Goal: Task Accomplishment & Management: Use online tool/utility

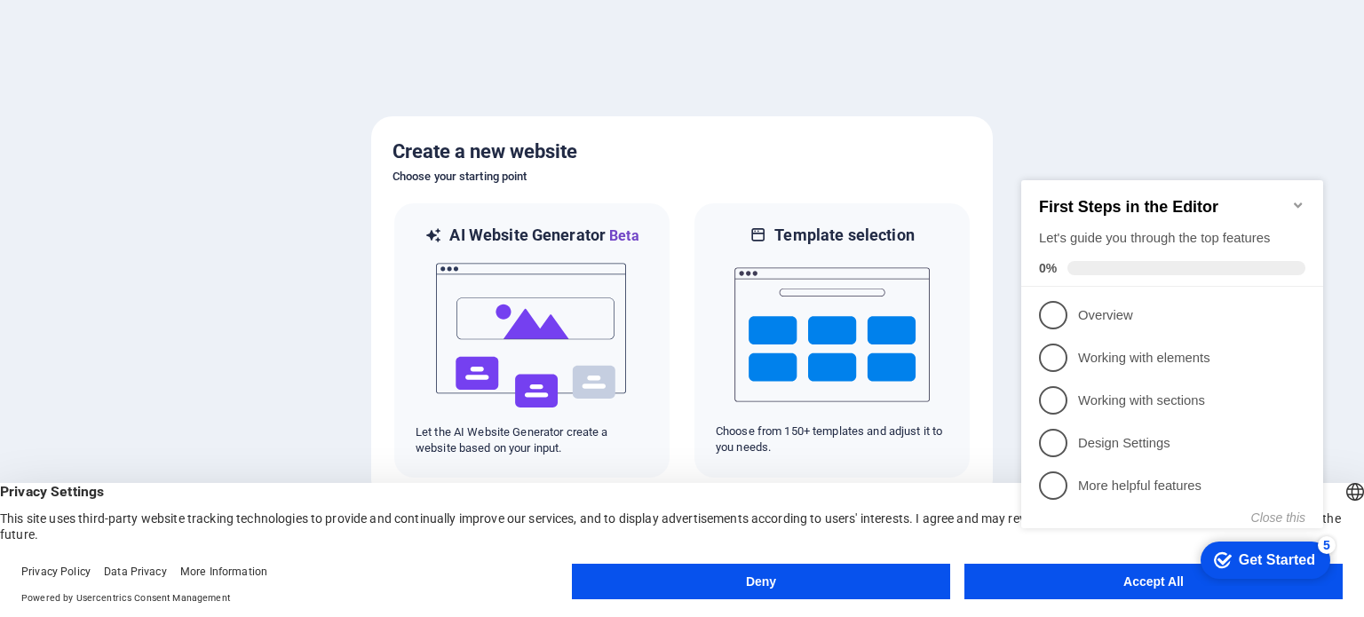
click at [1115, 583] on div "checkmark Get Started 5 First Steps in the Editor Let's guide you through the t…" at bounding box center [1175, 374] width 323 height 424
click at [1089, 578] on div "checkmark Get Started 5 First Steps in the Editor Let's guide you through the t…" at bounding box center [1175, 374] width 323 height 424
click at [1145, 575] on div "checkmark Get Started 5 First Steps in the Editor Let's guide you through the t…" at bounding box center [1175, 374] width 323 height 424
click at [1273, 558] on div "Get Started" at bounding box center [1277, 560] width 76 height 16
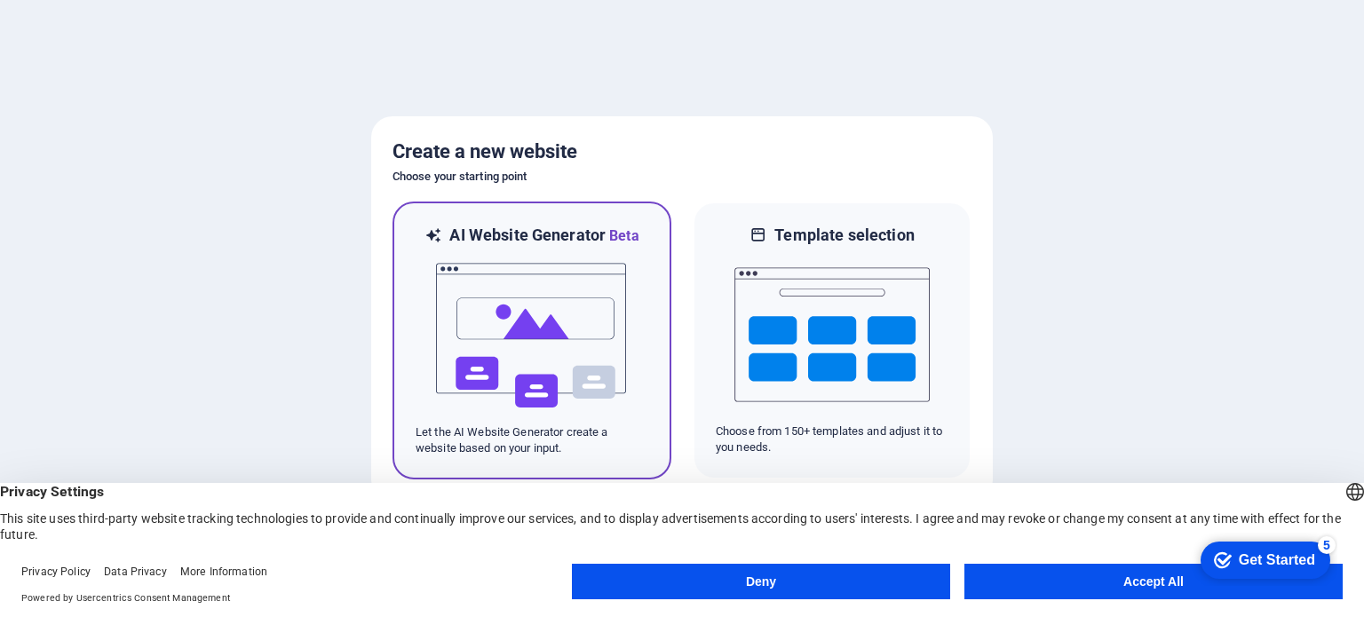
click at [512, 310] on img at bounding box center [531, 336] width 195 height 178
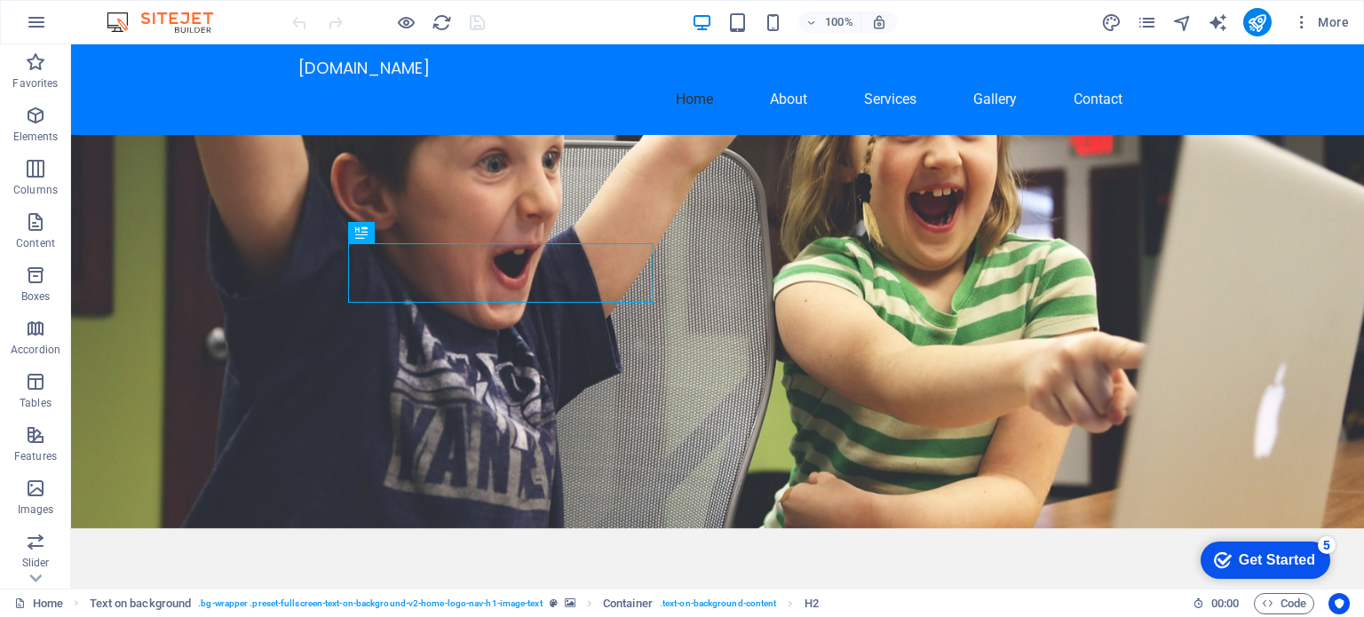
click at [224, 277] on figure at bounding box center [717, 331] width 1293 height 393
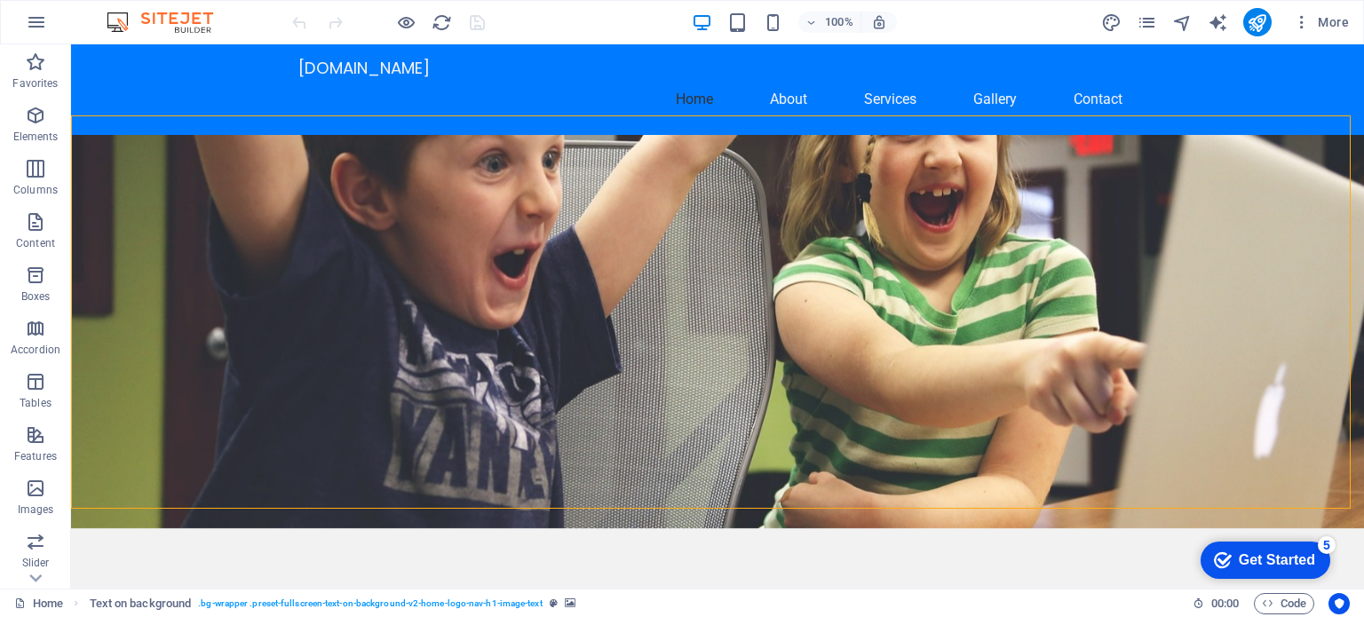
click at [197, 272] on figure at bounding box center [717, 331] width 1293 height 393
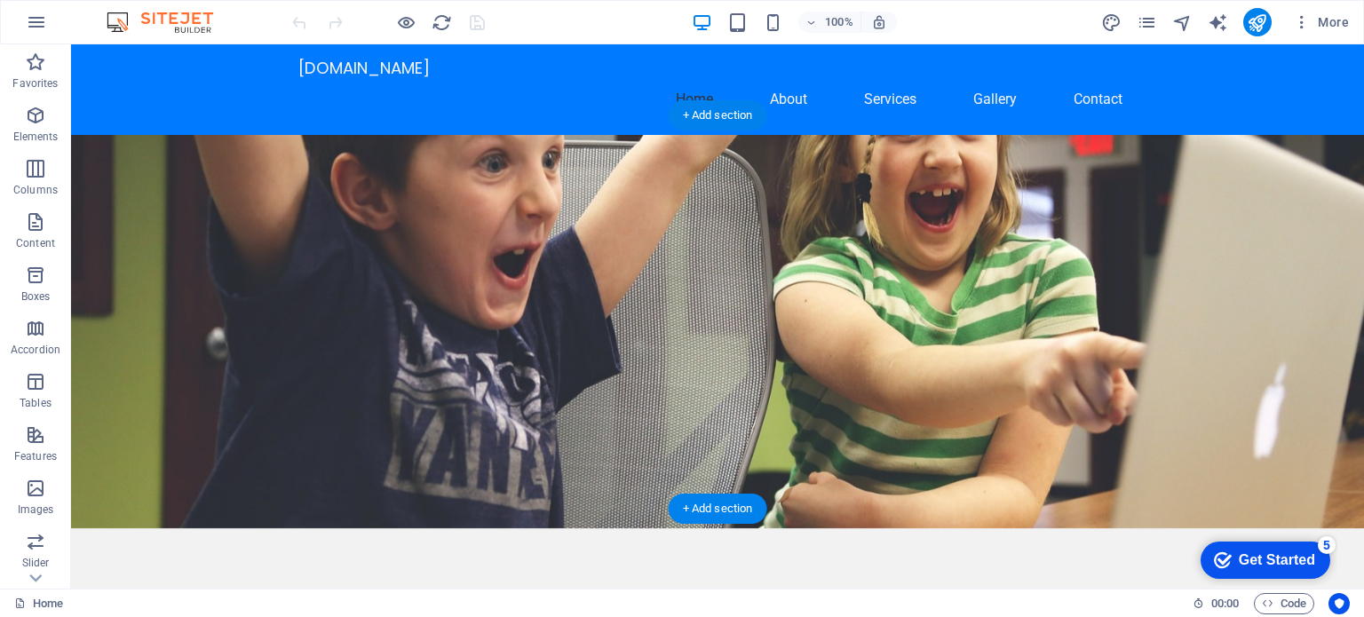
click at [1114, 343] on figure at bounding box center [717, 331] width 1293 height 393
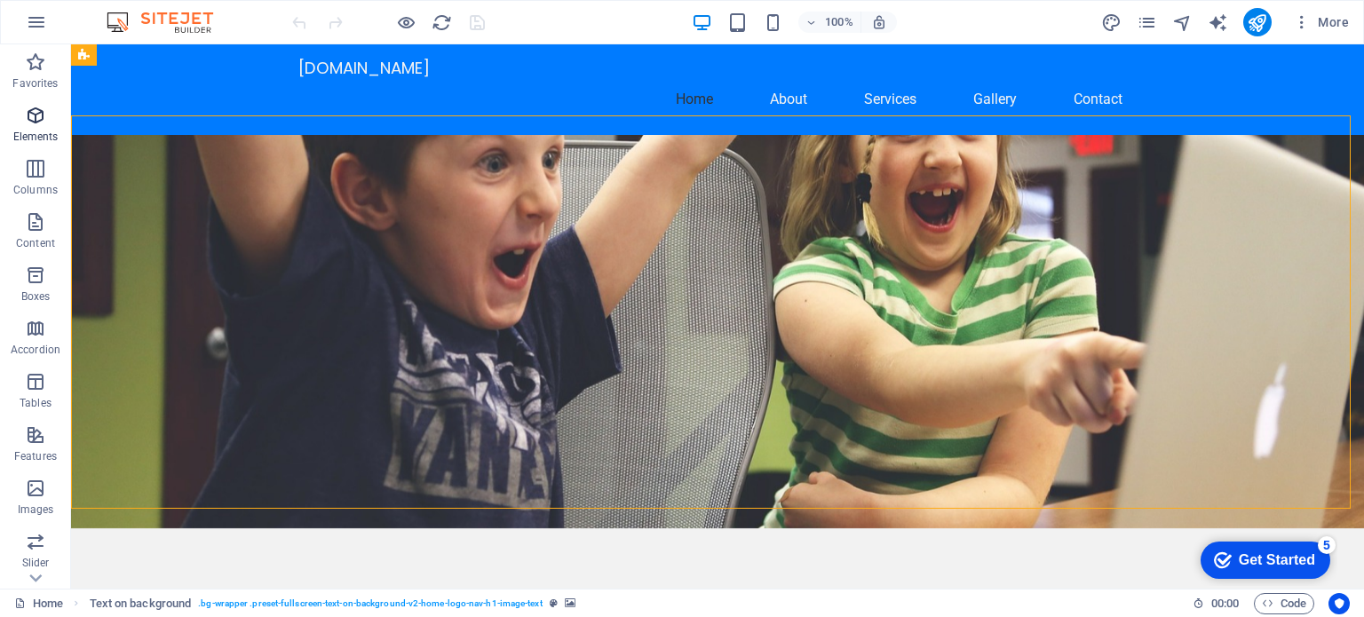
click at [36, 123] on icon "button" at bounding box center [35, 115] width 21 height 21
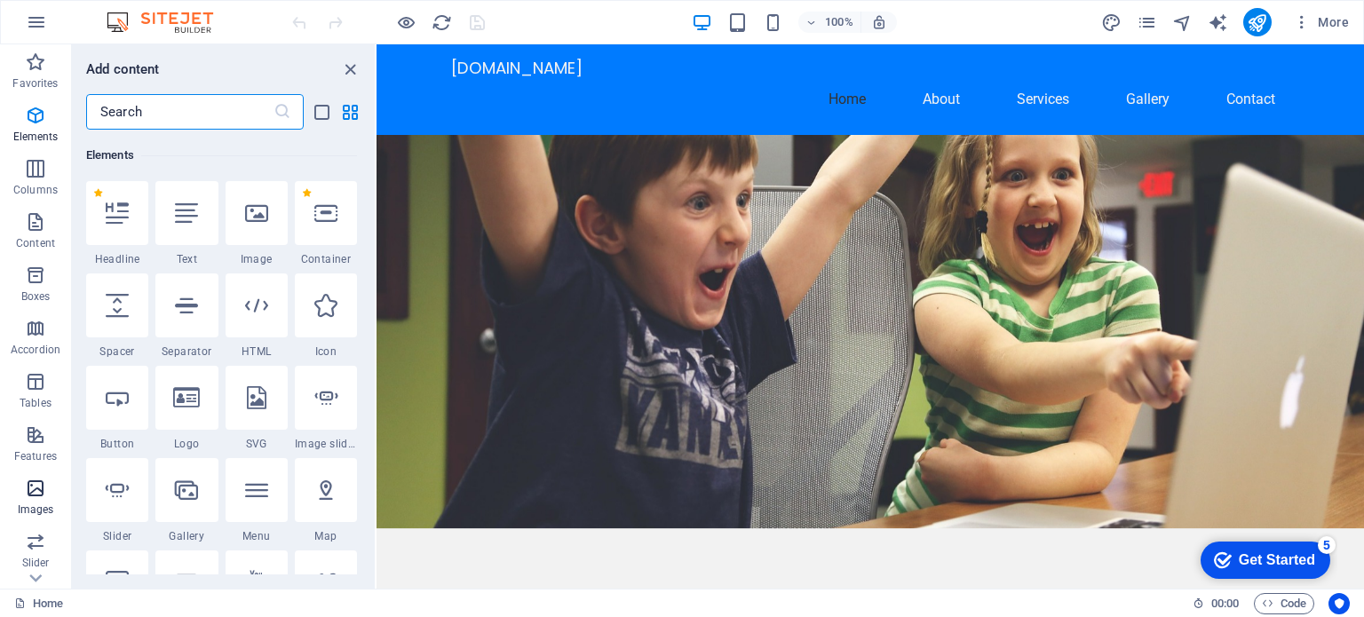
click at [30, 503] on p "Images" at bounding box center [36, 510] width 36 height 14
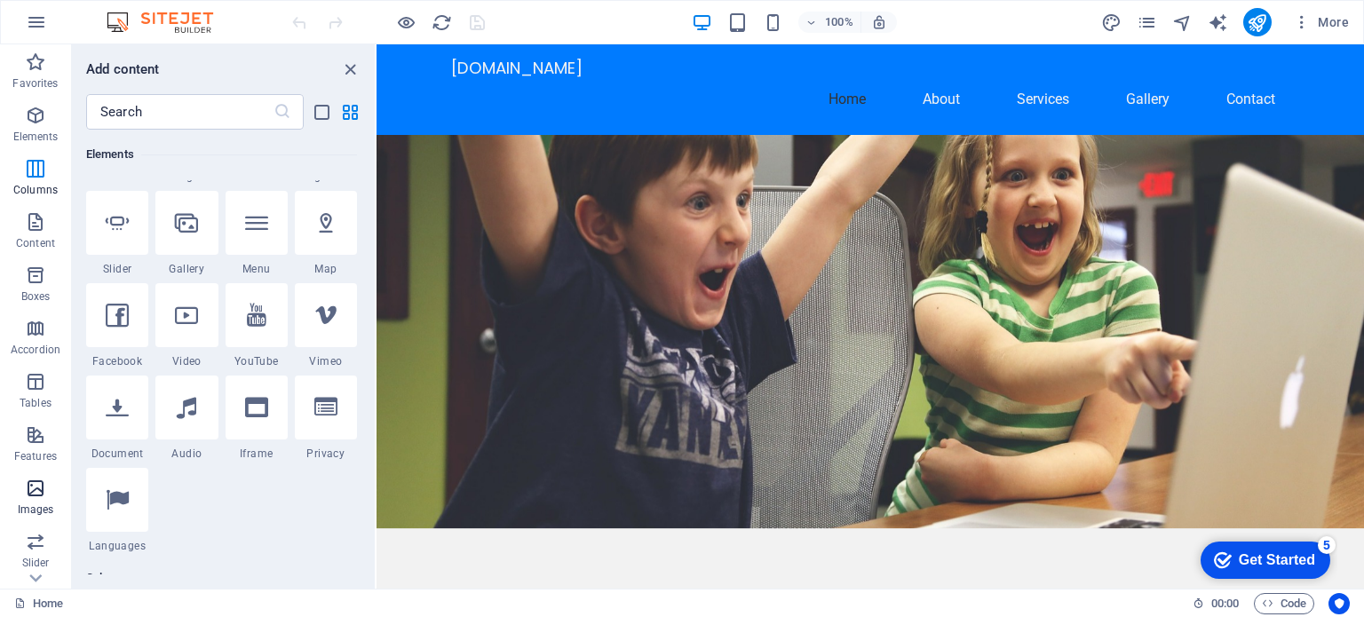
scroll to position [9004, 0]
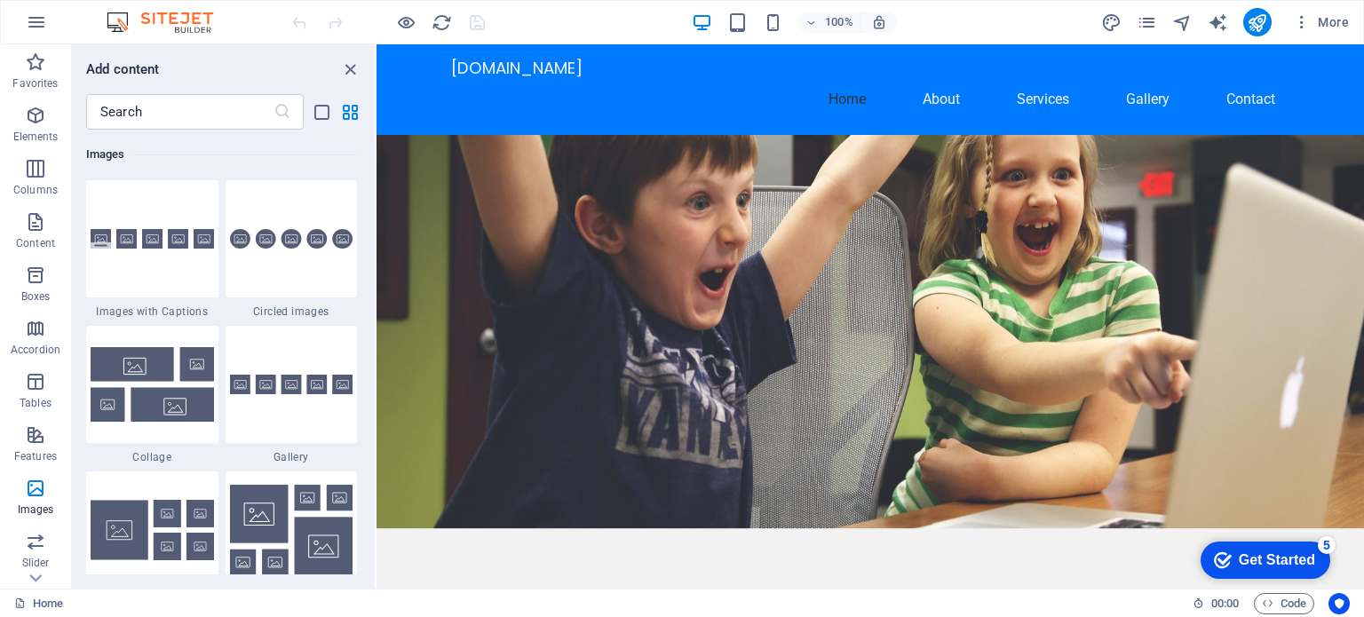
drag, startPoint x: 370, startPoint y: 364, endPoint x: 363, endPoint y: 459, distance: 95.3
click at [363, 459] on div "Favorites 1 Star Headline 1 Star Container Elements 1 Star Headline 1 Star Text…" at bounding box center [223, 352] width 303 height 445
click at [430, 135] on figure at bounding box center [869, 331] width 987 height 393
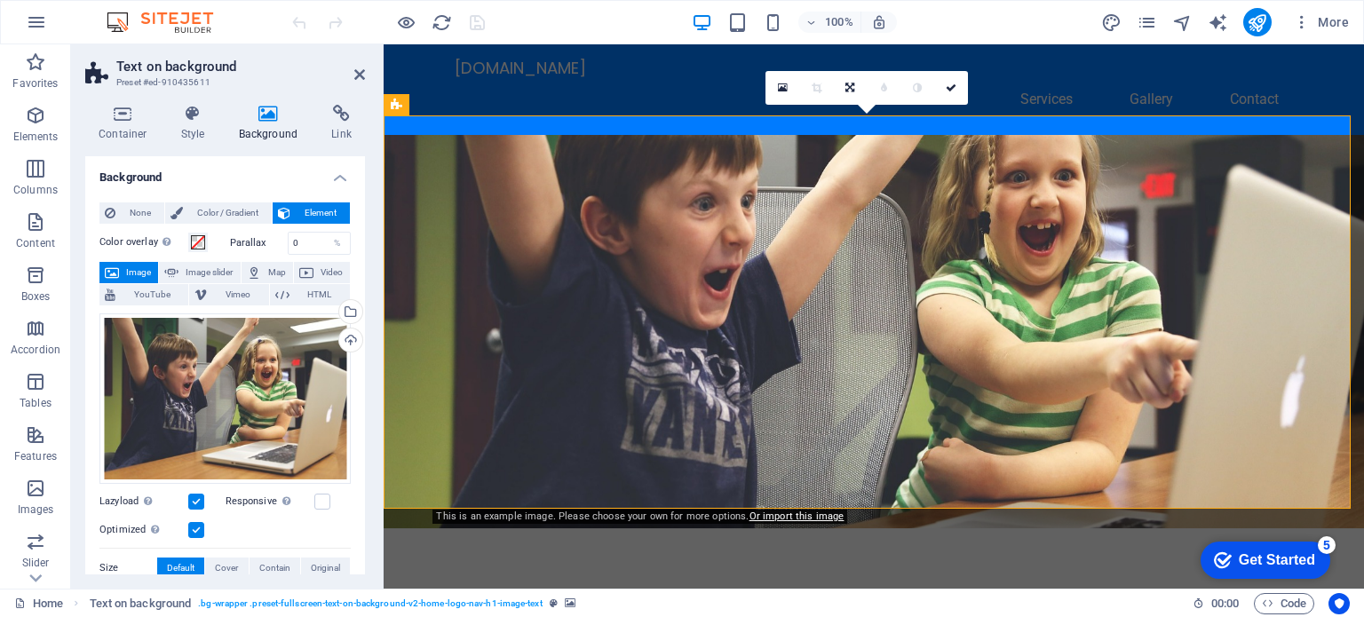
click at [130, 266] on span "Image" at bounding box center [138, 272] width 28 height 21
drag, startPoint x: 361, startPoint y: 305, endPoint x: 362, endPoint y: 390, distance: 84.4
click at [362, 390] on div "Background None Color / Gradient Element Stretch background to full-width Color…" at bounding box center [225, 365] width 280 height 418
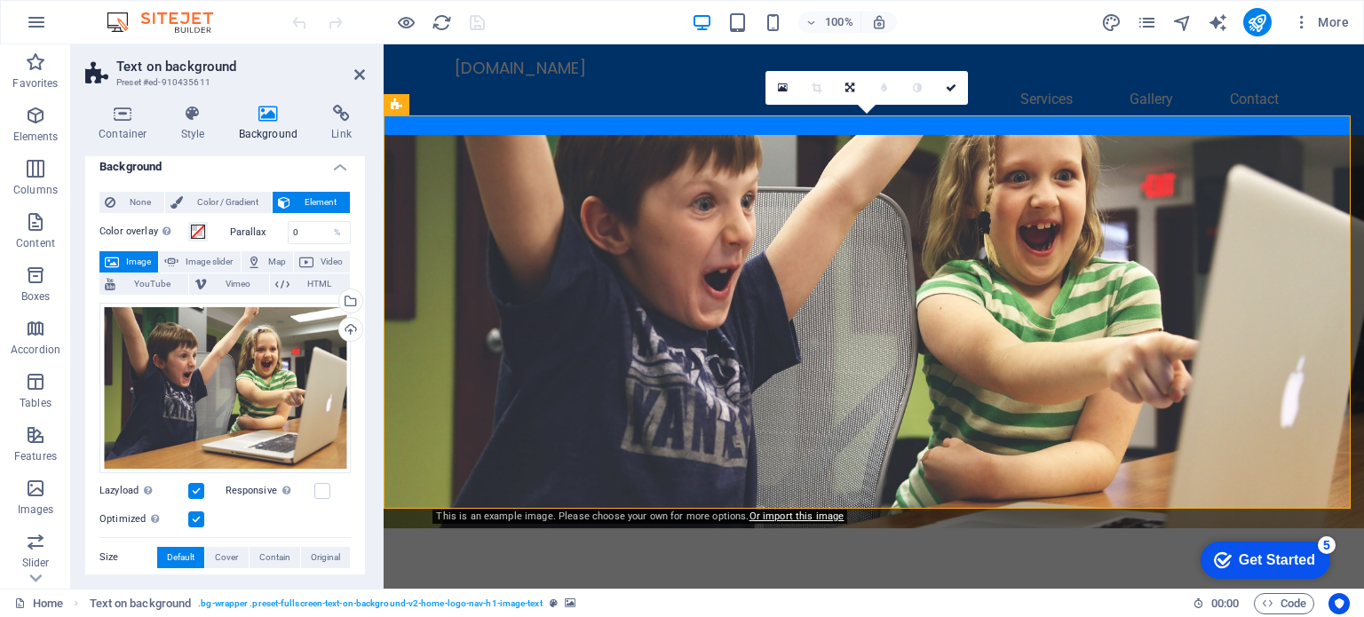
scroll to position [0, 0]
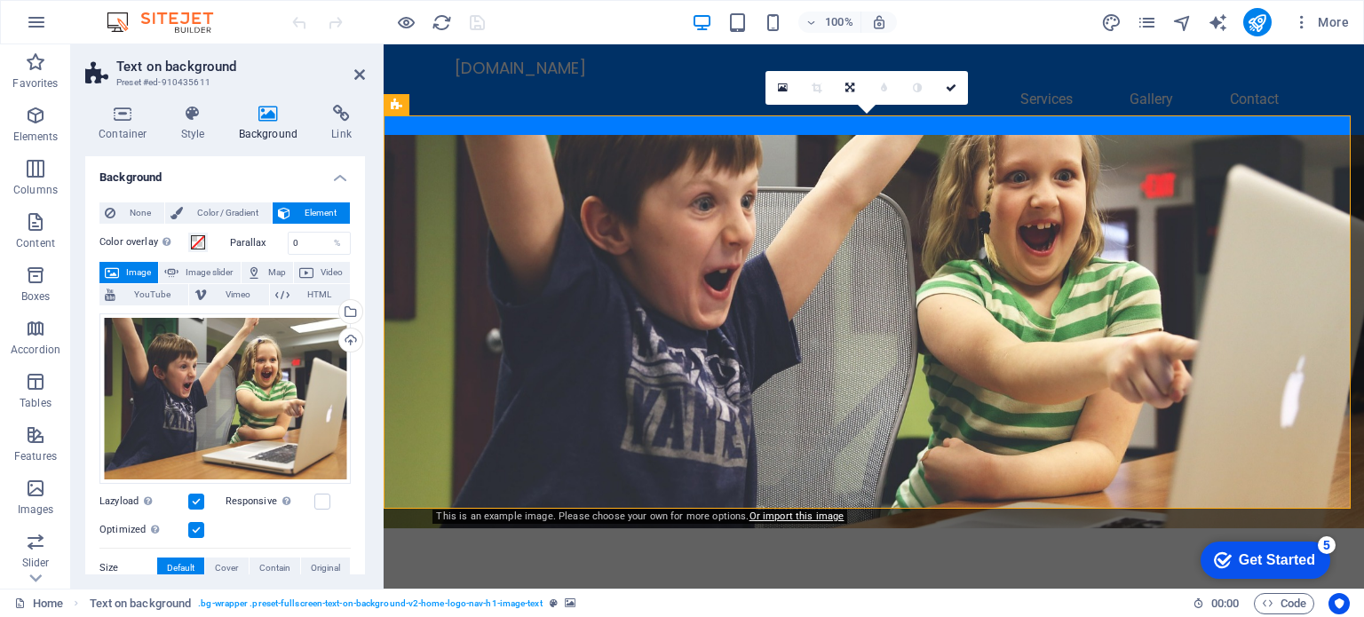
click at [270, 117] on icon at bounding box center [269, 114] width 86 height 18
click at [129, 270] on span "Image" at bounding box center [138, 272] width 28 height 21
click at [174, 427] on div "Drag files here, click to choose files or select files from Files or our free s…" at bounding box center [224, 398] width 251 height 170
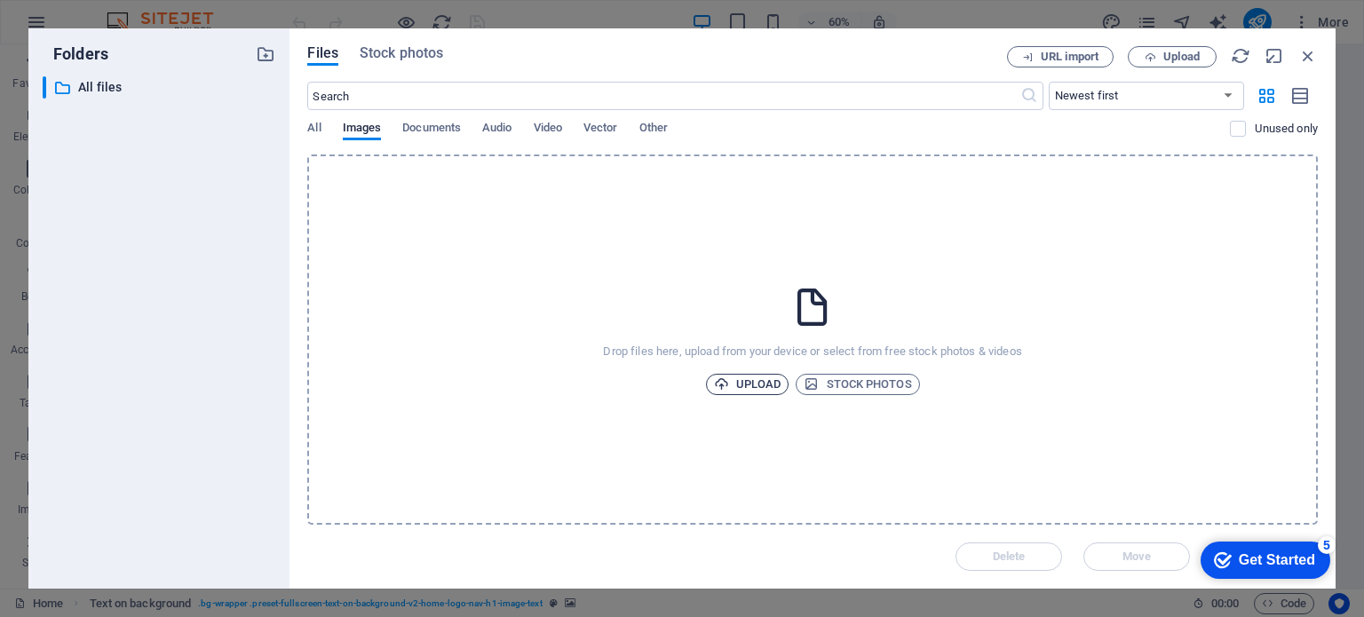
click at [766, 384] on span "Upload" at bounding box center [747, 384] width 67 height 21
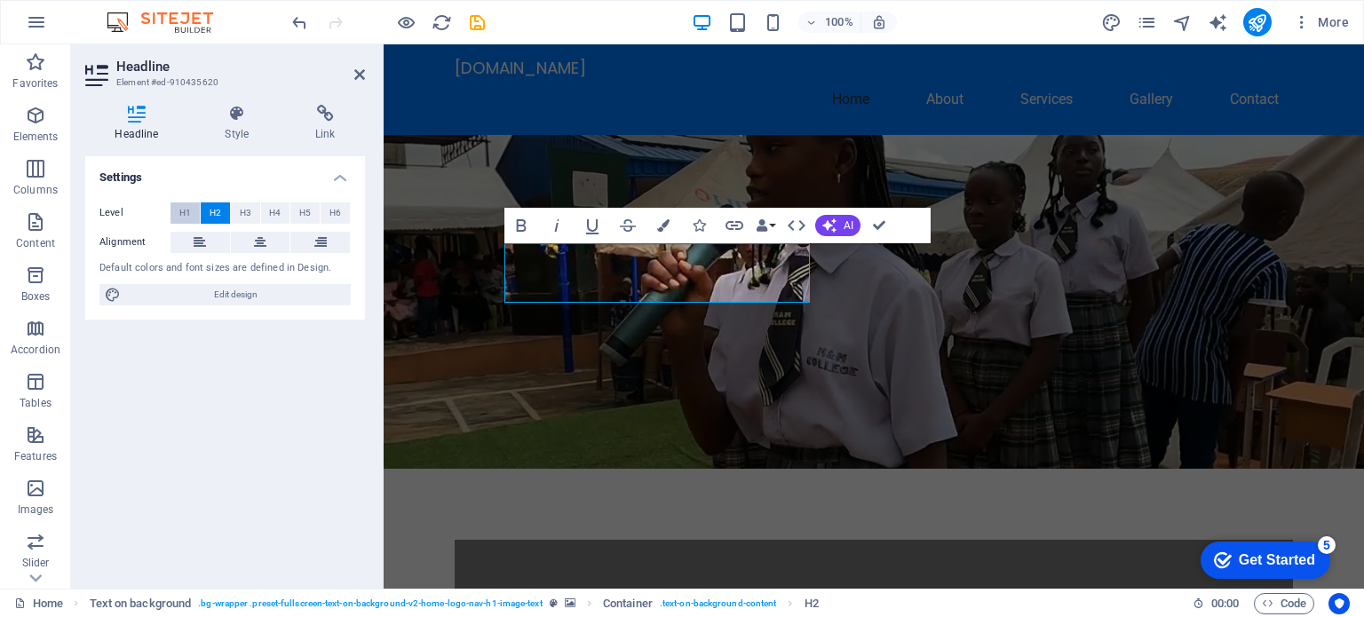
click at [186, 216] on span "H1" at bounding box center [185, 212] width 12 height 21
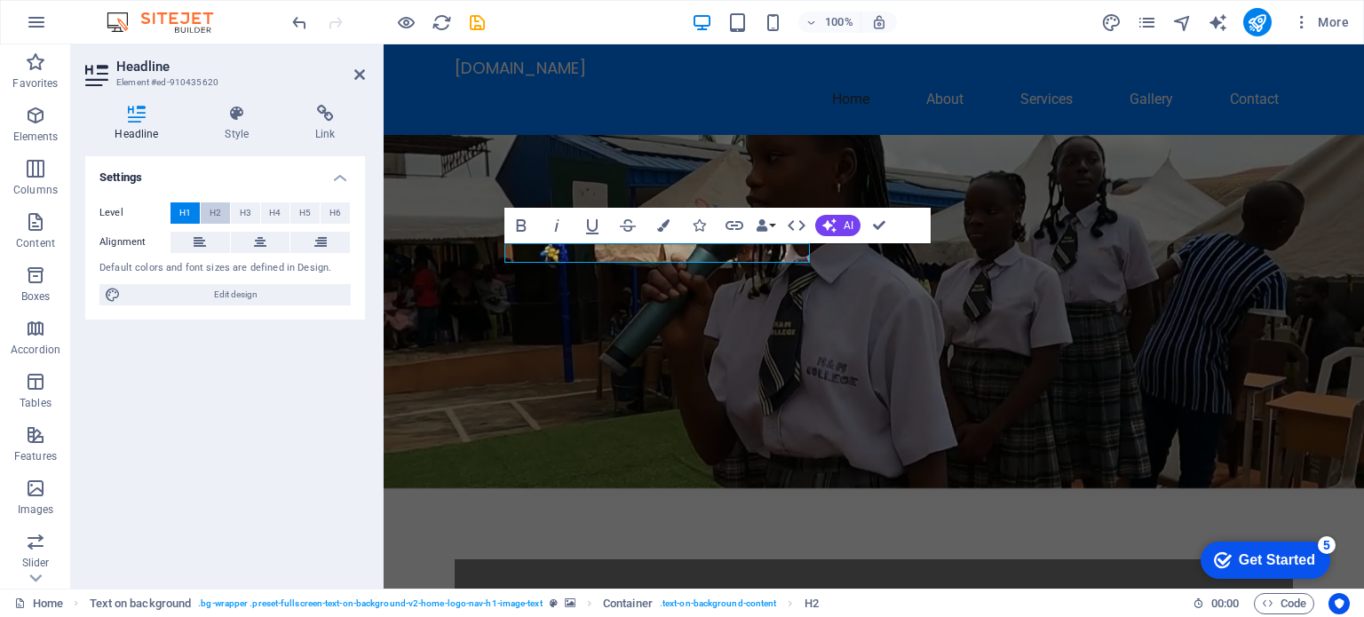
click at [211, 216] on span "H2" at bounding box center [216, 212] width 12 height 21
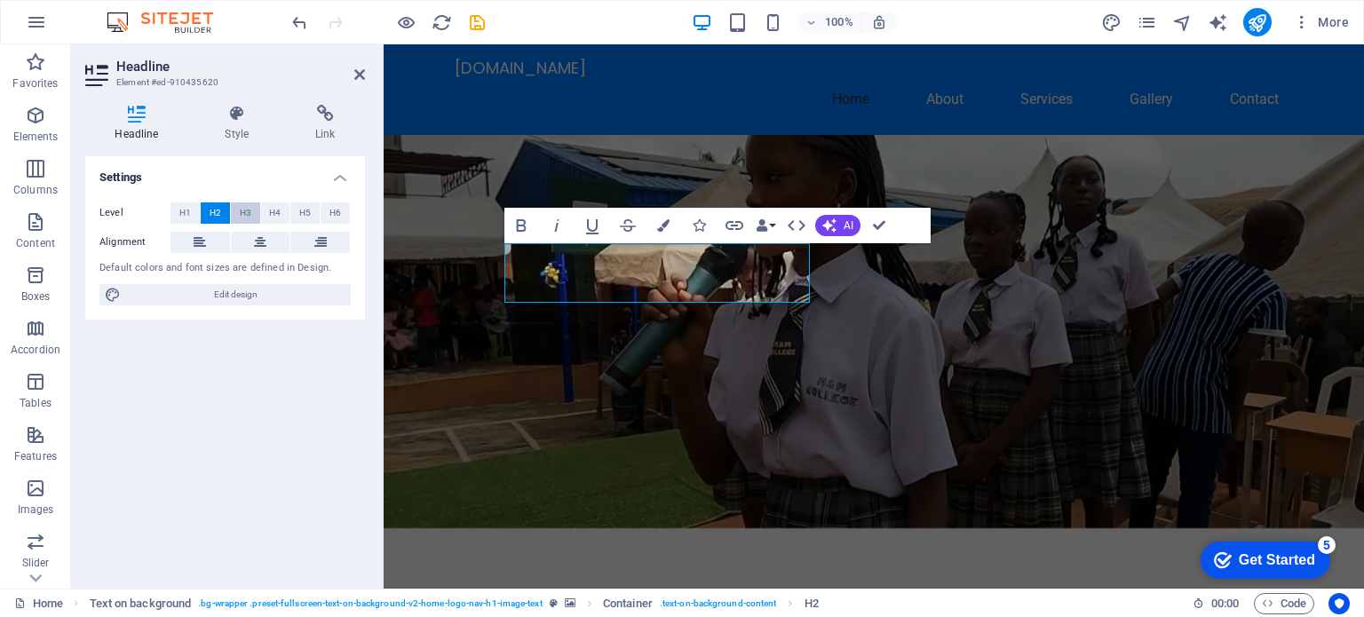
click at [249, 213] on span "H3" at bounding box center [246, 212] width 12 height 21
click at [210, 213] on span "H2" at bounding box center [216, 212] width 12 height 21
click at [330, 210] on span "H6" at bounding box center [335, 212] width 12 height 21
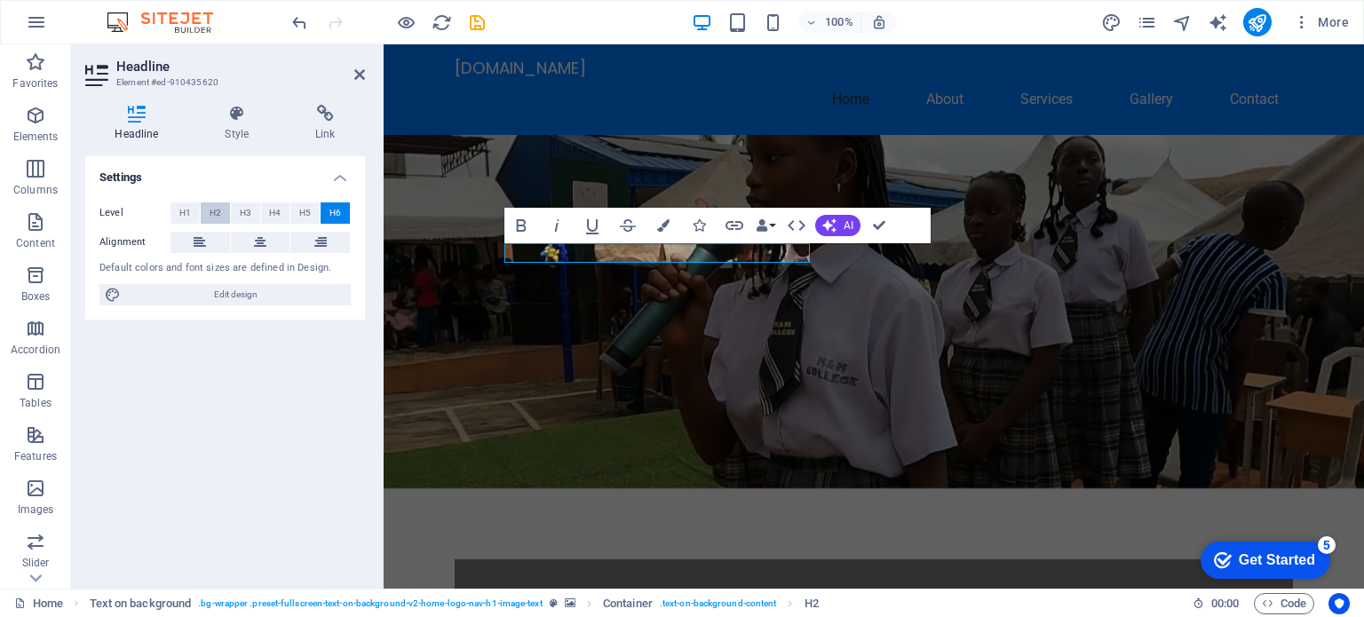
click at [216, 211] on span "H2" at bounding box center [216, 212] width 12 height 21
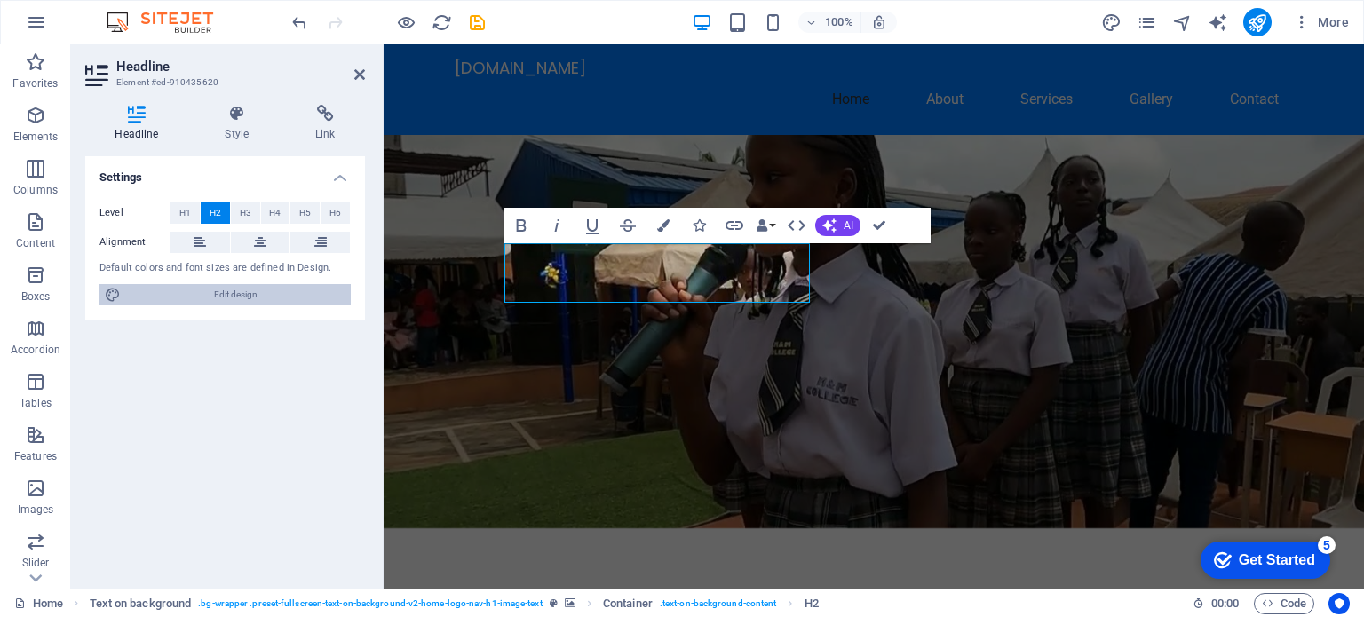
click at [231, 295] on span "Edit design" at bounding box center [235, 294] width 219 height 21
select select "px"
select select "200"
select select "px"
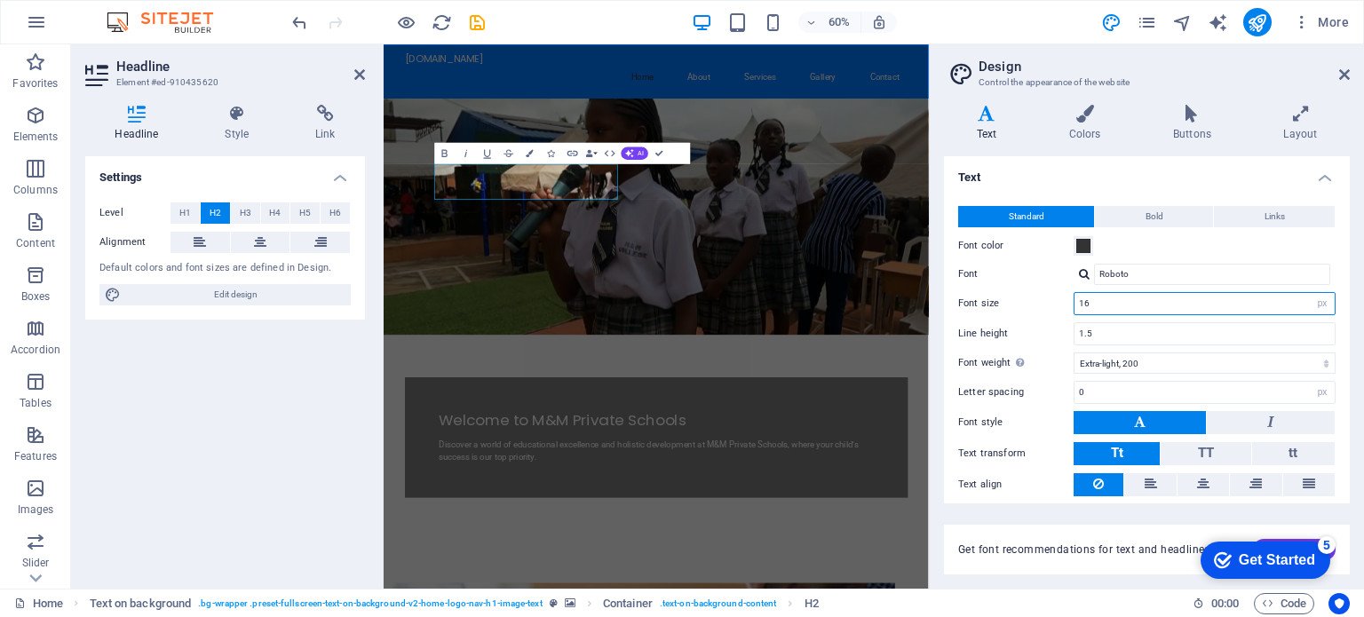
click at [1155, 303] on input "16" at bounding box center [1204, 303] width 260 height 21
type input "1"
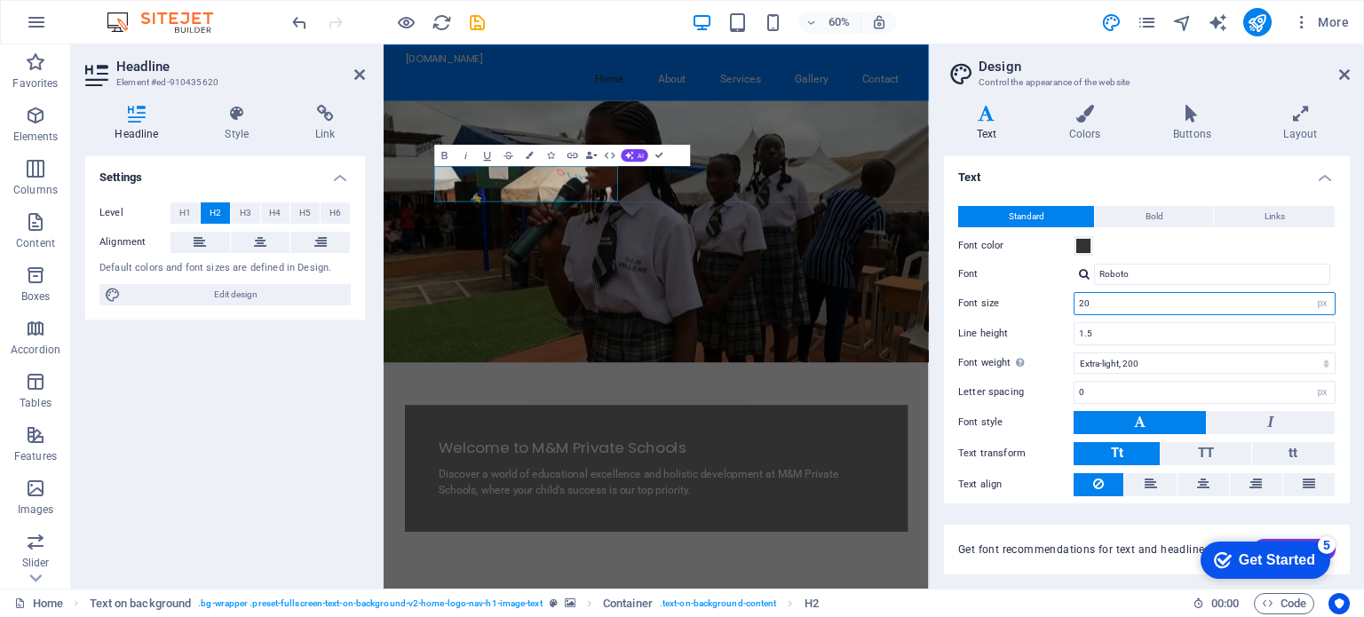
type input "20"
drag, startPoint x: 1350, startPoint y: 269, endPoint x: 1351, endPoint y: 349, distance: 79.9
click at [1351, 349] on div "Variants Text Colors Buttons Layout Text Standard Bold Links Font color Font Ro…" at bounding box center [1147, 340] width 434 height 498
click at [1165, 212] on button "Bold" at bounding box center [1154, 216] width 118 height 21
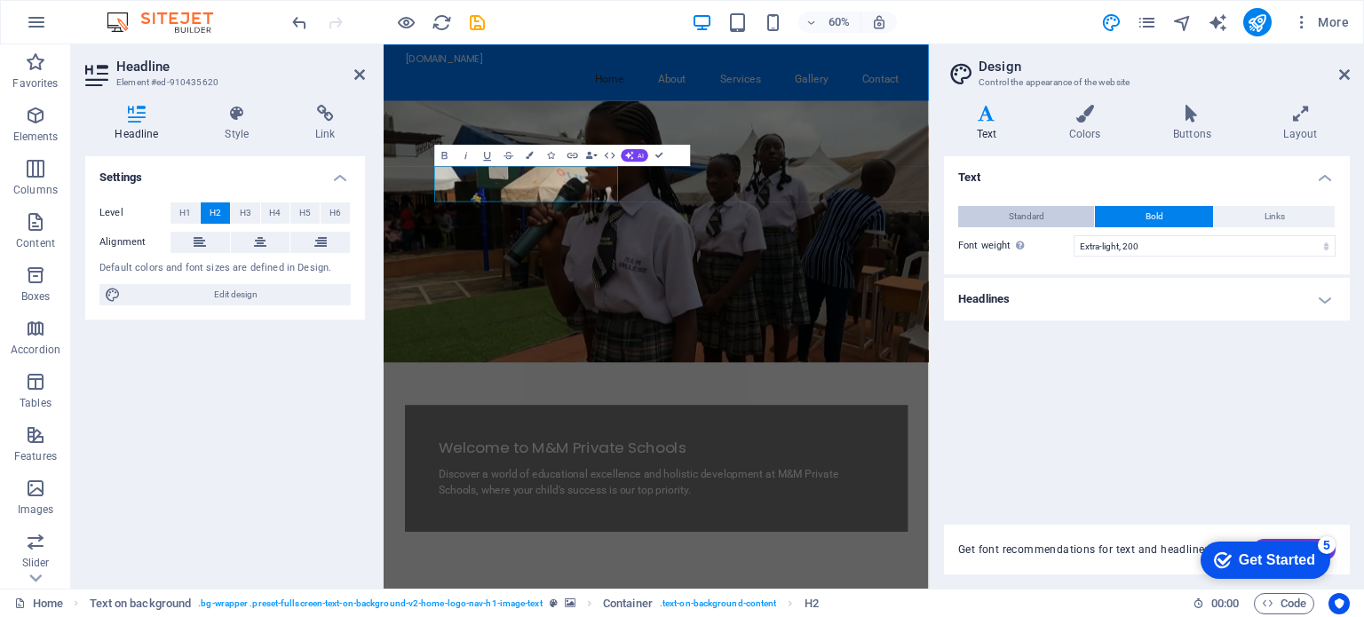
click at [1018, 216] on span "Standard" at bounding box center [1027, 216] width 36 height 21
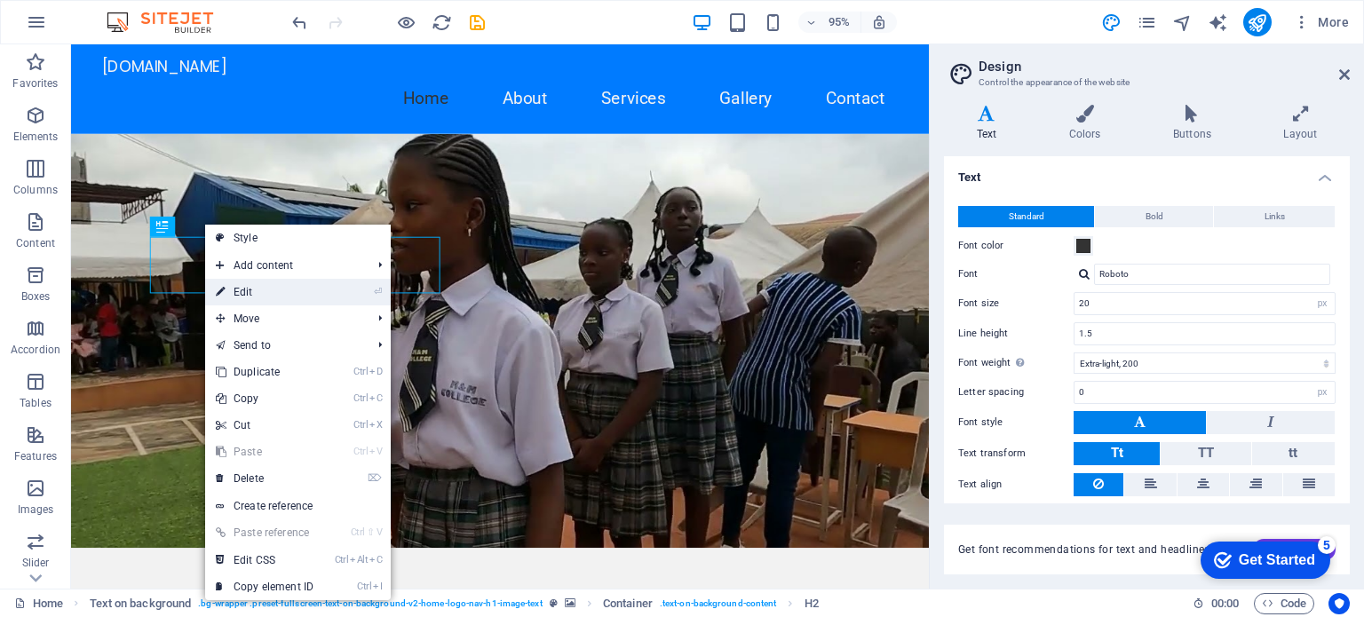
click at [224, 289] on icon at bounding box center [220, 292] width 9 height 27
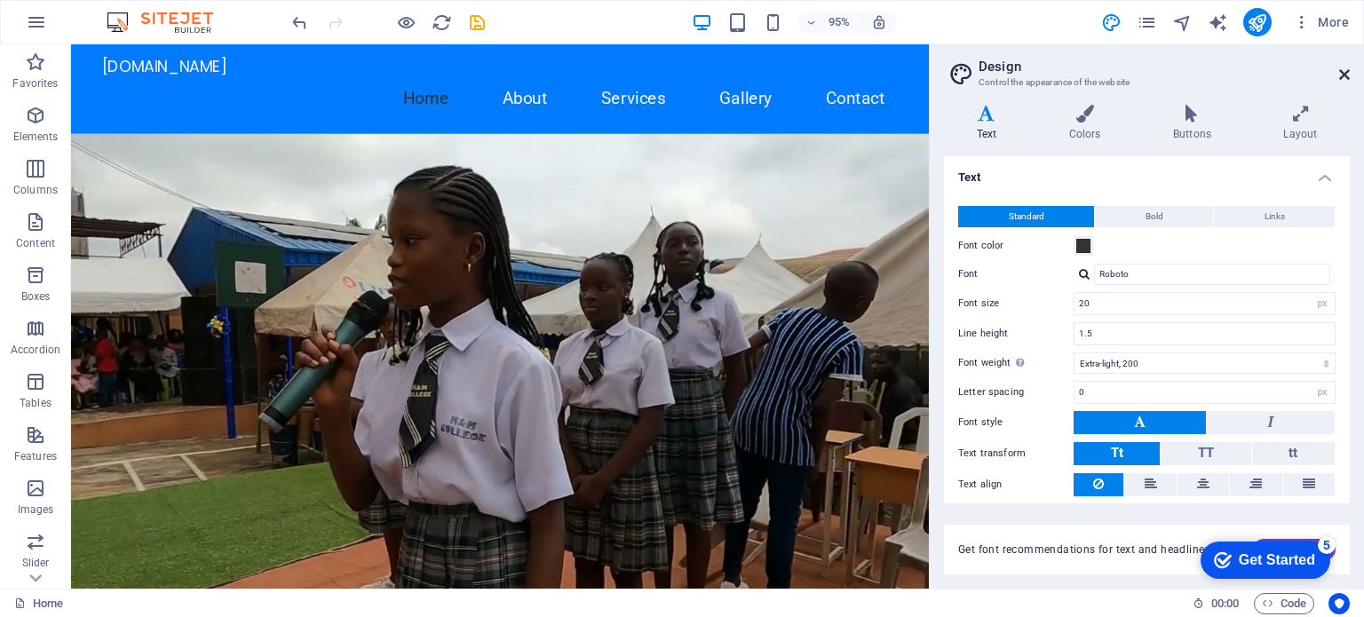
click at [1342, 77] on icon at bounding box center [1344, 74] width 11 height 14
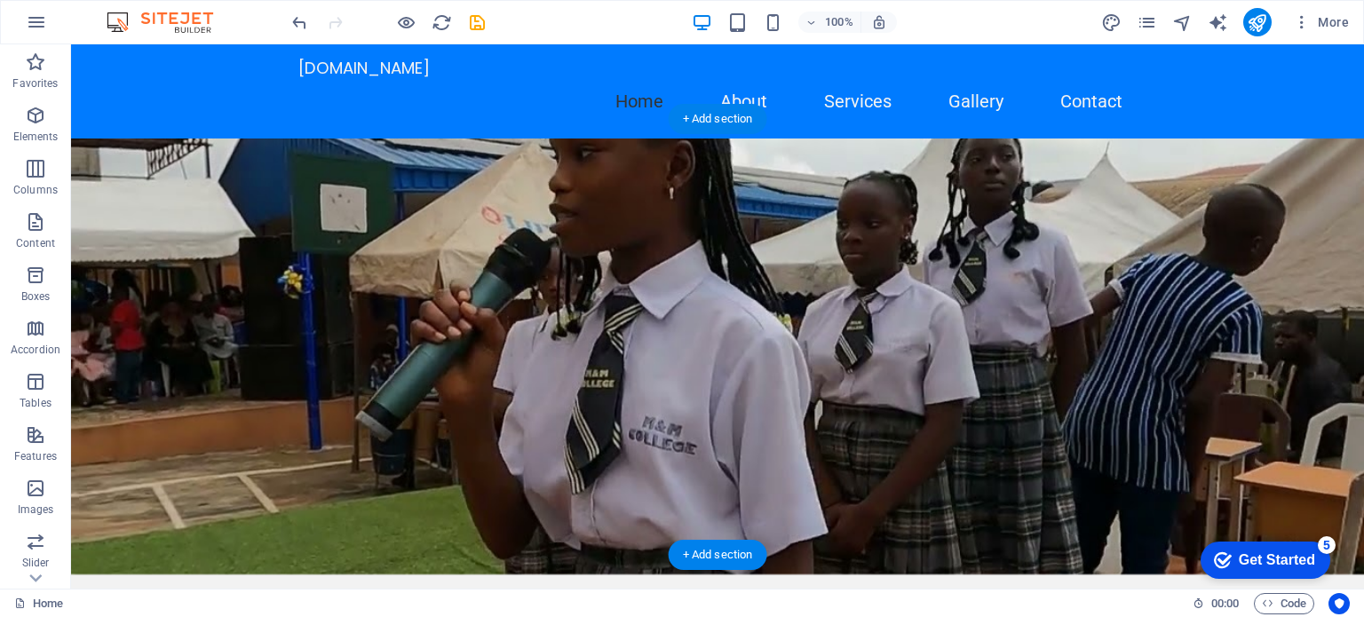
click at [202, 261] on figure at bounding box center [717, 357] width 1293 height 436
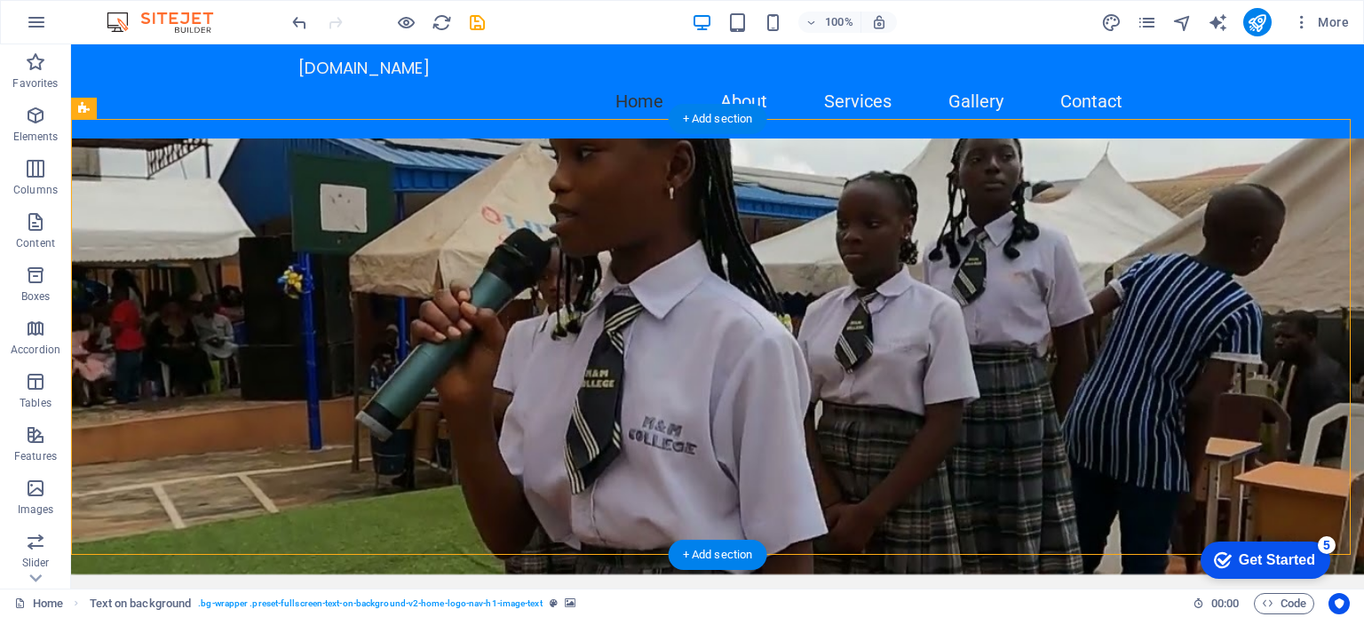
click at [952, 422] on figure at bounding box center [717, 357] width 1293 height 436
click at [1285, 361] on figure at bounding box center [717, 357] width 1293 height 436
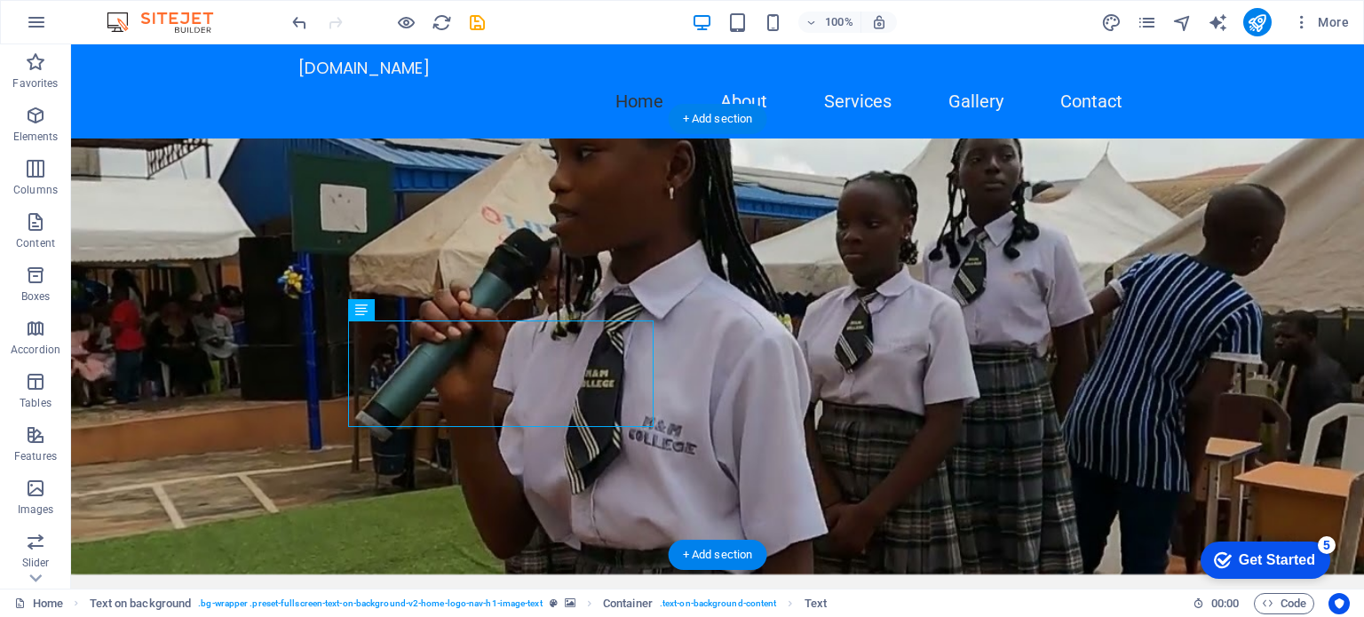
click at [796, 400] on figure at bounding box center [717, 357] width 1293 height 436
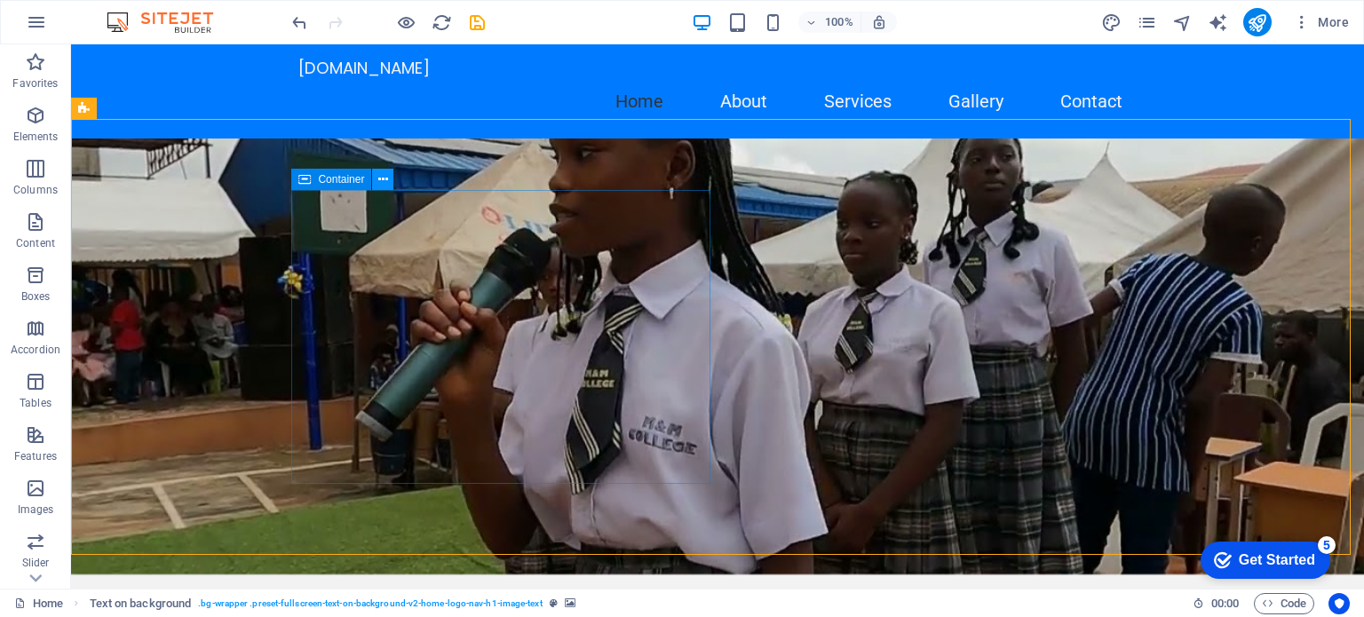
click at [0, 0] on icon at bounding box center [0, 0] width 0 height 0
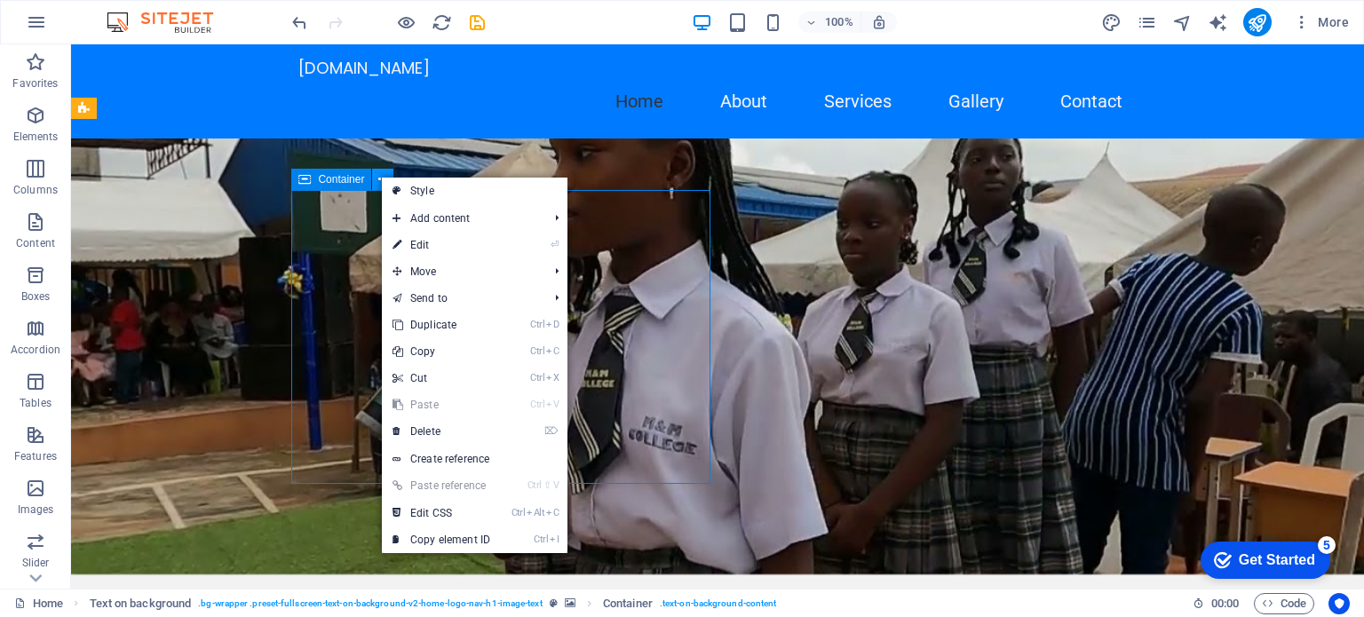
click at [0, 0] on icon at bounding box center [0, 0] width 0 height 0
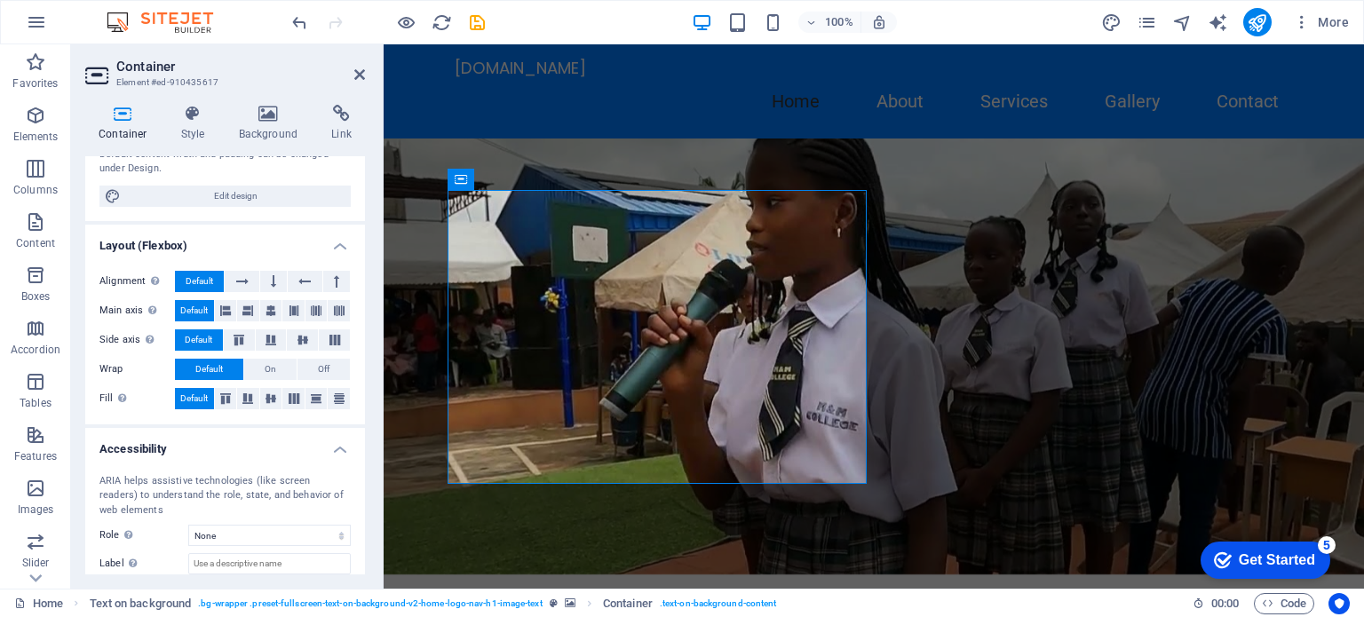
scroll to position [202, 0]
drag, startPoint x: 361, startPoint y: 440, endPoint x: 362, endPoint y: 266, distance: 174.1
click at [362, 266] on div "Size Height Default px rem % vh vw Min. height None px rem % vh vw Width Defaul…" at bounding box center [225, 365] width 280 height 418
click at [364, 283] on div "Size Height Default px rem % vh vw Min. height None px rem % vh vw Width Defaul…" at bounding box center [225, 365] width 280 height 418
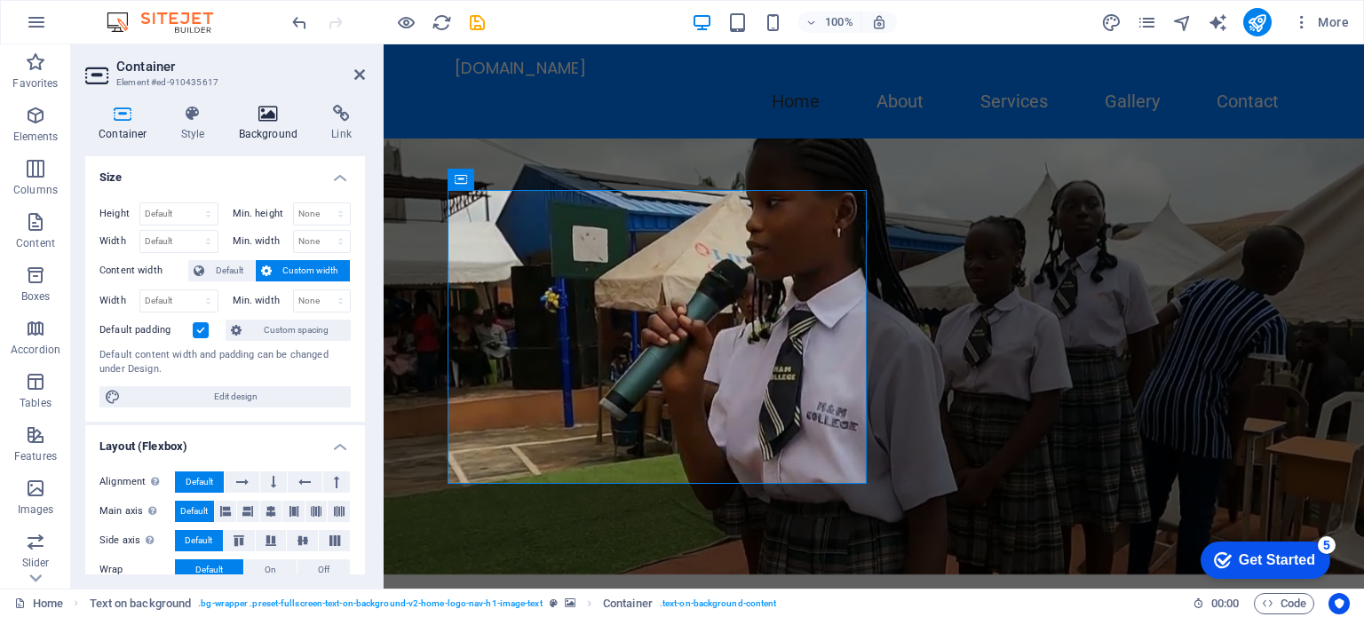
click at [266, 126] on h4 "Background" at bounding box center [272, 123] width 93 height 37
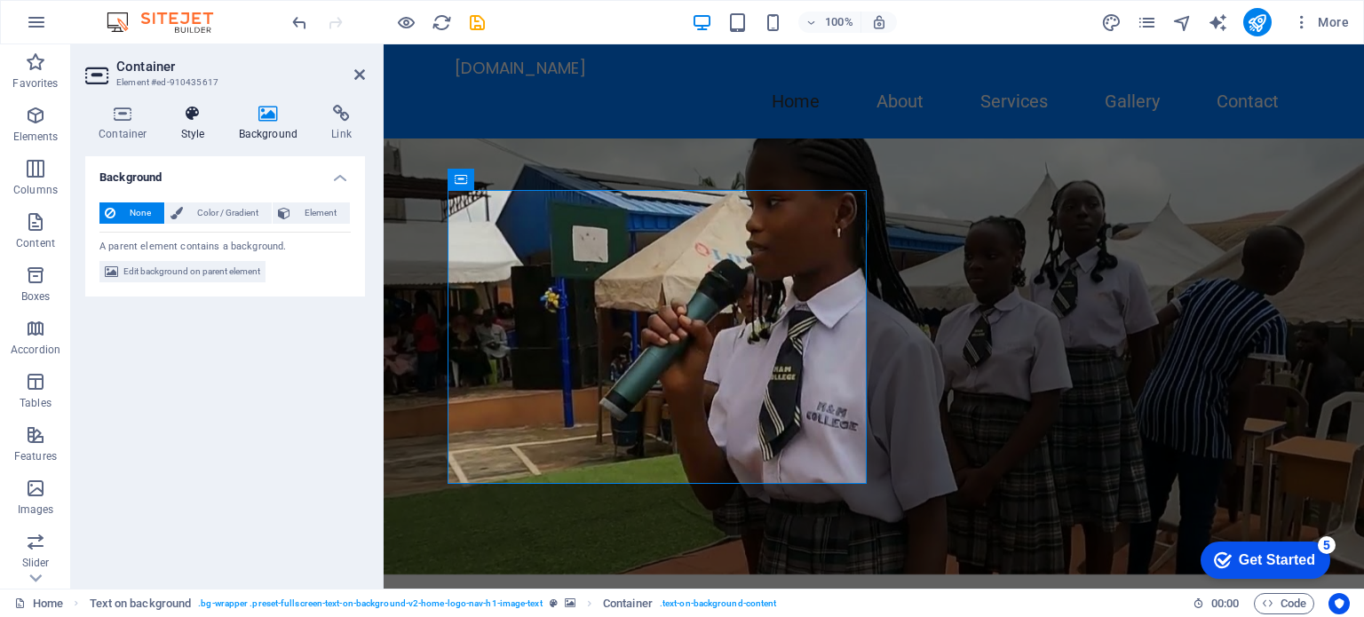
click at [192, 119] on icon at bounding box center [193, 114] width 51 height 18
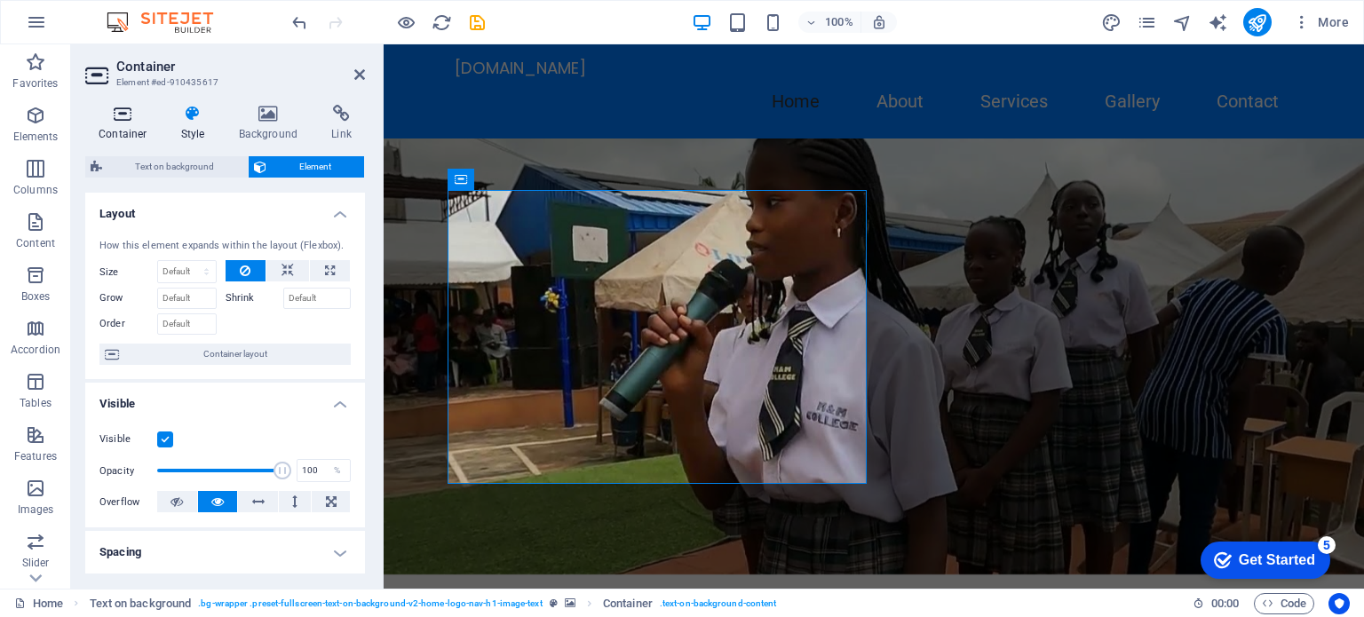
click at [119, 116] on icon at bounding box center [122, 114] width 75 height 18
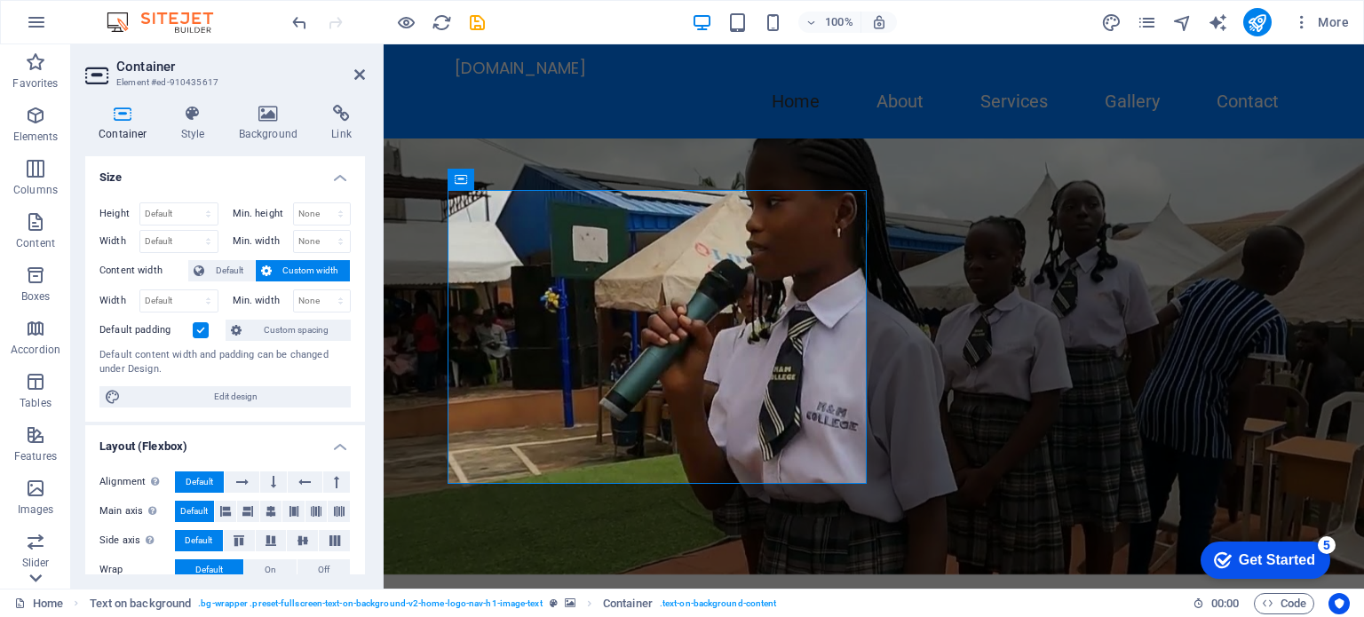
click at [36, 571] on icon at bounding box center [35, 578] width 25 height 25
click at [36, 294] on icon "button" at bounding box center [35, 287] width 21 height 21
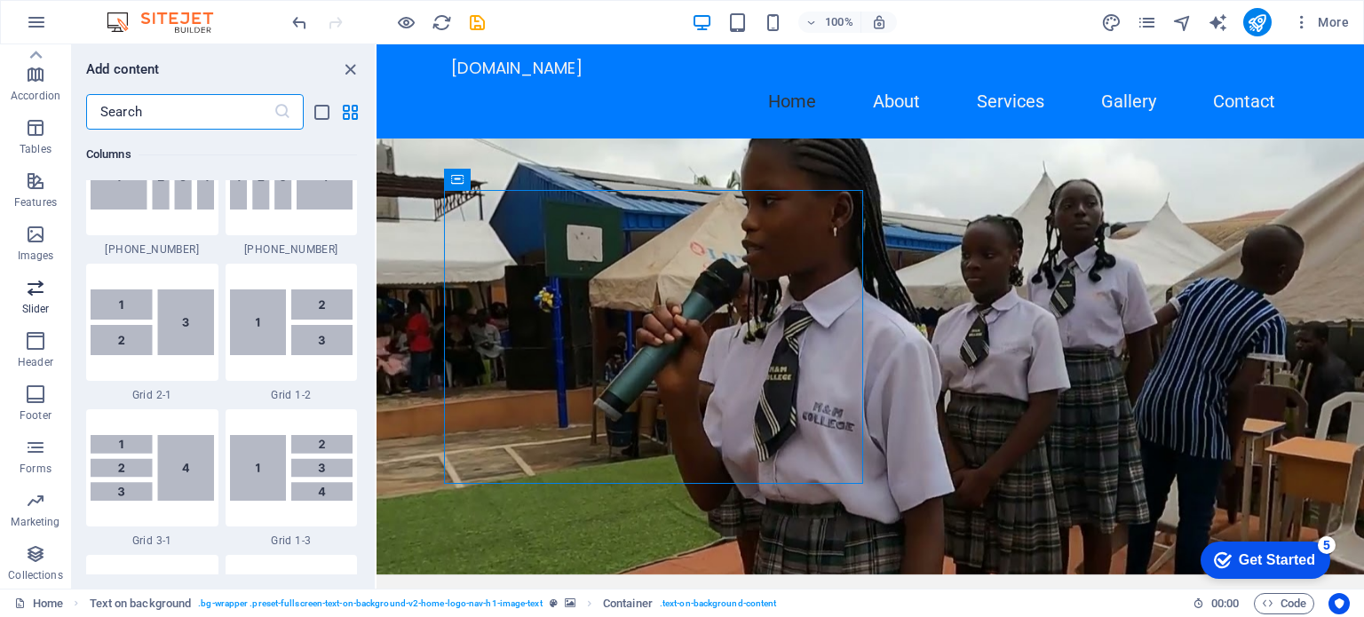
scroll to position [10066, 0]
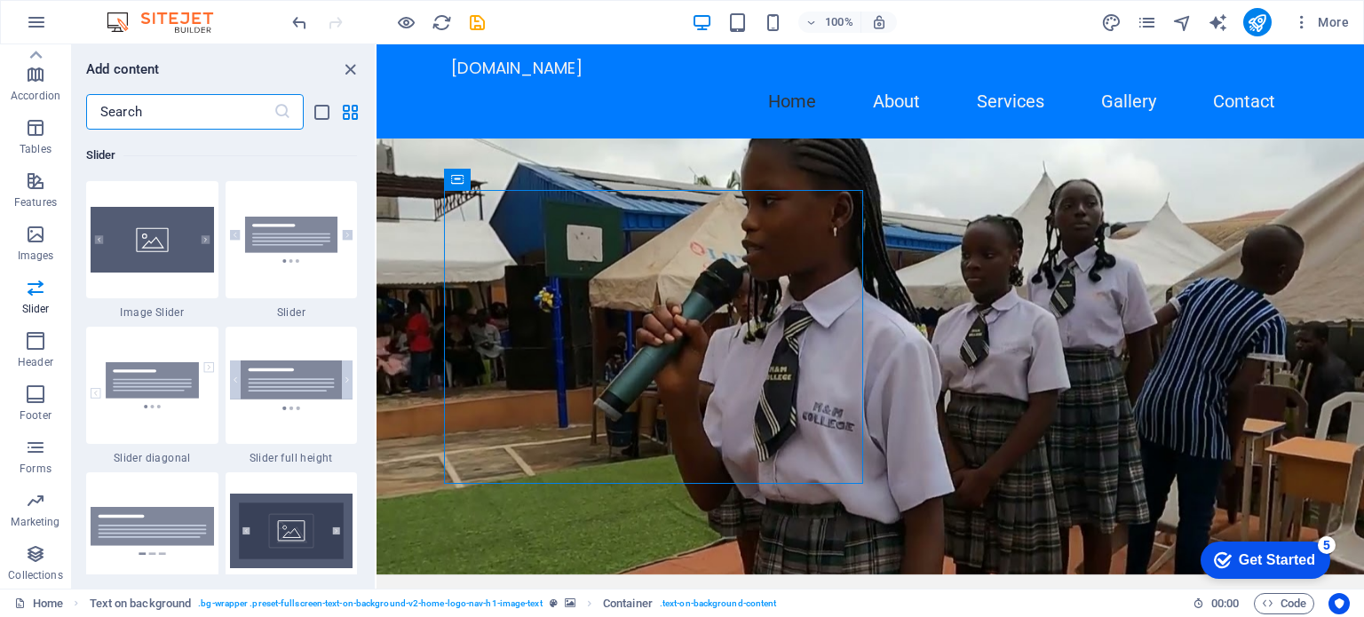
click at [401, 146] on figure at bounding box center [869, 357] width 987 height 436
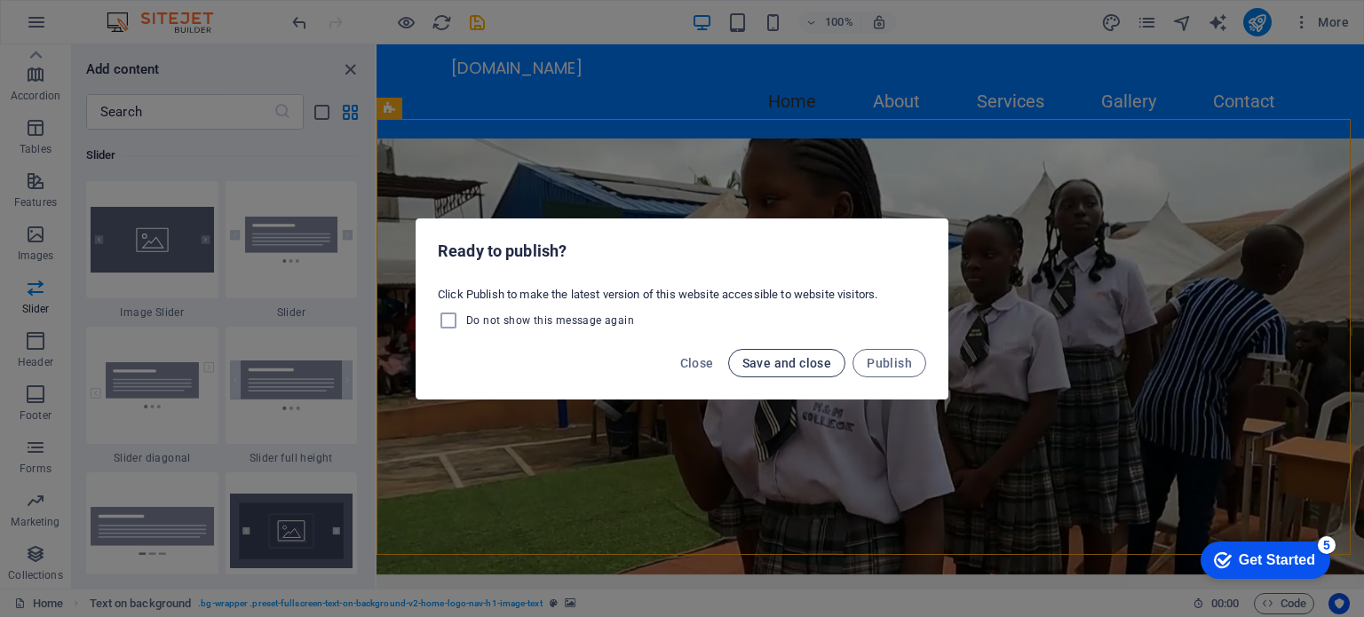
click at [772, 356] on span "Save and close" at bounding box center [787, 363] width 90 height 14
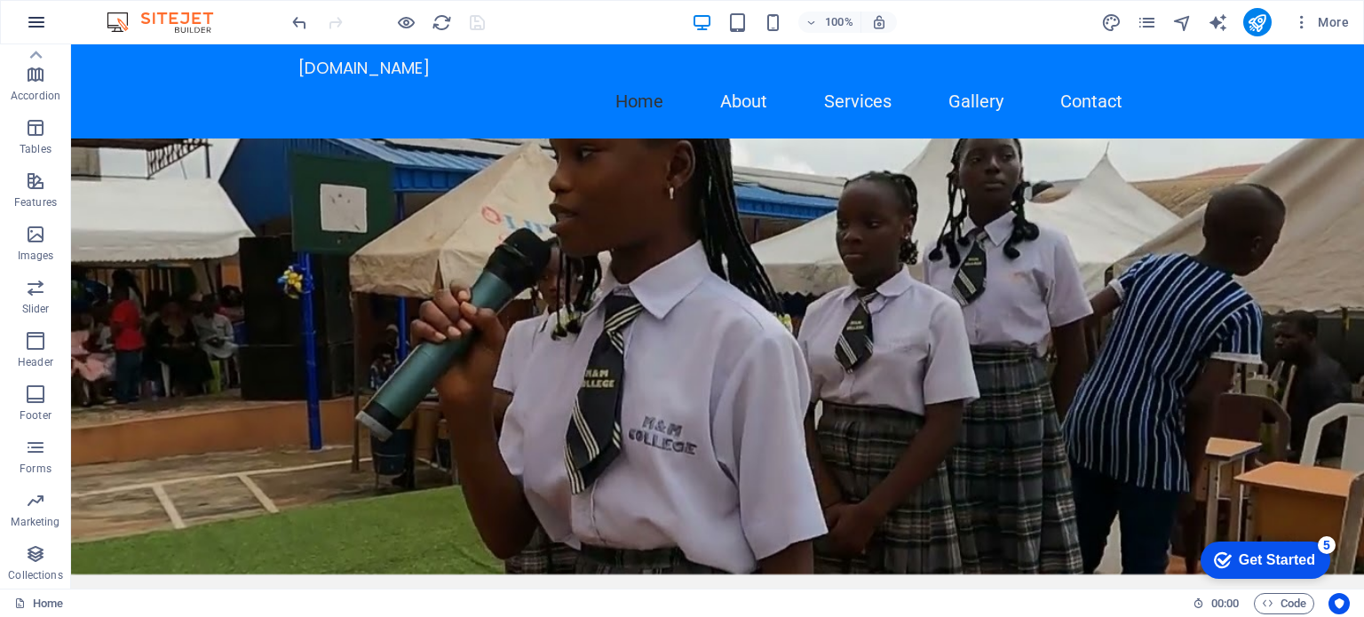
click at [32, 18] on icon "button" at bounding box center [36, 22] width 21 height 21
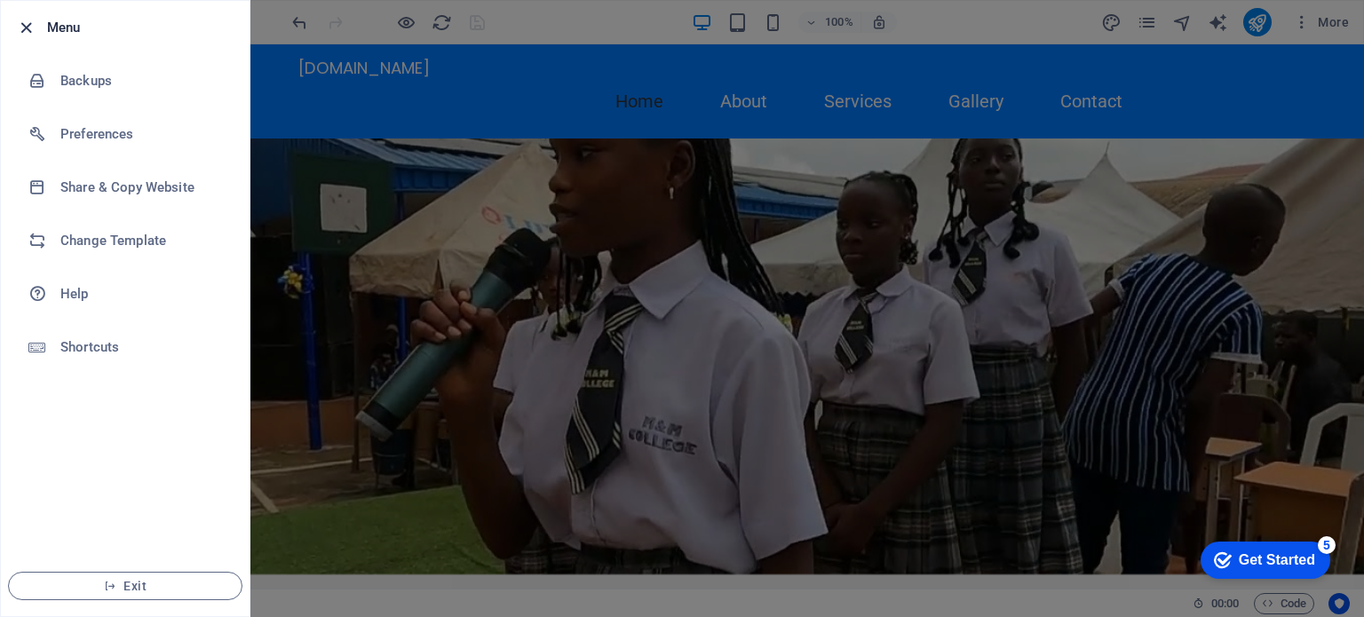
click at [28, 23] on icon "button" at bounding box center [26, 28] width 20 height 20
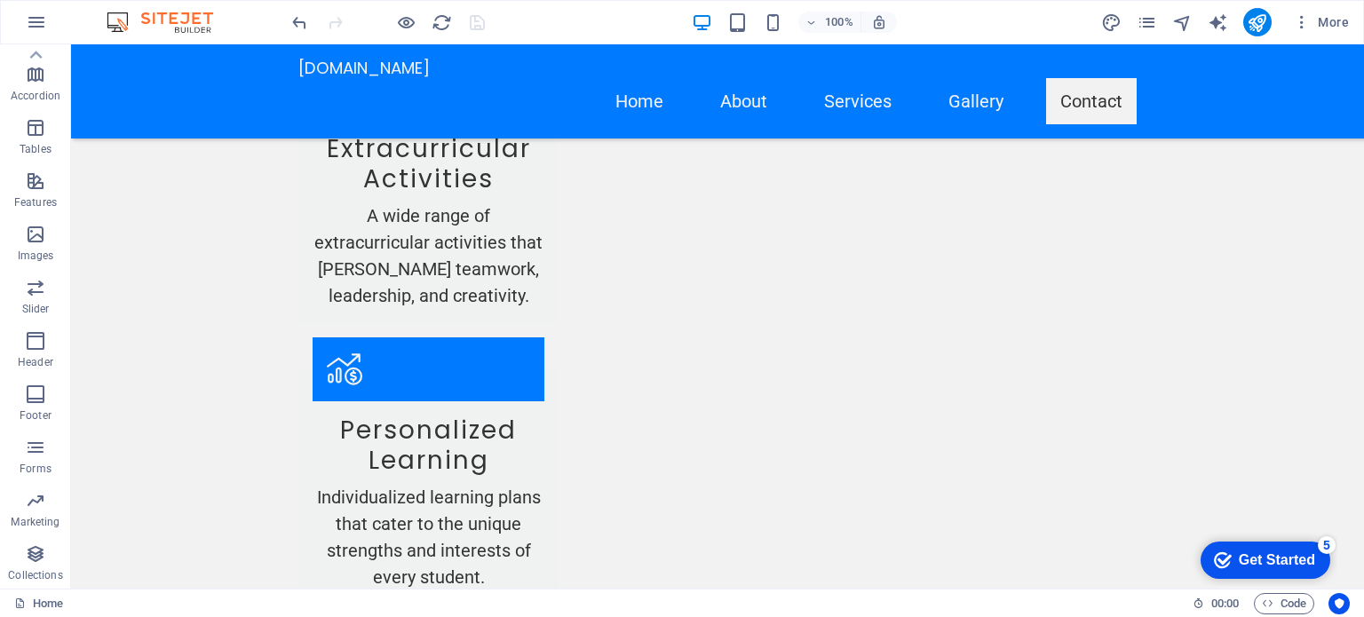
scroll to position [0, 0]
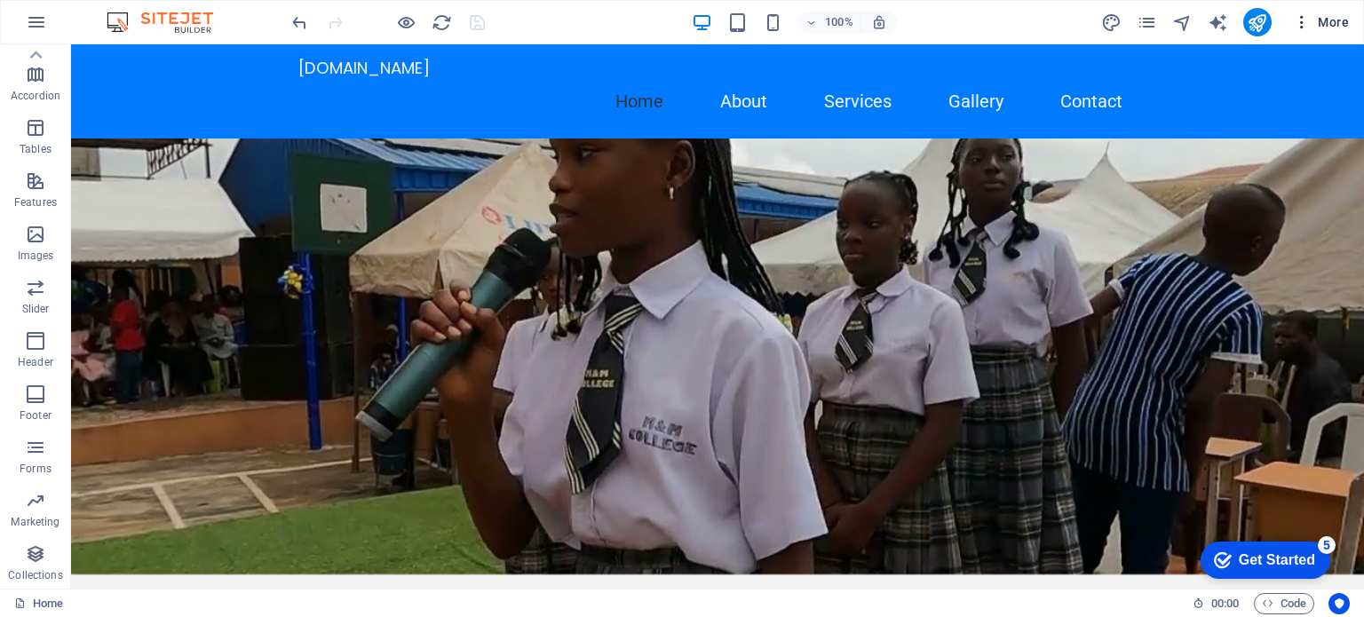
click at [1307, 22] on icon "button" at bounding box center [1302, 22] width 18 height 18
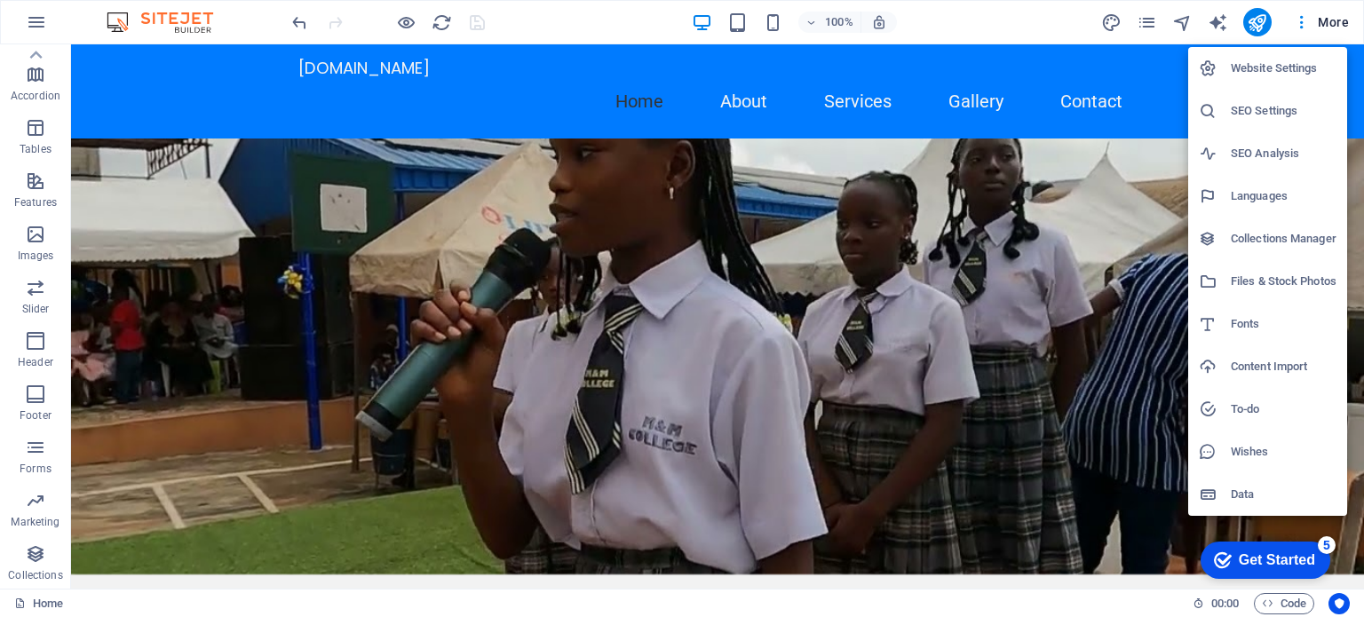
click at [1304, 22] on div at bounding box center [682, 308] width 1364 height 617
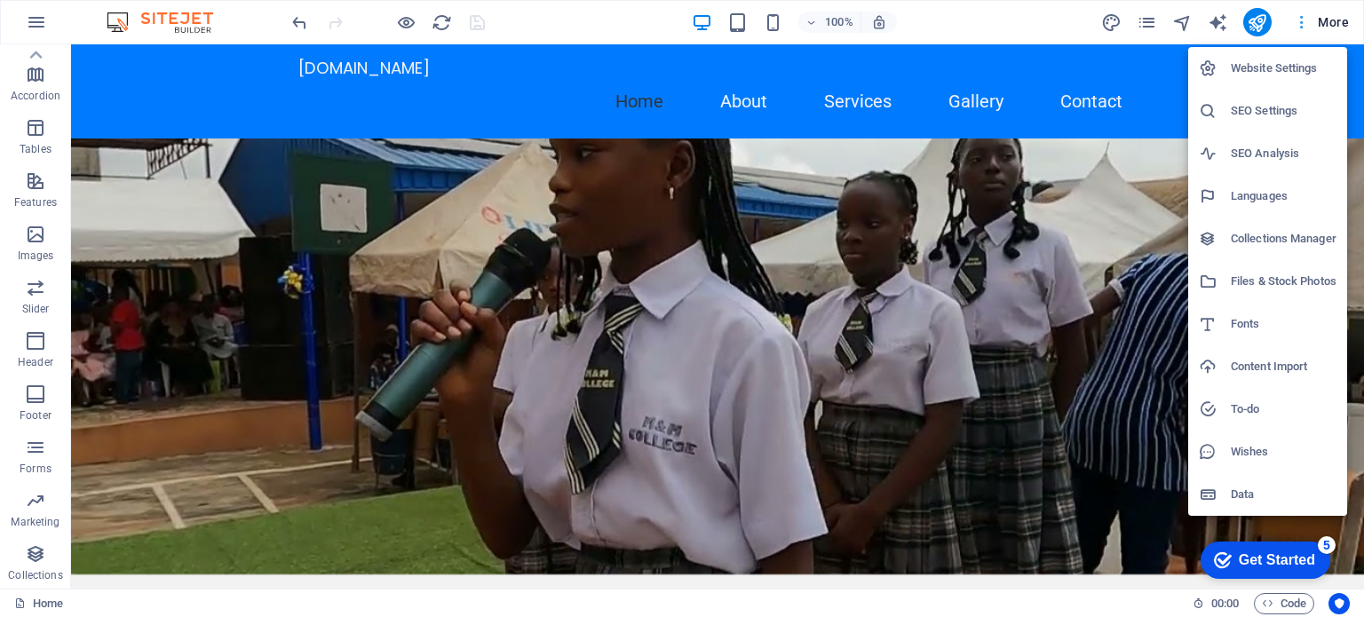
click at [1337, 20] on div at bounding box center [682, 308] width 1364 height 617
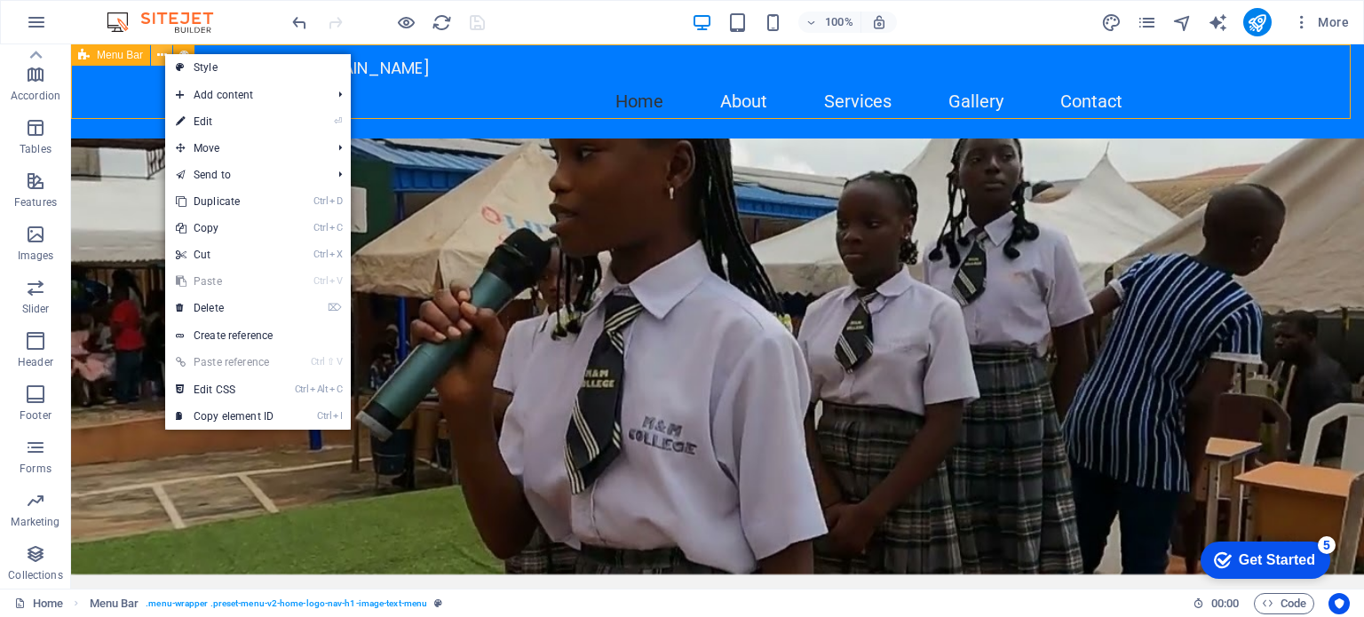
click at [111, 51] on span "Menu Bar" at bounding box center [120, 55] width 46 height 11
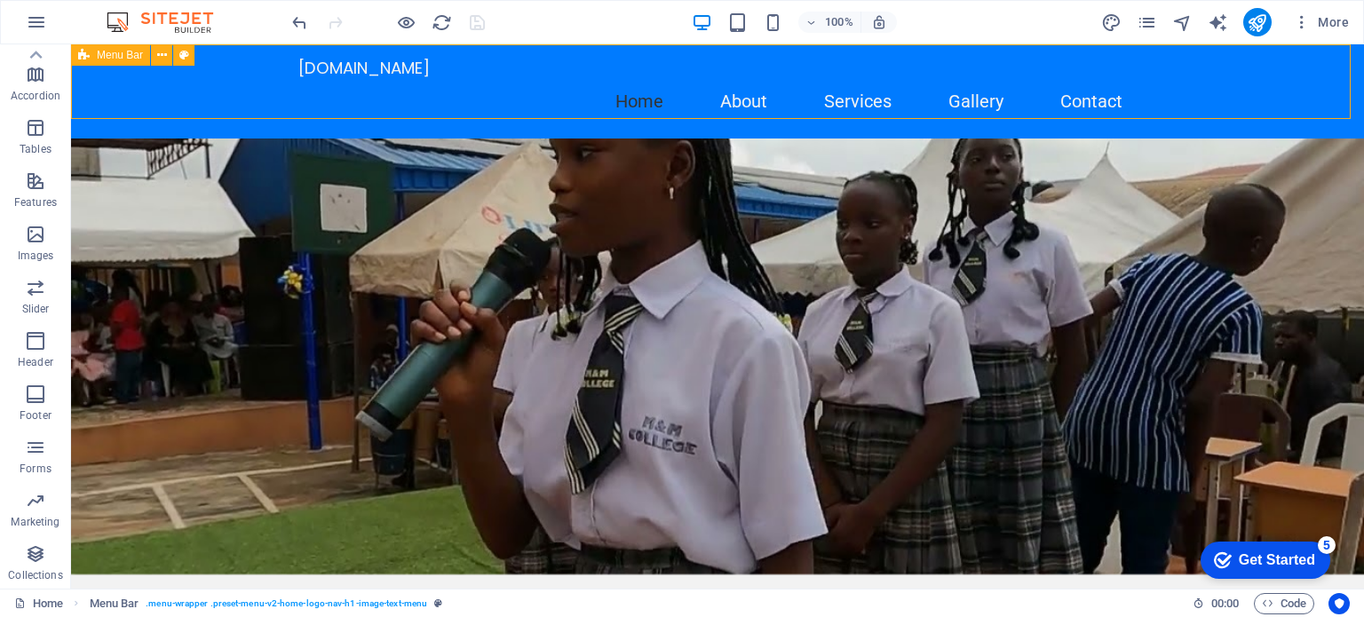
click at [111, 56] on span "Menu Bar" at bounding box center [120, 55] width 46 height 11
click at [1243, 59] on div "mandmprivateschools.com Home About Services Gallery Contact" at bounding box center [717, 91] width 1293 height 94
click at [718, 50] on div "+" at bounding box center [717, 53] width 35 height 16
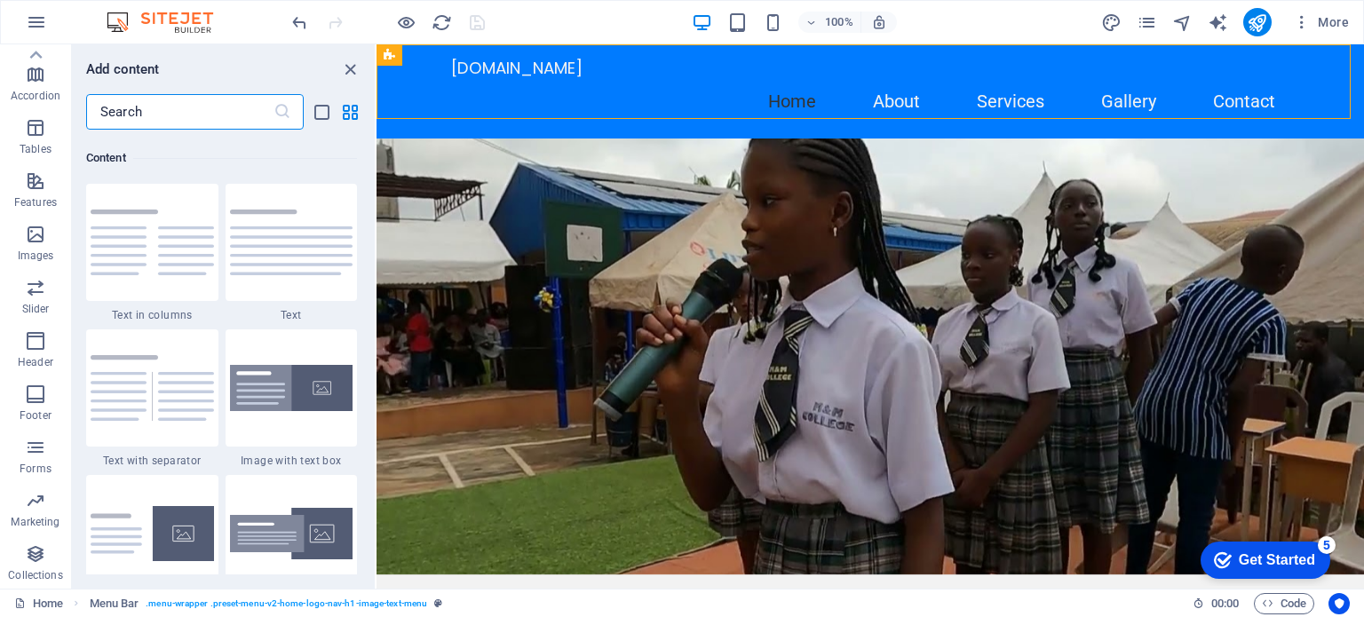
scroll to position [3107, 0]
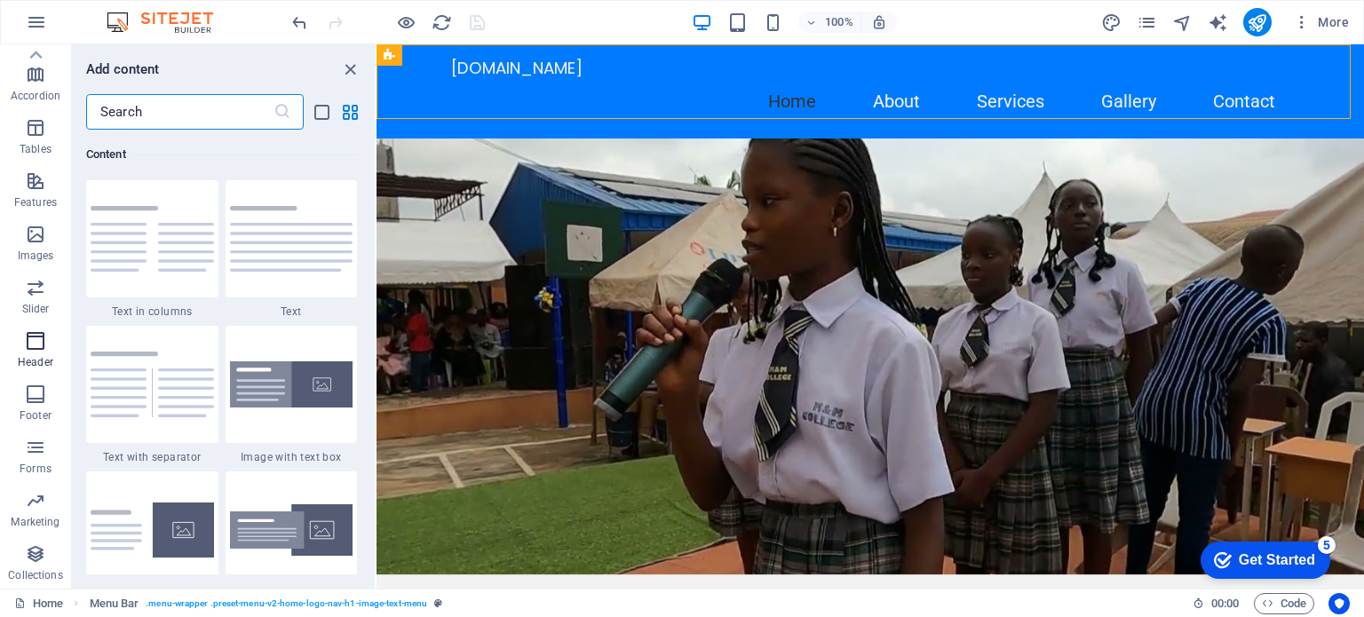
click at [25, 348] on icon "button" at bounding box center [35, 340] width 21 height 21
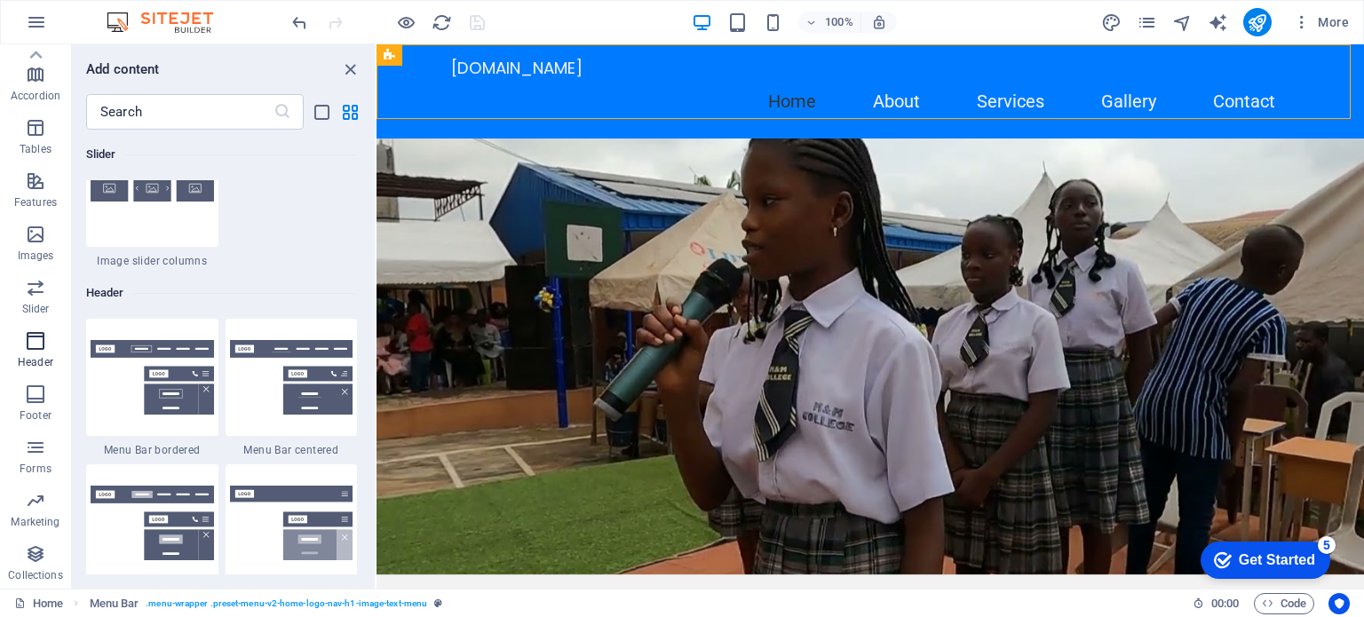
scroll to position [10693, 0]
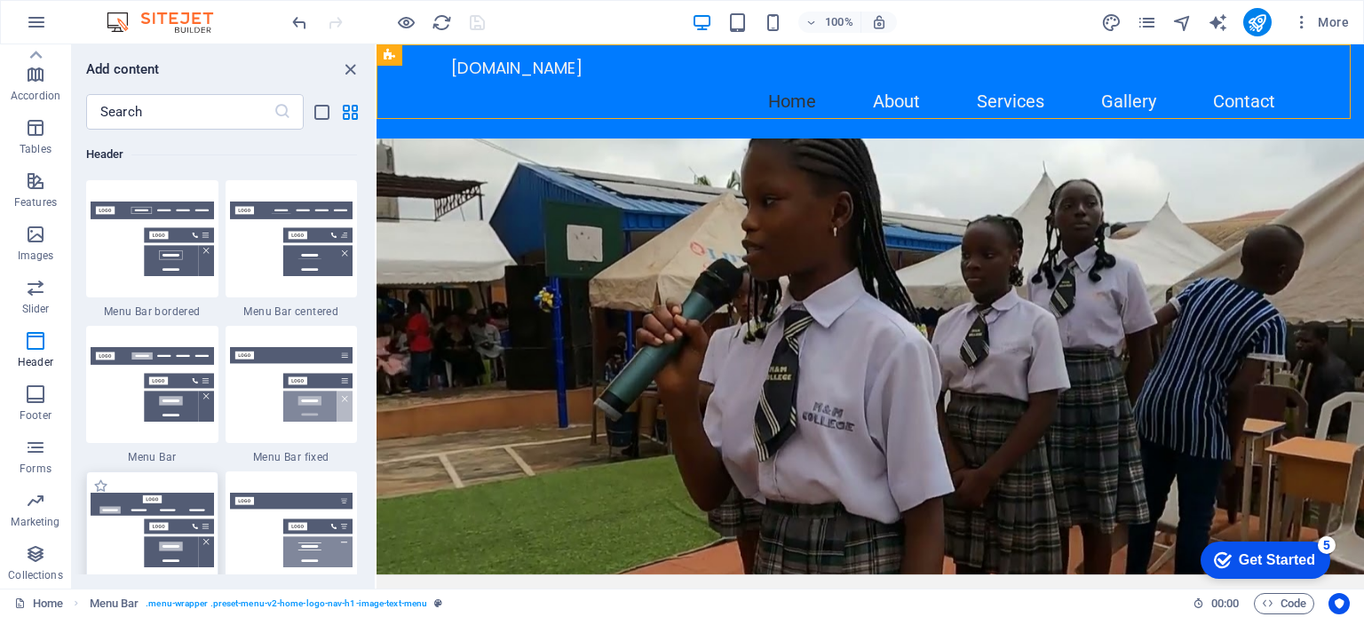
click at [159, 508] on img at bounding box center [152, 530] width 123 height 75
click at [376, 535] on div "Drag here to replace the existing content. Press “Ctrl” if you want to create a…" at bounding box center [869, 316] width 987 height 544
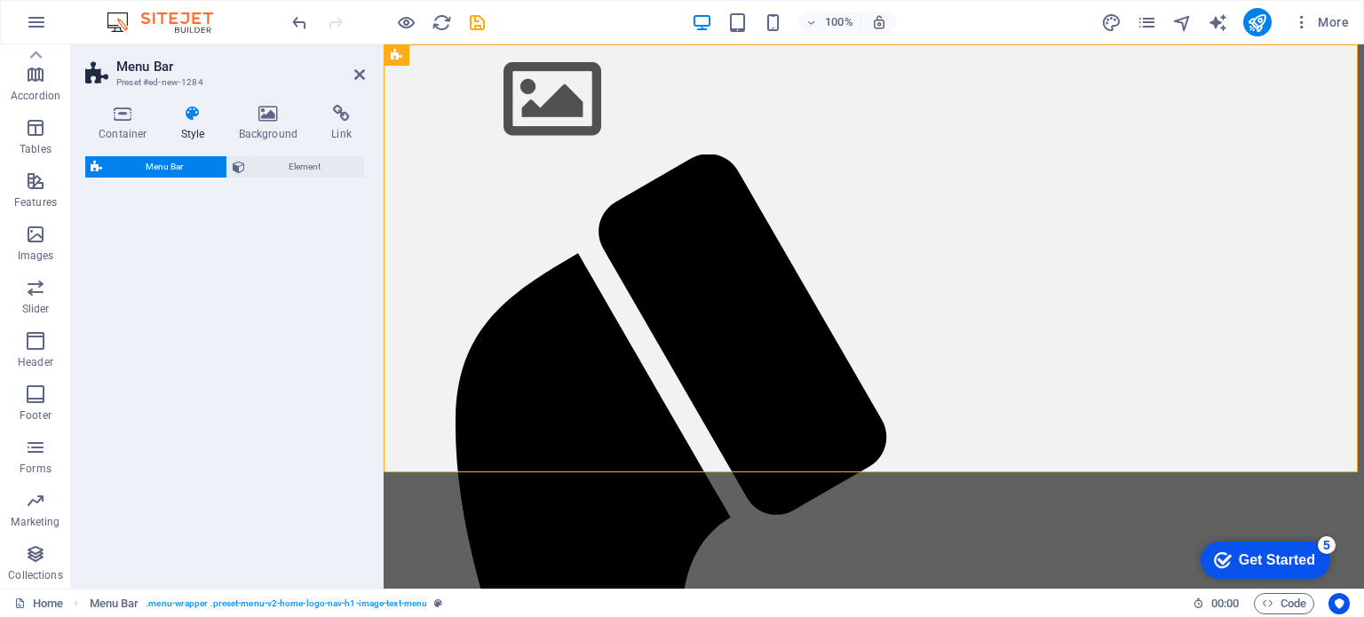
select select "rem"
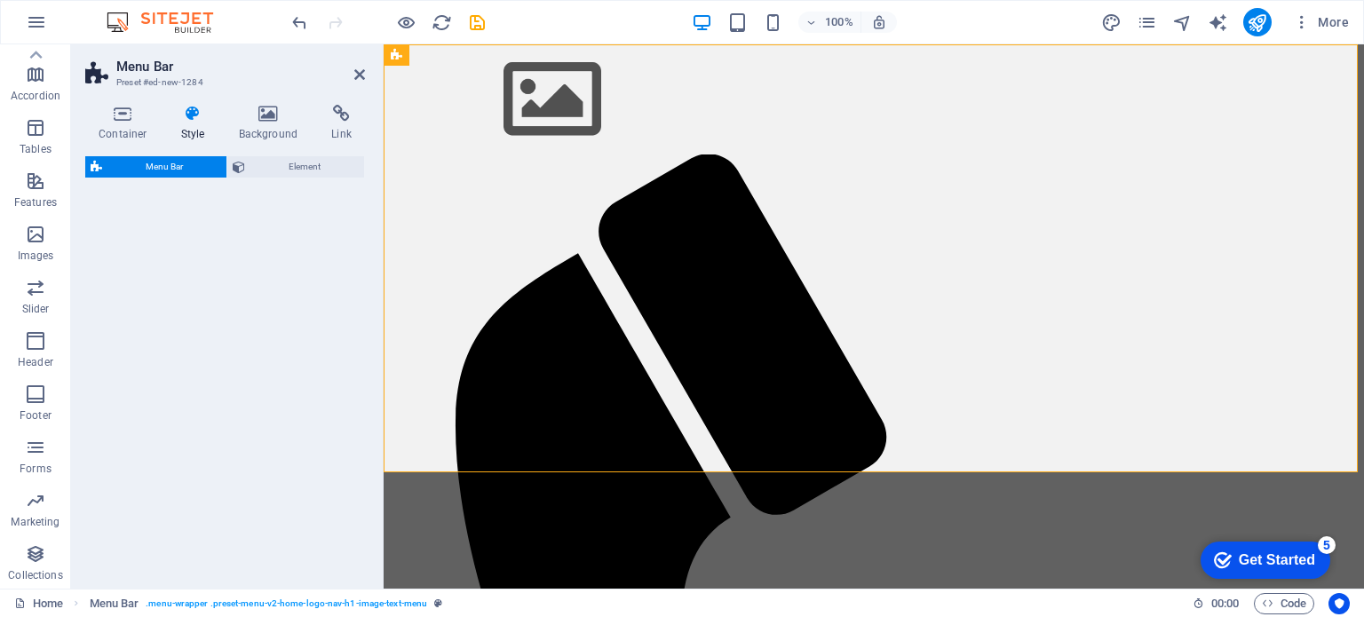
select select "rem"
select select "preset-menu-v2-loki"
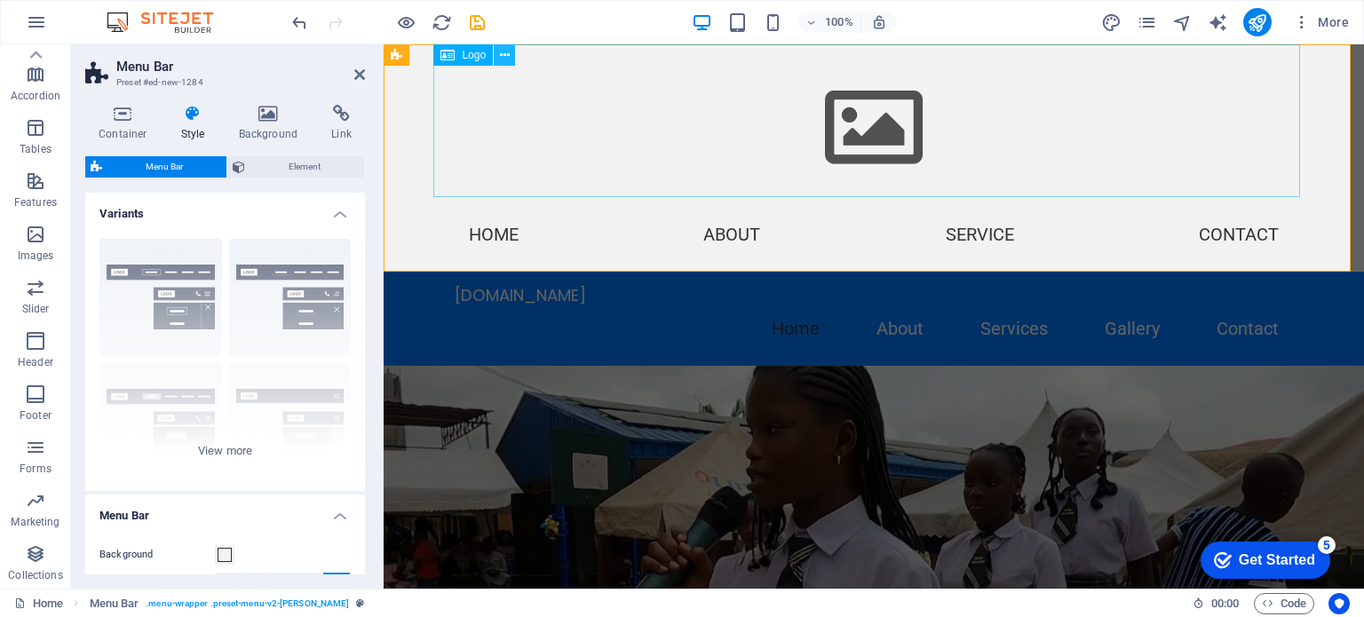
click at [503, 52] on icon at bounding box center [505, 55] width 10 height 19
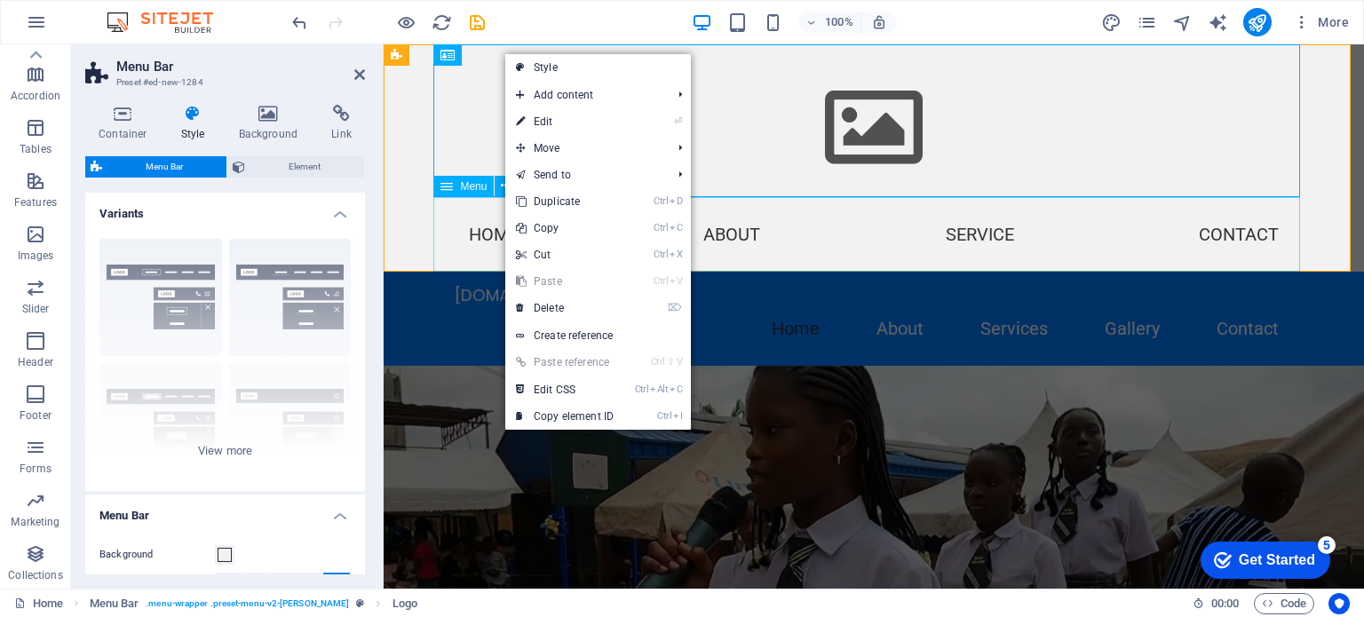
click at [440, 223] on nav "Home About Service Contact" at bounding box center [873, 234] width 867 height 75
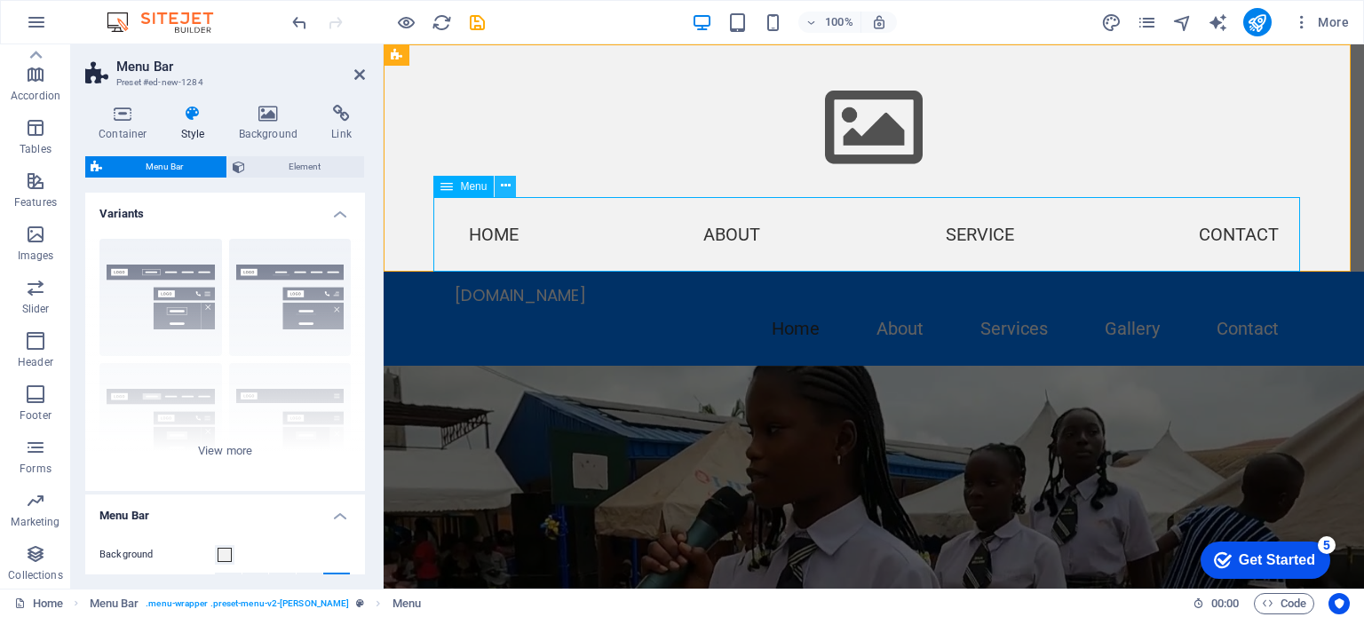
click at [510, 182] on icon at bounding box center [506, 186] width 10 height 19
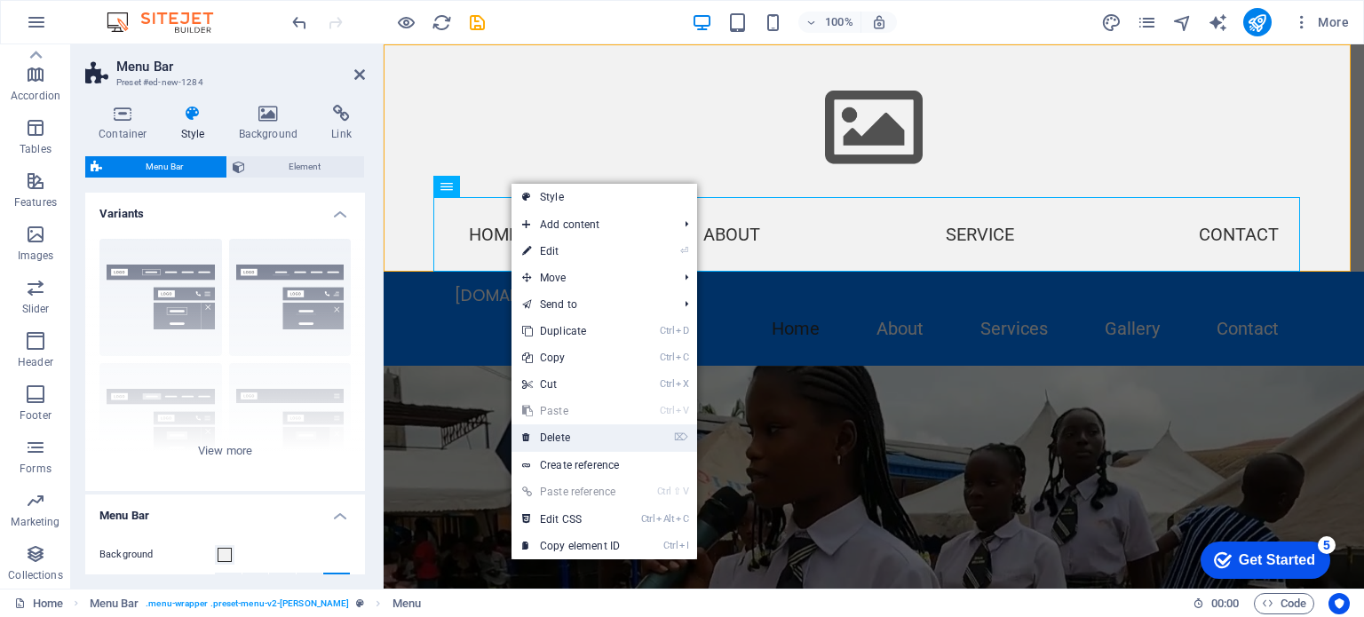
click at [536, 433] on link "⌦ Delete" at bounding box center [570, 437] width 119 height 27
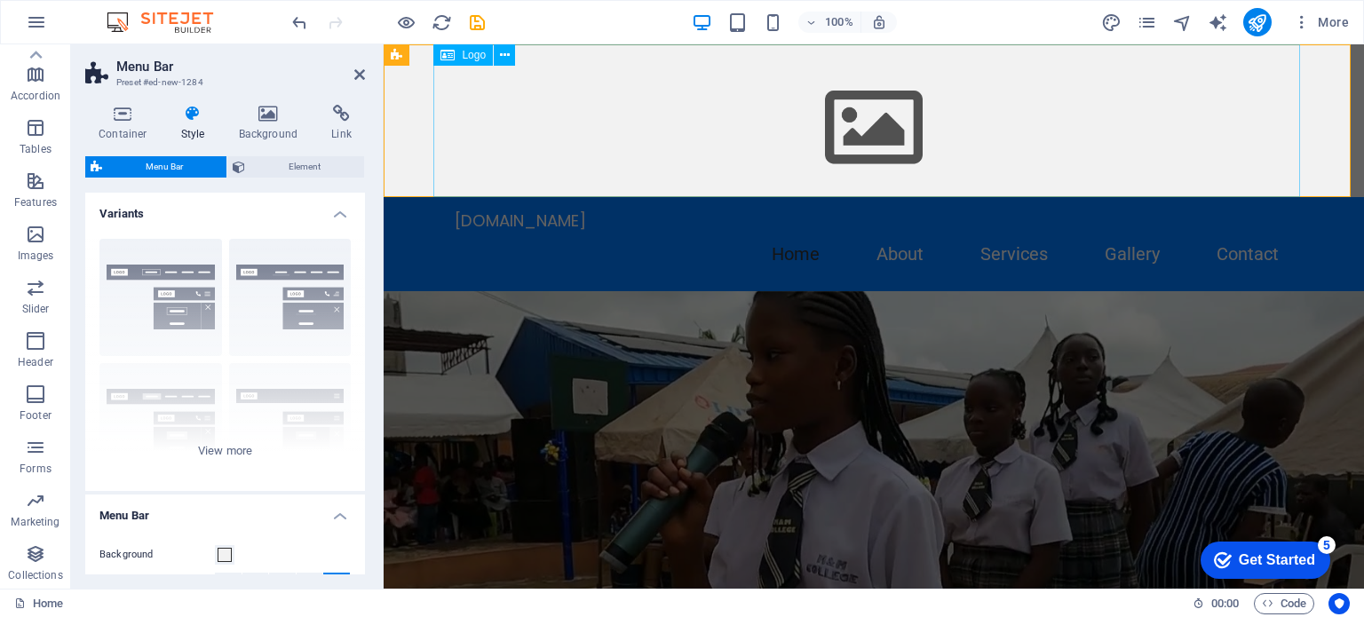
click at [741, 156] on div at bounding box center [873, 120] width 867 height 153
click at [896, 127] on div at bounding box center [873, 120] width 867 height 153
click at [508, 52] on icon at bounding box center [505, 55] width 10 height 19
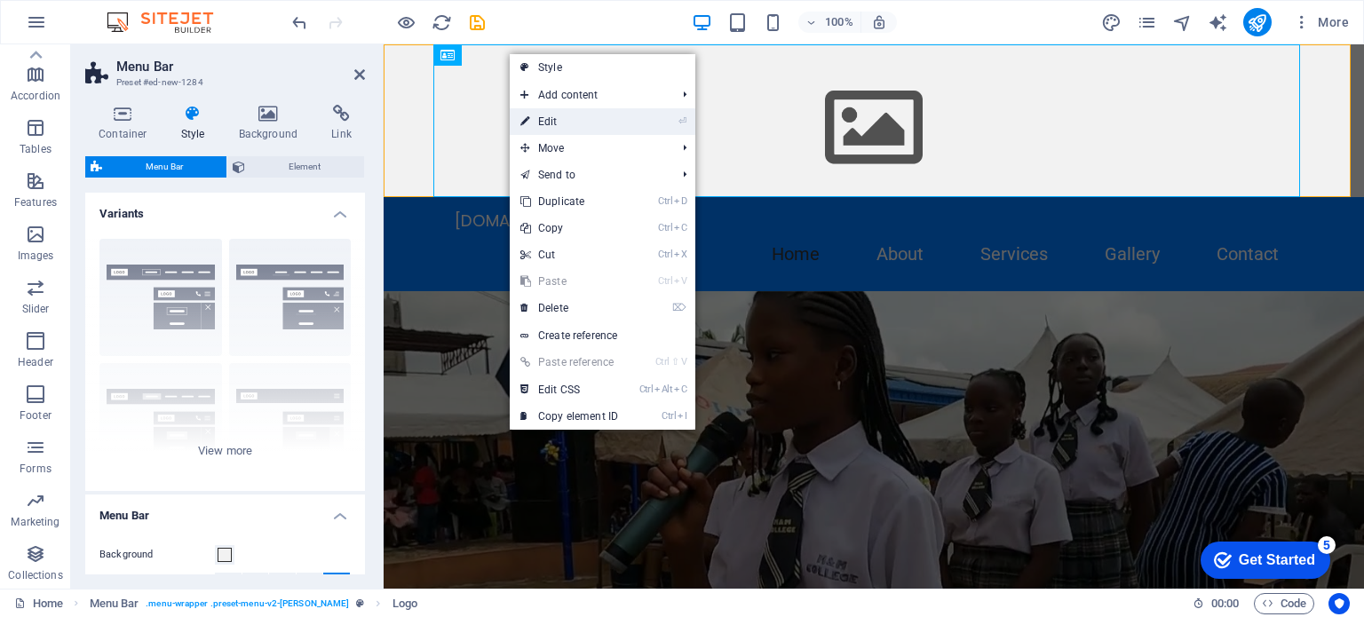
click at [527, 116] on icon at bounding box center [524, 121] width 9 height 27
select select "px"
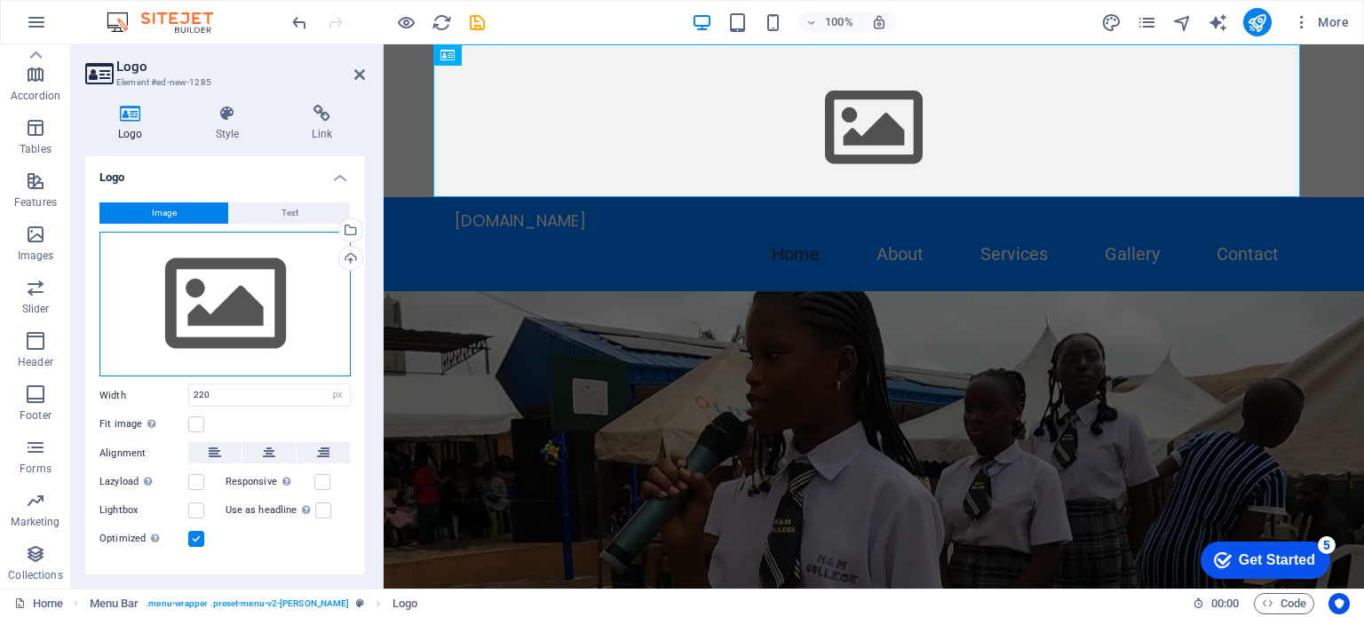
click at [242, 279] on div "Drag files here, click to choose files or select files from Files or our free s…" at bounding box center [224, 305] width 251 height 146
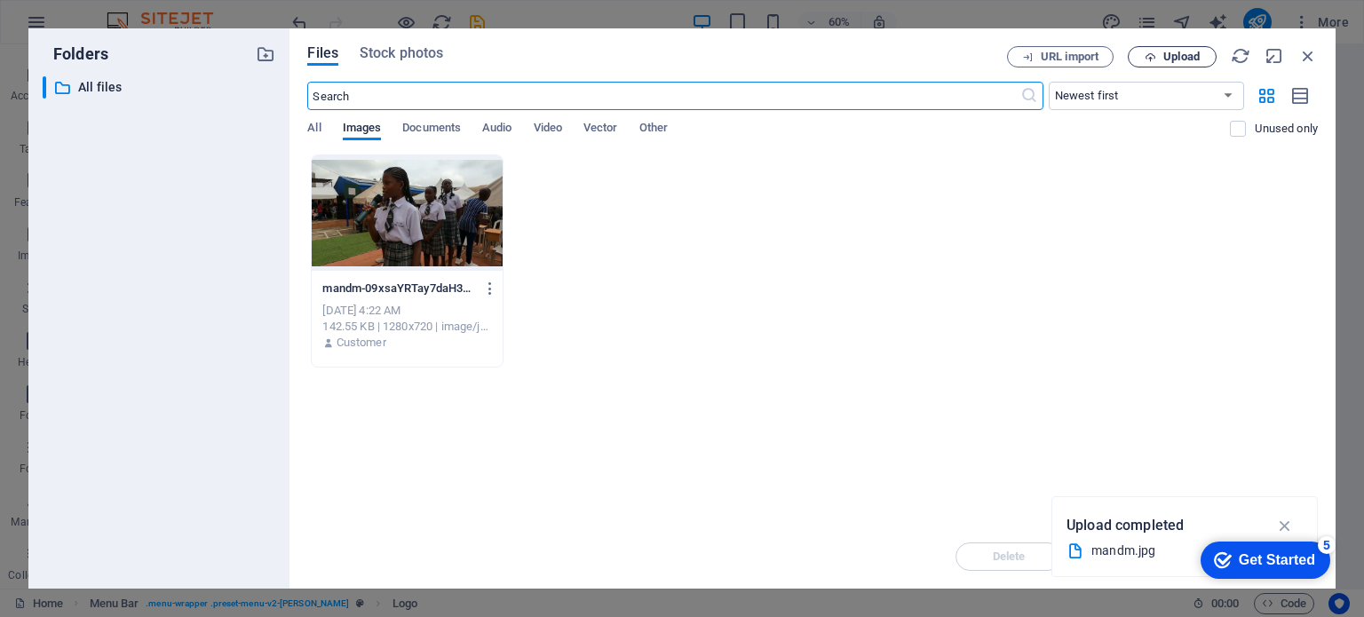
click at [1190, 55] on span "Upload" at bounding box center [1181, 57] width 36 height 11
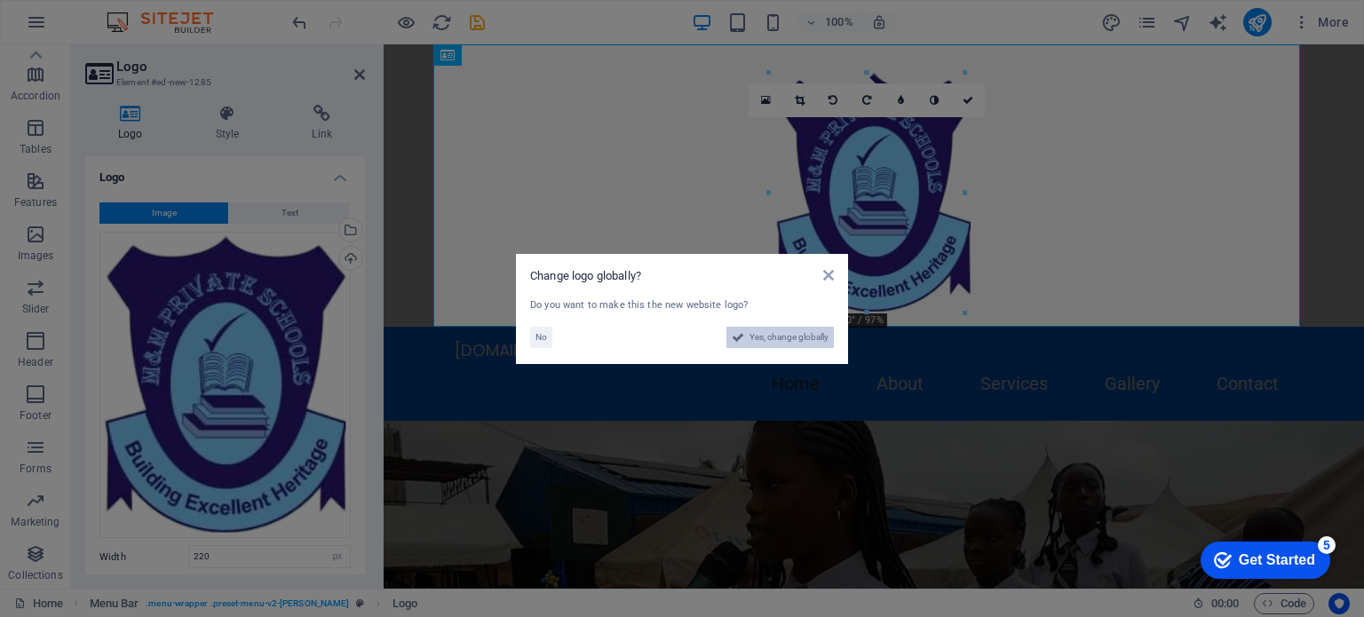
click at [750, 337] on span "Yes, change globally" at bounding box center [788, 337] width 79 height 21
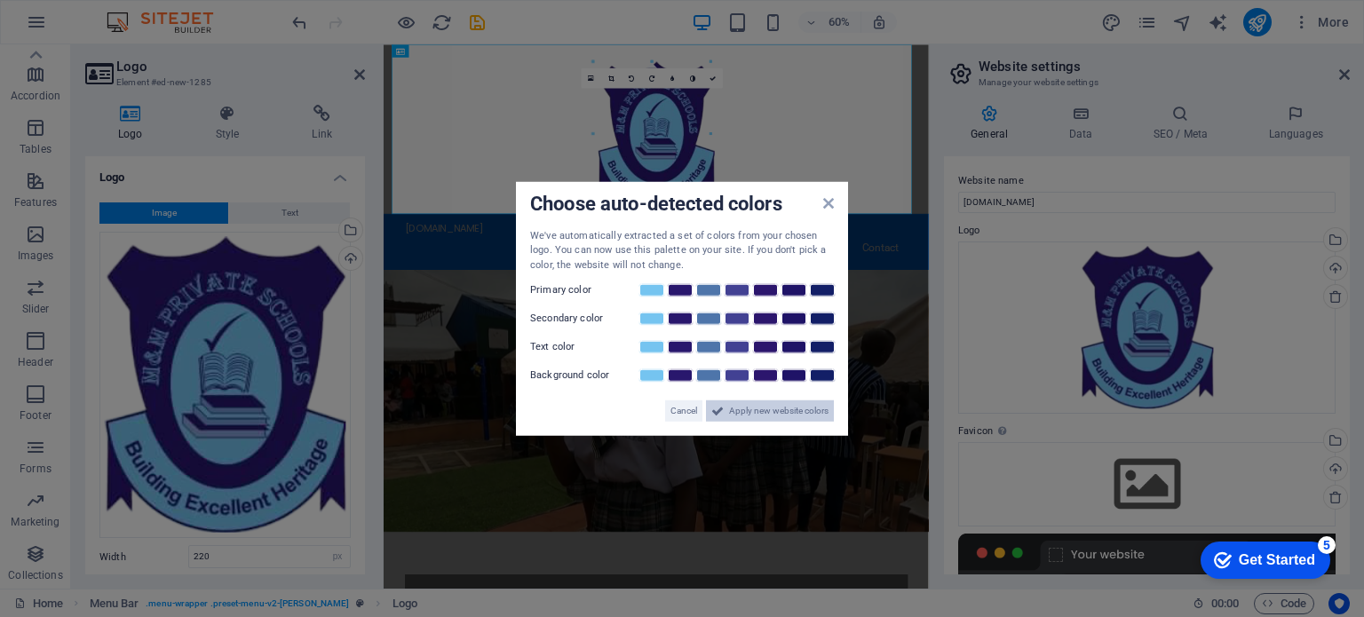
drag, startPoint x: 728, startPoint y: 415, endPoint x: 804, endPoint y: 628, distance: 226.1
click at [729, 415] on span "Apply new website colors" at bounding box center [778, 410] width 99 height 21
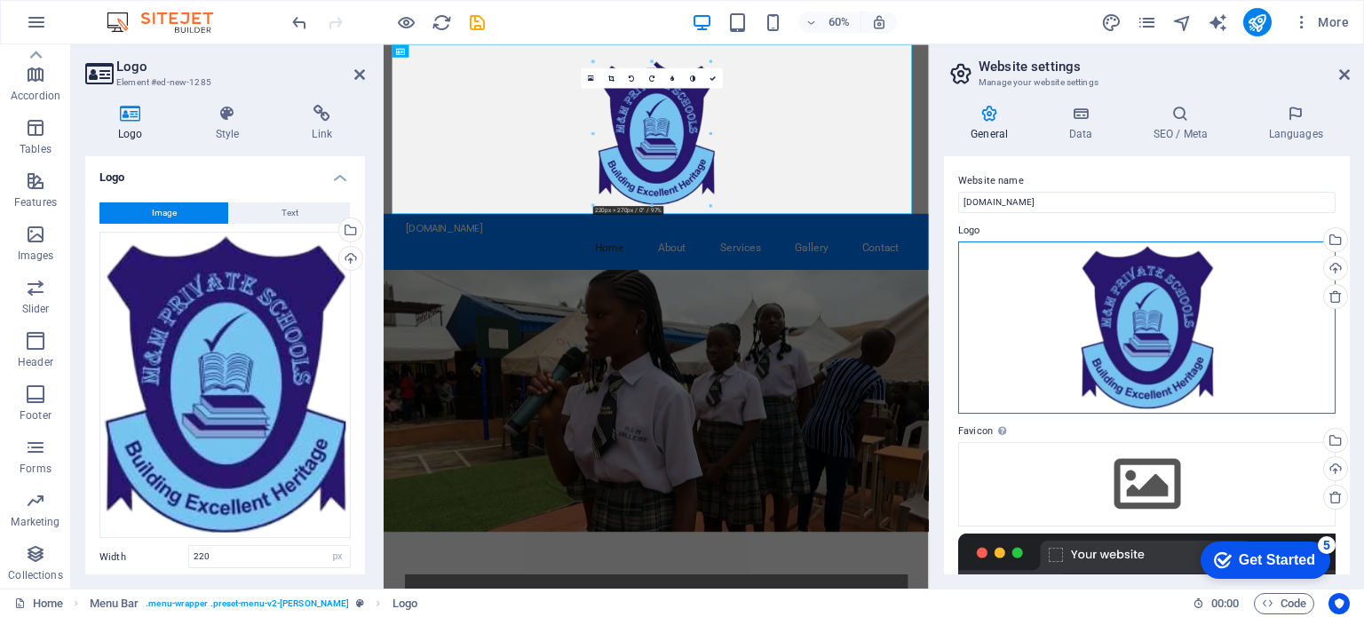
click at [1137, 305] on div "Drag files here, click to choose files or select files from Files or our free s…" at bounding box center [1146, 328] width 377 height 173
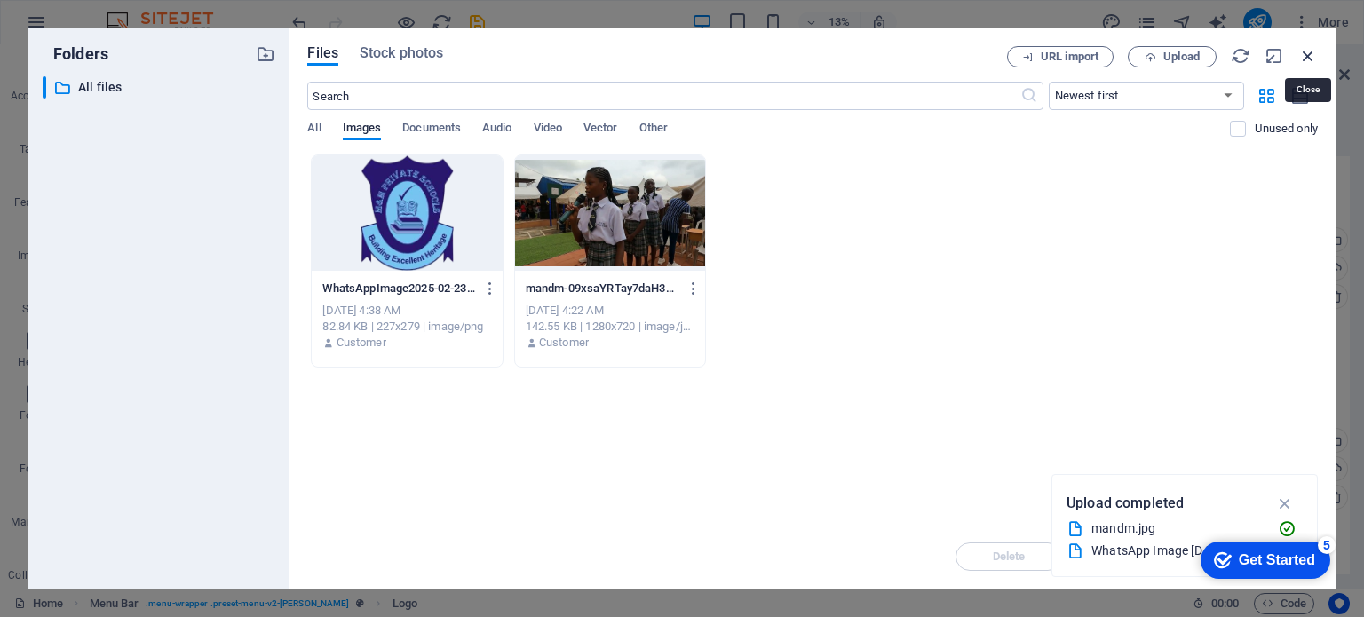
click at [1310, 54] on icon "button" at bounding box center [1308, 56] width 20 height 20
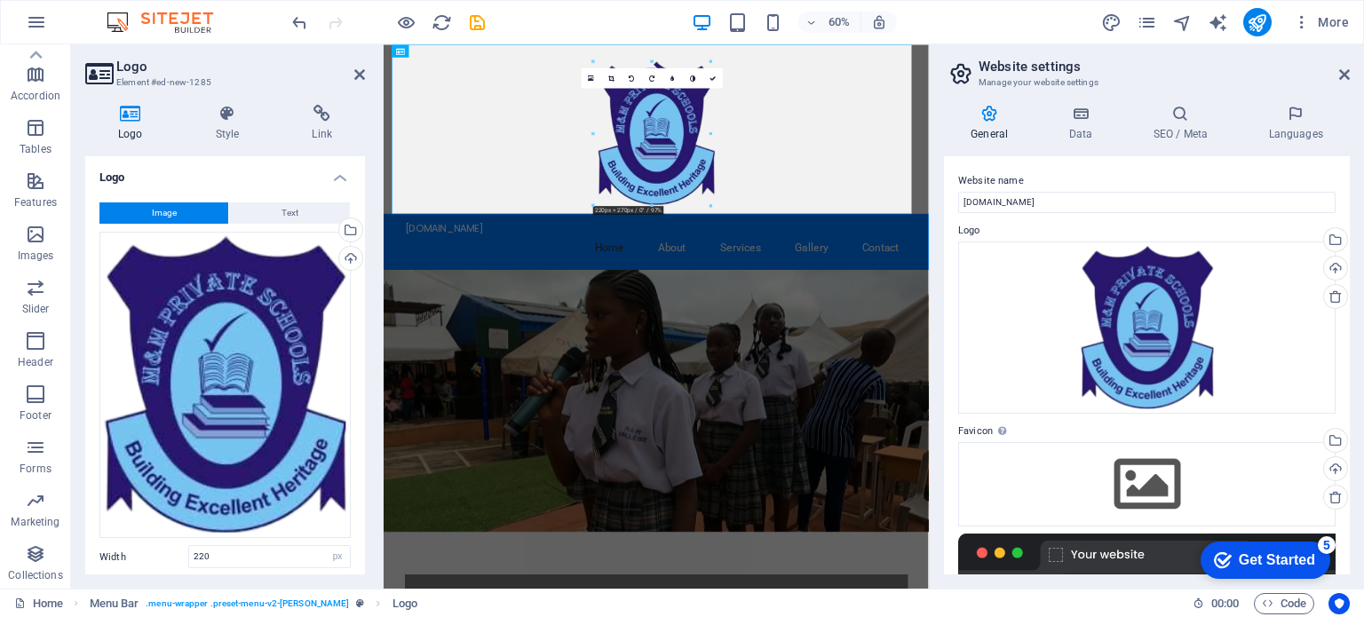
drag, startPoint x: 1351, startPoint y: 268, endPoint x: 1350, endPoint y: 454, distance: 185.6
click at [1350, 454] on div "General Data SEO / Meta Languages Website name [DOMAIN_NAME] Logo Drag files he…" at bounding box center [1147, 340] width 434 height 498
drag, startPoint x: 1349, startPoint y: 401, endPoint x: 1346, endPoint y: 392, distance: 9.3
click at [1346, 392] on div "Website name mandmprivateschools.com Logo Drag files here, click to choose file…" at bounding box center [1147, 365] width 406 height 418
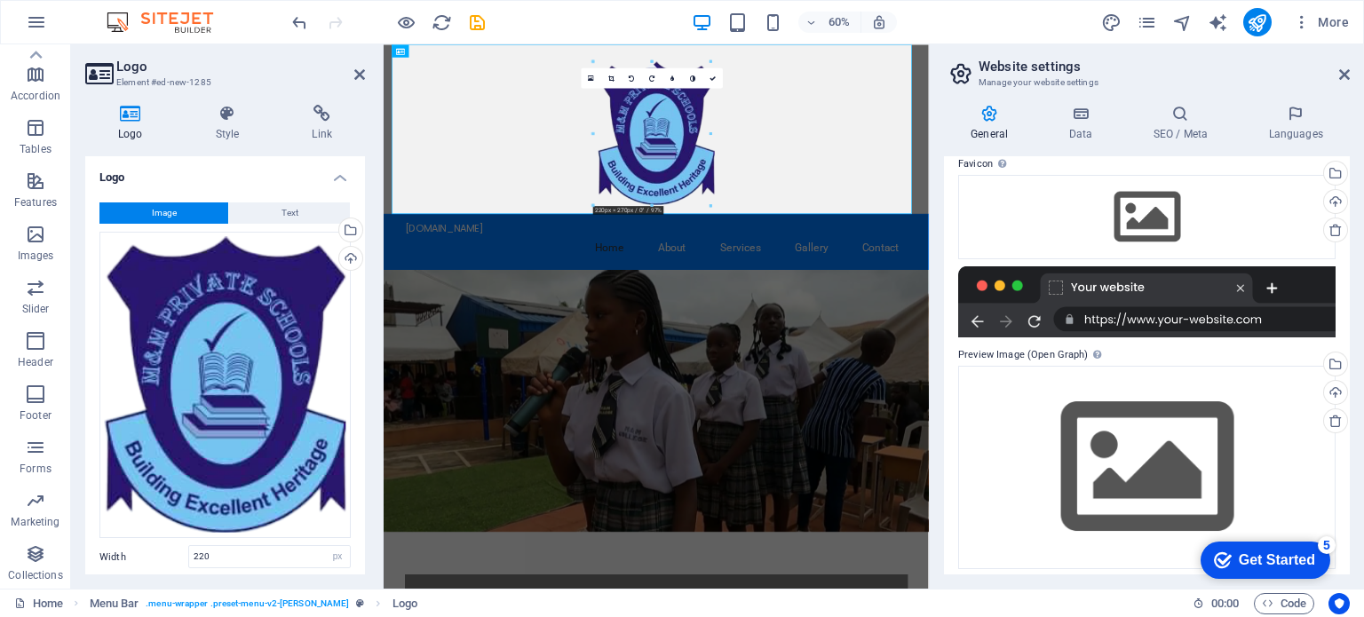
scroll to position [269, 0]
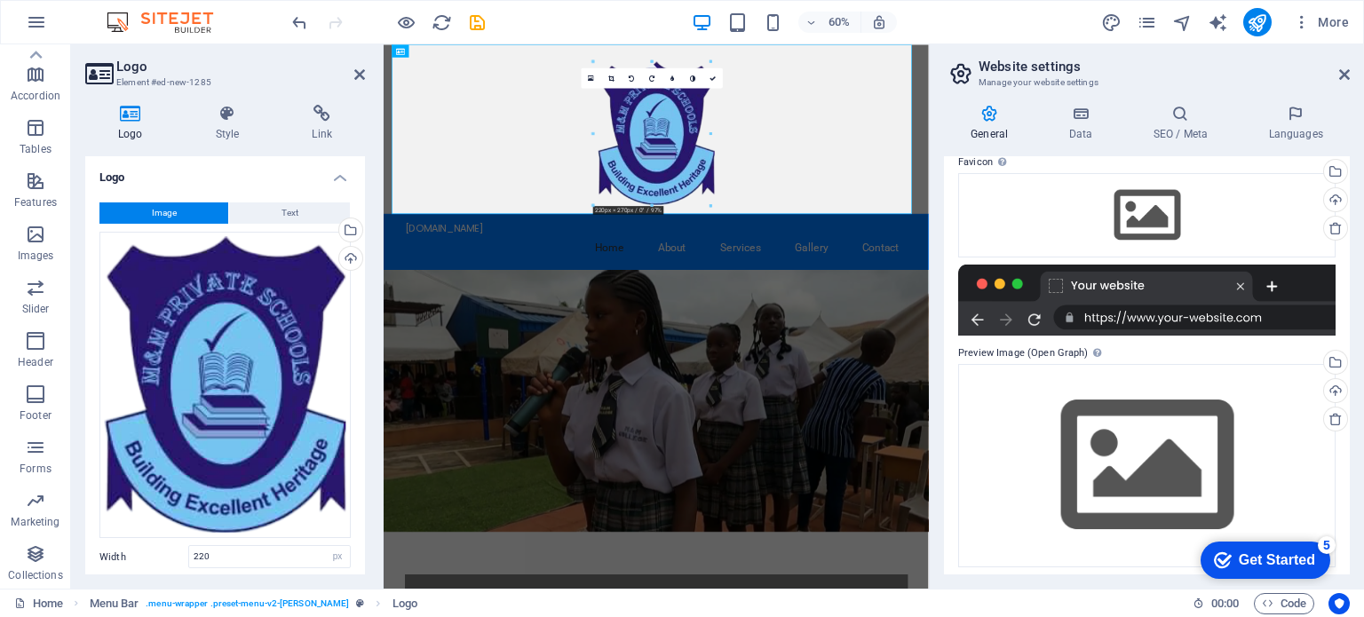
drag, startPoint x: 1346, startPoint y: 392, endPoint x: 146, endPoint y: 22, distance: 1256.3
drag, startPoint x: 1350, startPoint y: 355, endPoint x: 1363, endPoint y: 472, distance: 117.1
click at [1363, 472] on div "General Data SEO / Meta Languages Website name [DOMAIN_NAME] Logo Drag files he…" at bounding box center [1147, 340] width 434 height 498
click at [476, 22] on icon "save" at bounding box center [477, 22] width 20 height 20
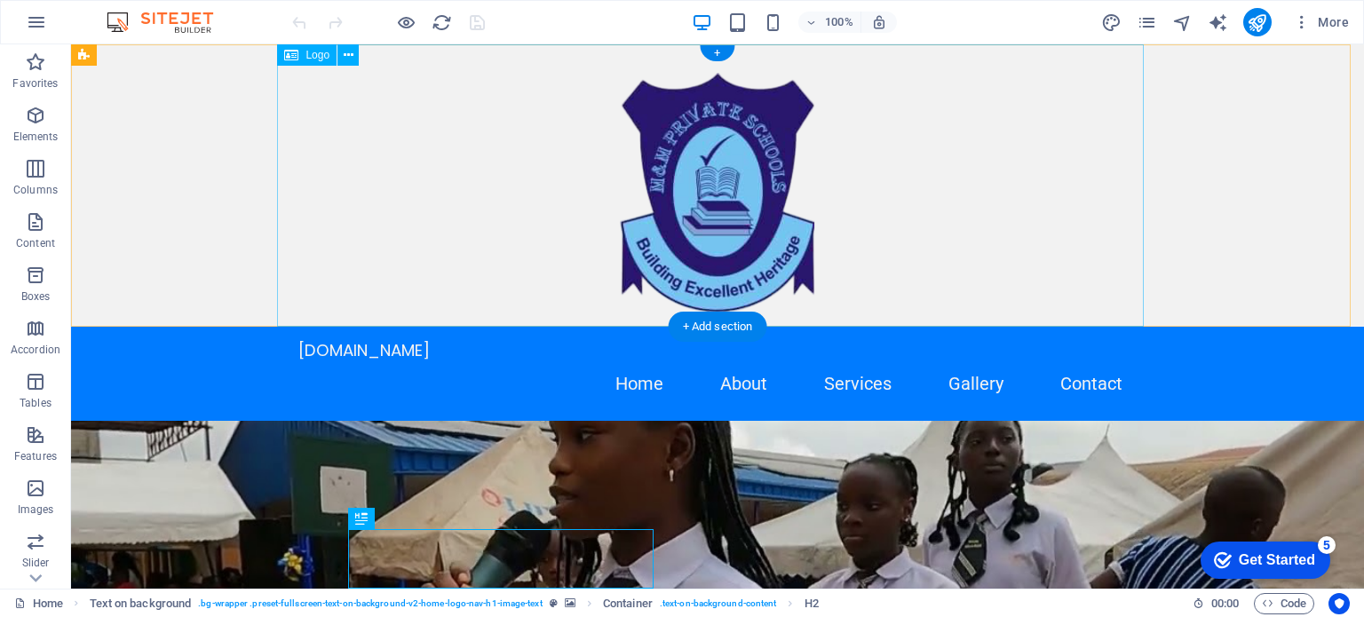
click at [959, 138] on div at bounding box center [717, 185] width 867 height 282
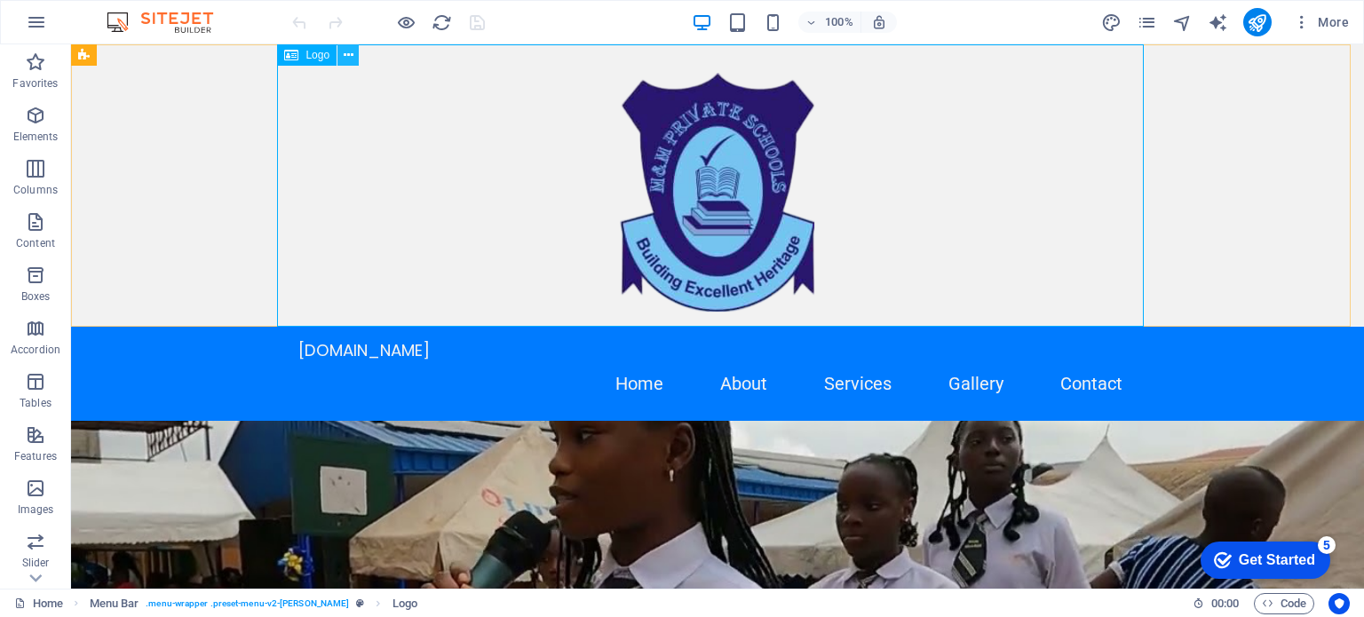
click at [345, 55] on icon at bounding box center [349, 55] width 10 height 19
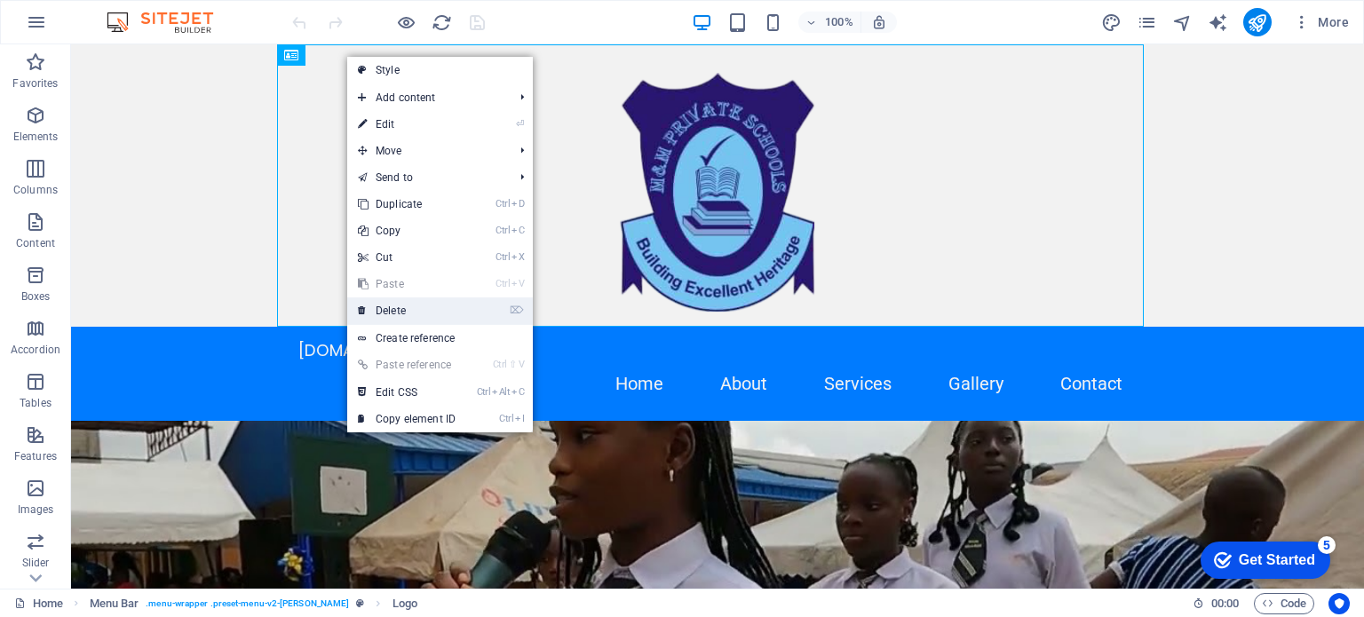
click at [385, 313] on link "⌦ Delete" at bounding box center [406, 310] width 119 height 27
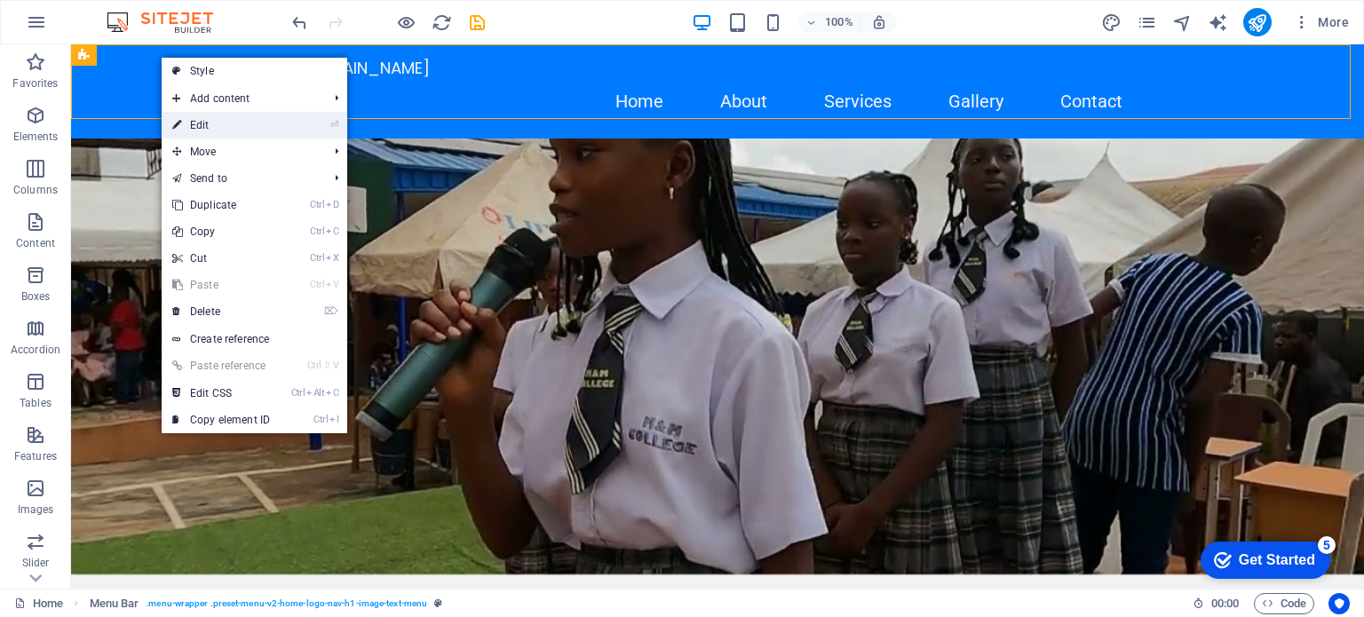
click at [186, 123] on link "⏎ Edit" at bounding box center [221, 125] width 119 height 27
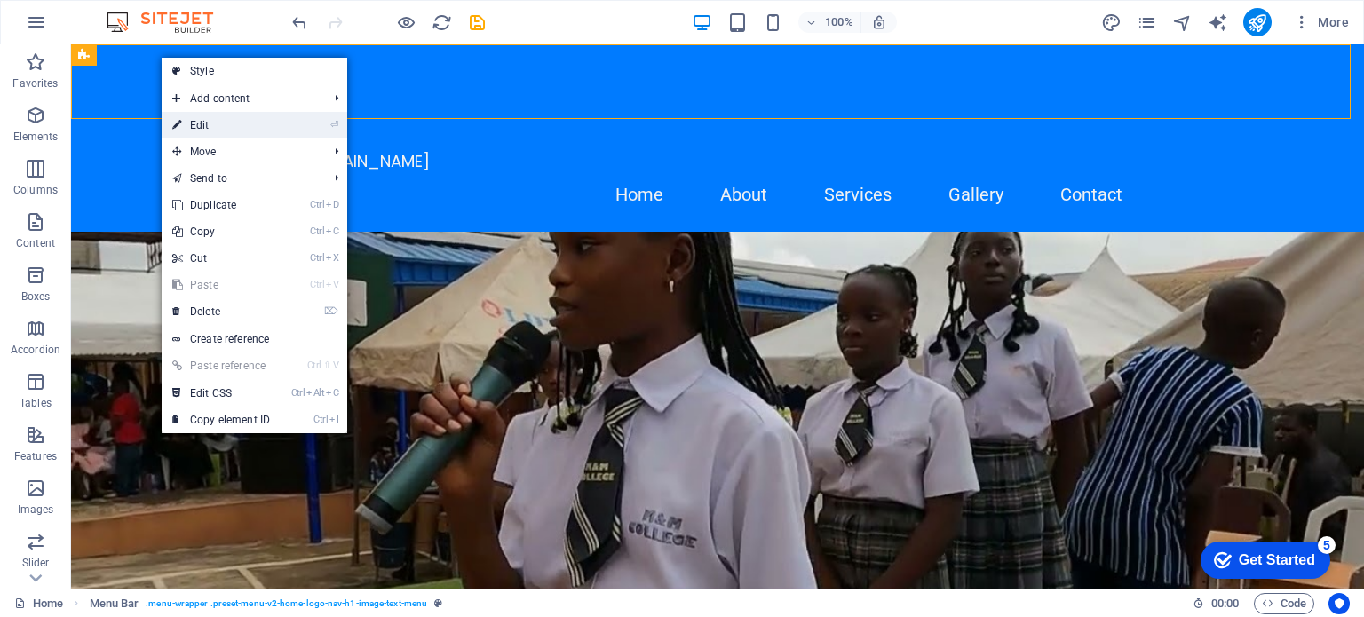
select select "header"
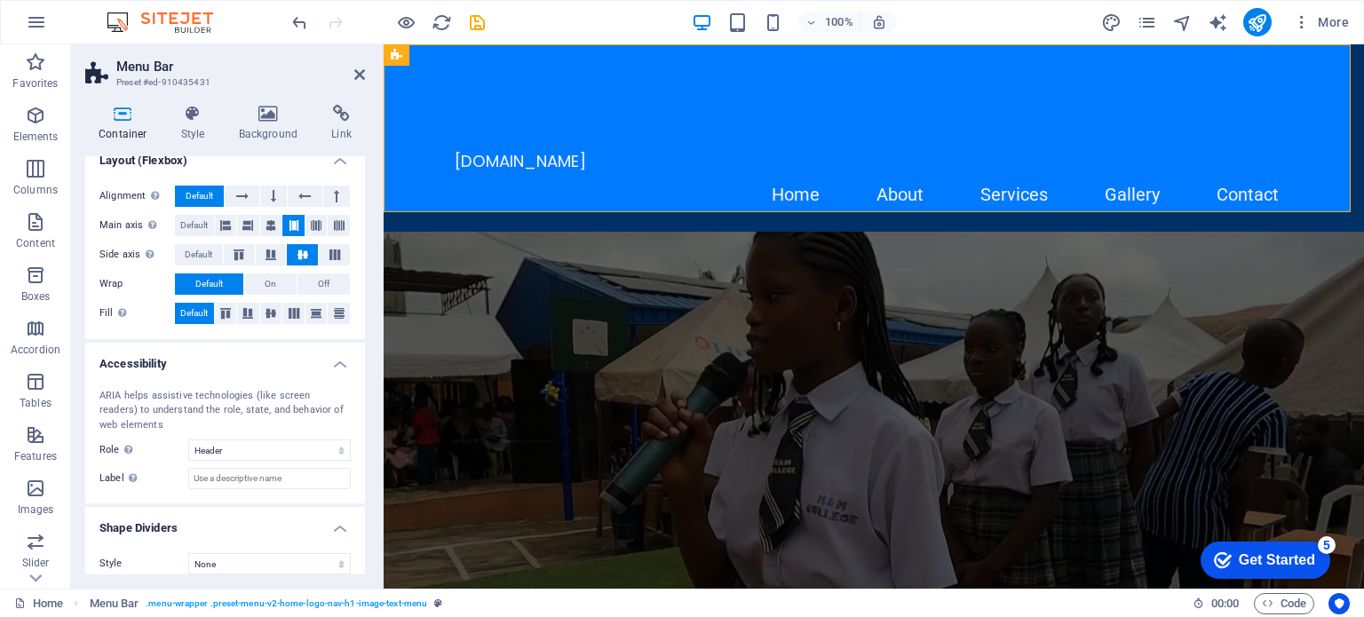
scroll to position [260, 0]
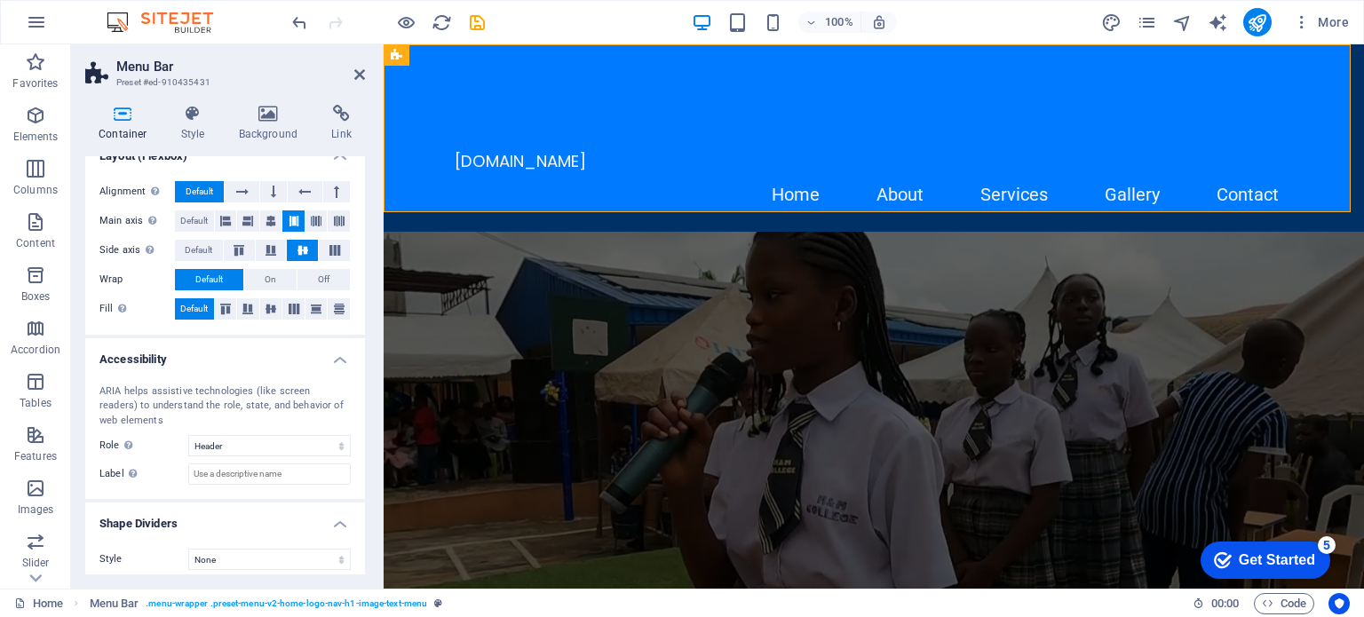
drag, startPoint x: 361, startPoint y: 392, endPoint x: 362, endPoint y: 292, distance: 99.5
click at [362, 292] on div "Size Height Default px rem % vh vw Min. height None px rem % vh vw Width Defaul…" at bounding box center [225, 365] width 280 height 418
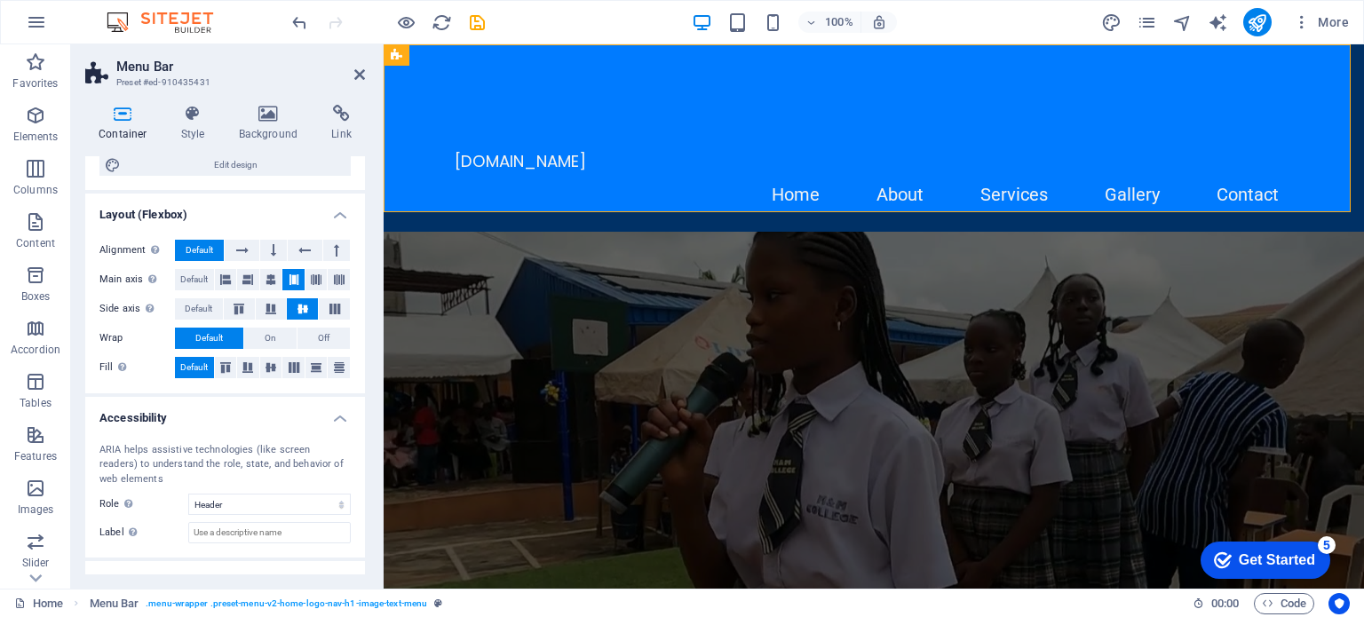
scroll to position [199, 0]
drag, startPoint x: 365, startPoint y: 344, endPoint x: 369, endPoint y: 198, distance: 145.7
click at [369, 198] on div "Container Style Background Link Size Height Default px rem % vh vw Min. height …" at bounding box center [225, 340] width 308 height 498
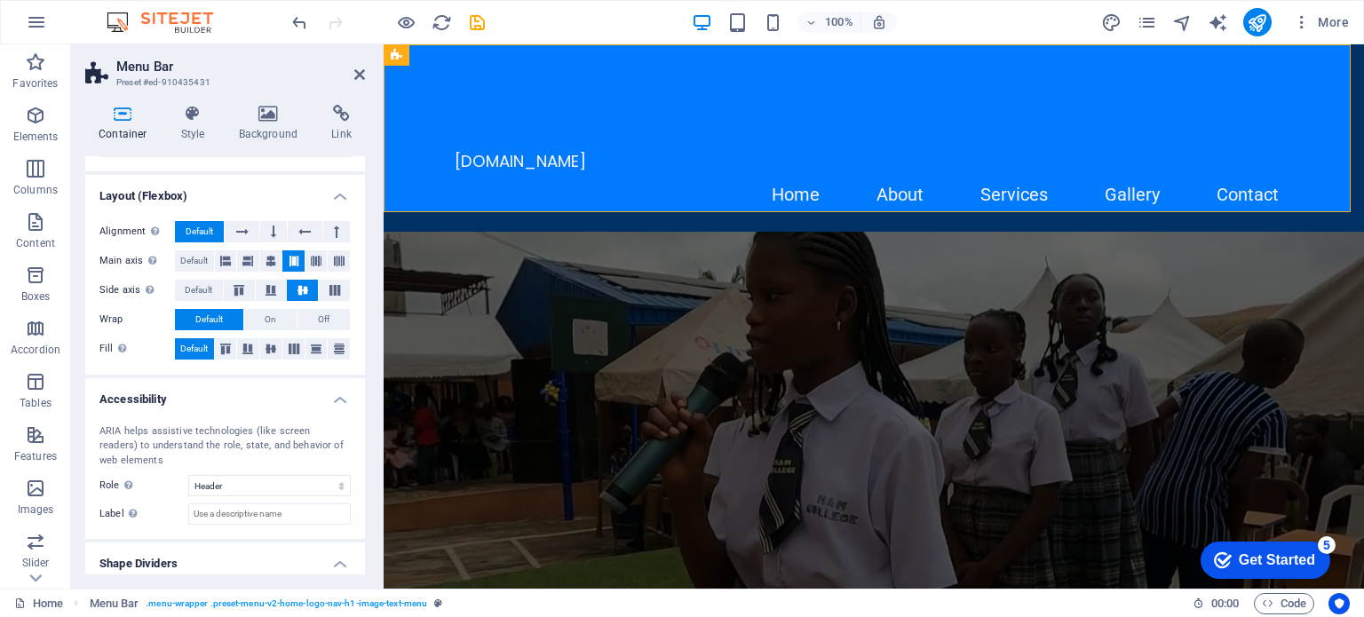
scroll to position [224, 0]
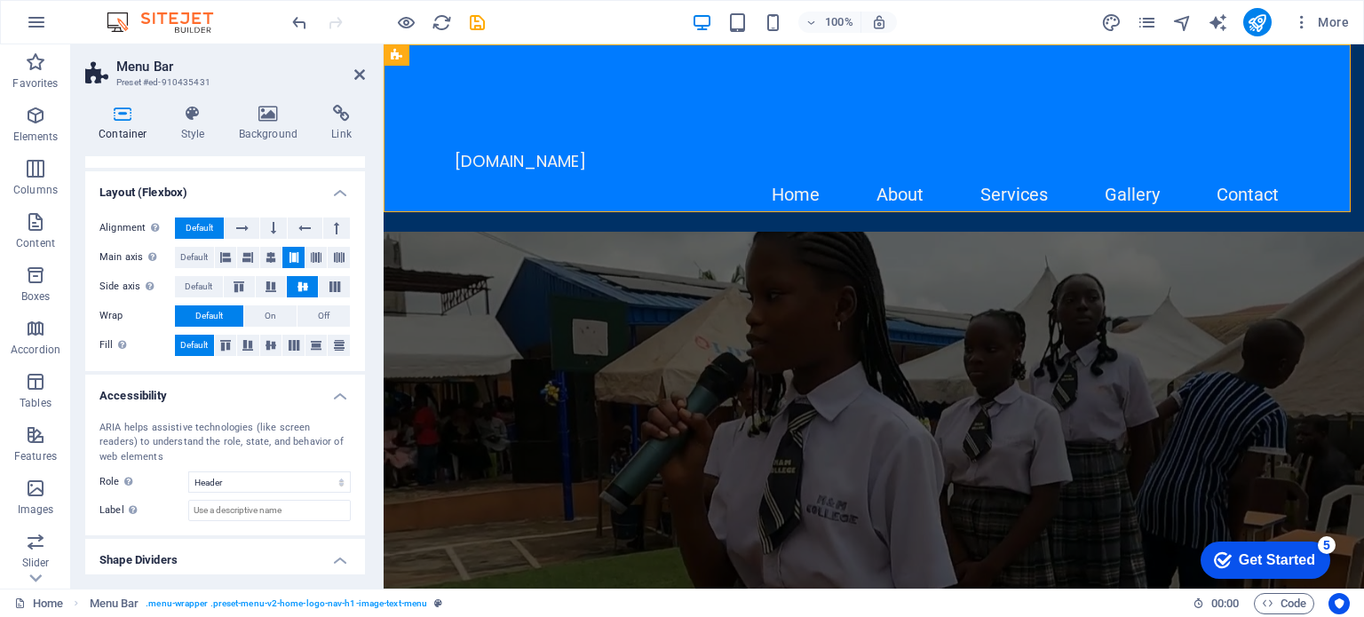
click at [358, 423] on div "ARIA helps assistive technologies (like screen readers) to understand the role,…" at bounding box center [225, 472] width 280 height 130
click at [224, 404] on h4 "Accessibility" at bounding box center [225, 391] width 280 height 32
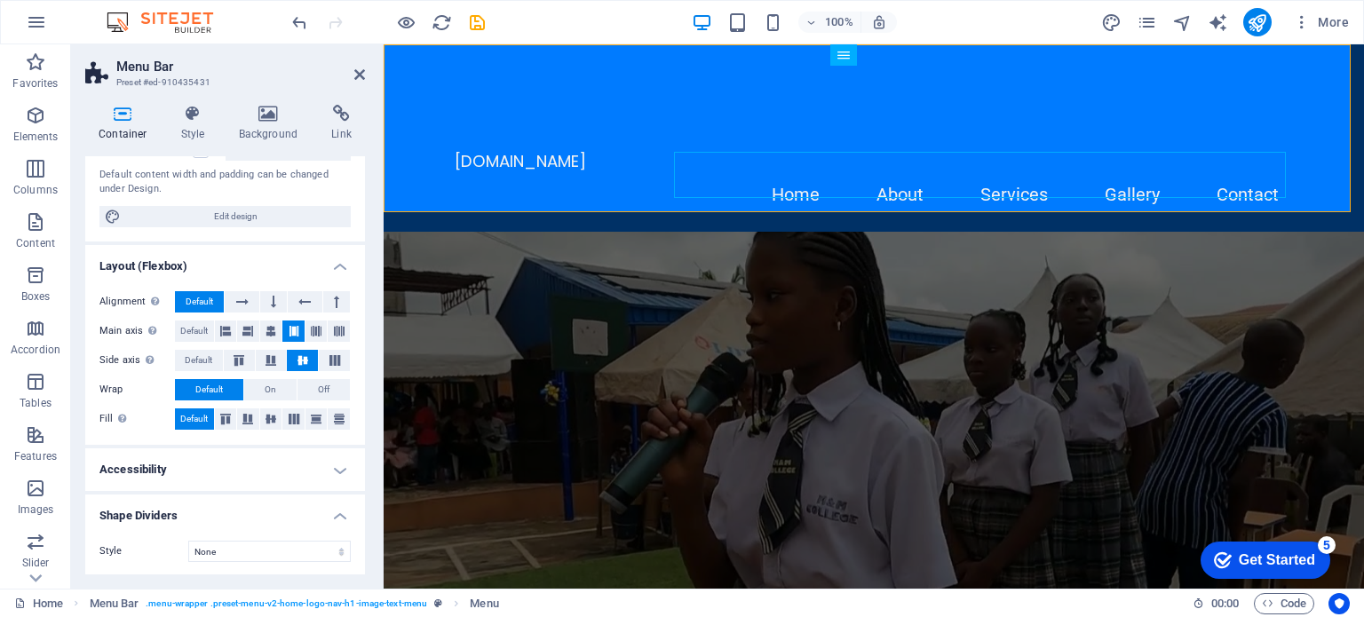
scroll to position [0, 0]
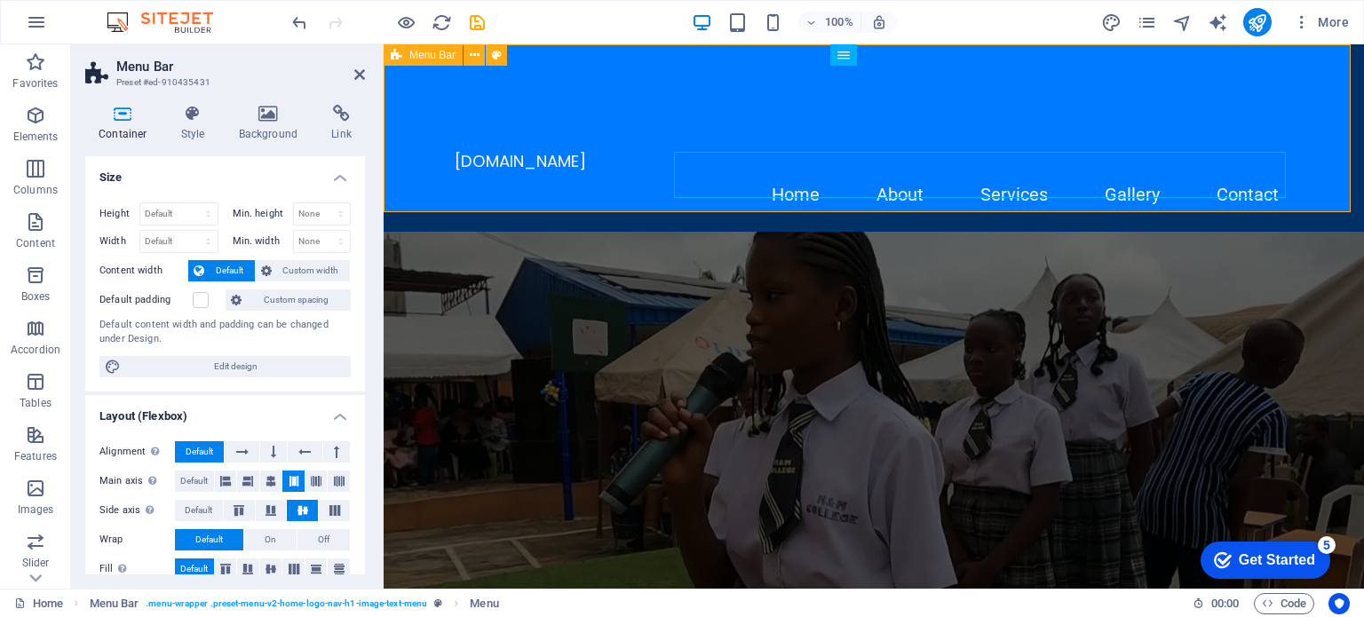
click at [487, 97] on div "mandmprivateschools.com Home About Services Gallery Contact" at bounding box center [874, 137] width 980 height 187
click at [525, 131] on div "mandmprivateschools.com Home About Services Gallery Contact" at bounding box center [874, 137] width 980 height 187
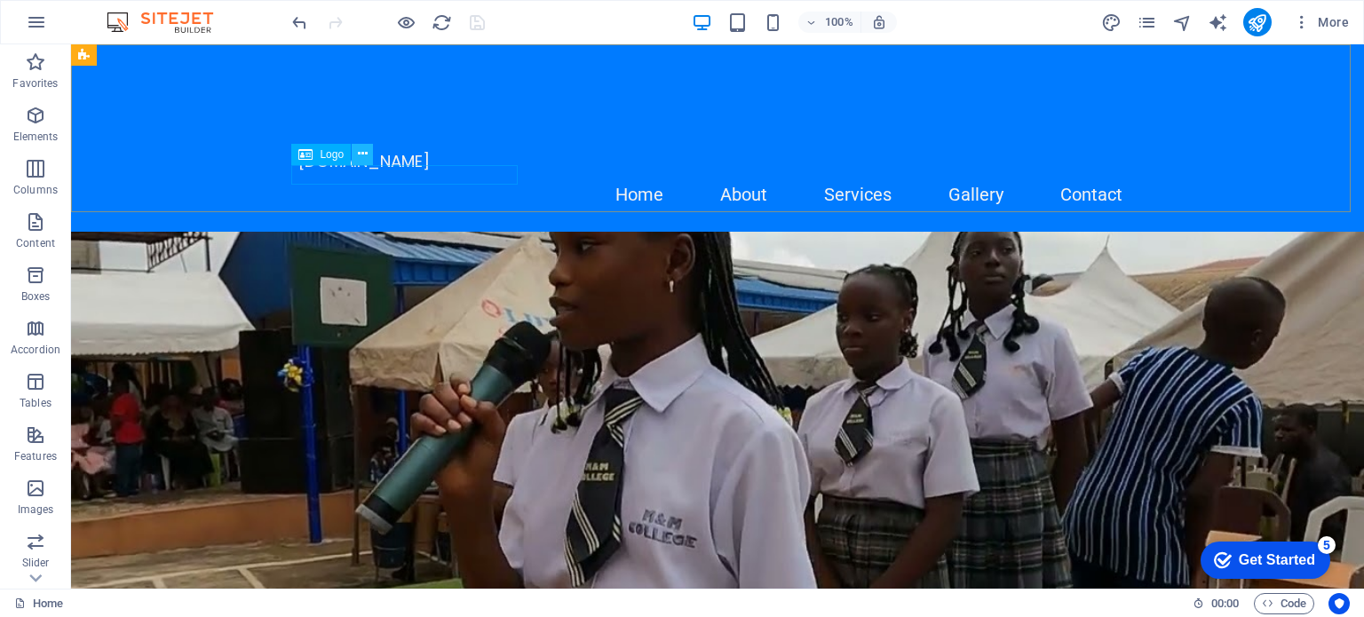
click at [363, 155] on icon at bounding box center [363, 154] width 10 height 19
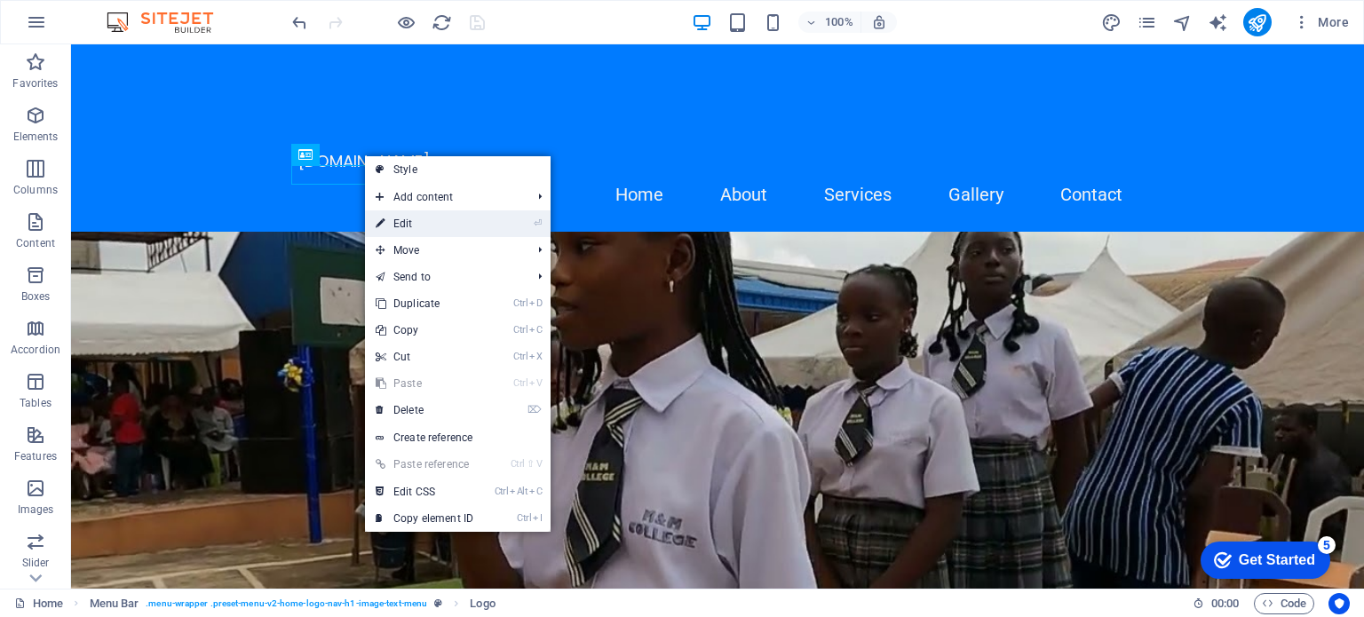
click at [382, 220] on icon at bounding box center [380, 223] width 9 height 27
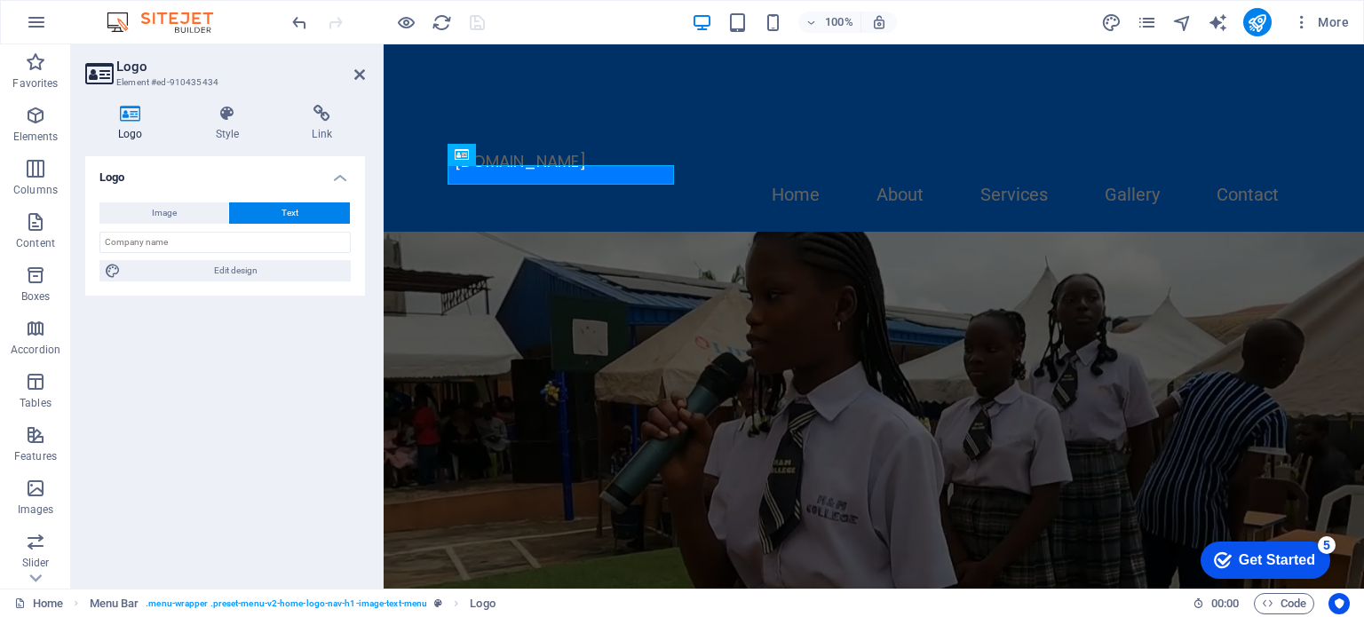
click at [295, 213] on span "Text" at bounding box center [289, 212] width 17 height 21
click at [197, 210] on button "Image" at bounding box center [163, 212] width 129 height 21
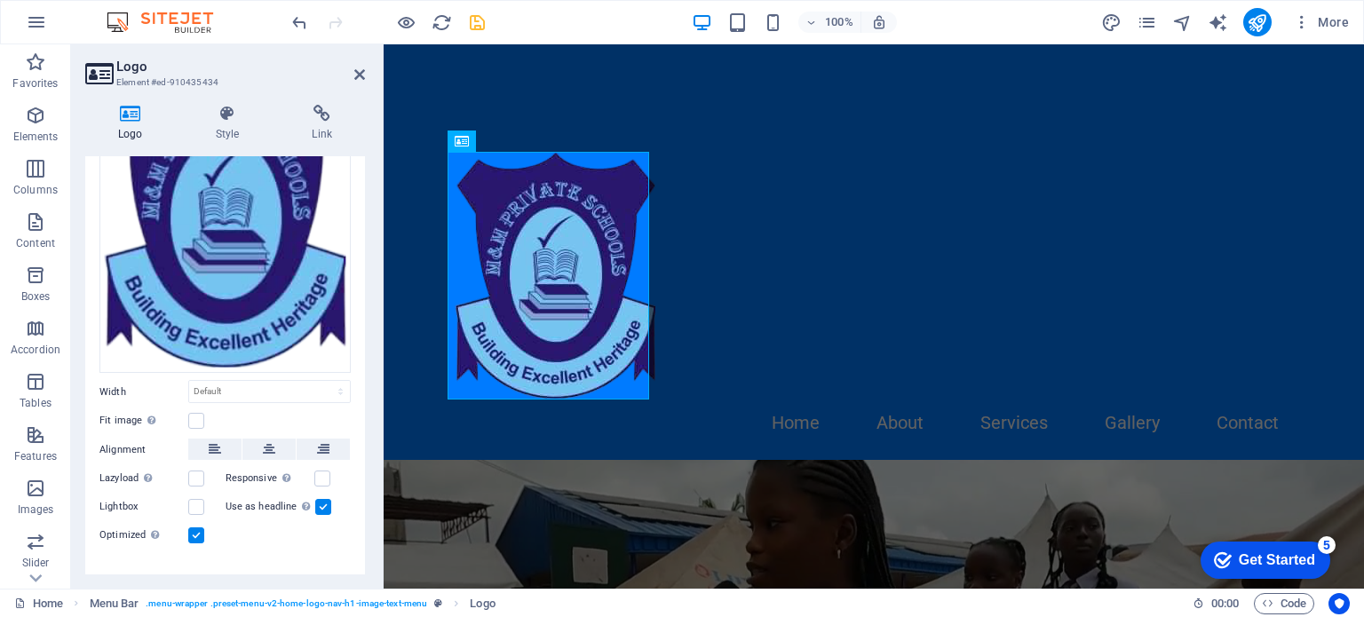
scroll to position [188, 0]
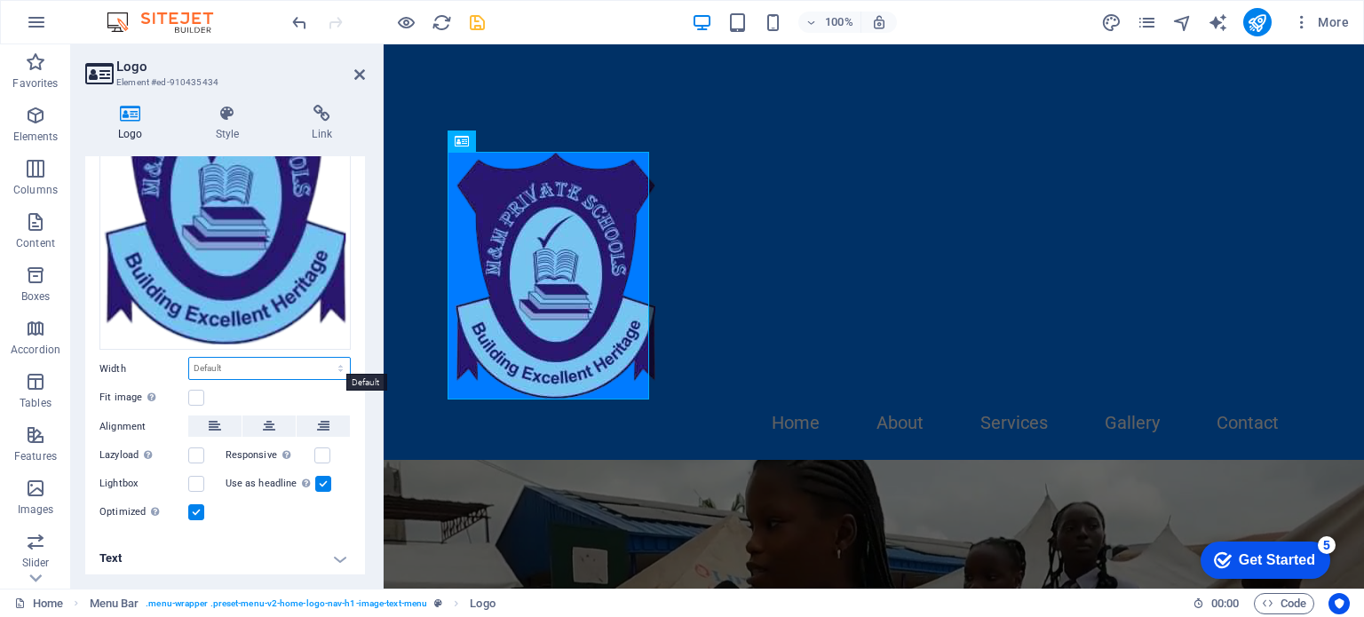
click at [242, 358] on select "Default auto px rem % em vh vw" at bounding box center [269, 368] width 161 height 21
select select "px"
click at [321, 358] on select "Default auto px rem % em vh vw" at bounding box center [269, 368] width 161 height 21
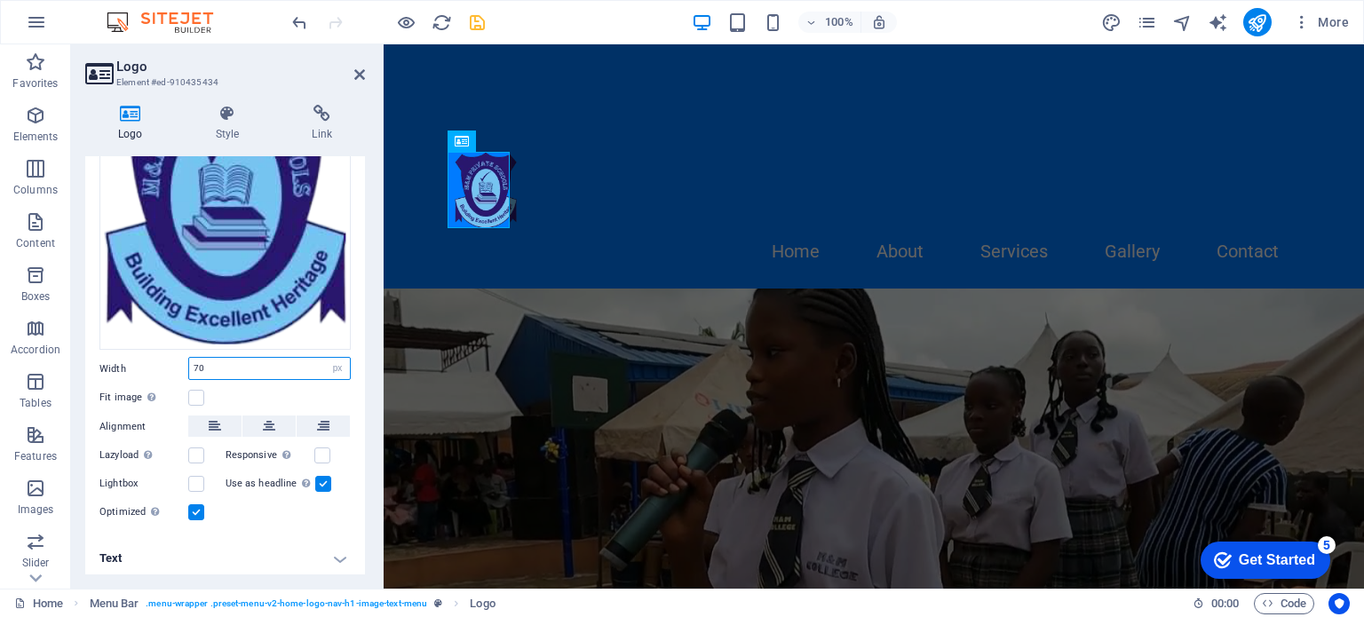
click at [197, 361] on input "70" at bounding box center [269, 368] width 161 height 21
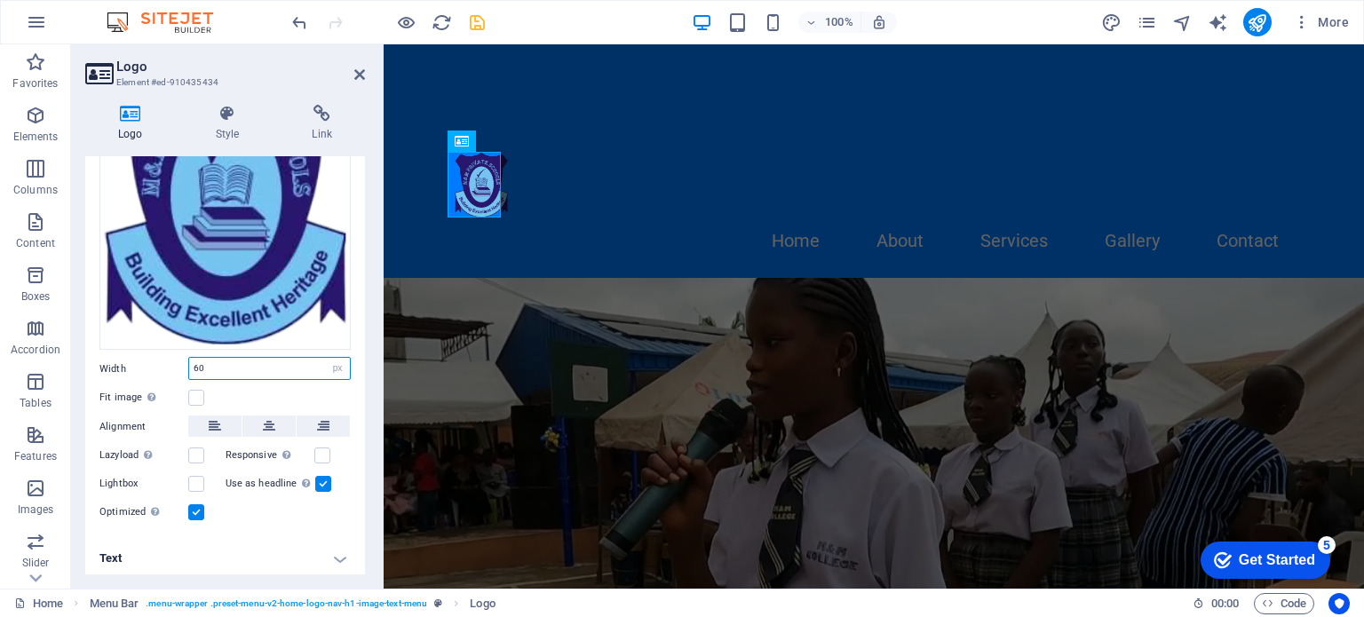
type input "60"
drag, startPoint x: 359, startPoint y: 382, endPoint x: 366, endPoint y: 443, distance: 61.7
click at [366, 443] on div "Logo Style Link Logo Image Text Drag files here, click to choose files or selec…" at bounding box center [225, 340] width 308 height 498
drag, startPoint x: 359, startPoint y: 444, endPoint x: 359, endPoint y: 466, distance: 22.2
click at [359, 466] on div "Image Text Drag files here, click to choose files or select files from Files or…" at bounding box center [225, 269] width 280 height 538
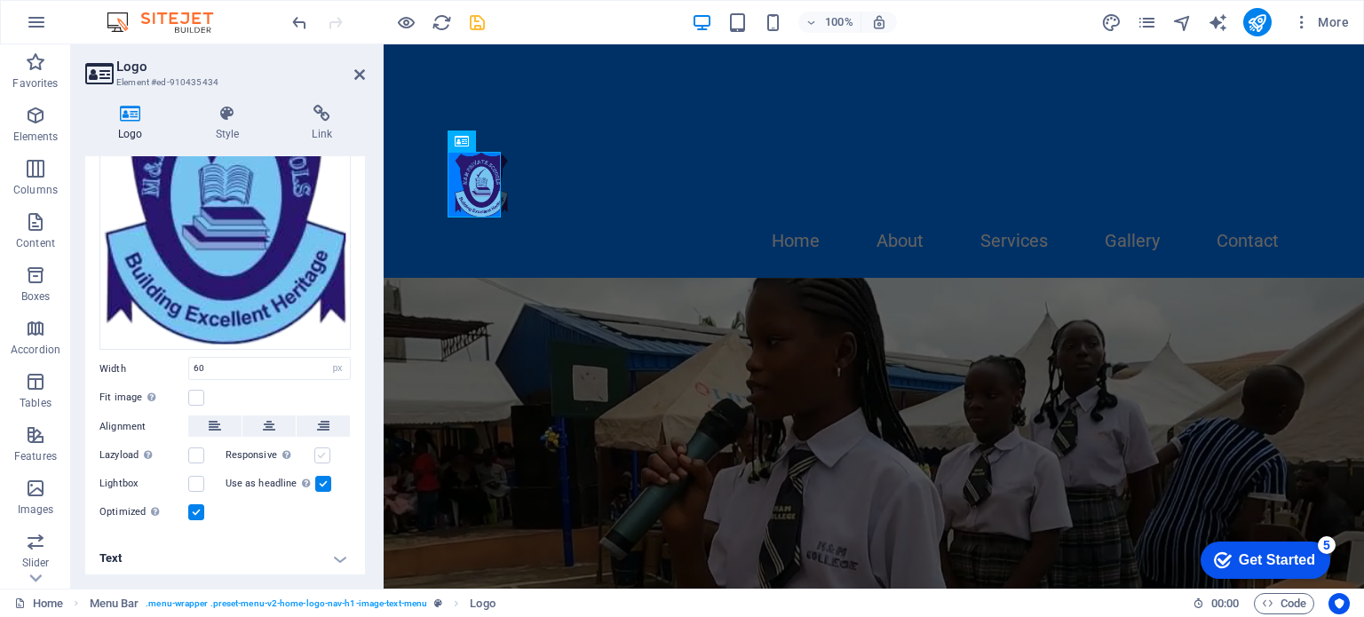
click at [320, 450] on label at bounding box center [322, 456] width 16 height 16
click at [0, 0] on input "Responsive Automatically load retina image and smartphone optimized sizes." at bounding box center [0, 0] width 0 height 0
click at [266, 422] on icon at bounding box center [269, 426] width 12 height 21
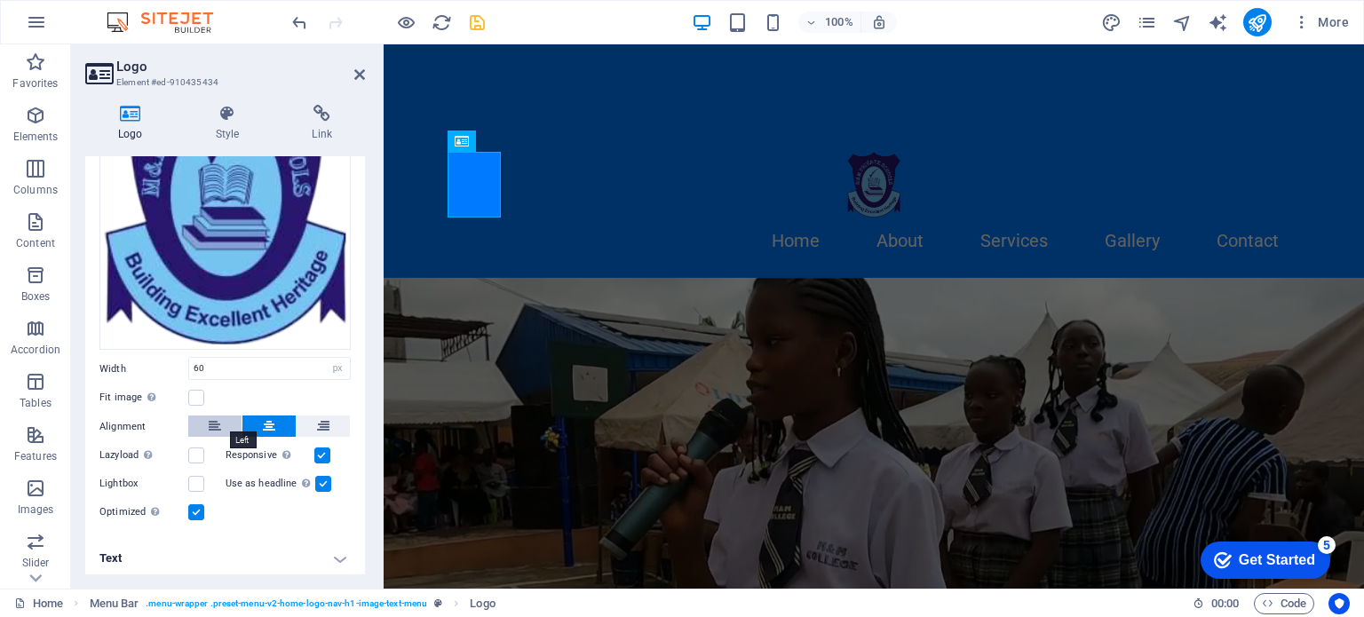
click at [215, 422] on icon at bounding box center [215, 426] width 12 height 21
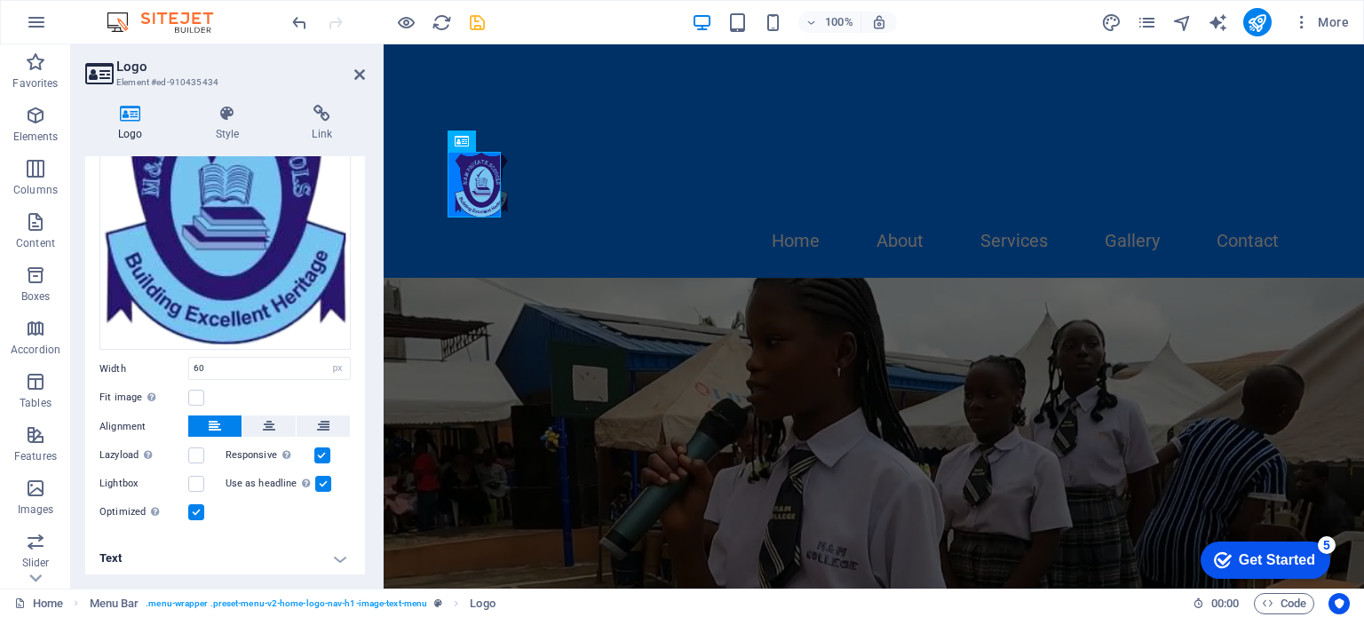
click at [335, 551] on h4 "Text" at bounding box center [225, 558] width 280 height 43
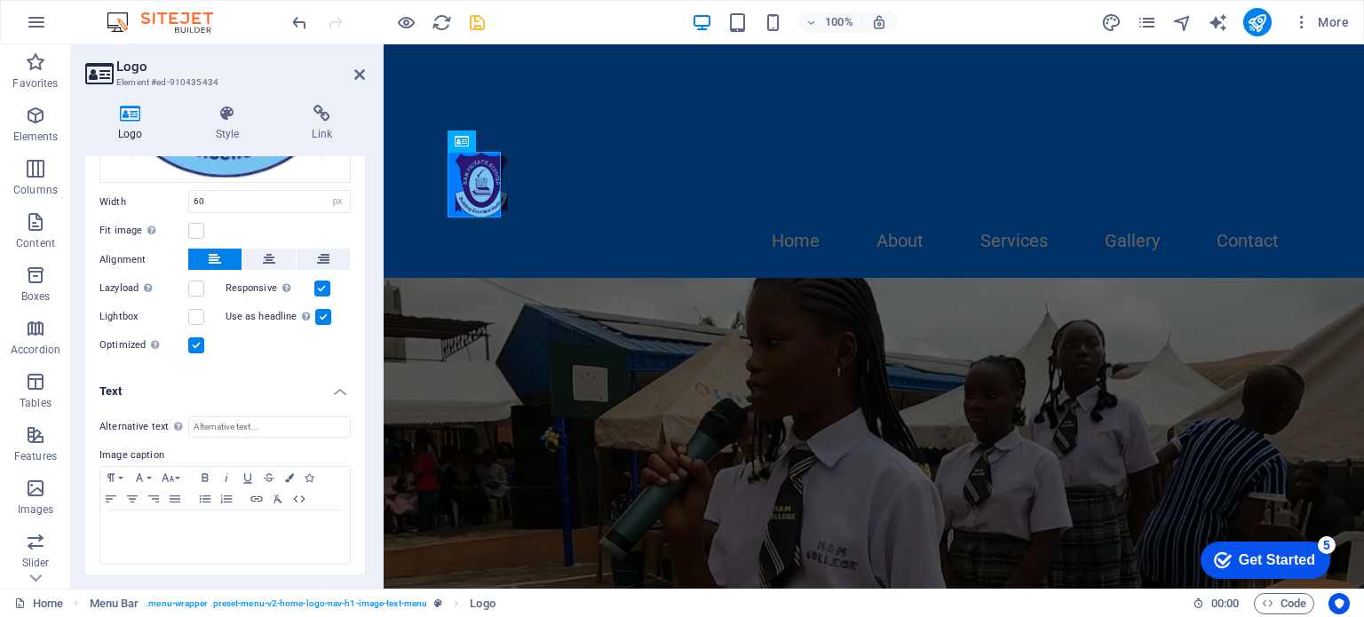
scroll to position [0, 0]
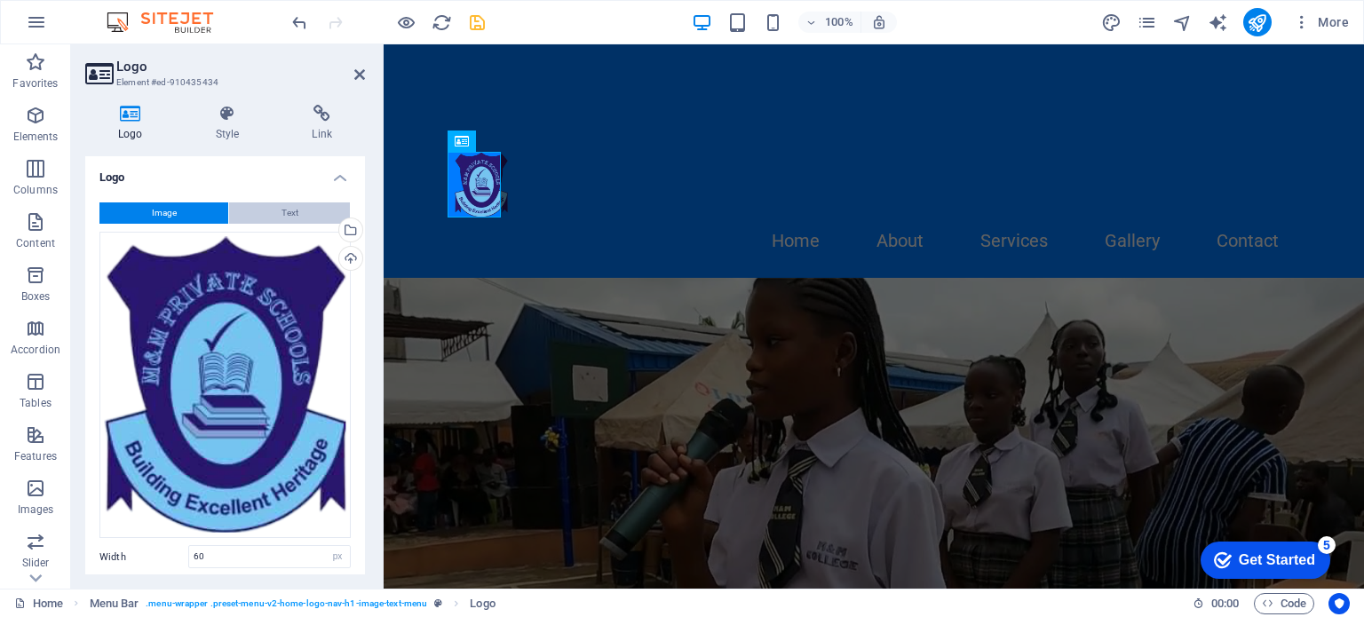
click at [294, 206] on span "Text" at bounding box center [289, 212] width 17 height 21
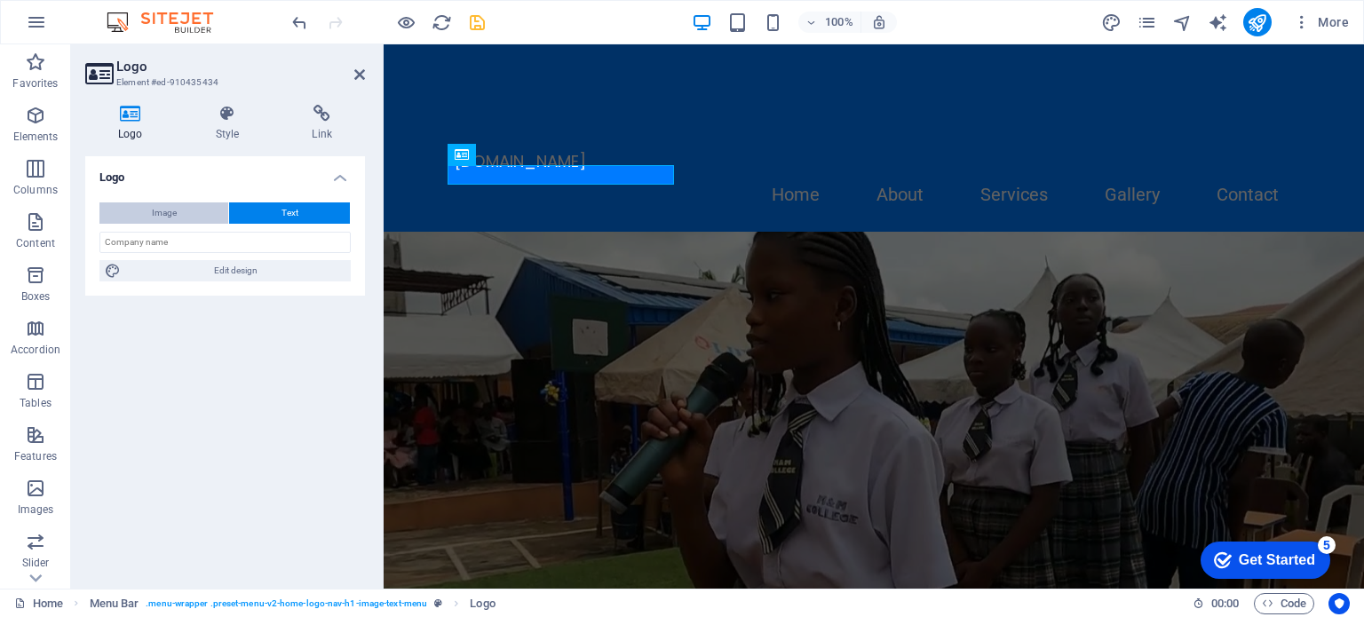
click at [123, 216] on button "Image" at bounding box center [163, 212] width 129 height 21
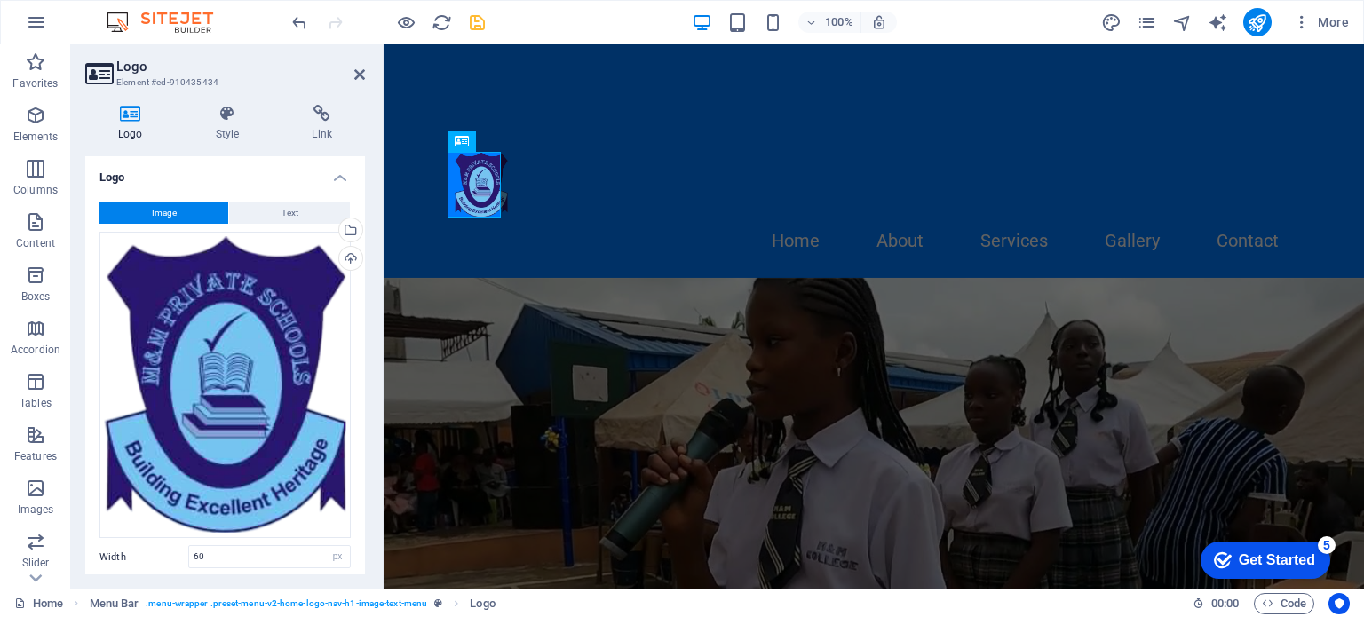
drag, startPoint x: 361, startPoint y: 369, endPoint x: 365, endPoint y: 425, distance: 57.0
click at [365, 425] on div "Logo Style Link Logo Image Text Drag files here, click to choose files or selec…" at bounding box center [225, 340] width 308 height 498
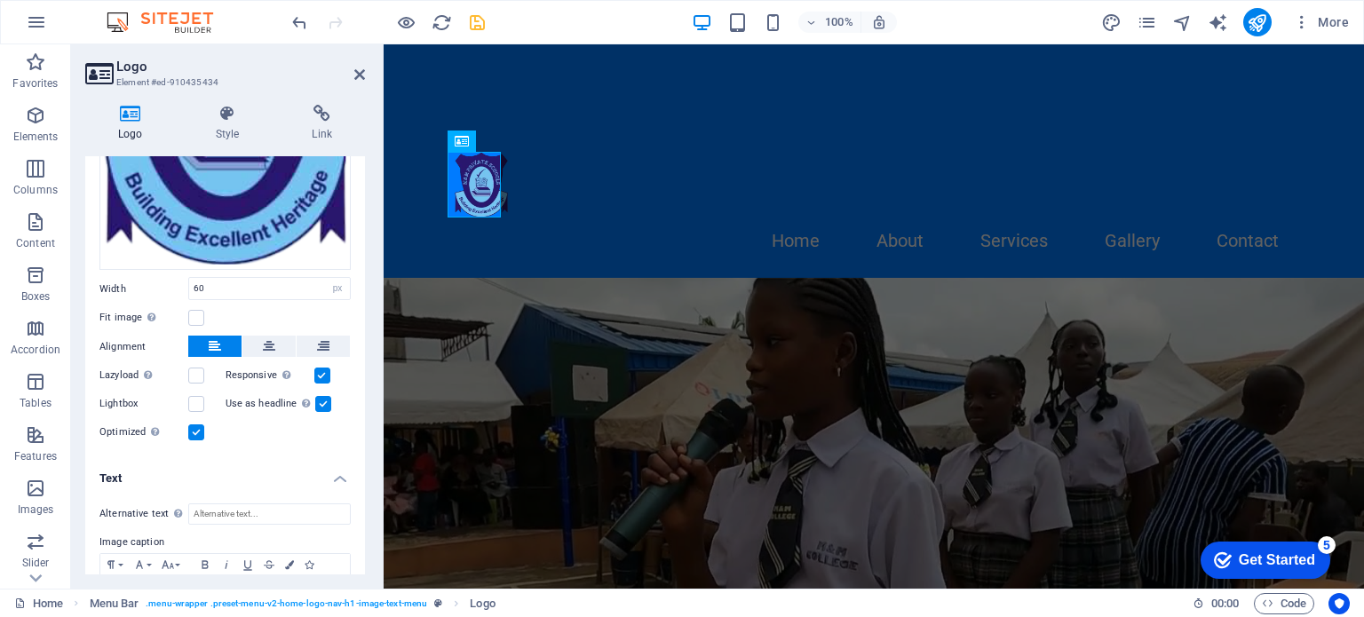
scroll to position [327, 0]
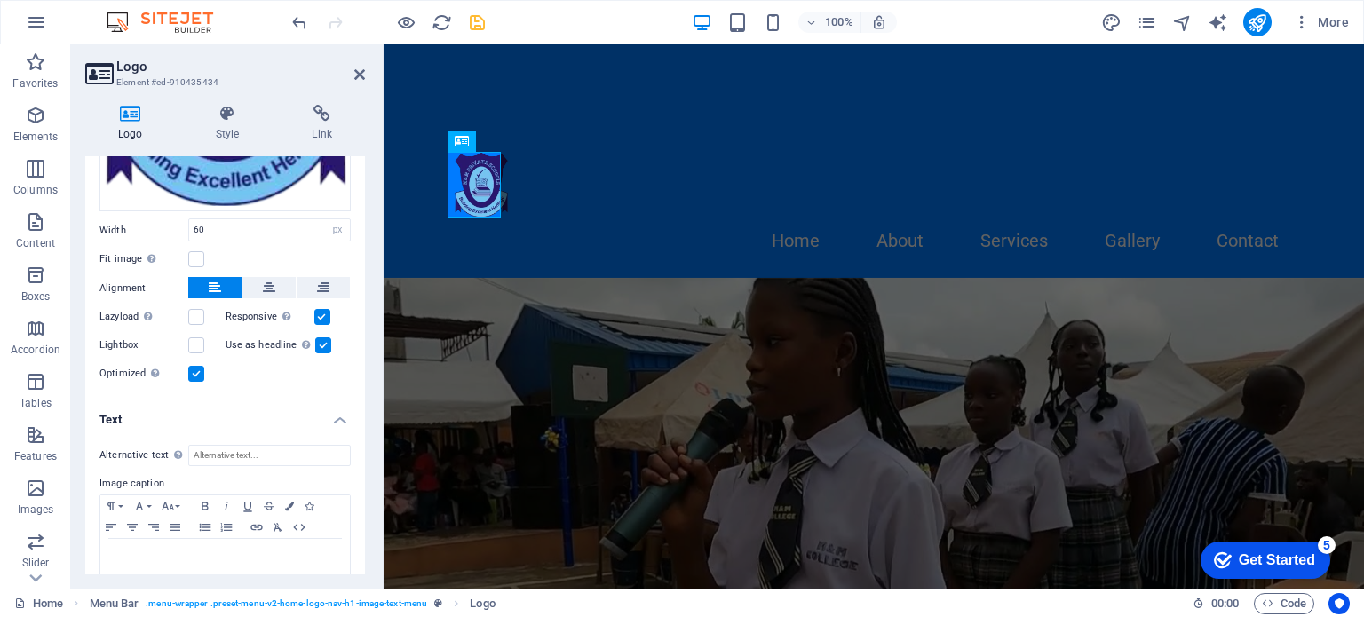
click at [375, 369] on div "Logo Style Link Logo Image Text Drag files here, click to choose files or selec…" at bounding box center [225, 340] width 308 height 498
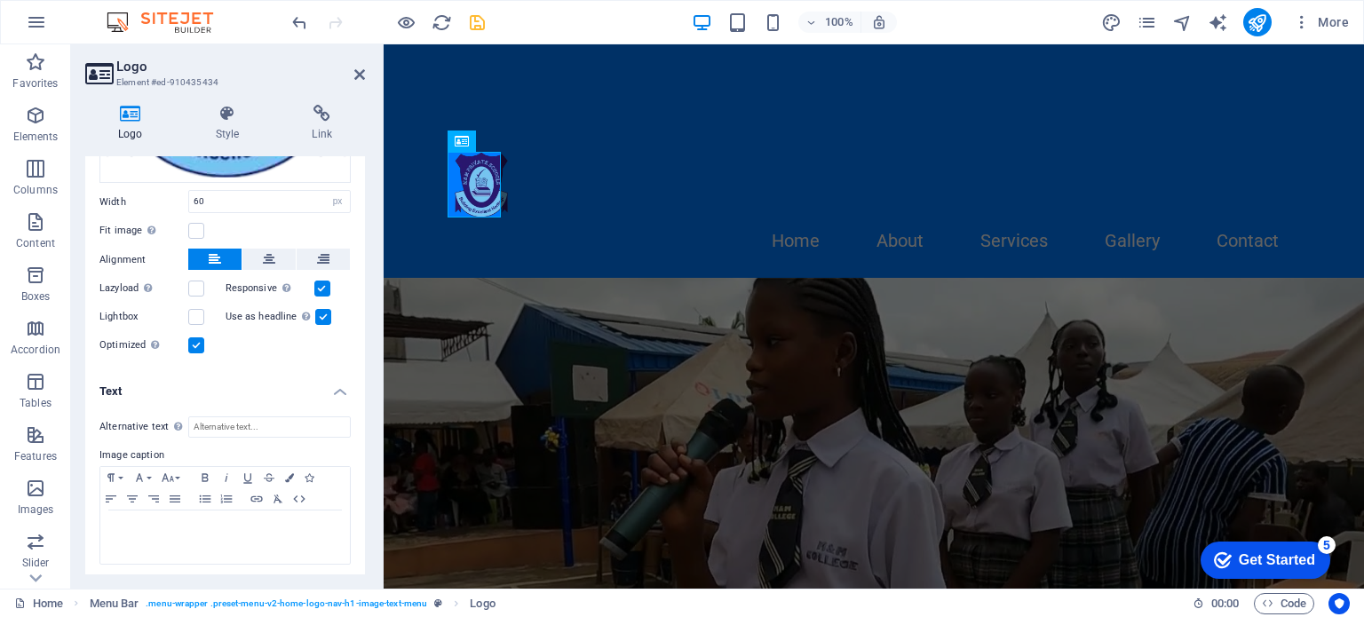
scroll to position [0, 0]
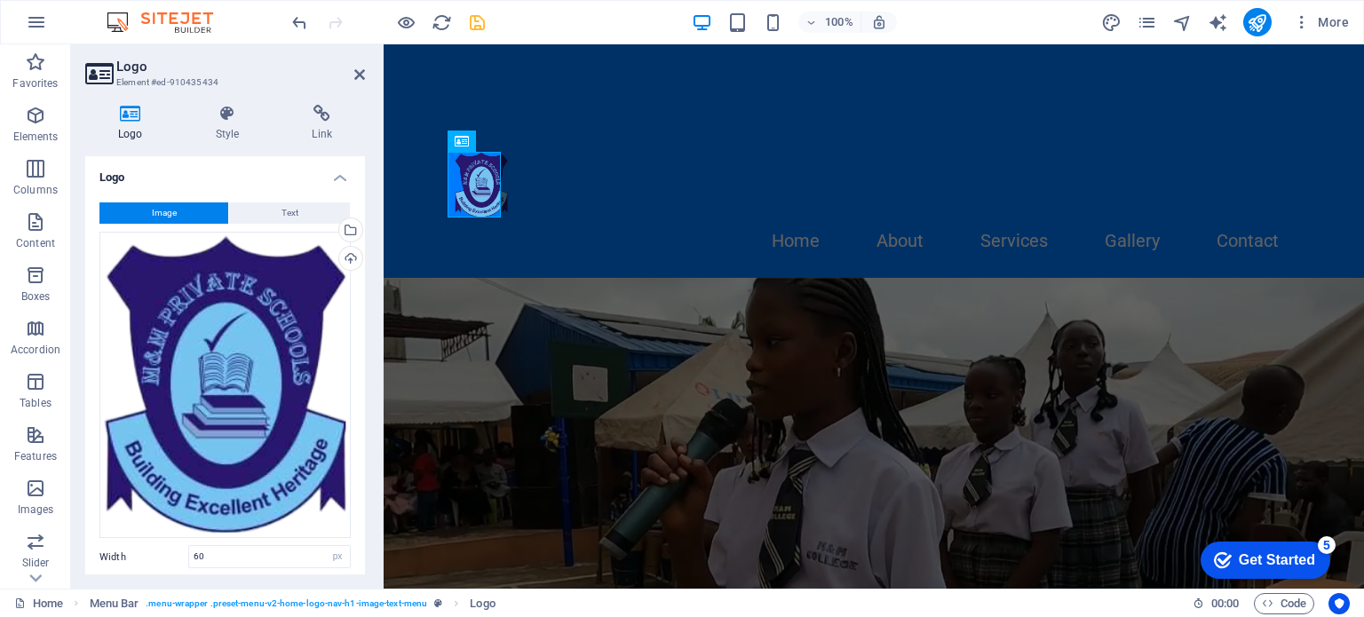
drag, startPoint x: 361, startPoint y: 349, endPoint x: 362, endPoint y: 361, distance: 12.6
click at [362, 361] on div "Logo Image Text Drag files here, click to choose files or select files from Fil…" at bounding box center [225, 365] width 280 height 418
click at [479, 14] on icon "save" at bounding box center [477, 22] width 20 height 20
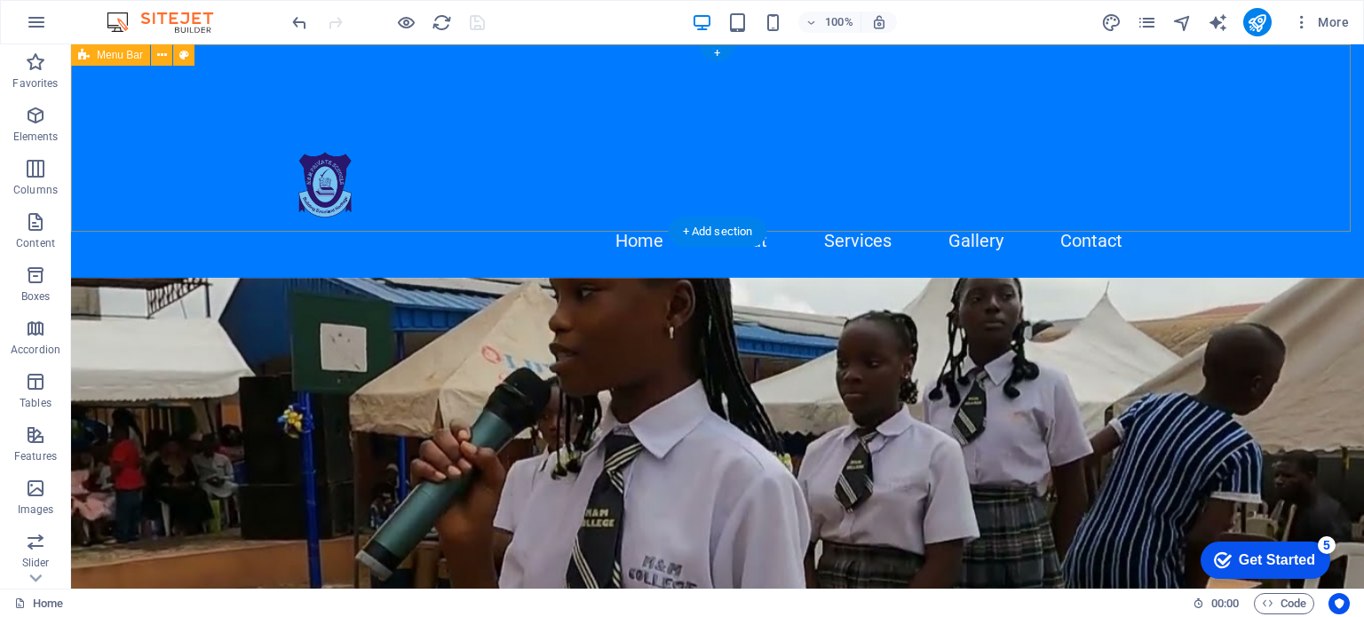
click at [416, 159] on div "Home About Services Gallery Contact" at bounding box center [717, 161] width 1293 height 234
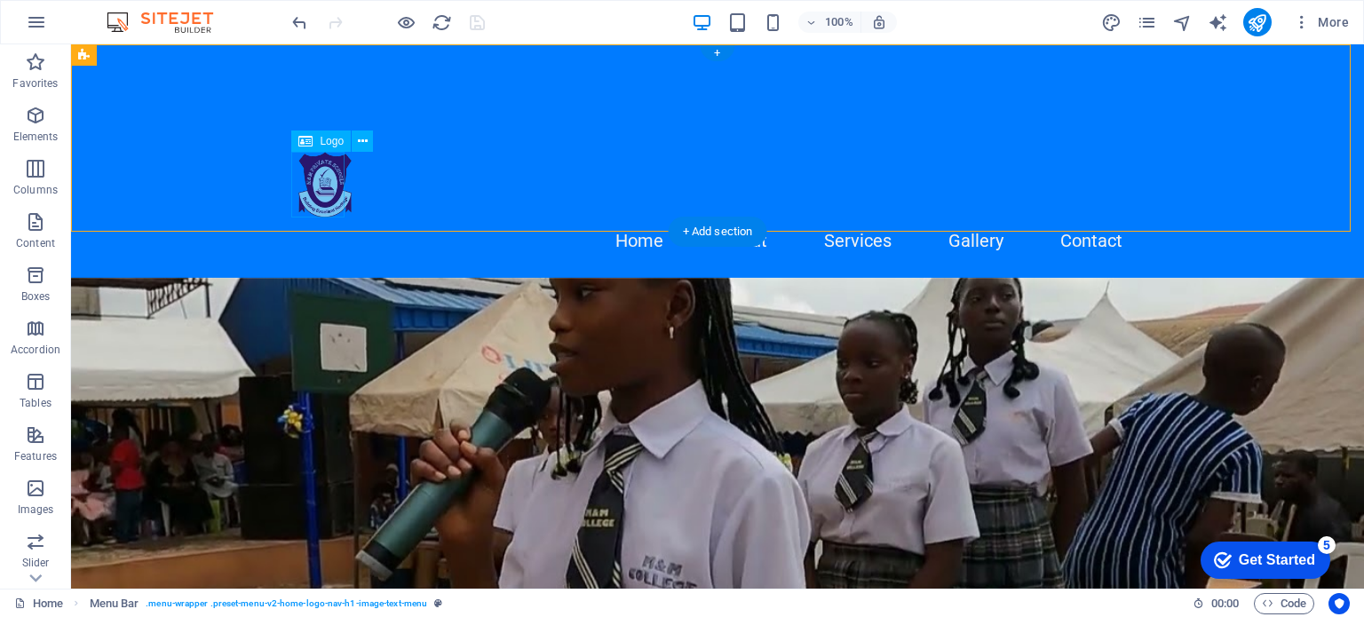
click at [298, 178] on div at bounding box center [717, 185] width 838 height 66
click at [321, 185] on div at bounding box center [717, 185] width 838 height 66
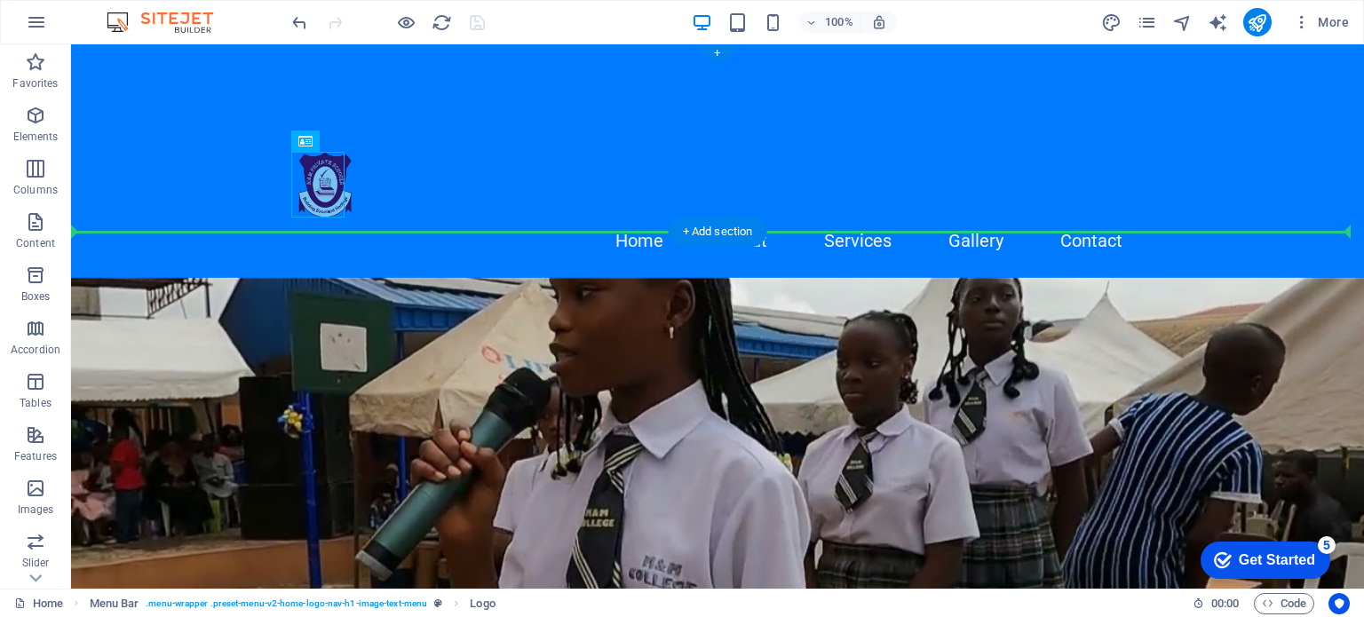
drag, startPoint x: 326, startPoint y: 190, endPoint x: 282, endPoint y: 193, distance: 43.6
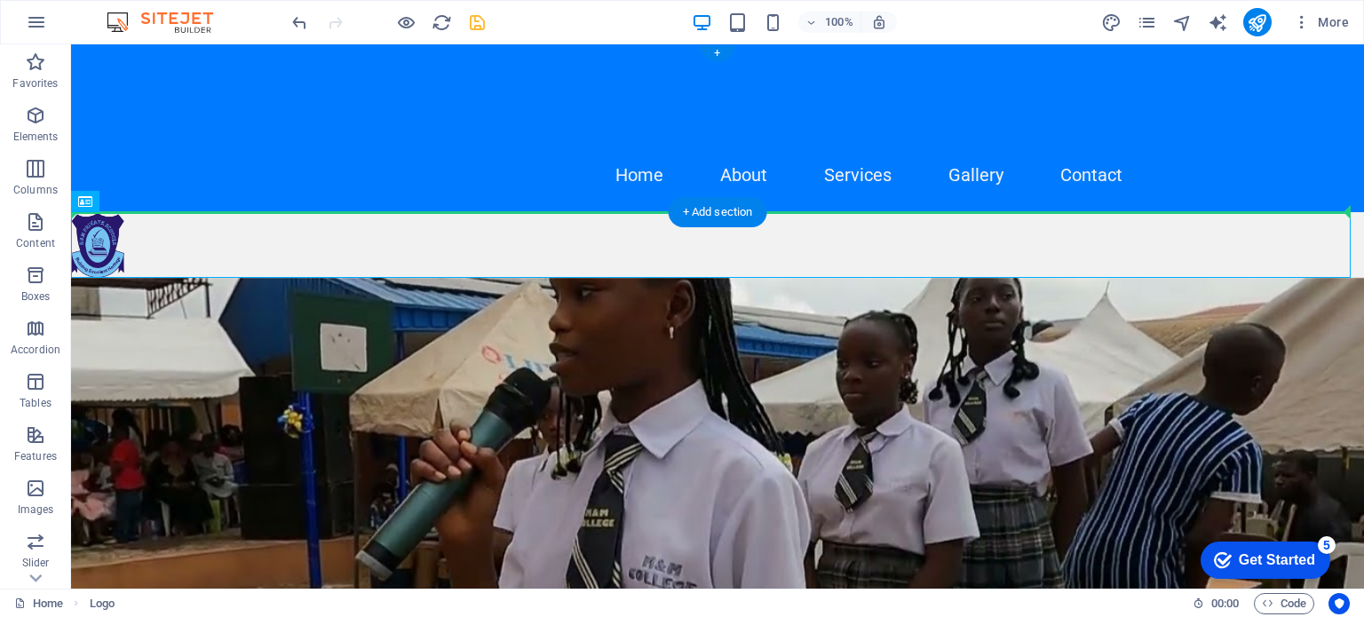
drag, startPoint x: 103, startPoint y: 246, endPoint x: 178, endPoint y: 147, distance: 123.6
drag, startPoint x: 104, startPoint y: 244, endPoint x: 247, endPoint y: 147, distance: 173.1
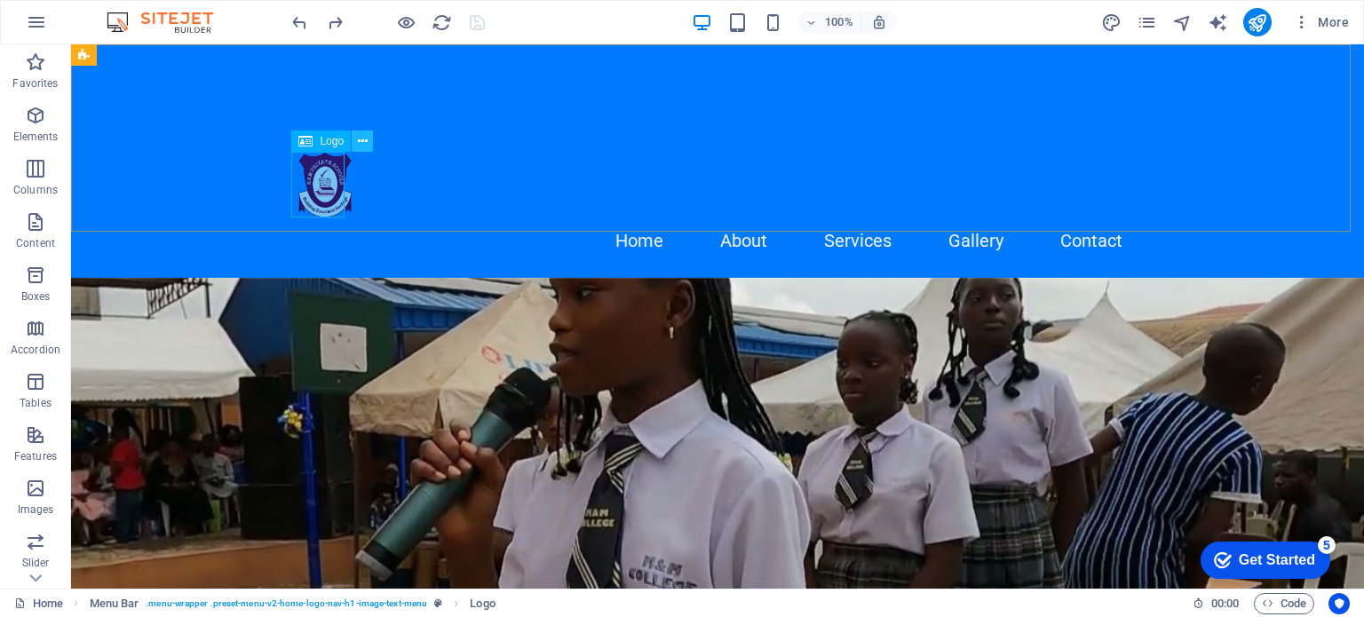
click at [359, 142] on icon at bounding box center [363, 141] width 10 height 19
click at [459, 108] on div "Home About Services Gallery Contact" at bounding box center [717, 161] width 1293 height 234
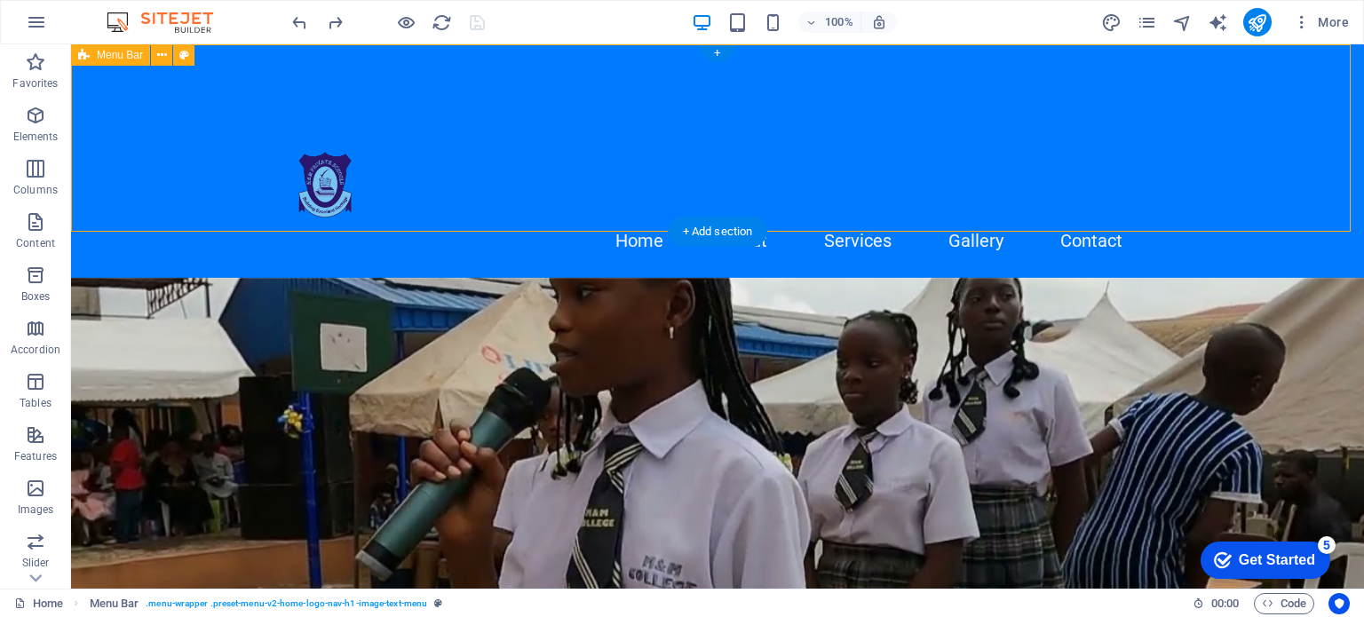
click at [558, 75] on div "Home About Services Gallery Contact" at bounding box center [717, 161] width 1293 height 234
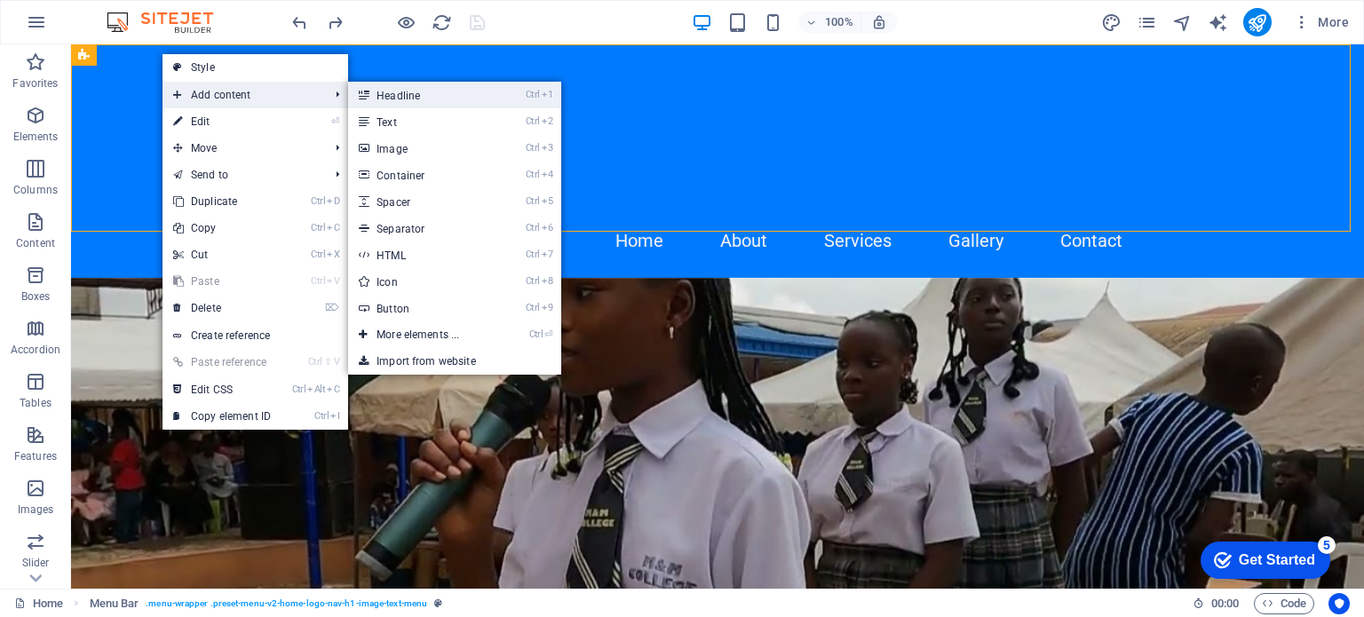
click at [376, 94] on link "Ctrl 1 Headline" at bounding box center [421, 95] width 147 height 27
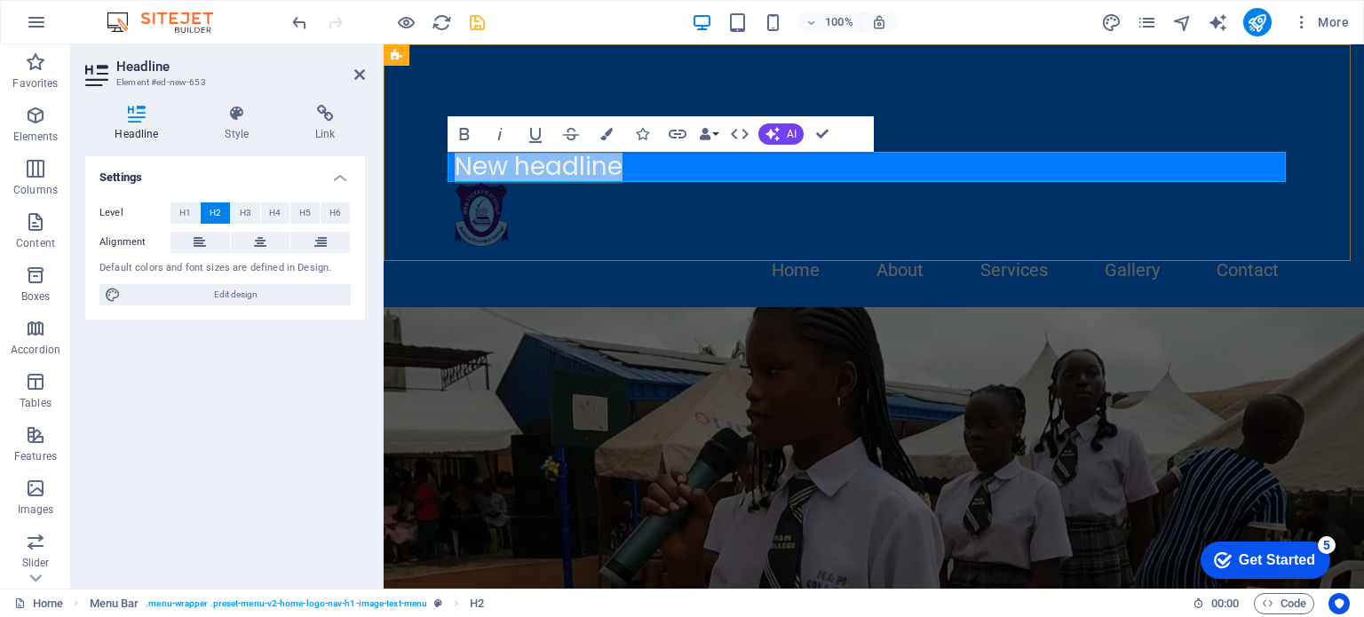
click at [654, 173] on h2 "New headline" at bounding box center [874, 167] width 838 height 30
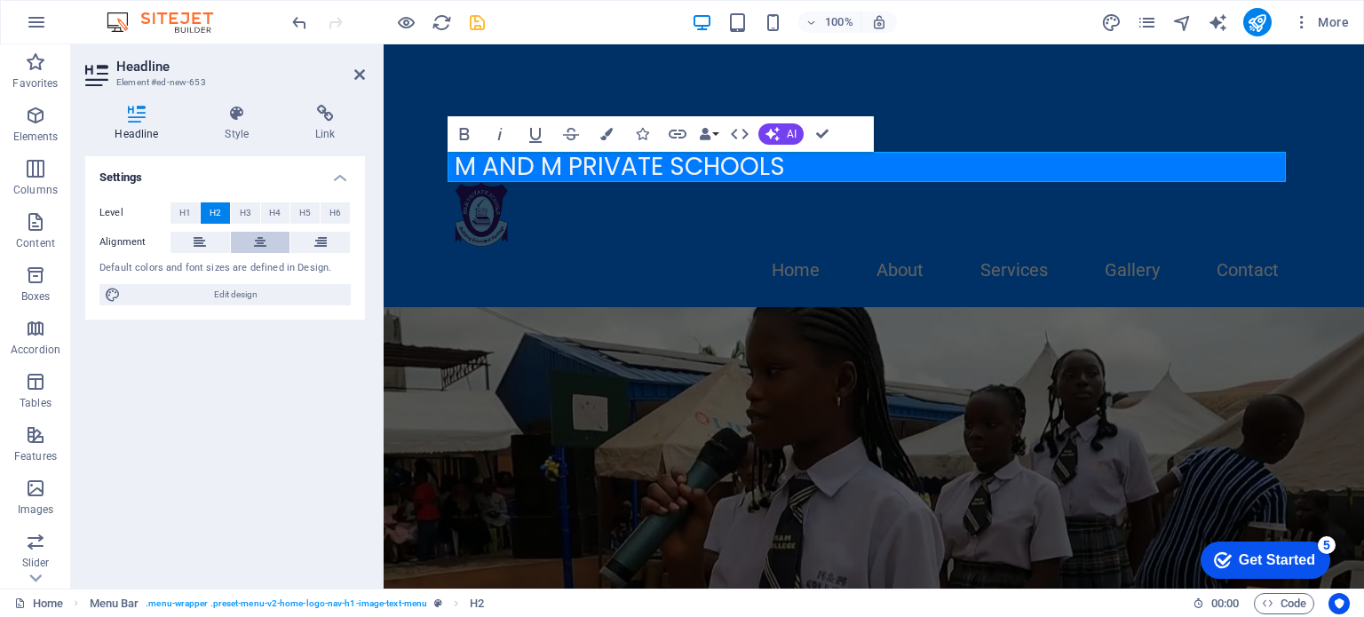
click at [262, 240] on icon at bounding box center [260, 242] width 12 height 21
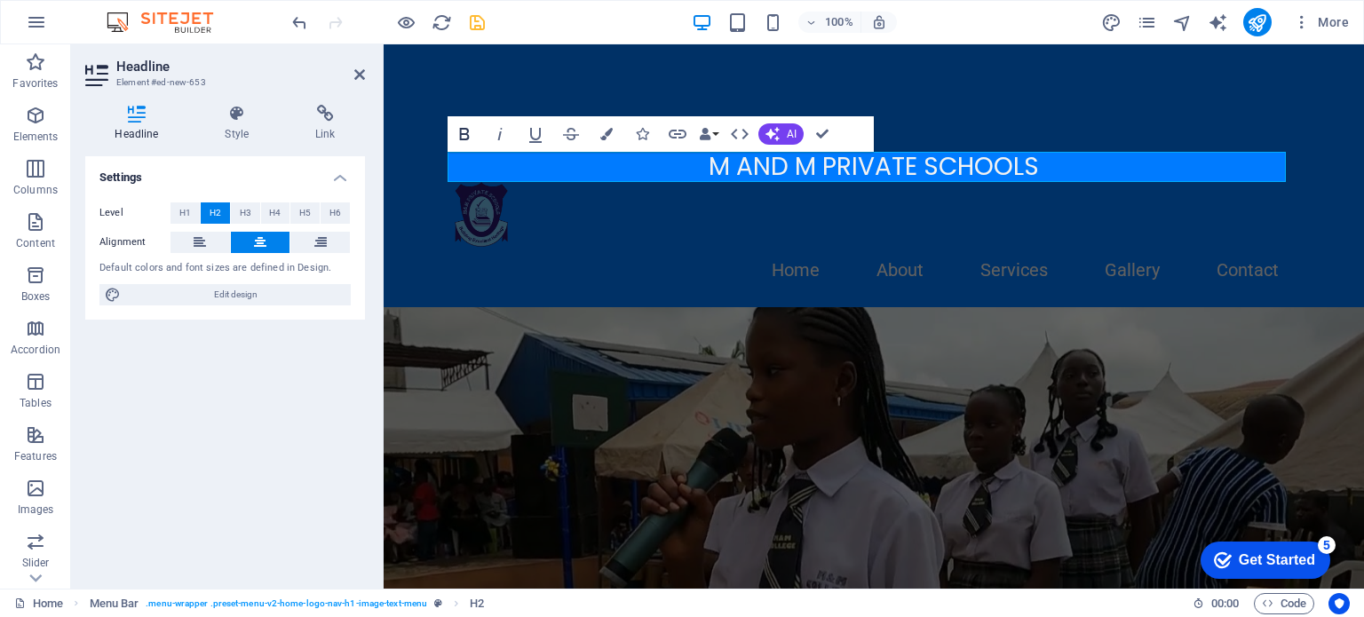
click at [468, 135] on icon "button" at bounding box center [465, 134] width 10 height 12
click at [464, 134] on icon "button" at bounding box center [465, 134] width 10 height 12
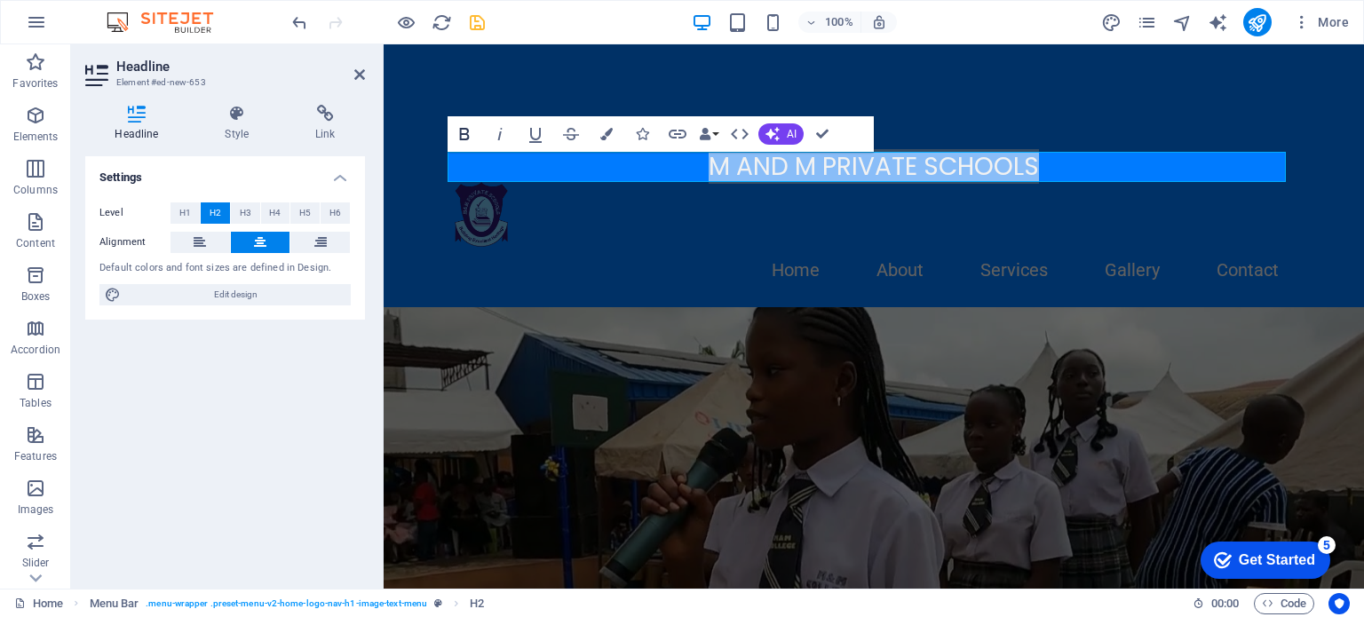
click at [465, 124] on icon "button" at bounding box center [464, 133] width 21 height 21
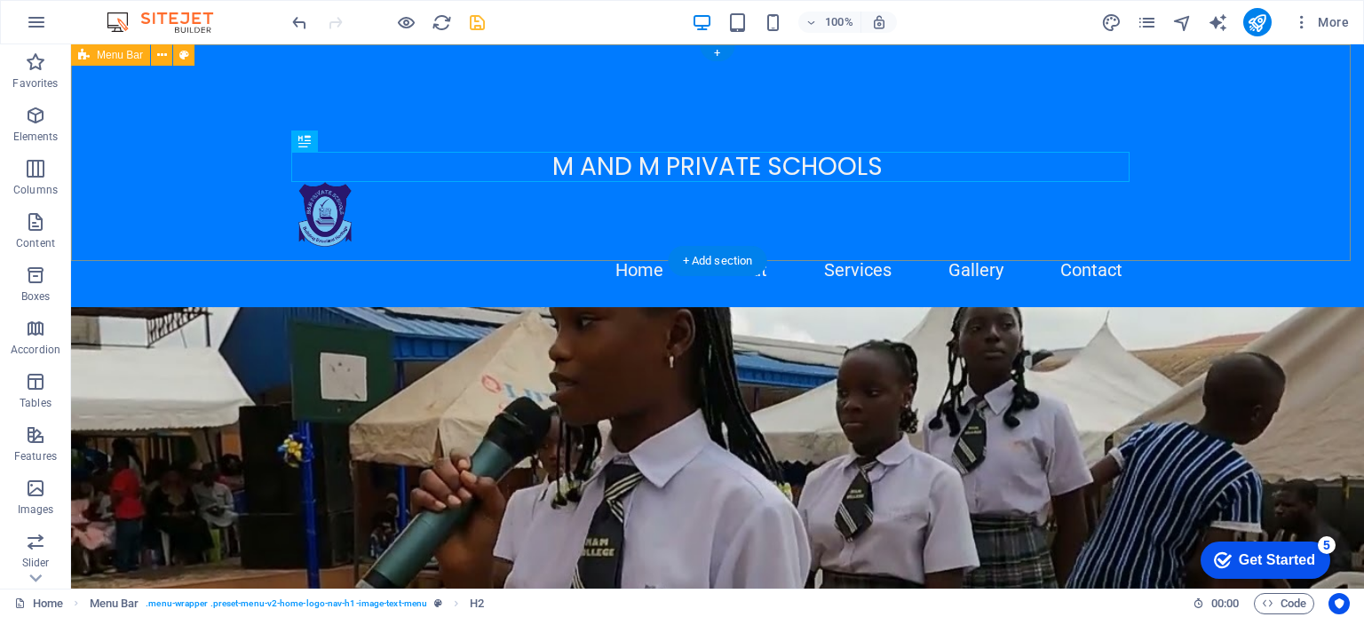
drag, startPoint x: 803, startPoint y: 155, endPoint x: 803, endPoint y: 107, distance: 48.0
click at [803, 107] on div "M AND M PRIVATE SCHOOLS Home About Services Gallery Contact" at bounding box center [717, 175] width 1293 height 263
click at [638, 164] on div "M AND M PRIVATE SCHOOLS" at bounding box center [717, 167] width 838 height 30
drag, startPoint x: 408, startPoint y: 193, endPoint x: 352, endPoint y: 105, distance: 104.2
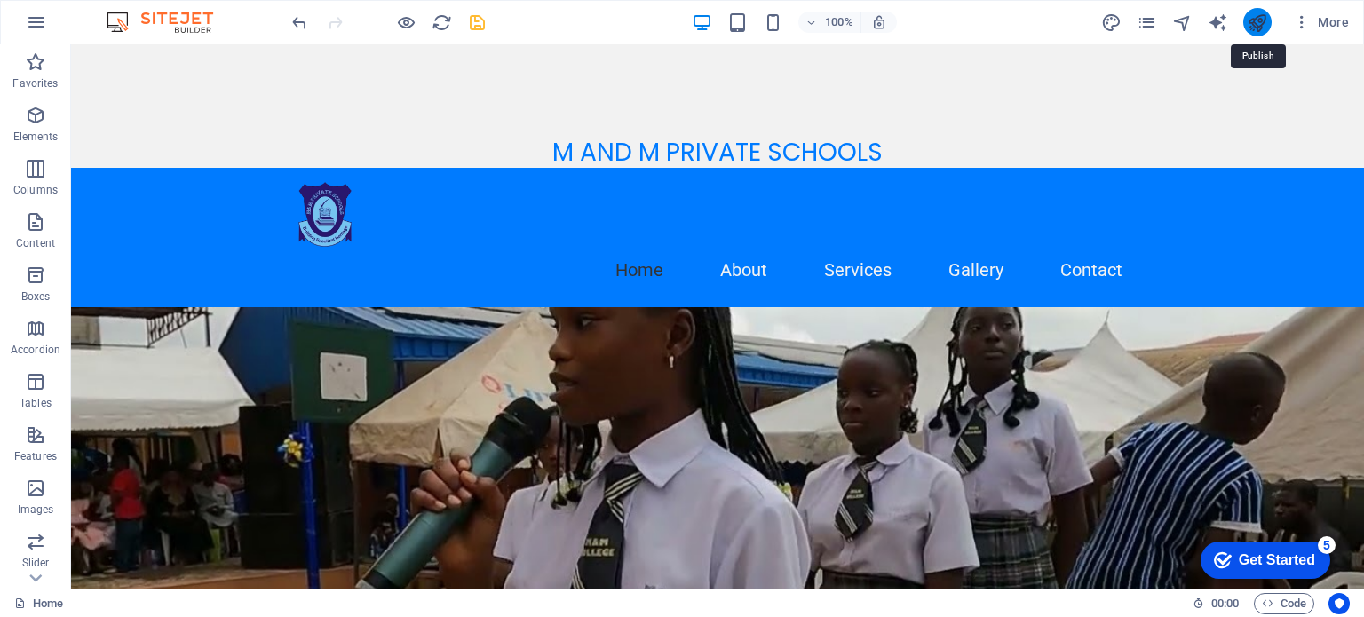
click at [0, 0] on icon "publish" at bounding box center [0, 0] width 0 height 0
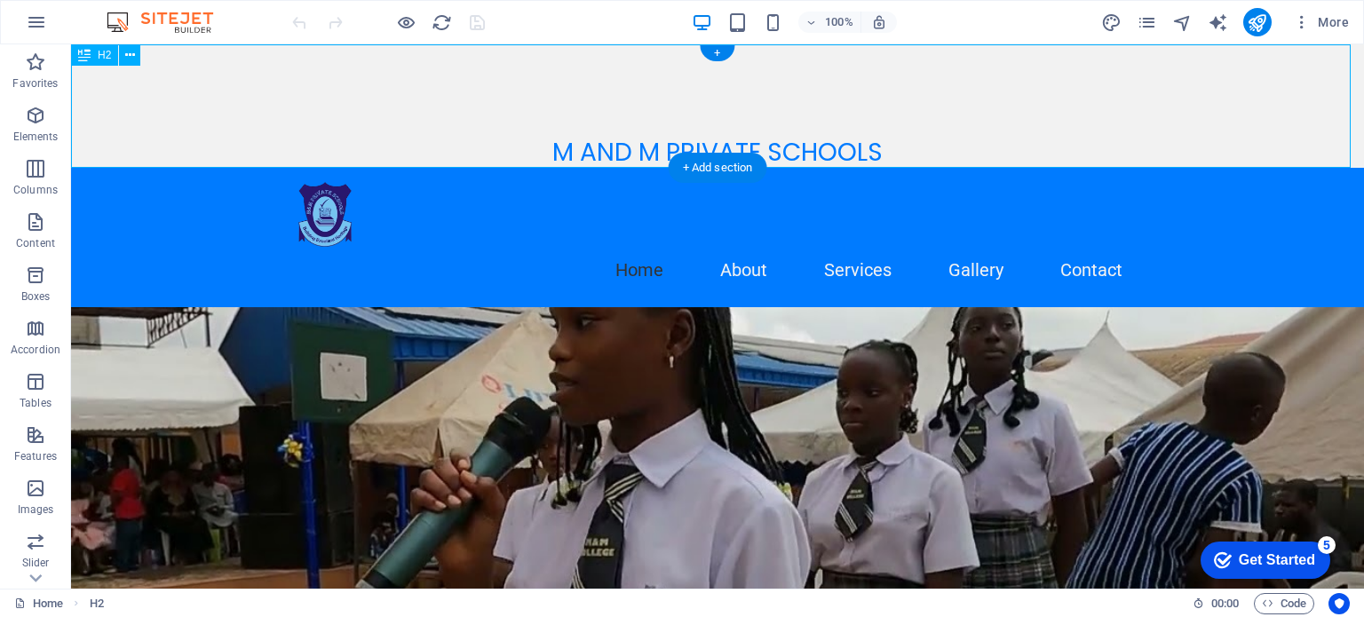
click at [901, 147] on div "M AND M PRIVATE SCHOOLS" at bounding box center [717, 105] width 1293 height 123
click at [128, 53] on icon at bounding box center [130, 55] width 10 height 19
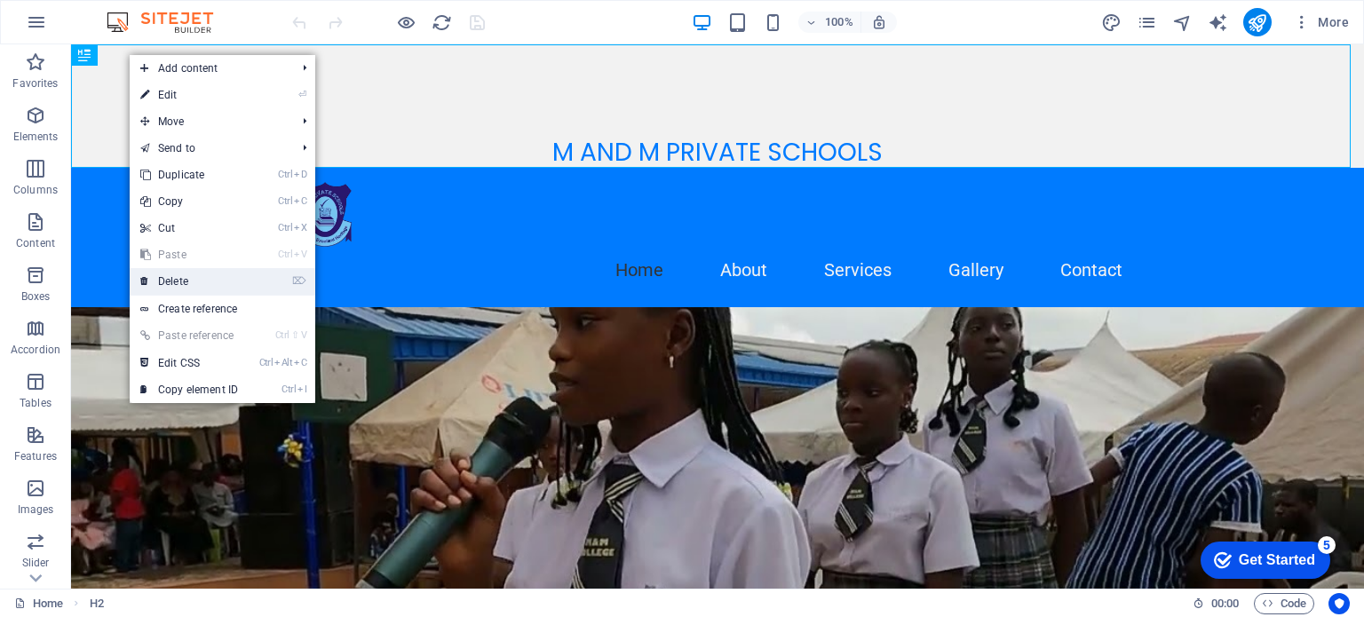
click at [169, 282] on link "⌦ Delete" at bounding box center [189, 281] width 119 height 27
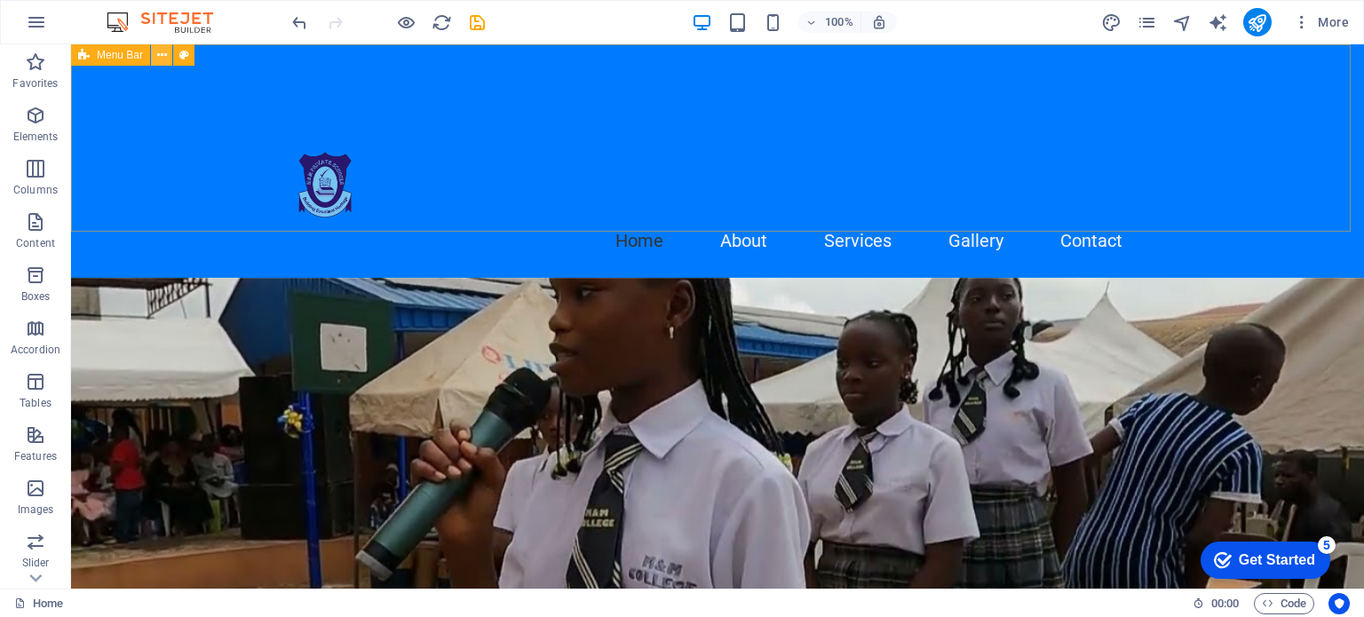
click at [0, 0] on icon at bounding box center [0, 0] width 0 height 0
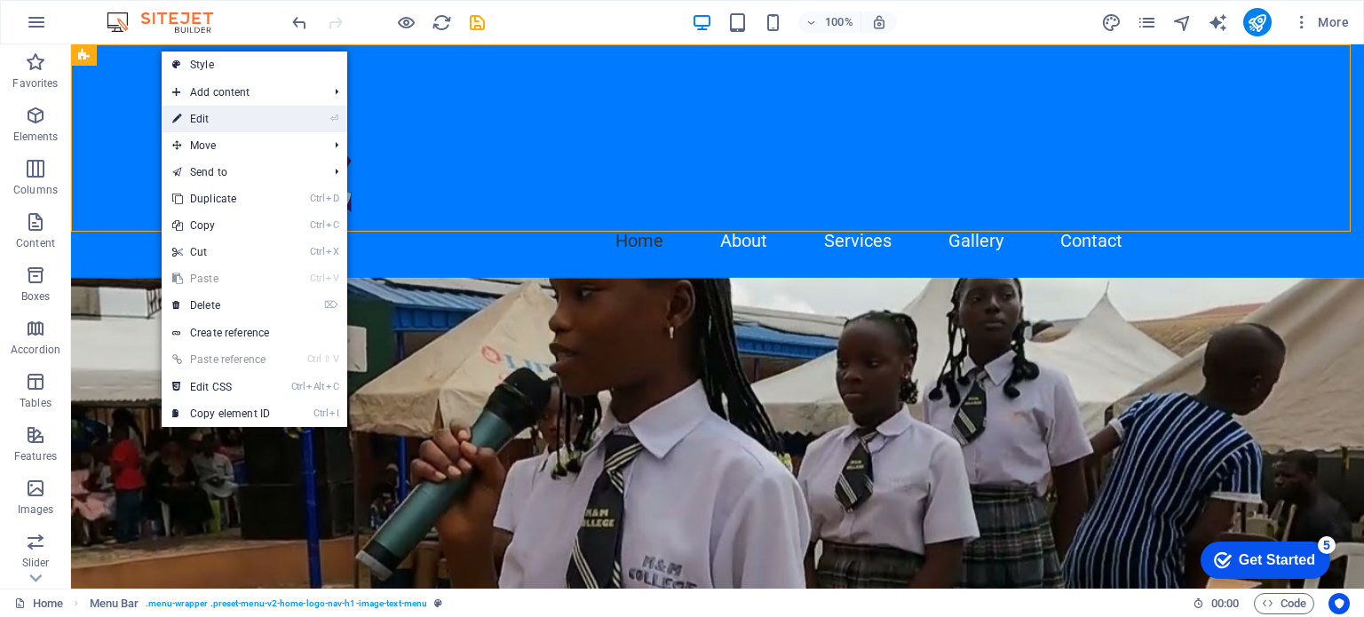
select select "header"
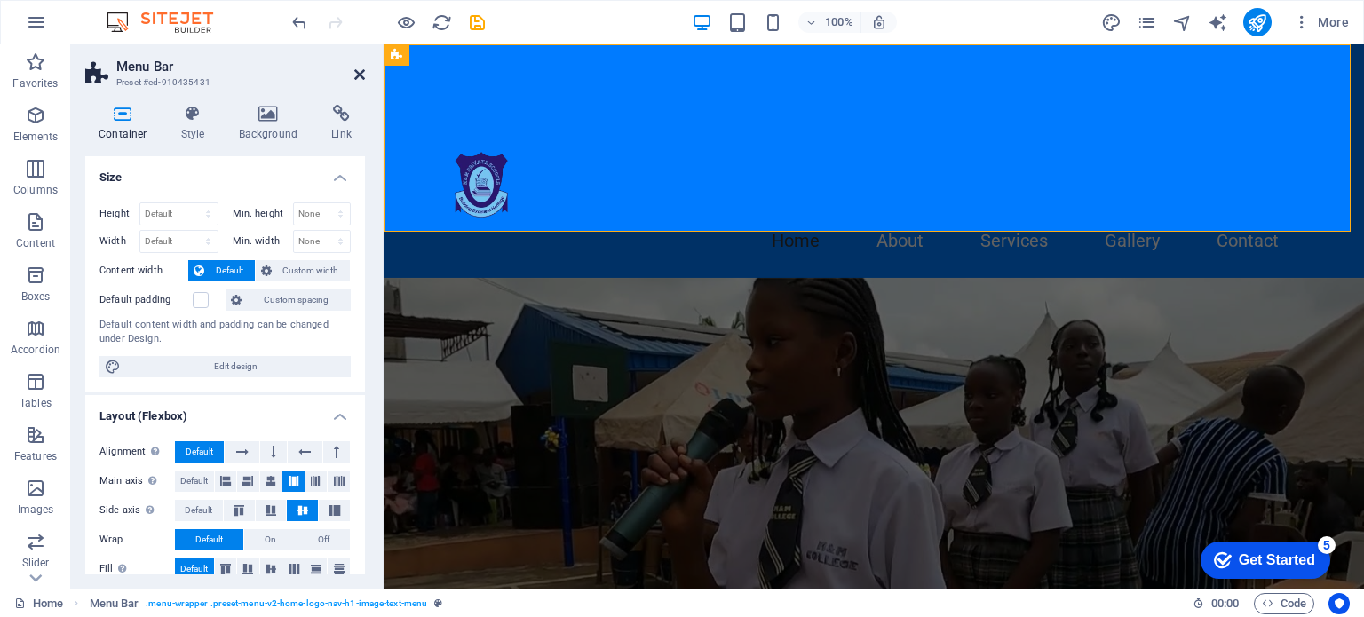
click at [359, 77] on icon at bounding box center [359, 74] width 11 height 14
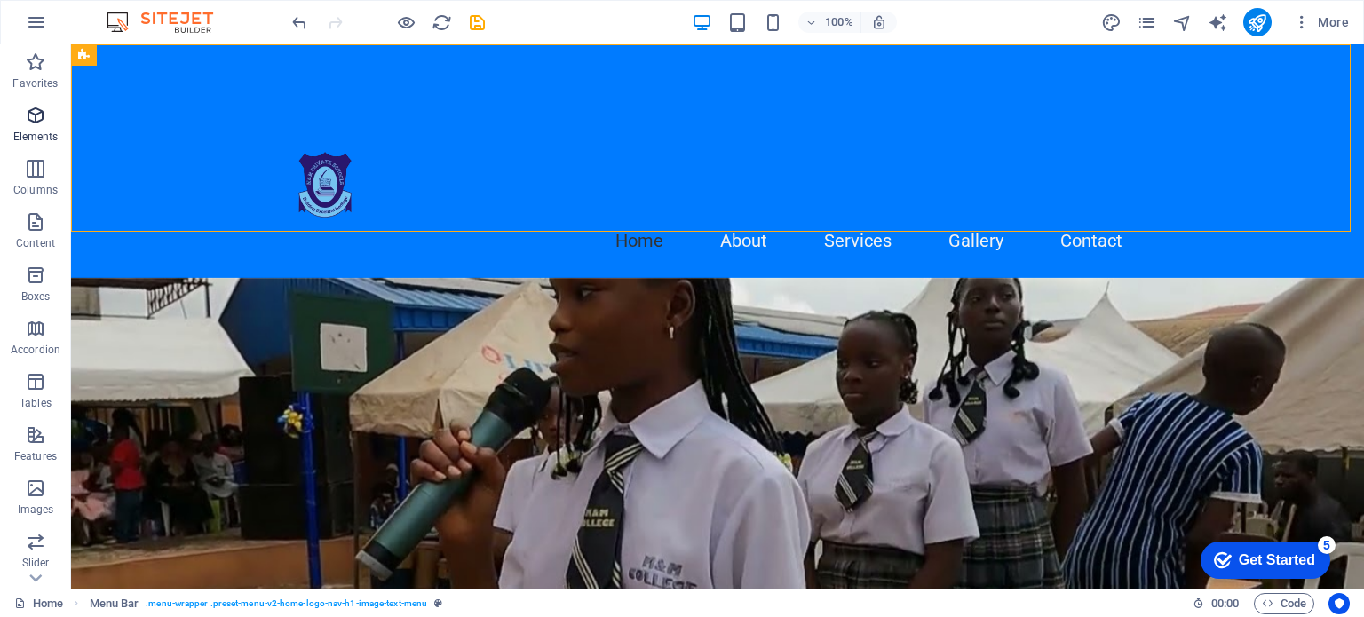
click at [21, 124] on span "Elements" at bounding box center [35, 126] width 71 height 43
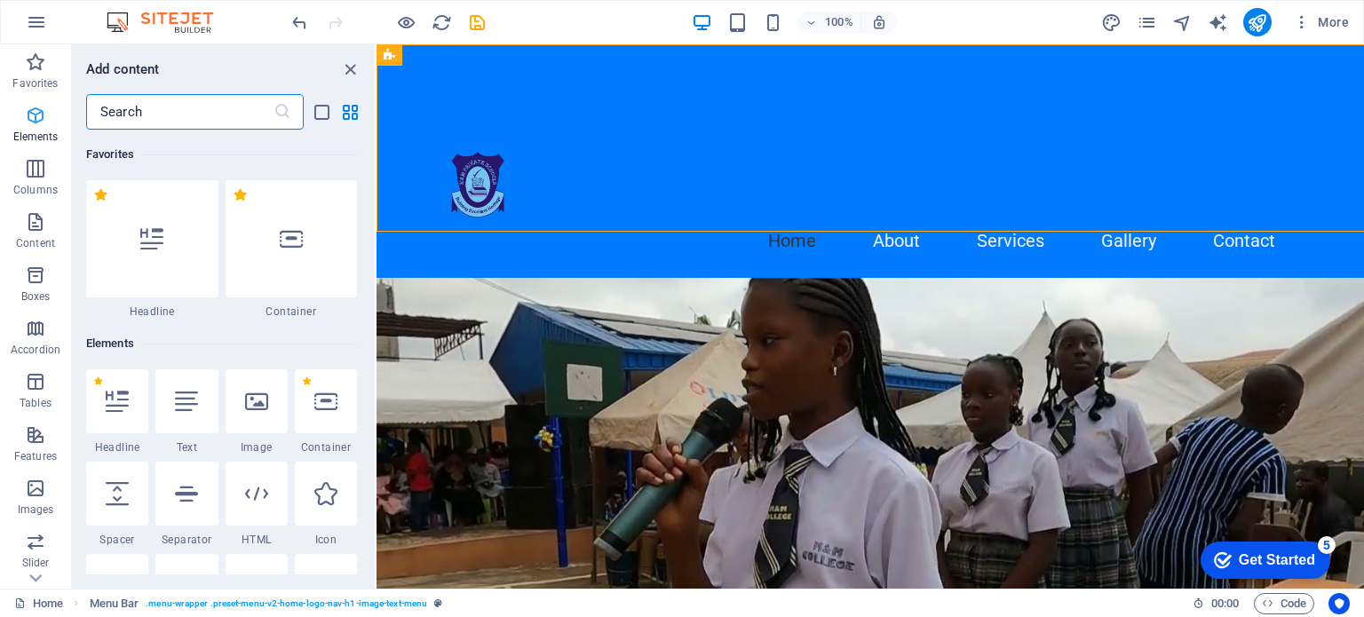
click at [21, 124] on span "Elements" at bounding box center [35, 126] width 71 height 43
click at [39, 128] on span "Elements" at bounding box center [35, 126] width 71 height 43
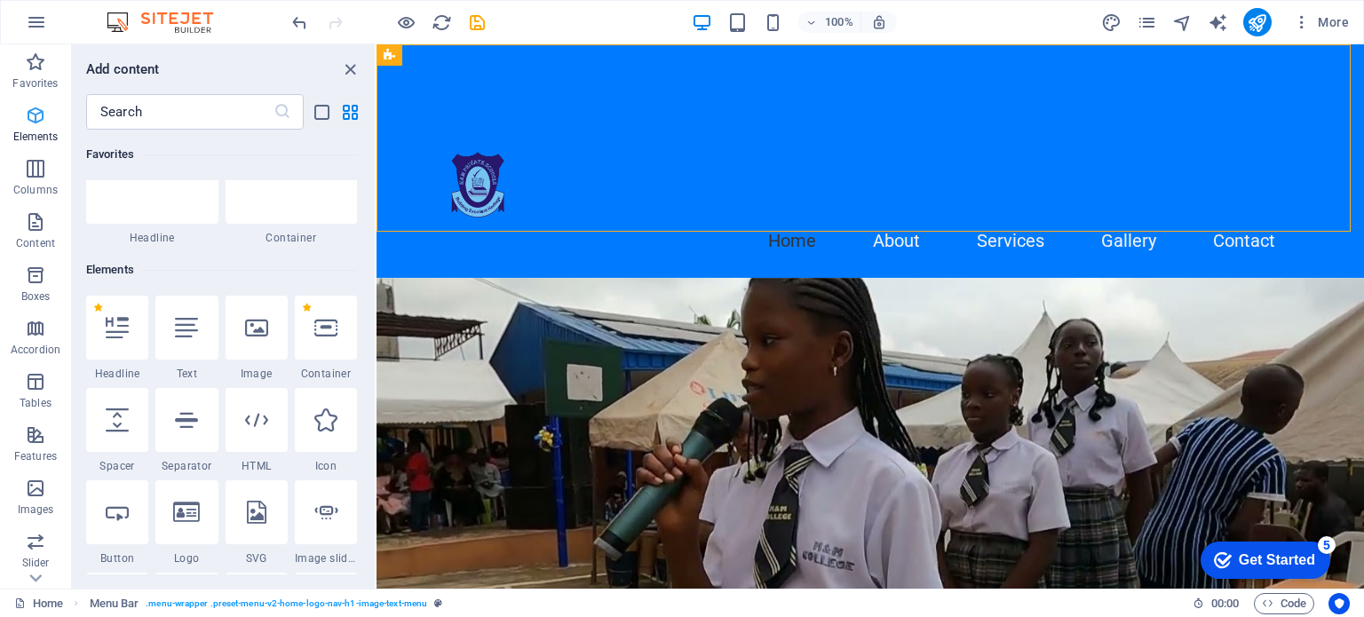
scroll to position [188, 0]
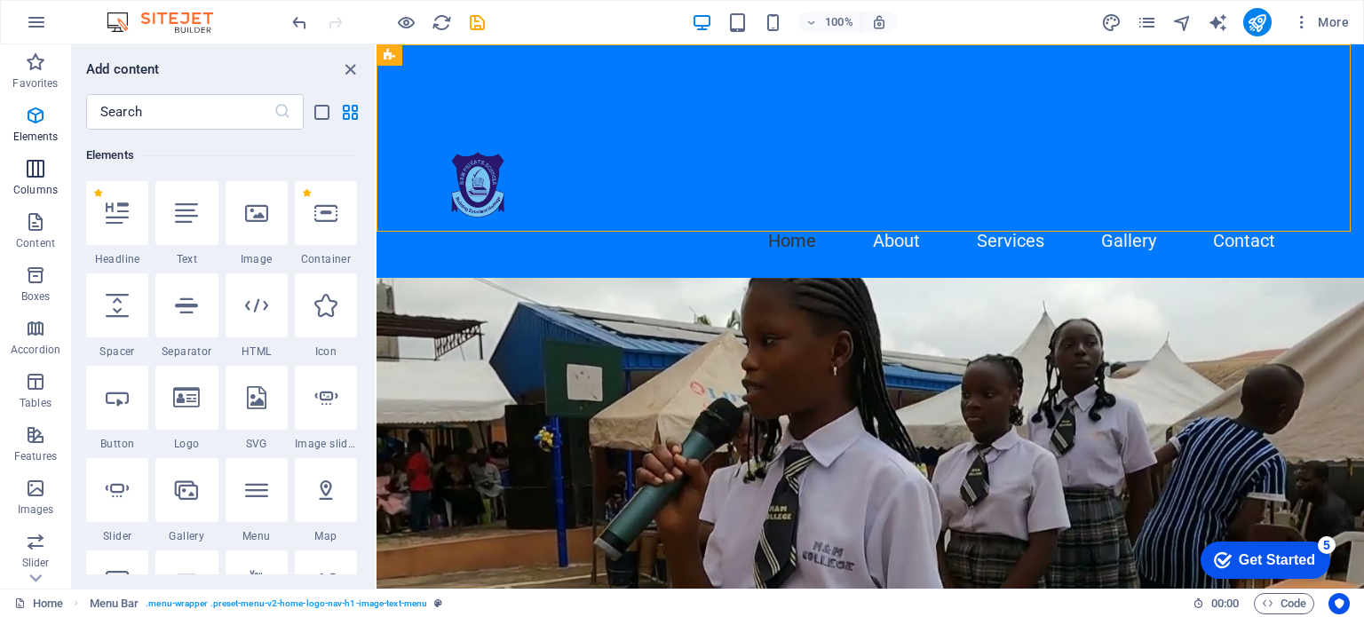
click at [36, 161] on icon "button" at bounding box center [35, 168] width 21 height 21
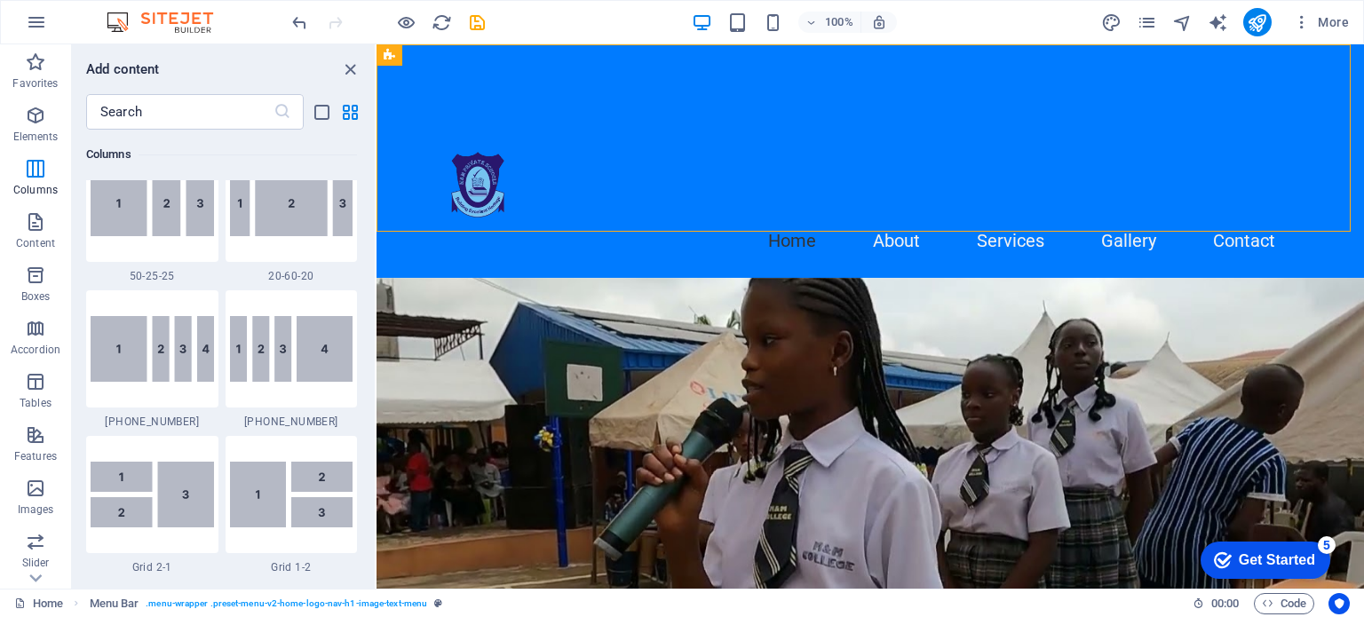
scroll to position [0, 0]
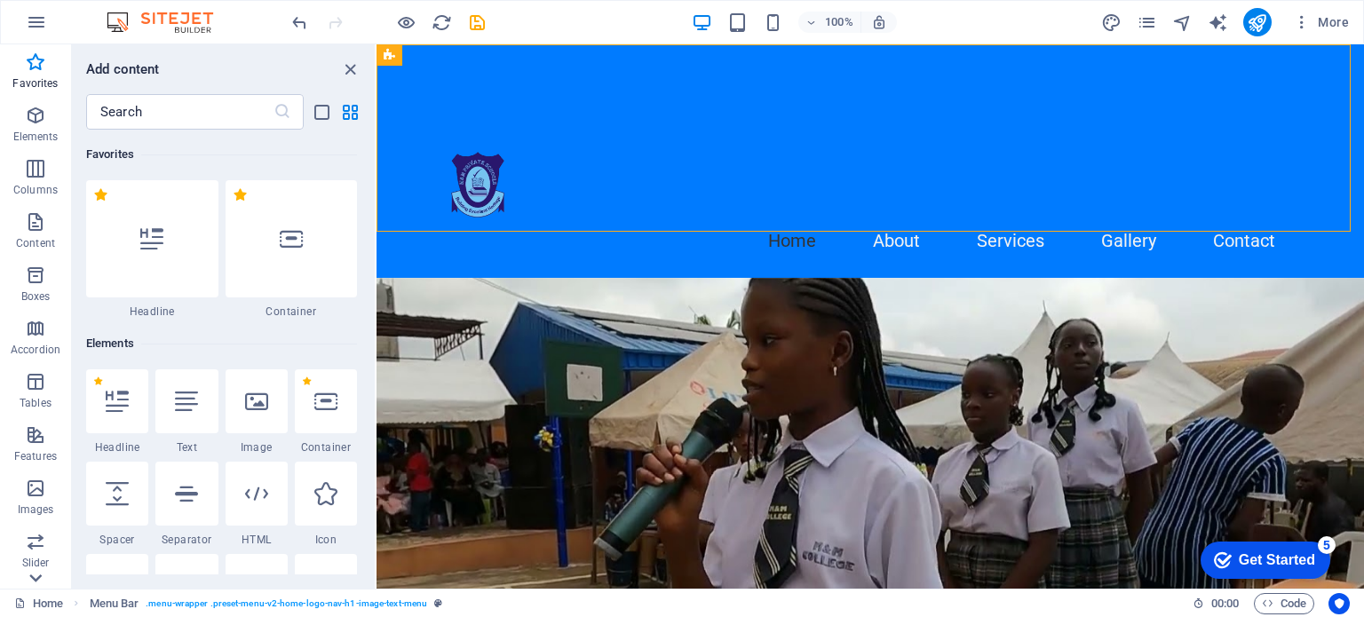
click at [40, 578] on icon at bounding box center [35, 578] width 25 height 25
click at [35, 346] on icon "button" at bounding box center [35, 340] width 21 height 21
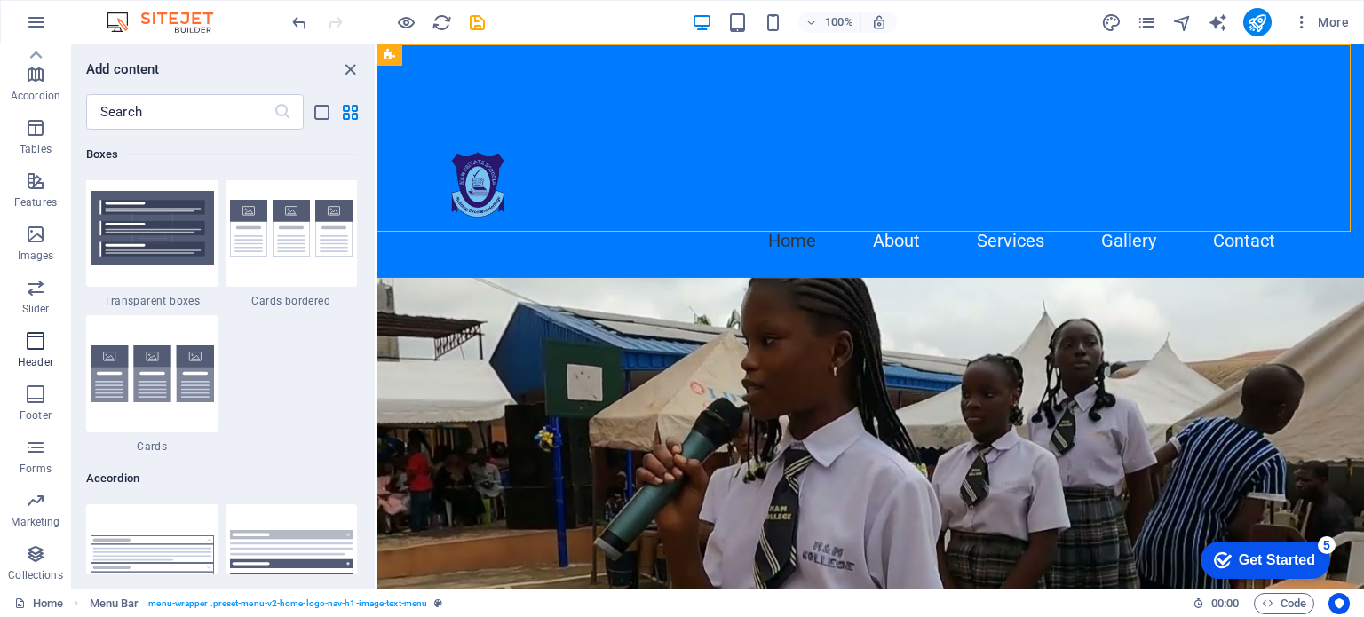
scroll to position [10693, 0]
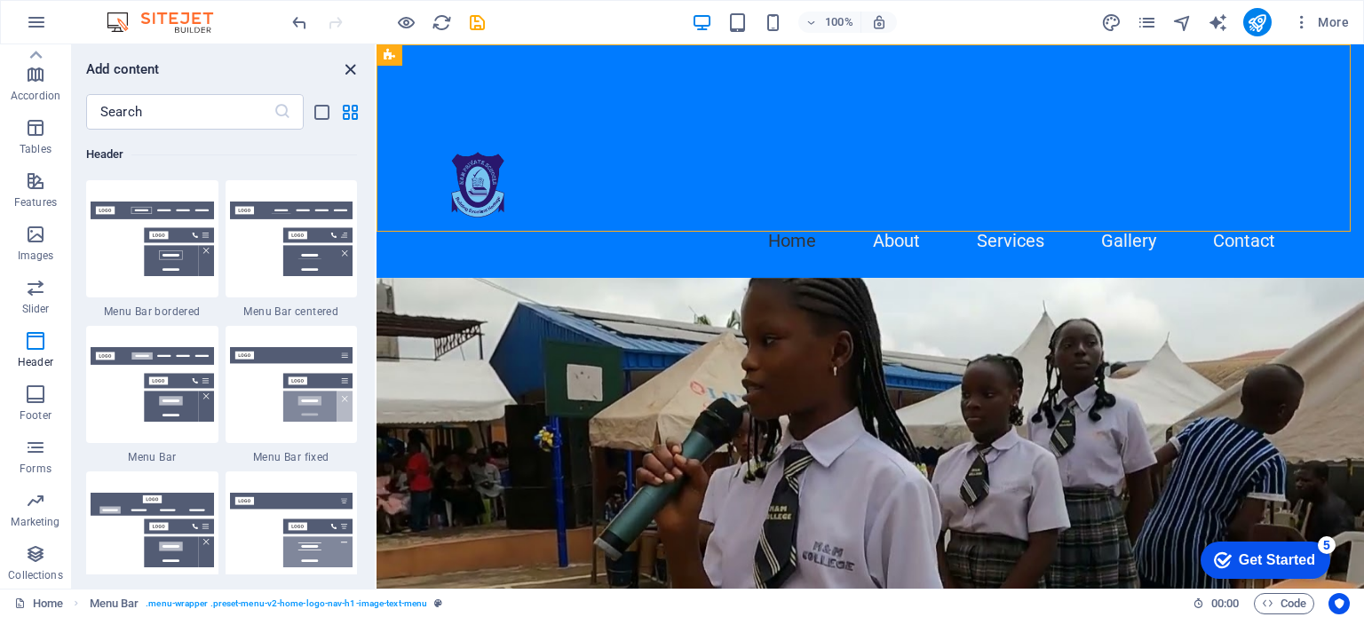
click at [353, 67] on icon "close panel" at bounding box center [350, 69] width 20 height 20
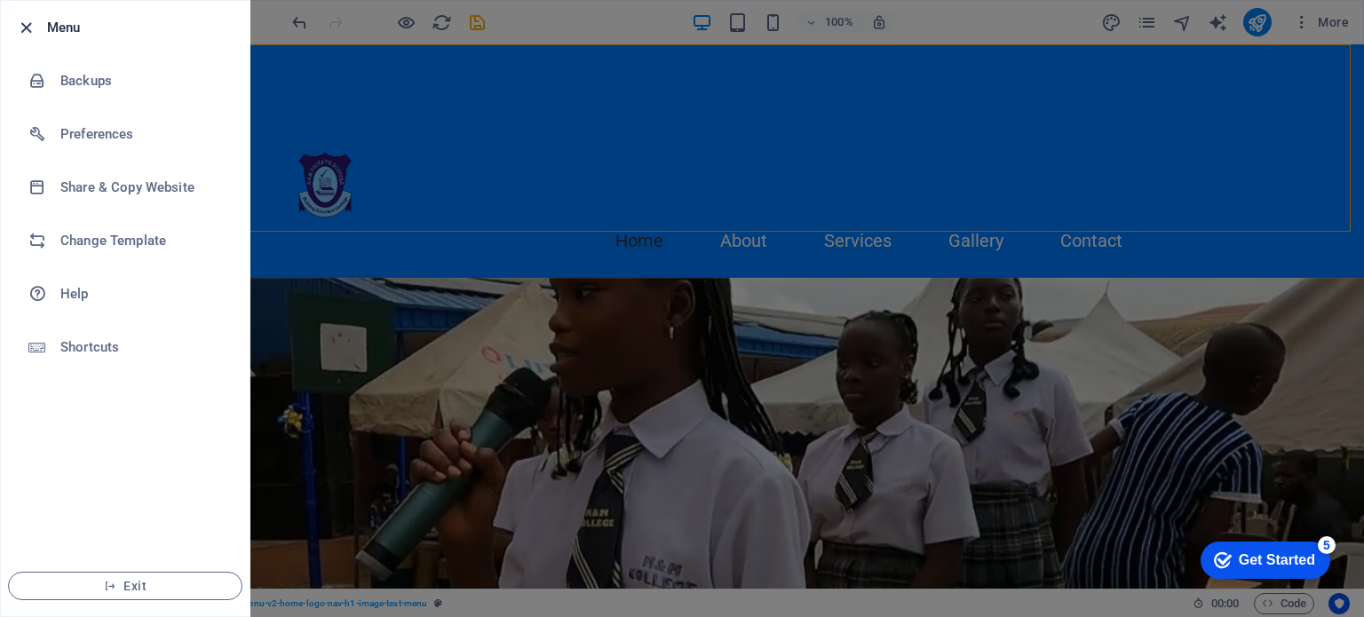
click at [25, 26] on icon "button" at bounding box center [26, 28] width 20 height 20
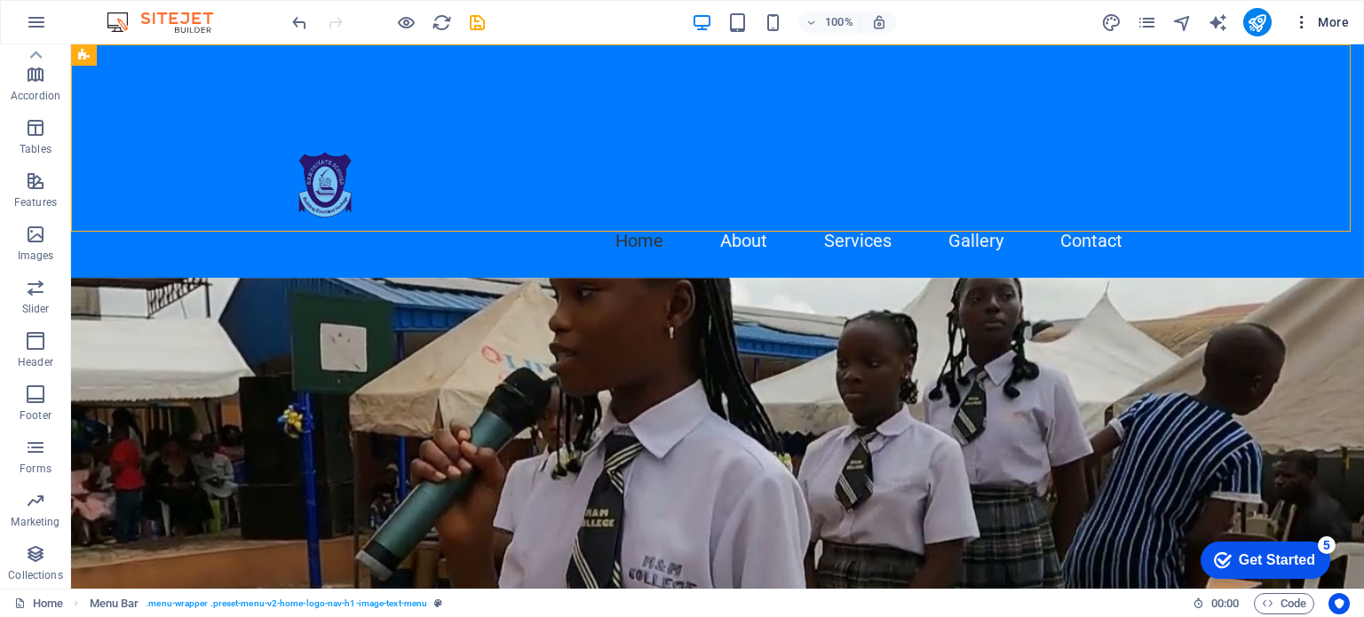
click at [0, 0] on icon "button" at bounding box center [0, 0] width 0 height 0
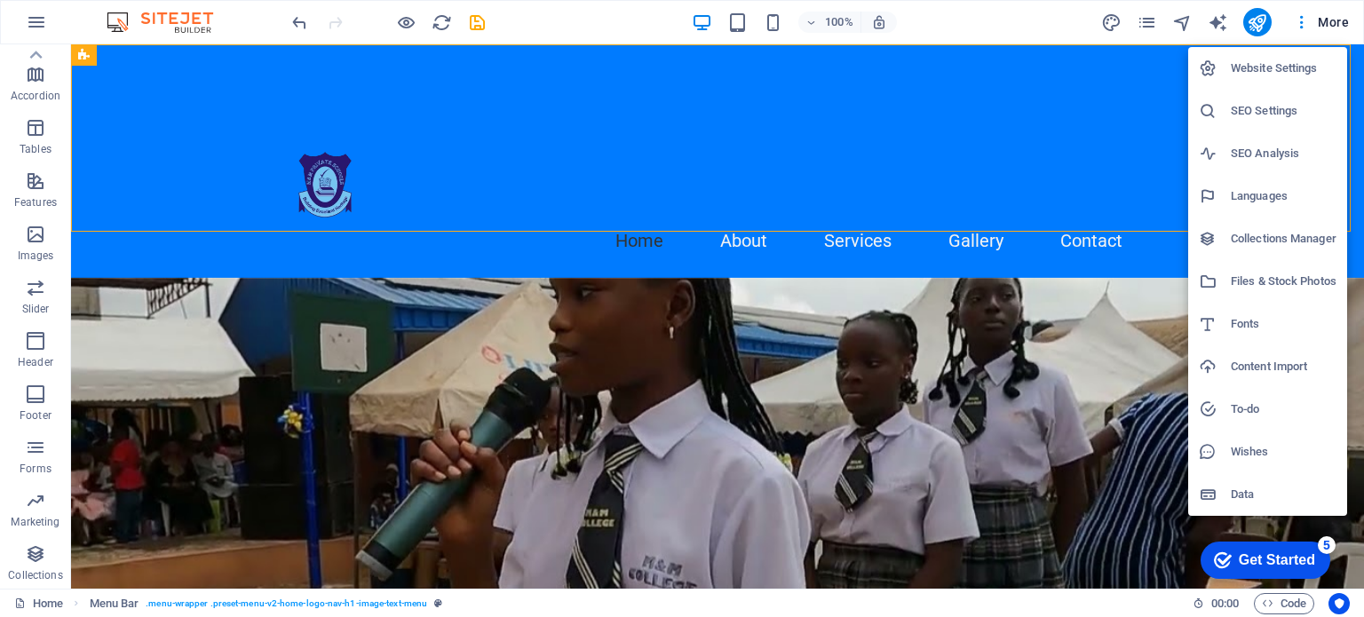
click at [1268, 69] on h6 "Website Settings" at bounding box center [1284, 68] width 106 height 21
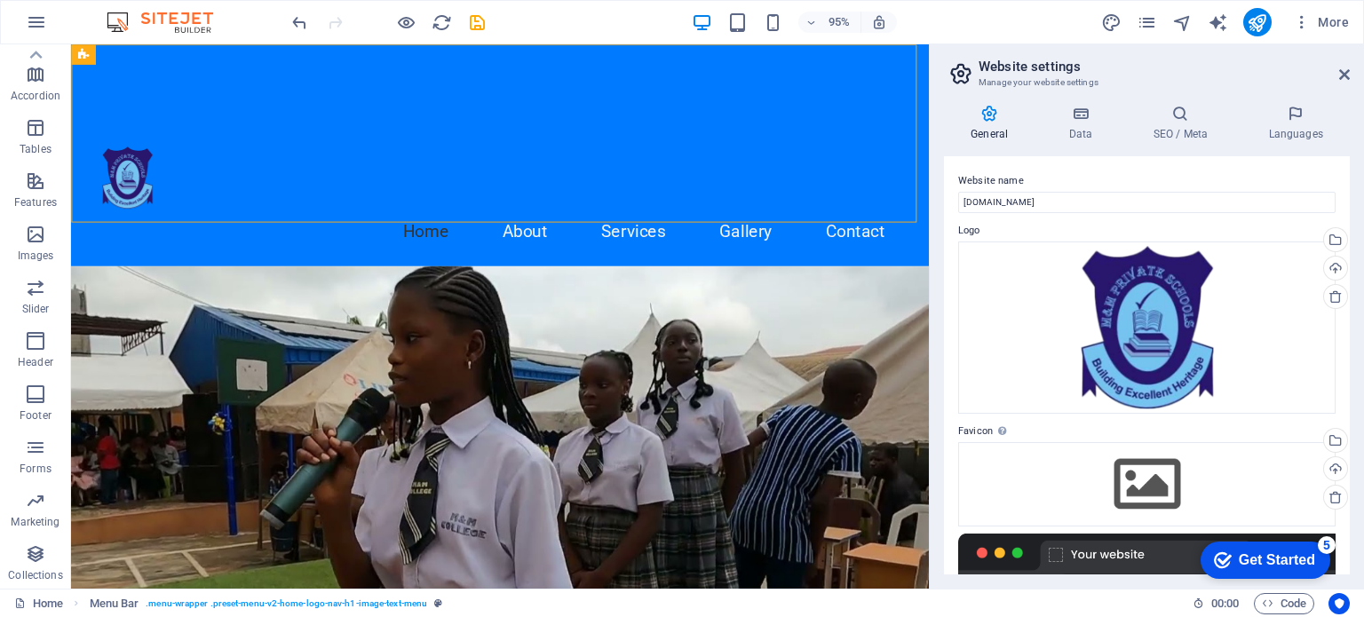
scroll to position [275, 0]
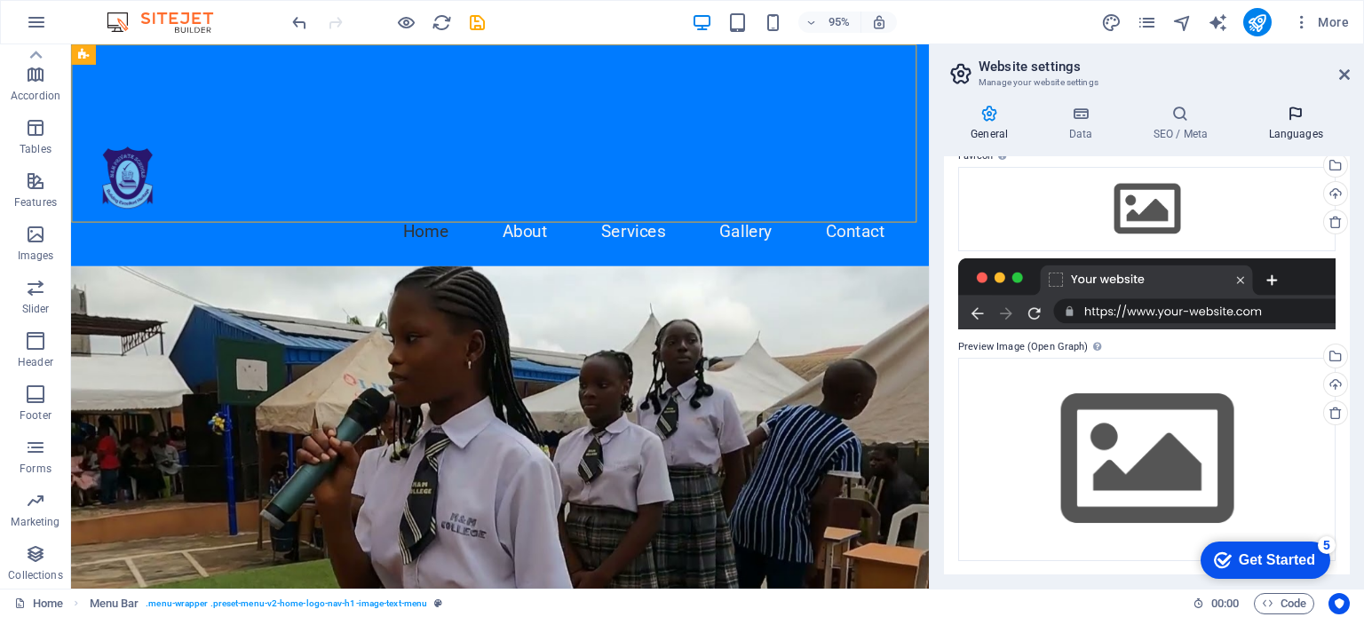
drag, startPoint x: 1344, startPoint y: 407, endPoint x: 1313, endPoint y: 135, distance: 273.5
click at [1313, 135] on div "General Data SEO / Meta Languages Website name [DOMAIN_NAME] Logo Drag files he…" at bounding box center [1147, 340] width 406 height 470
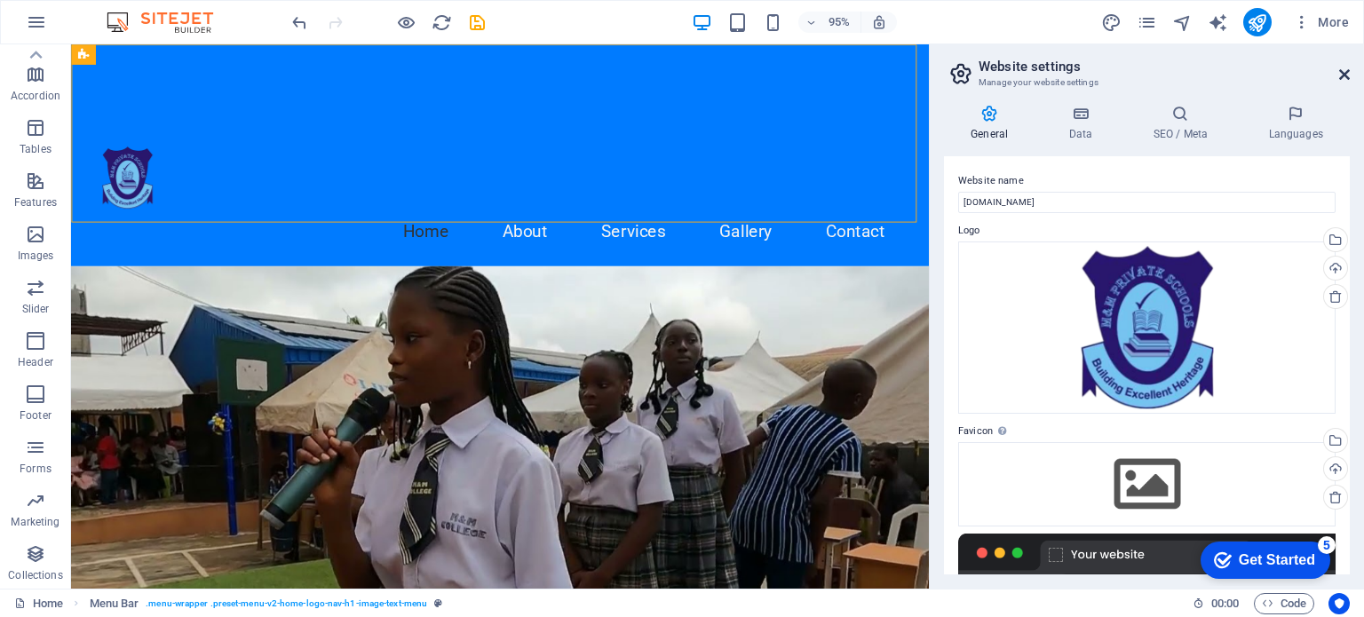
click at [1343, 75] on icon at bounding box center [1344, 74] width 11 height 14
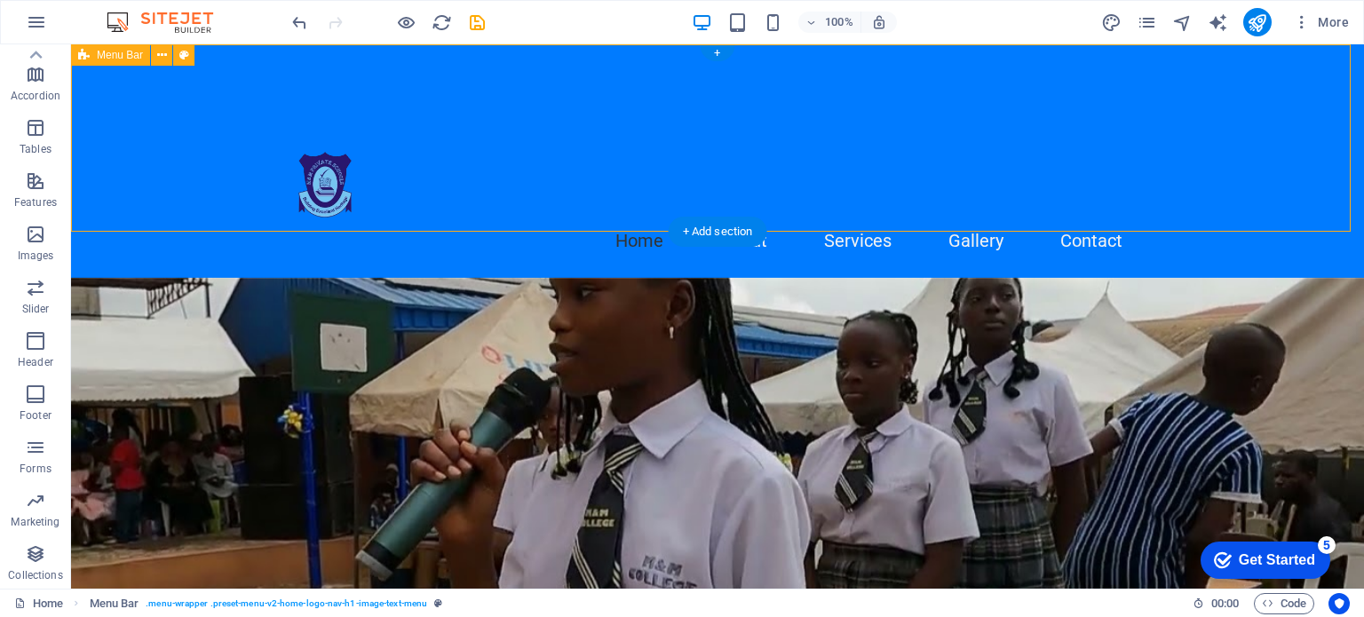
click at [842, 116] on div "Home About Services Gallery Contact" at bounding box center [717, 161] width 1293 height 234
click at [717, 52] on div "+" at bounding box center [717, 53] width 35 height 16
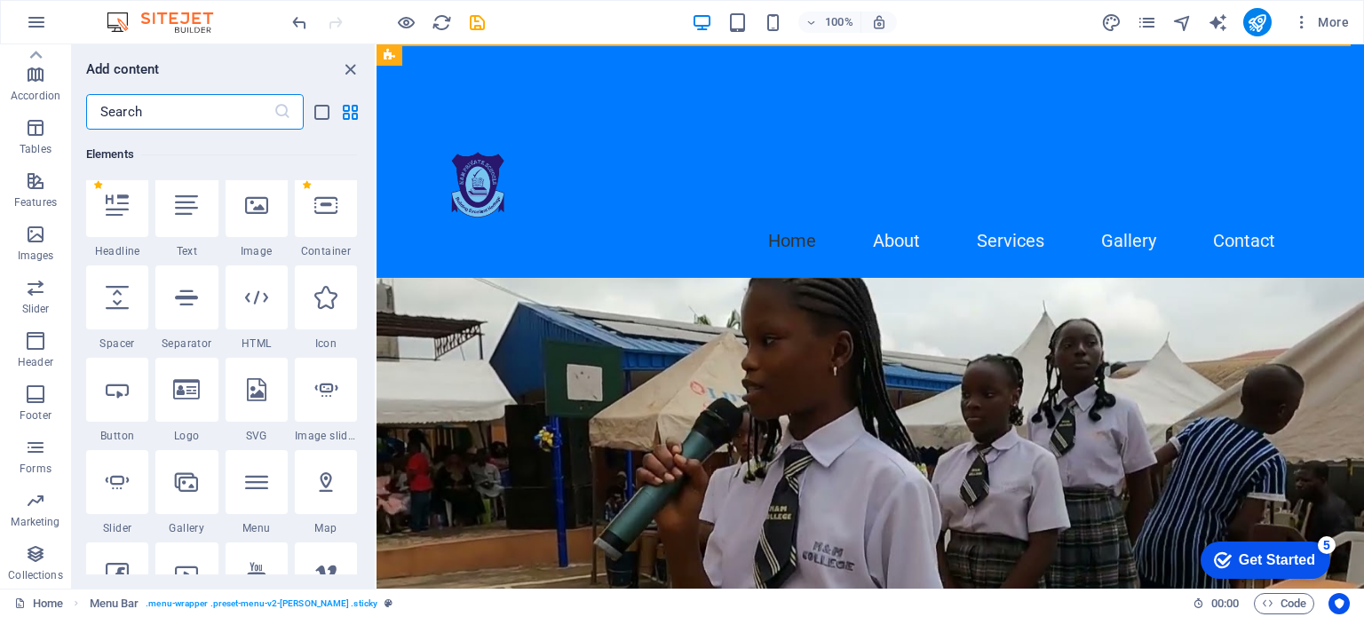
scroll to position [167, 0]
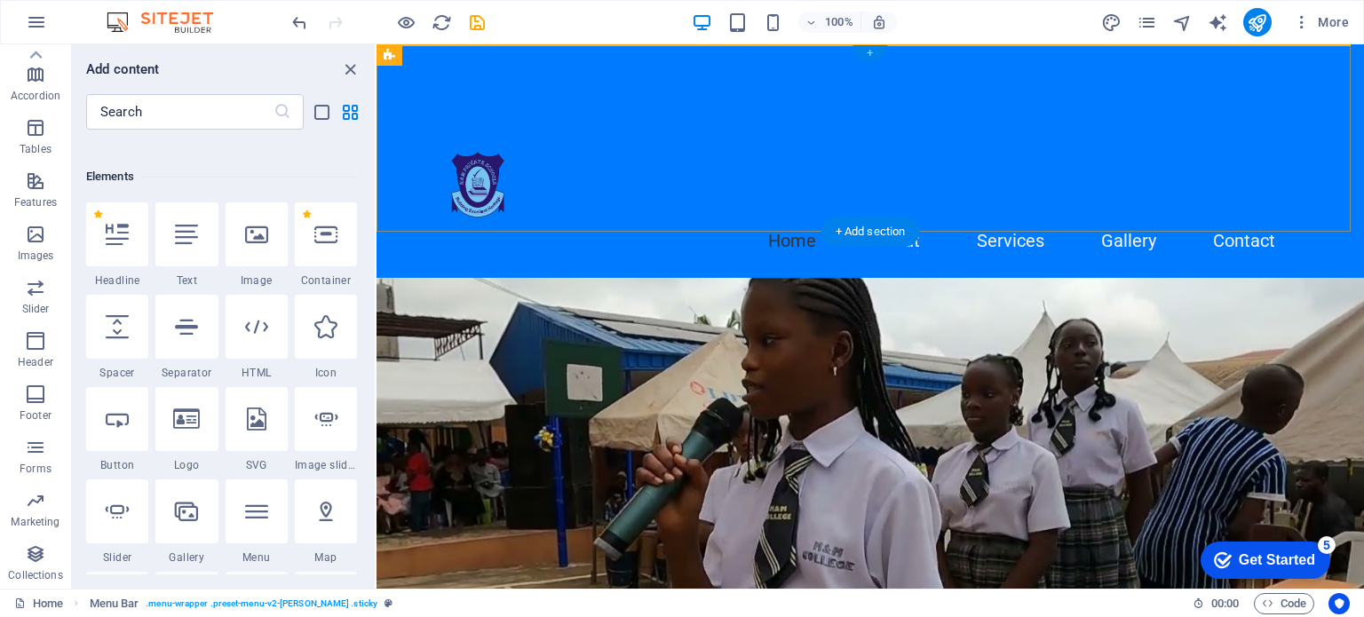
click at [867, 54] on div "+" at bounding box center [869, 53] width 35 height 16
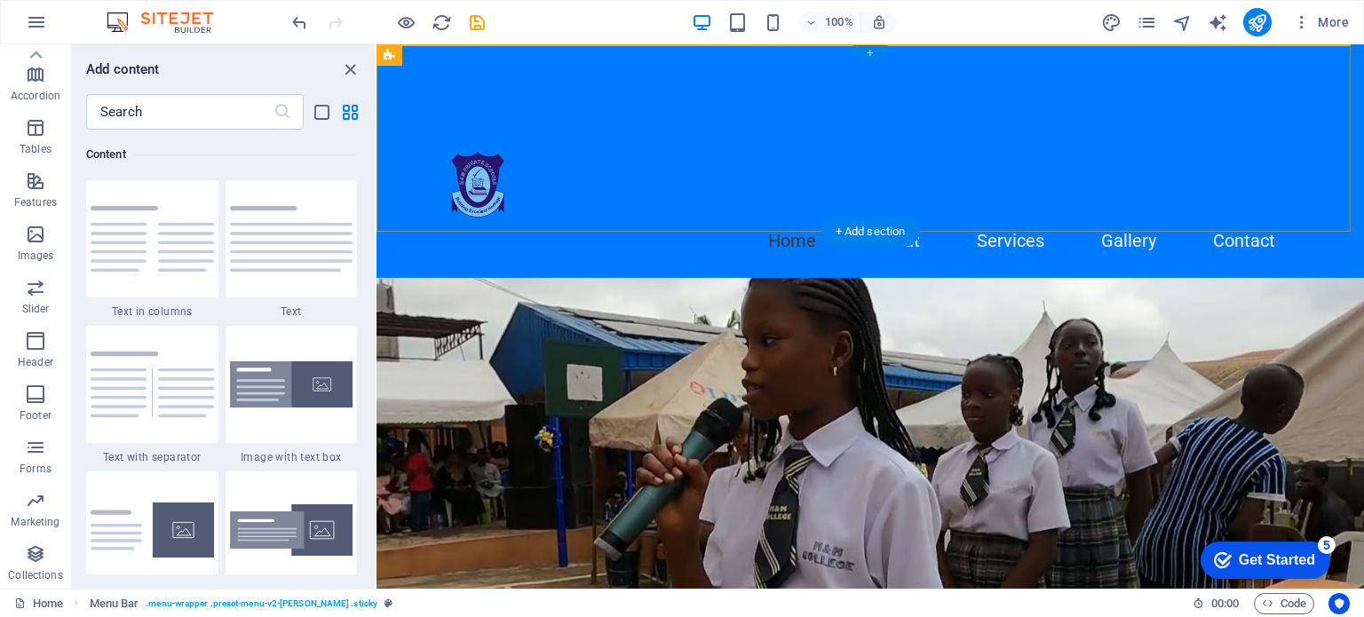
scroll to position [3107, 0]
click at [143, 206] on img at bounding box center [152, 239] width 123 height 66
click at [376, 239] on div "H2 Menu Bar Menu Logo Container Text on background Menu Bar" at bounding box center [869, 316] width 987 height 544
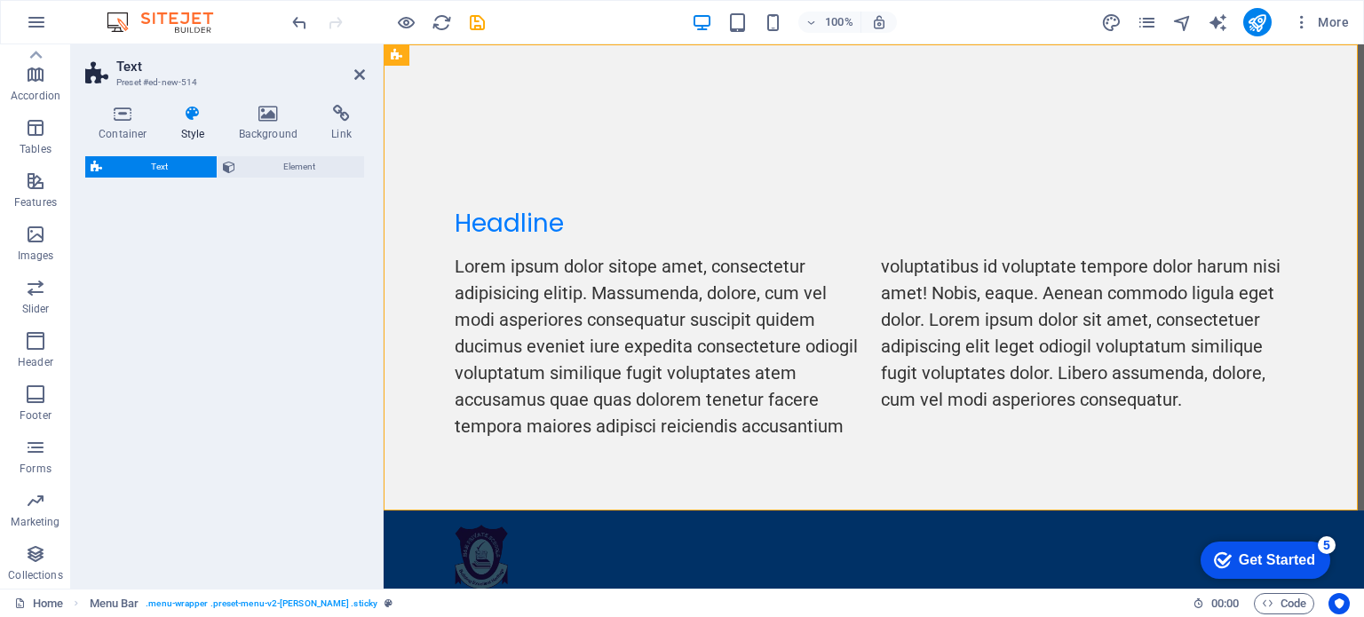
select select "rem"
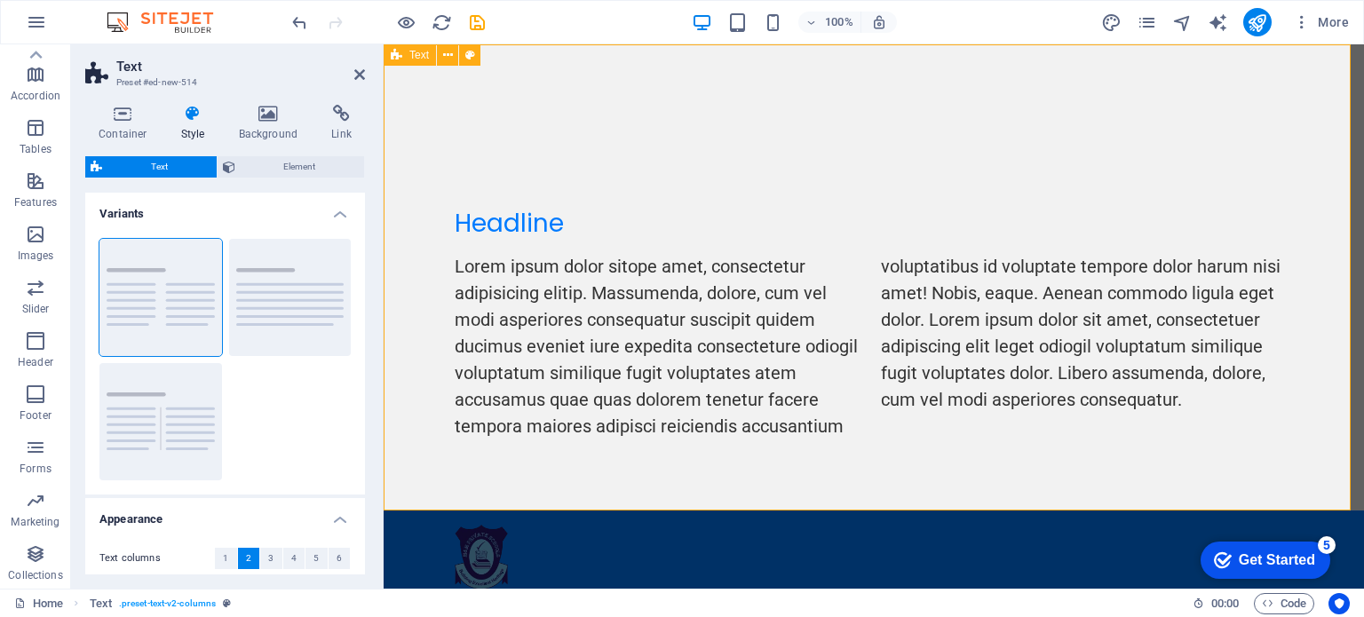
click at [1106, 202] on div "Headline Lorem ipsum dolor sitope amet, consectetur adipisicing elitip. Massume…" at bounding box center [874, 277] width 980 height 466
click at [445, 56] on icon at bounding box center [448, 55] width 10 height 19
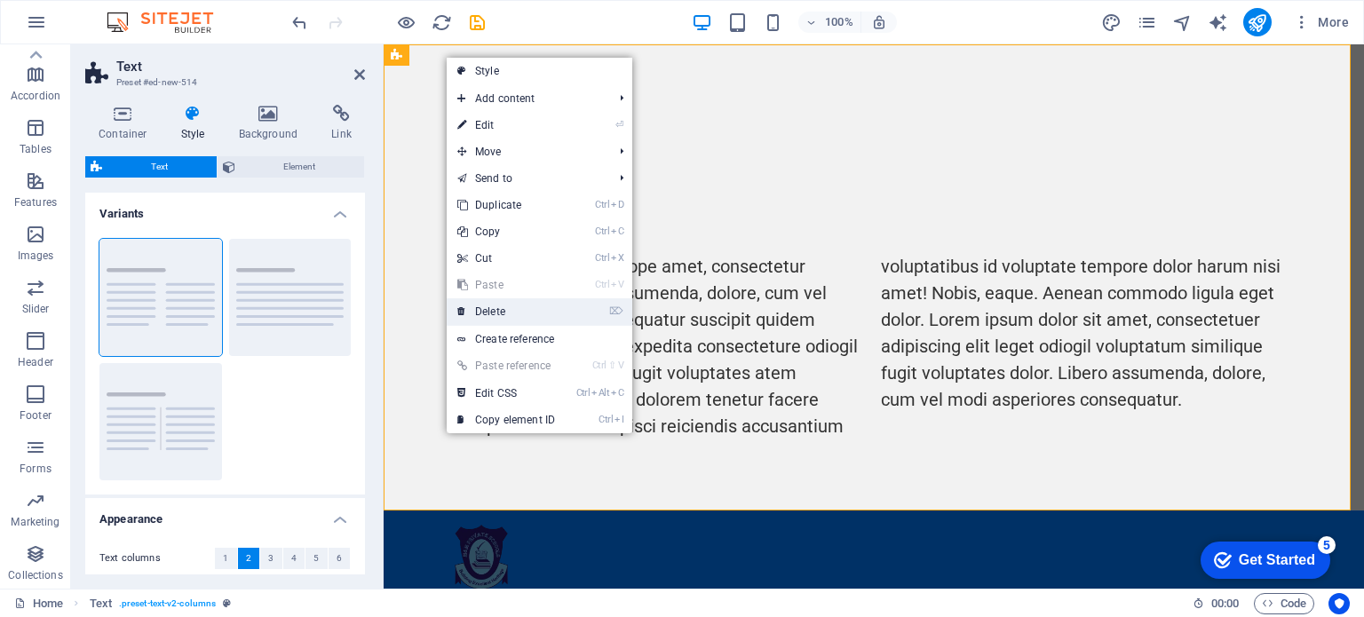
click at [488, 308] on link "⌦ Delete" at bounding box center [506, 311] width 119 height 27
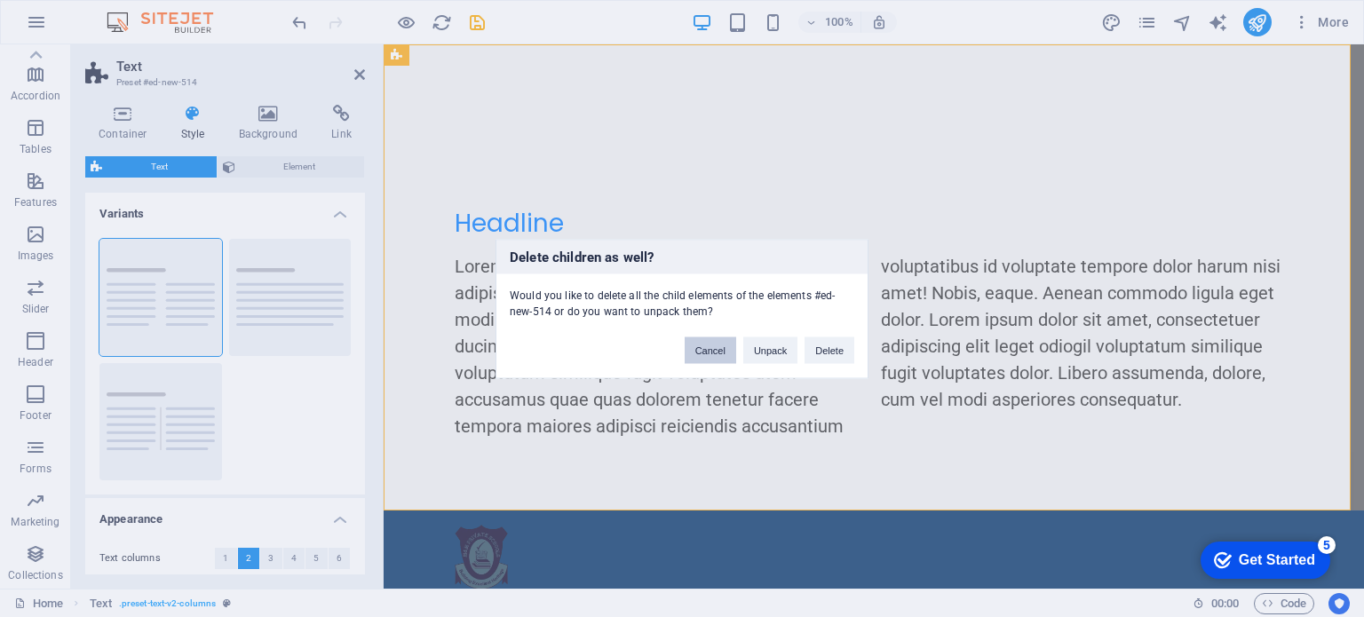
click at [710, 350] on button "Cancel" at bounding box center [711, 350] width 52 height 27
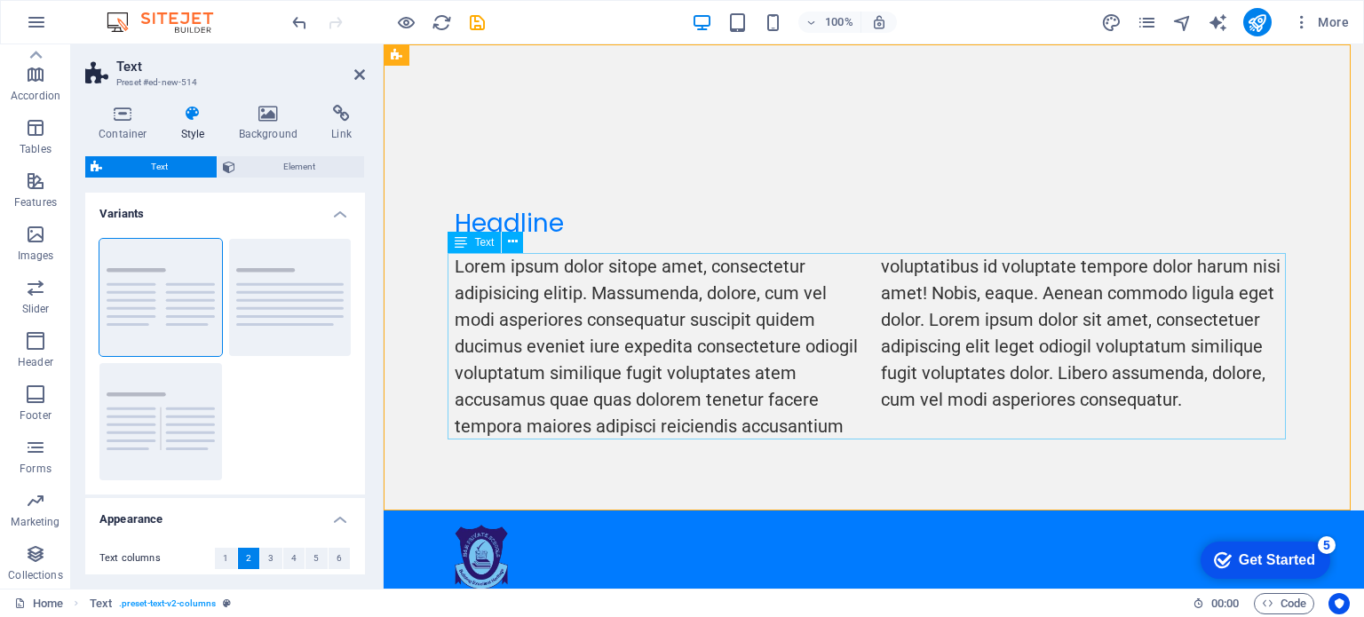
click at [984, 315] on div "Lorem ipsum dolor sitope amet, consectetur adipisicing elitip. Massumenda, dolo…" at bounding box center [874, 346] width 838 height 186
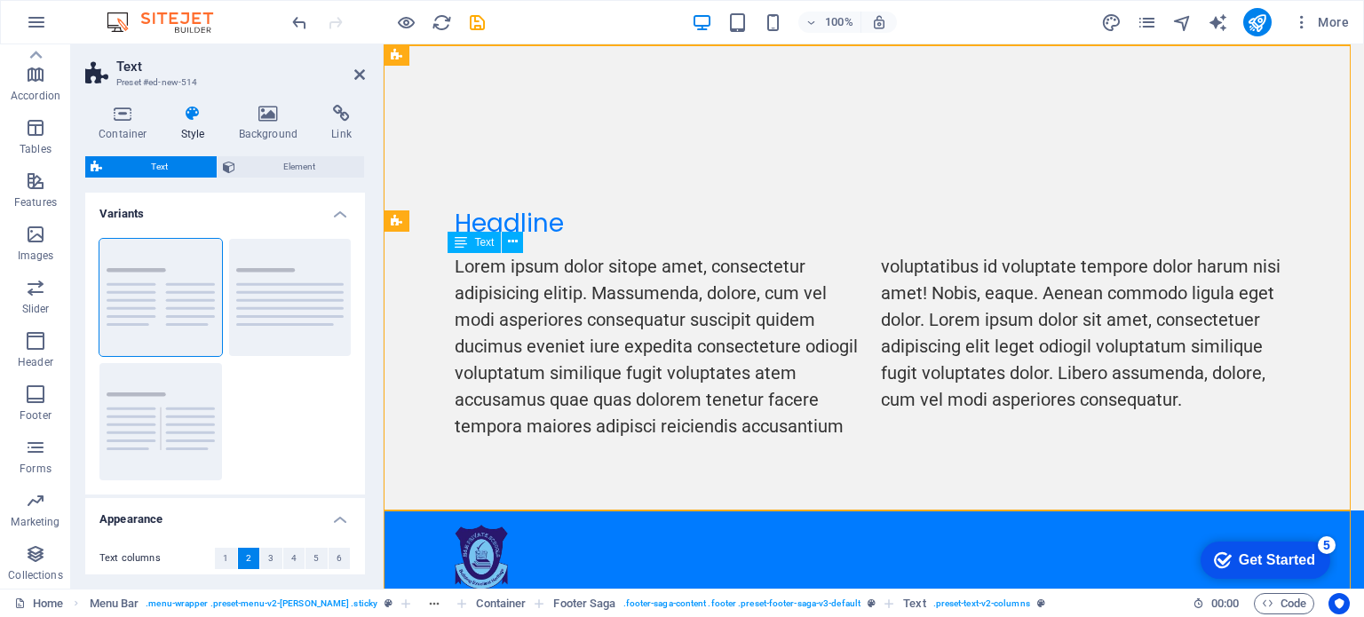
click at [844, 336] on div "Lorem ipsum dolor sitope amet, consectetur adipisicing elitip. Massumenda, dolo…" at bounding box center [874, 346] width 838 height 186
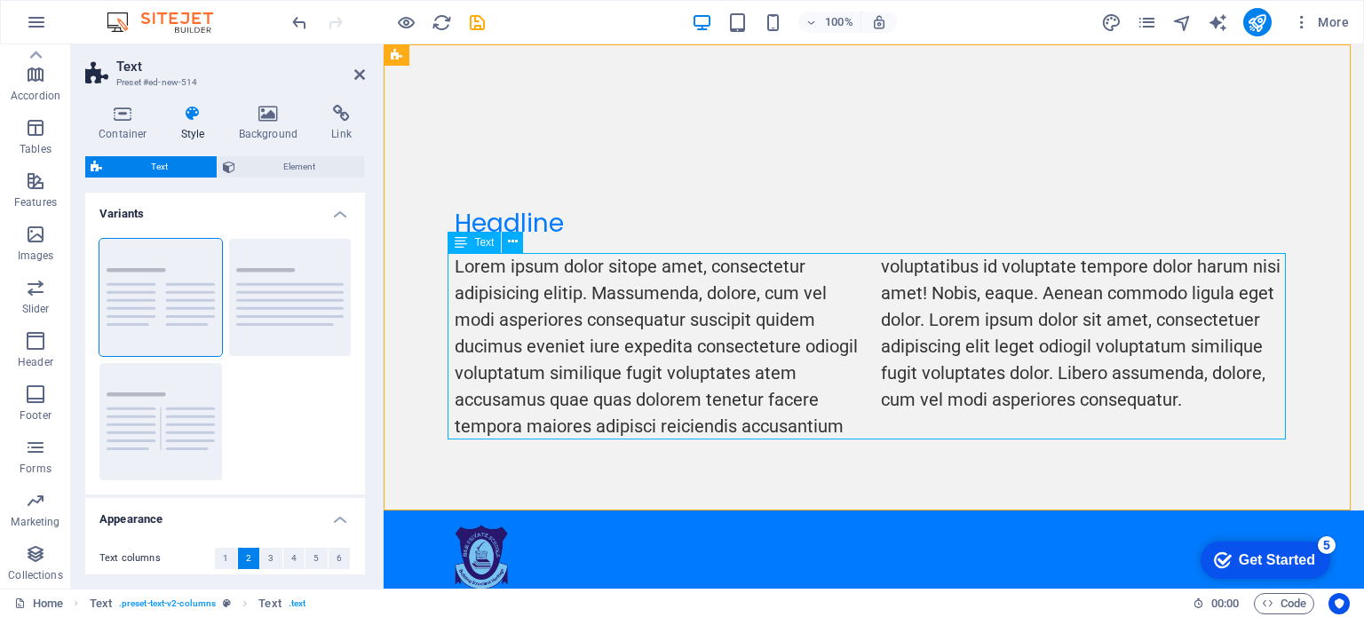
click at [876, 343] on div "Lorem ipsum dolor sitope amet, consectetur adipisicing elitip. Massumenda, dolo…" at bounding box center [874, 346] width 838 height 186
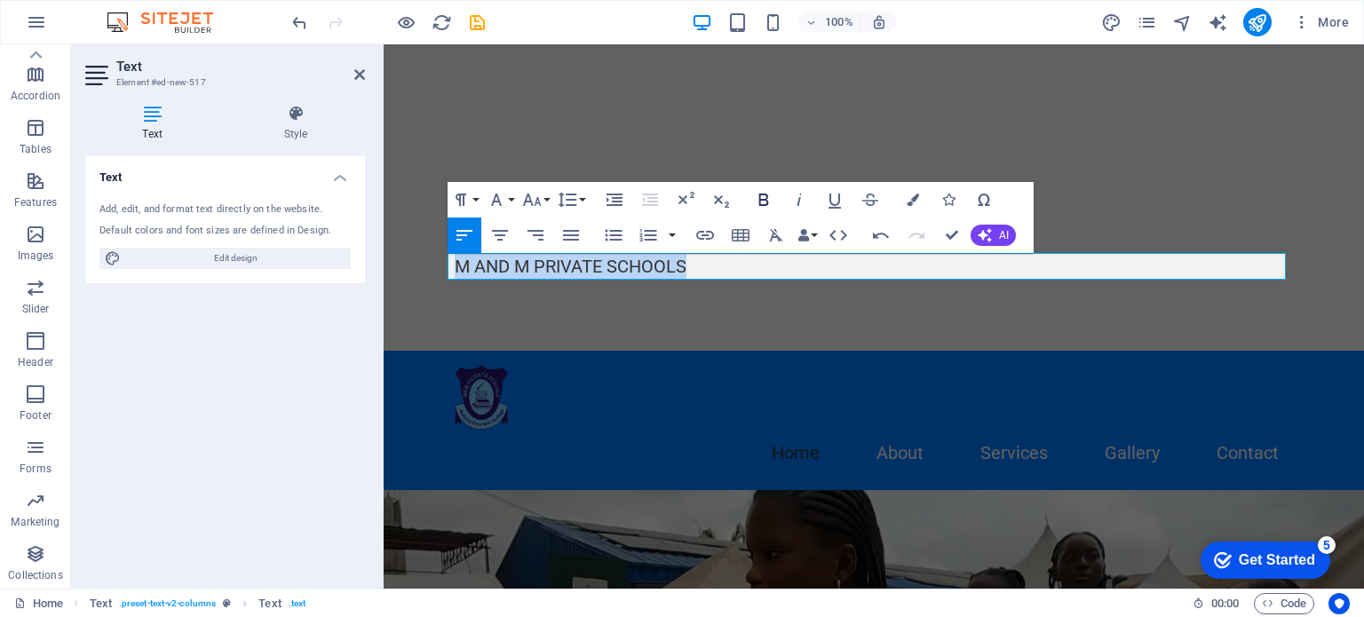
click at [757, 202] on icon "button" at bounding box center [763, 199] width 21 height 21
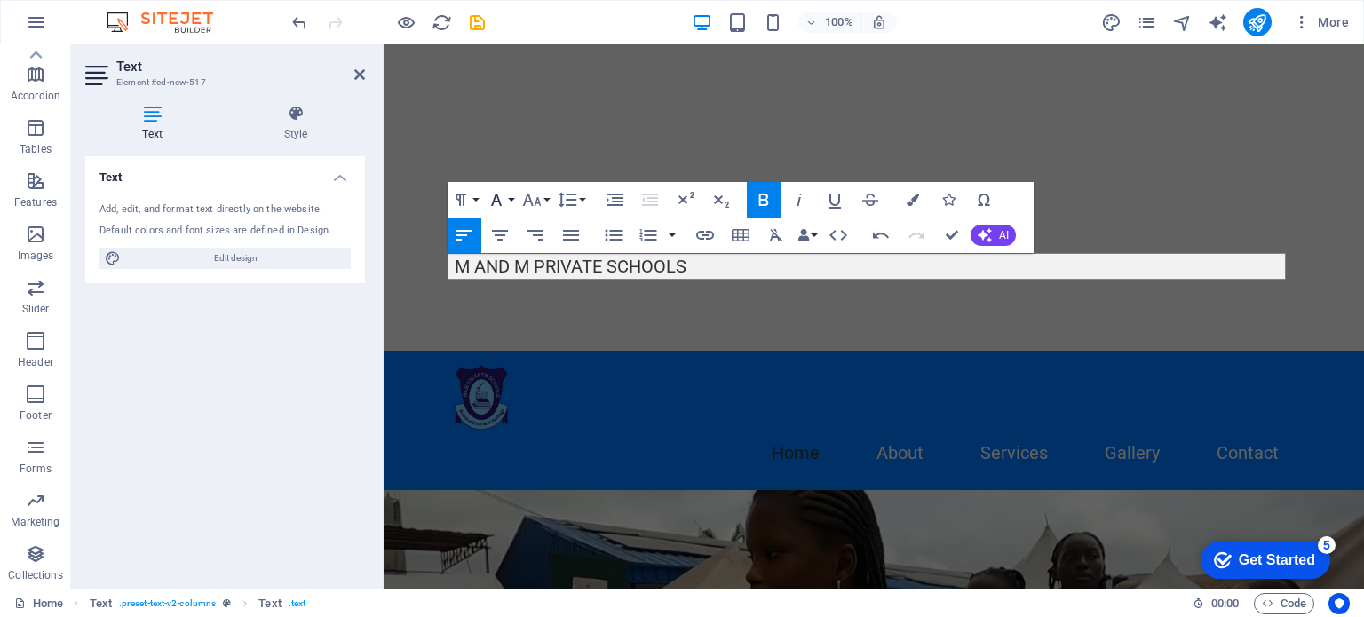
click at [508, 198] on button "Font Family" at bounding box center [500, 200] width 34 height 36
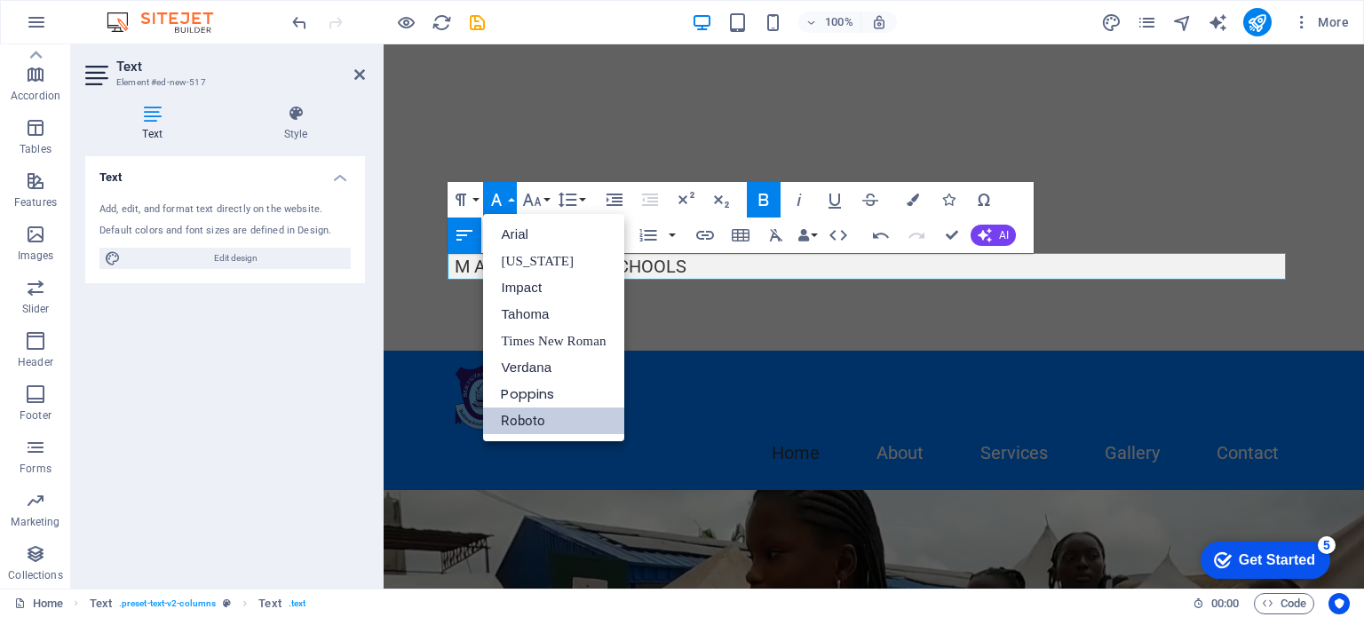
scroll to position [0, 0]
click at [515, 283] on link "Impact" at bounding box center [553, 287] width 140 height 27
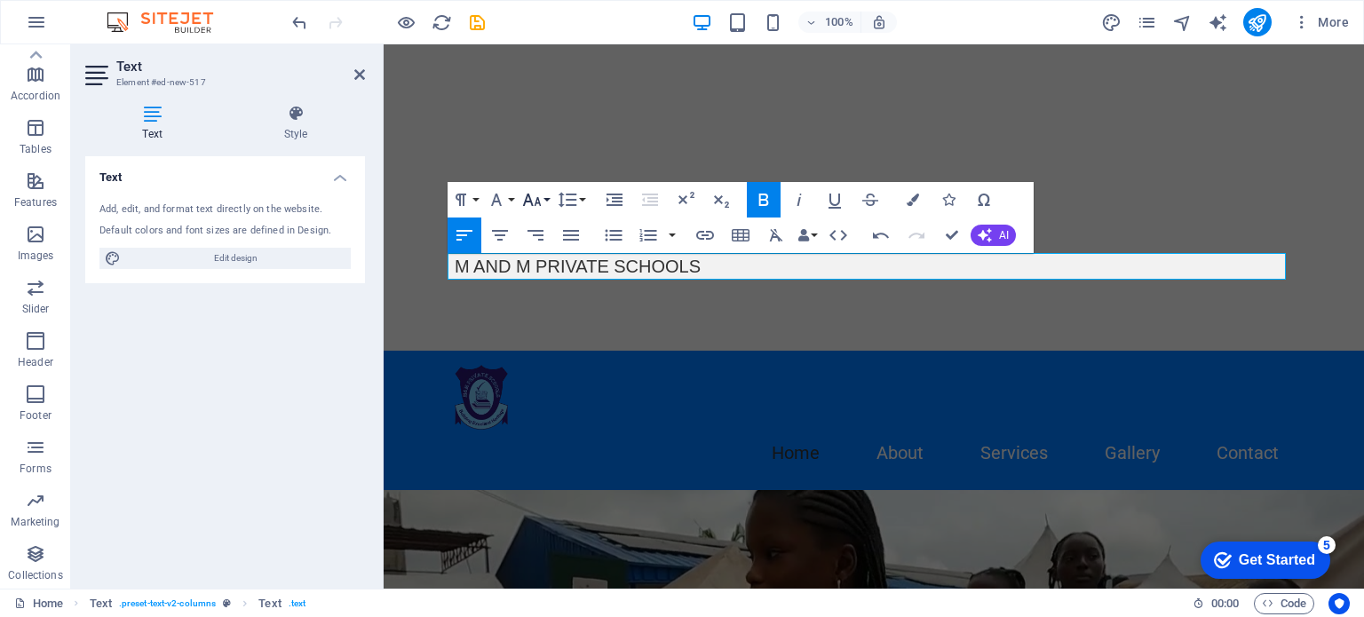
click at [543, 196] on button "Font Size" at bounding box center [536, 200] width 34 height 36
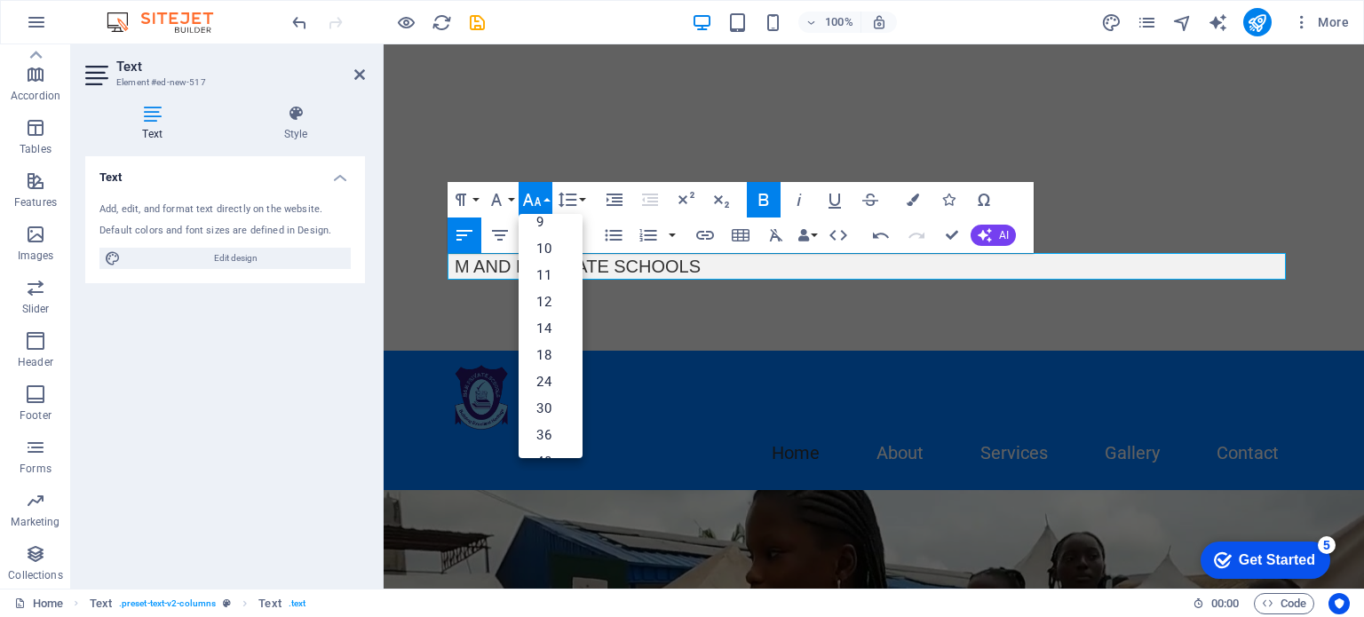
scroll to position [142, 0]
drag, startPoint x: 584, startPoint y: 361, endPoint x: 198, endPoint y: 425, distance: 391.5
click at [545, 432] on link "96" at bounding box center [551, 438] width 64 height 27
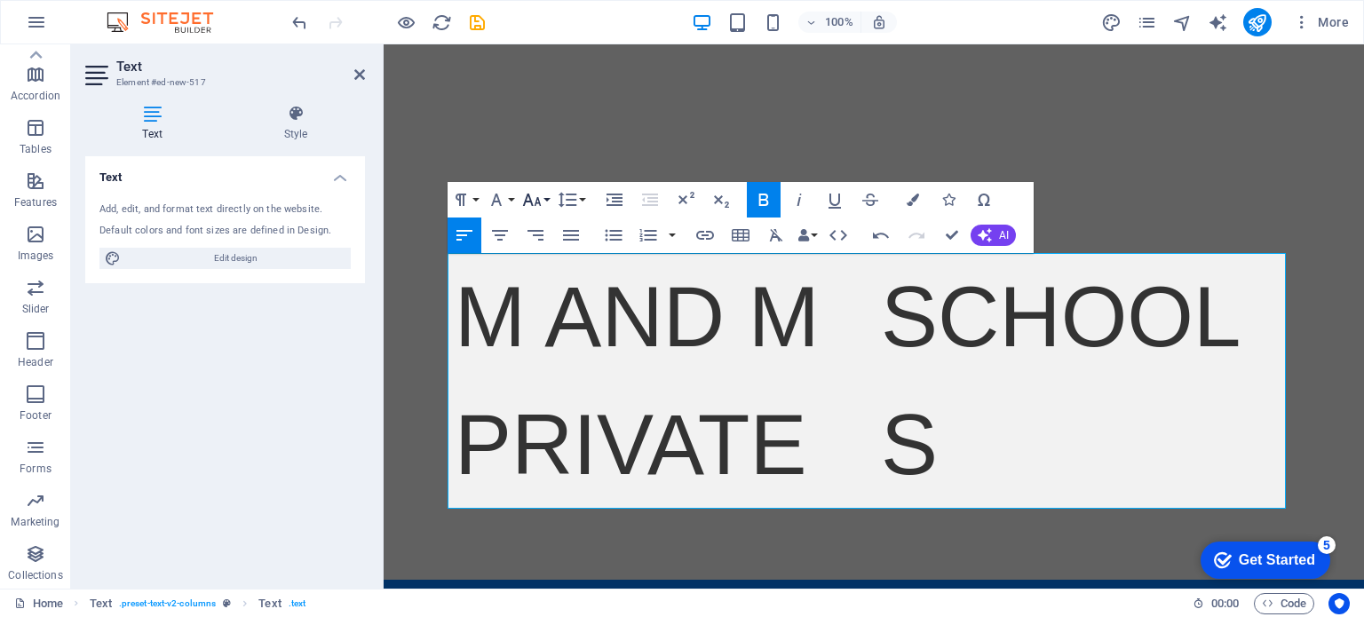
click at [544, 200] on button "Font Size" at bounding box center [536, 200] width 34 height 36
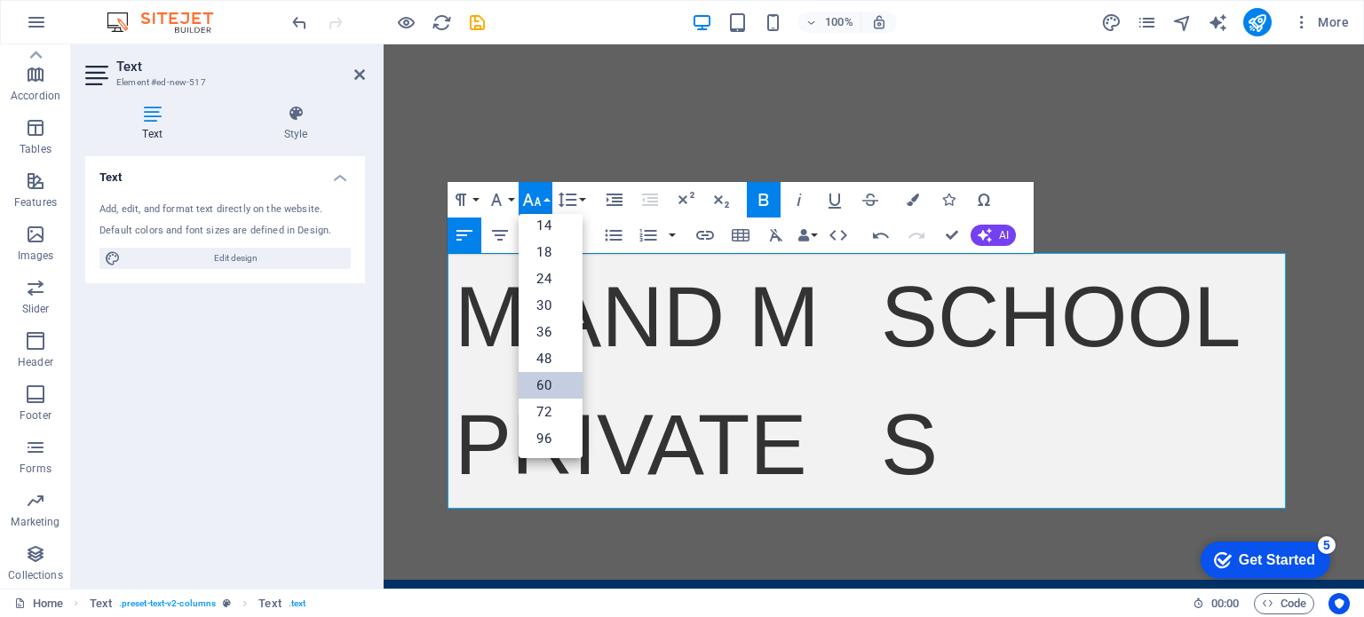
click at [536, 379] on link "60" at bounding box center [551, 385] width 64 height 27
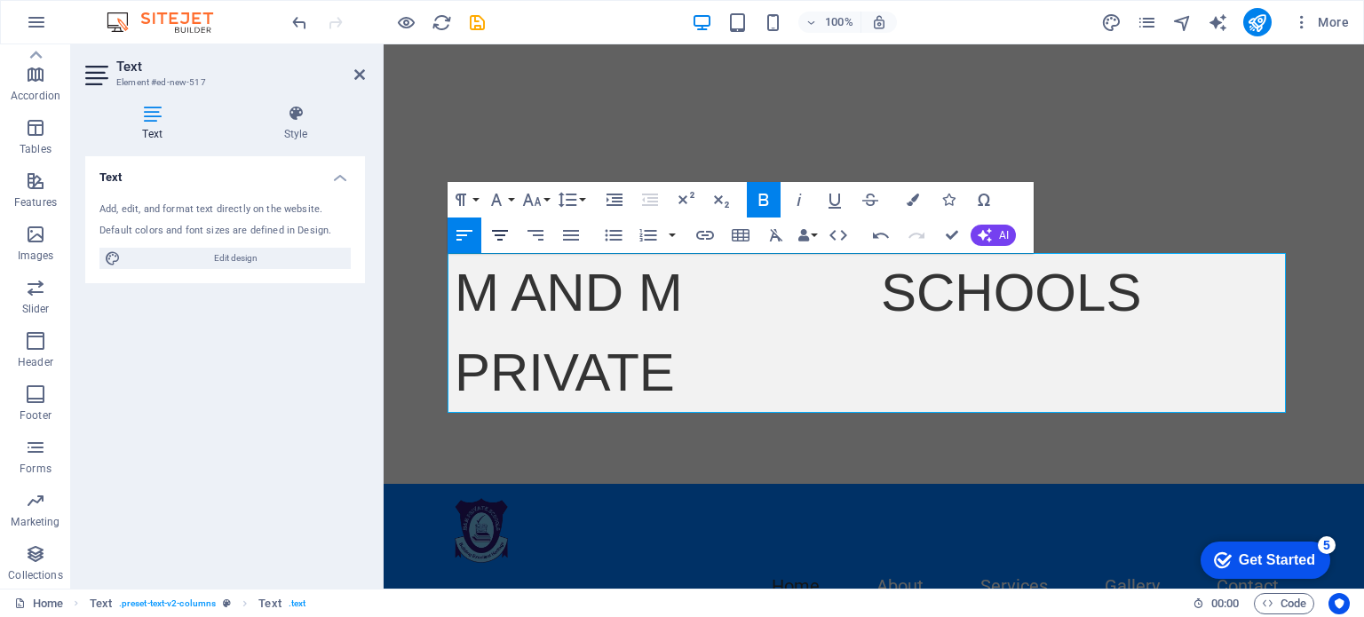
click at [495, 230] on icon "button" at bounding box center [500, 235] width 16 height 11
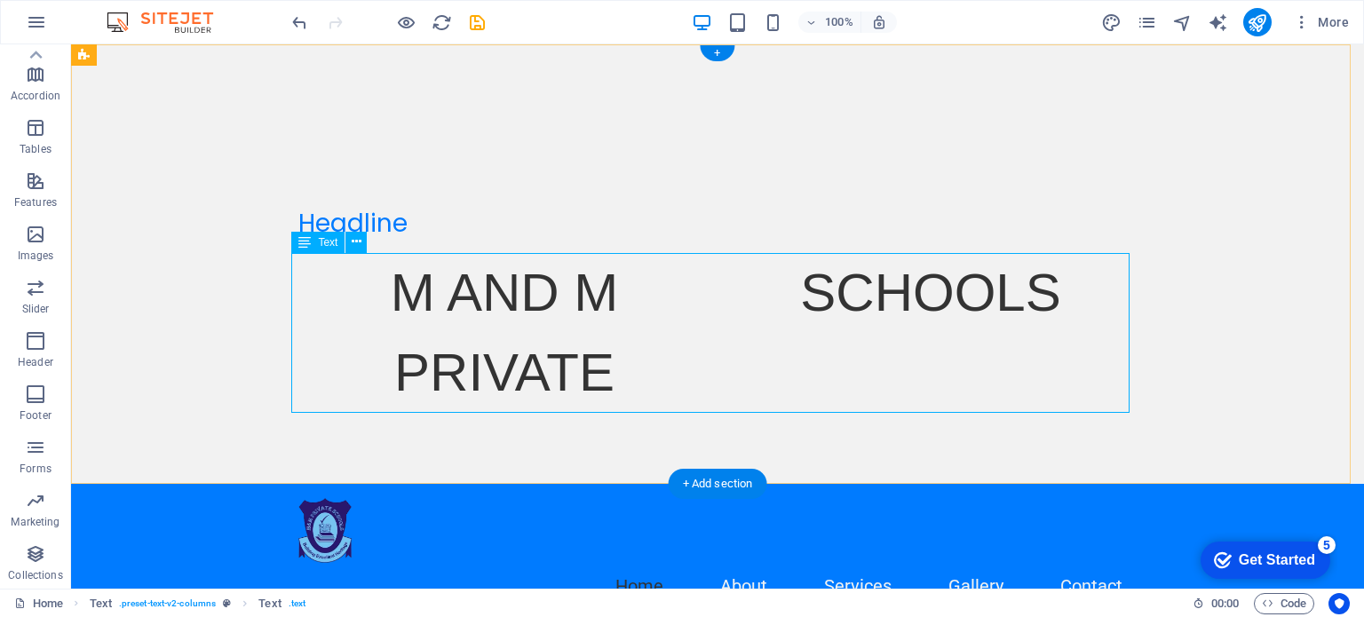
click at [607, 337] on div "M AND M PRIVATE SCHOOLS" at bounding box center [717, 333] width 838 height 160
click at [353, 238] on icon at bounding box center [357, 242] width 10 height 19
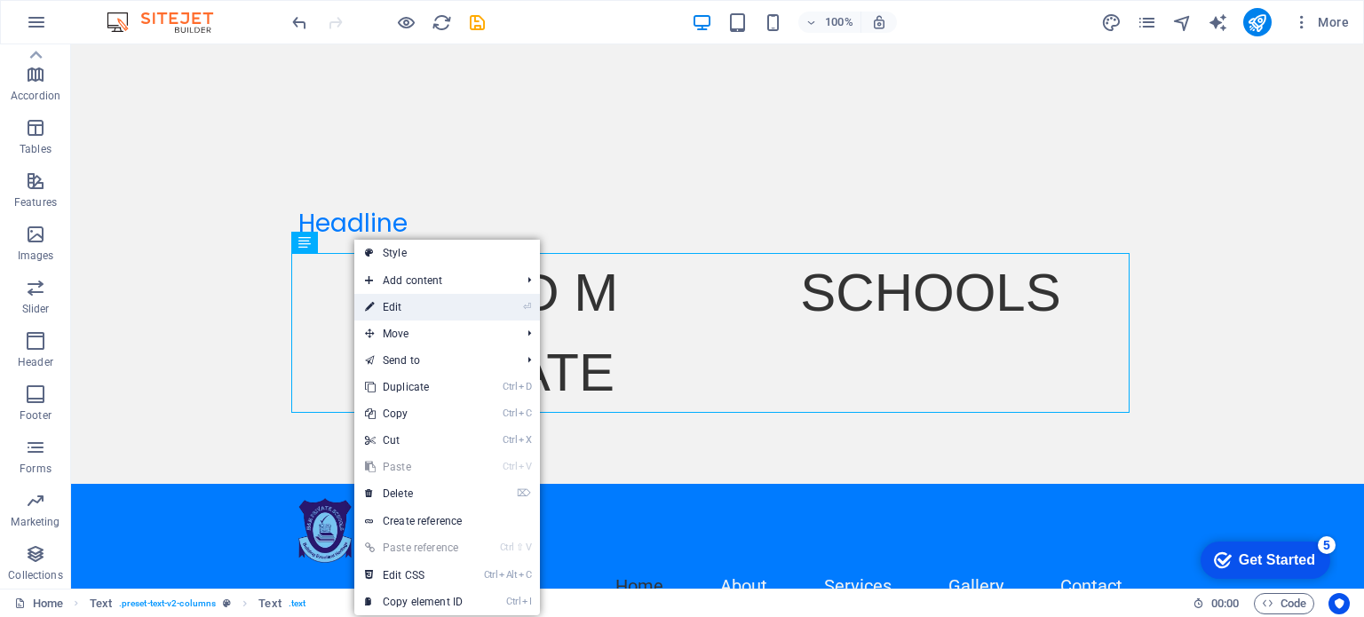
click at [400, 304] on link "⏎ Edit" at bounding box center [413, 307] width 119 height 27
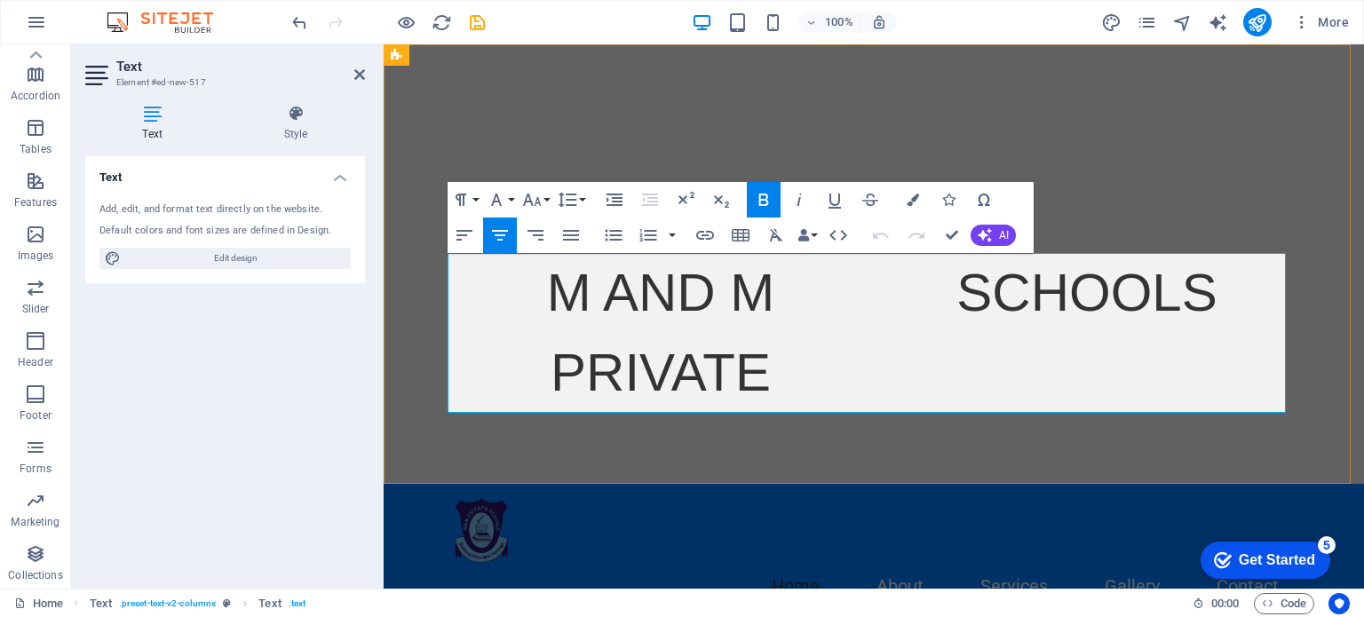
click at [755, 308] on span "M AND M PRIVATE SCHOOLS" at bounding box center [882, 332] width 670 height 139
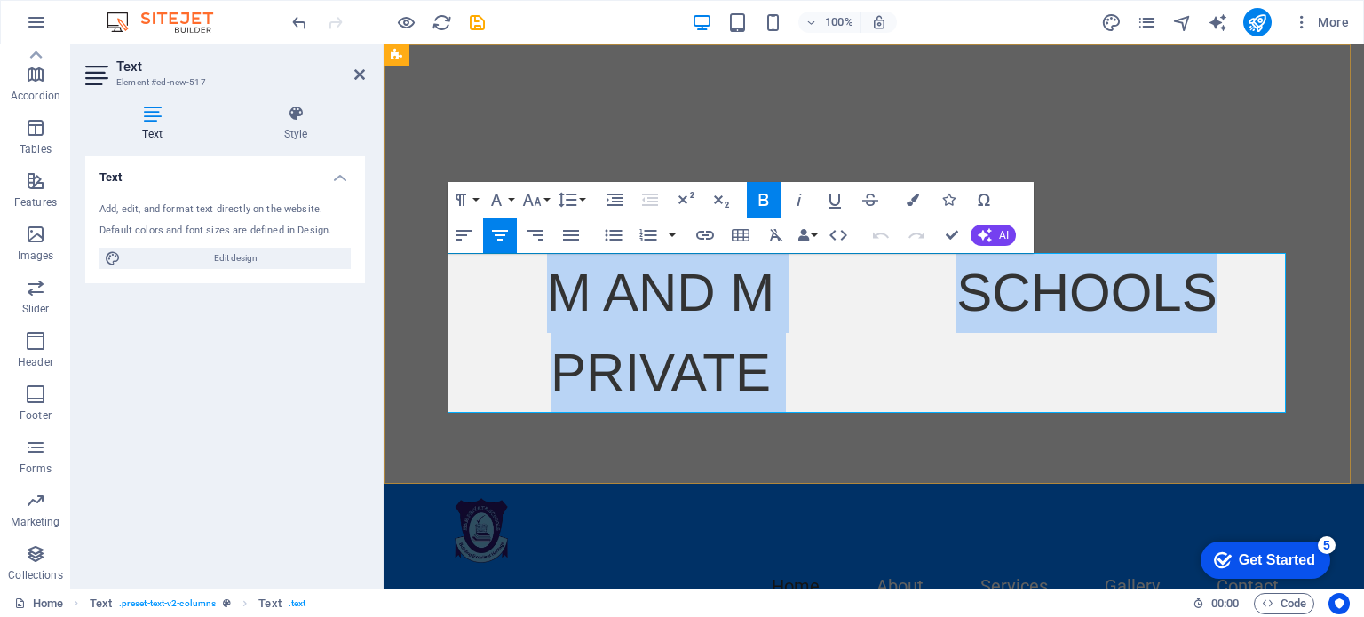
drag, startPoint x: 773, startPoint y: 368, endPoint x: 475, endPoint y: 272, distance: 313.4
click at [475, 272] on p "M AND M PRIVATE SCHOOLS" at bounding box center [874, 333] width 838 height 160
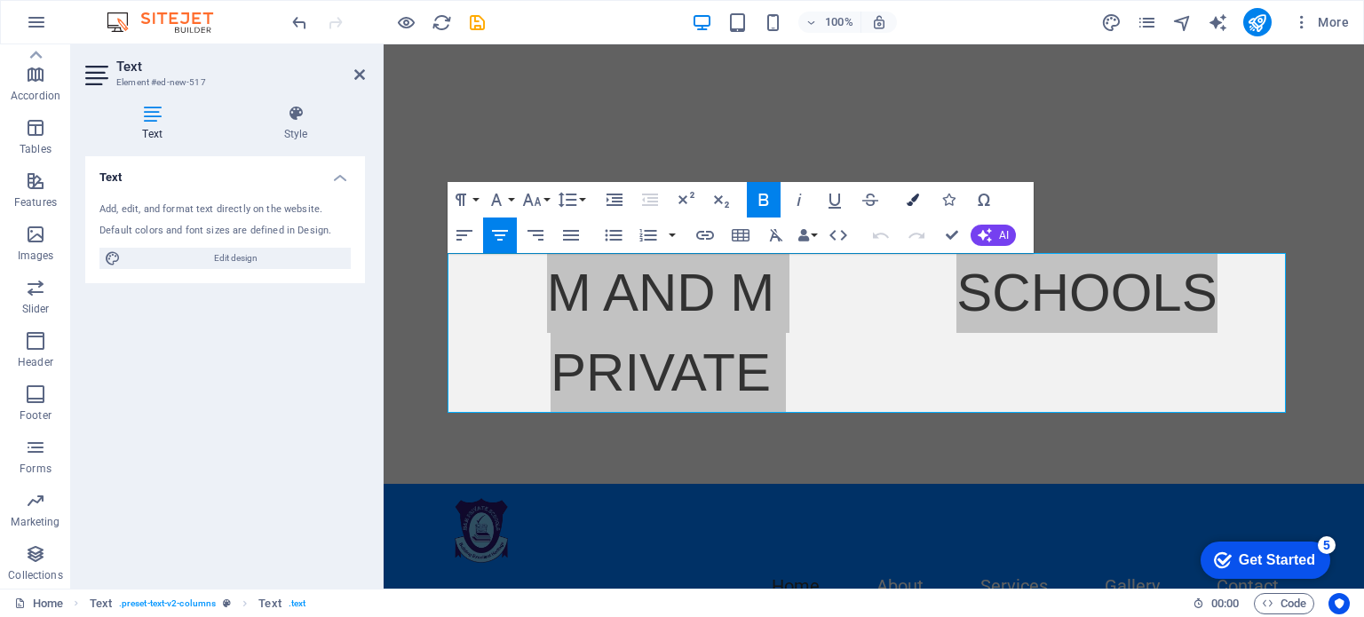
click at [910, 202] on icon "button" at bounding box center [913, 200] width 12 height 12
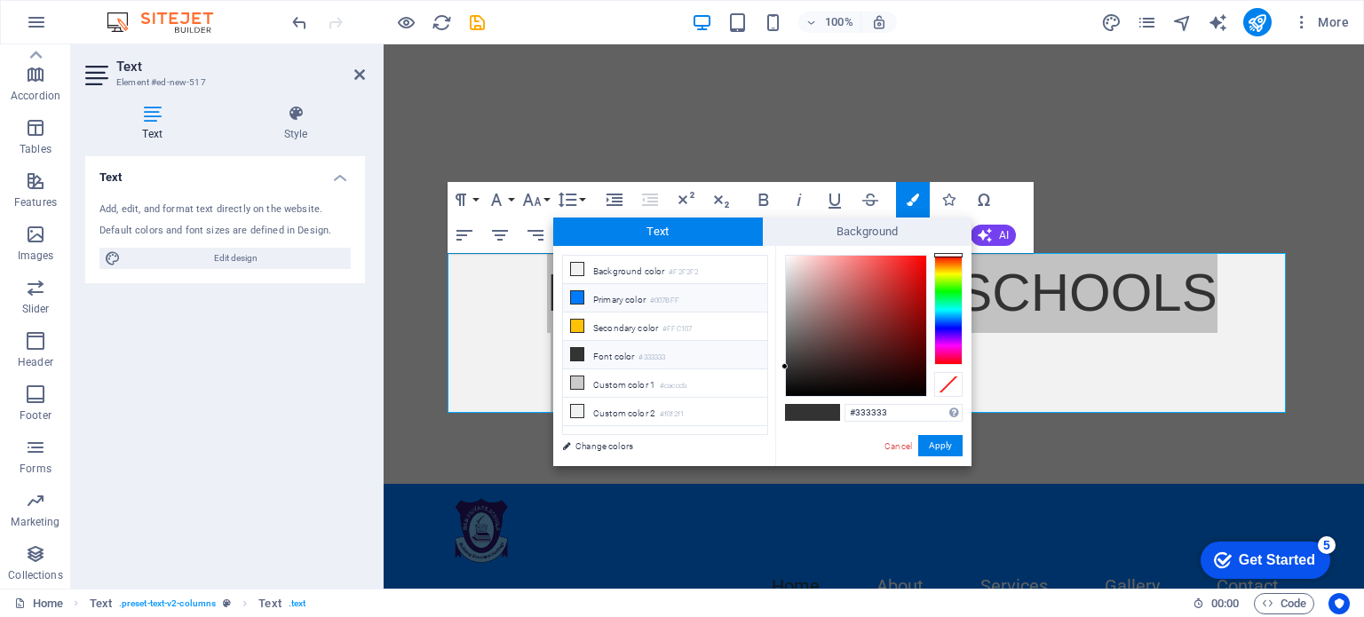
click at [575, 291] on icon at bounding box center [577, 297] width 12 height 12
type input "#007bff"
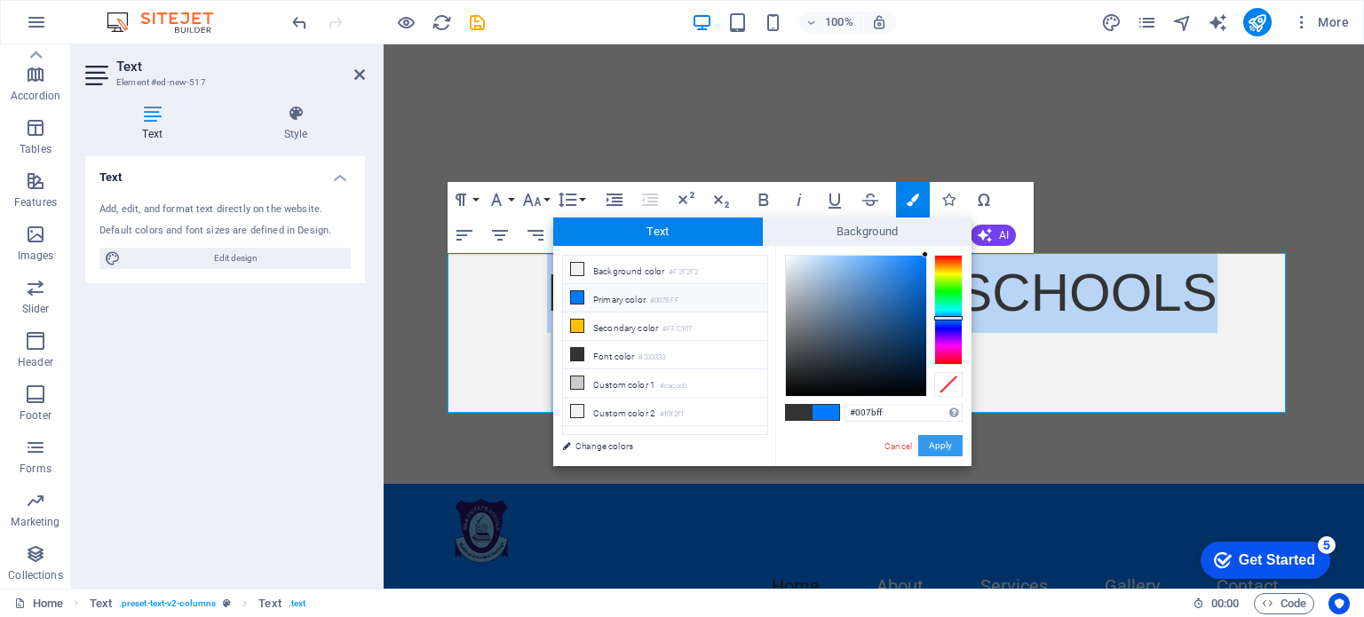
click at [940, 442] on button "Apply" at bounding box center [940, 445] width 44 height 21
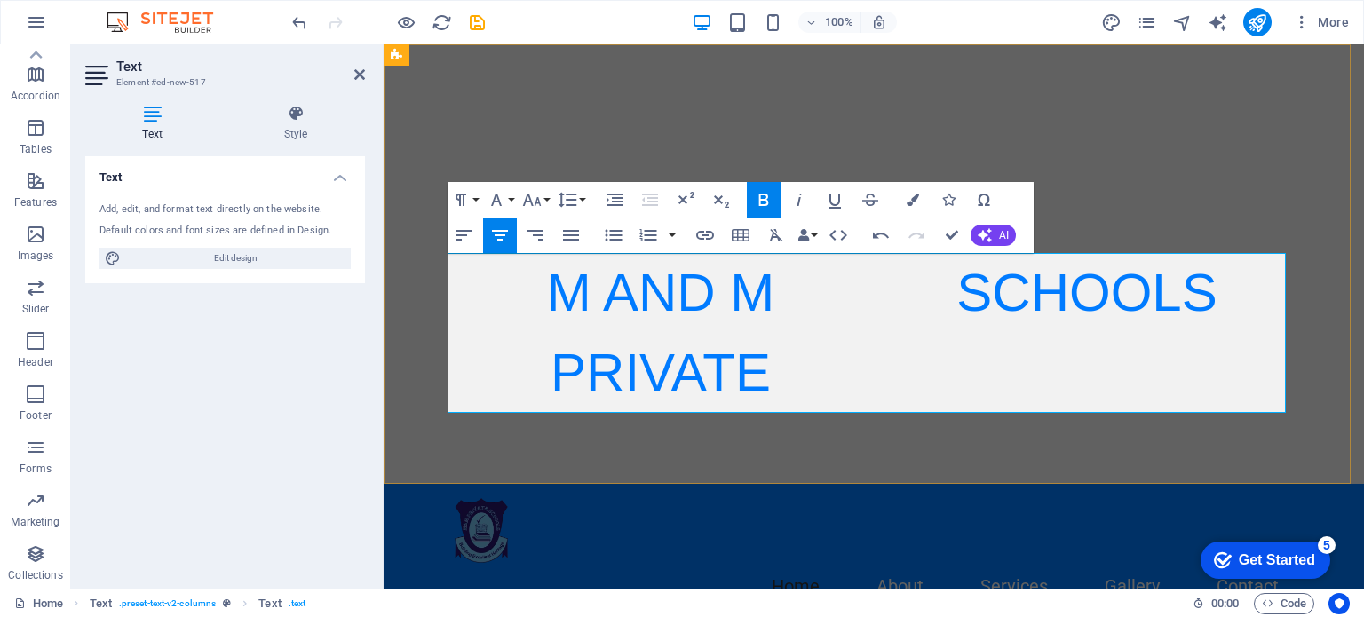
click at [812, 357] on p "M AND M PRIVATE SCHOOLS" at bounding box center [874, 333] width 838 height 160
click at [566, 379] on span "M AND M PRIVATE SCHOOLS" at bounding box center [882, 332] width 670 height 139
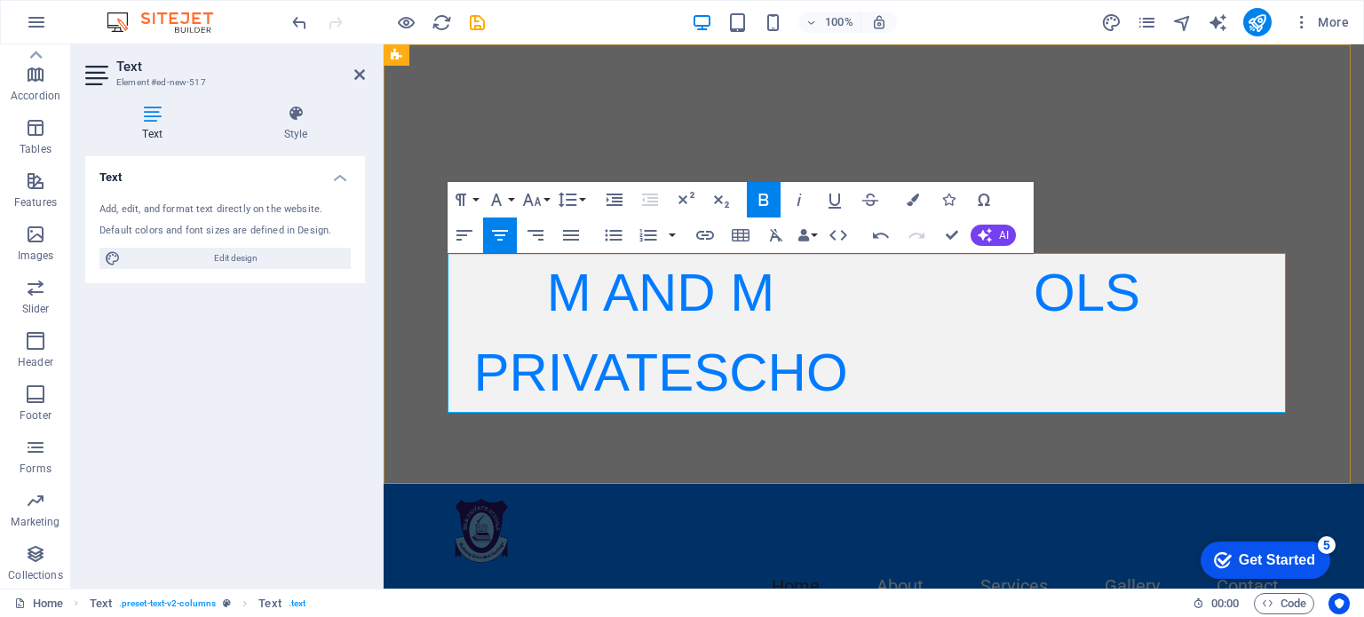
click at [863, 359] on div "M AND M PRIVATE SCHOOLS" at bounding box center [874, 333] width 838 height 160
click at [1051, 338] on div "M AND M PRIVATE SCHOOLS" at bounding box center [874, 333] width 838 height 160
click at [472, 293] on p "M AND M PRIVATE SCHOOLS" at bounding box center [874, 333] width 838 height 160
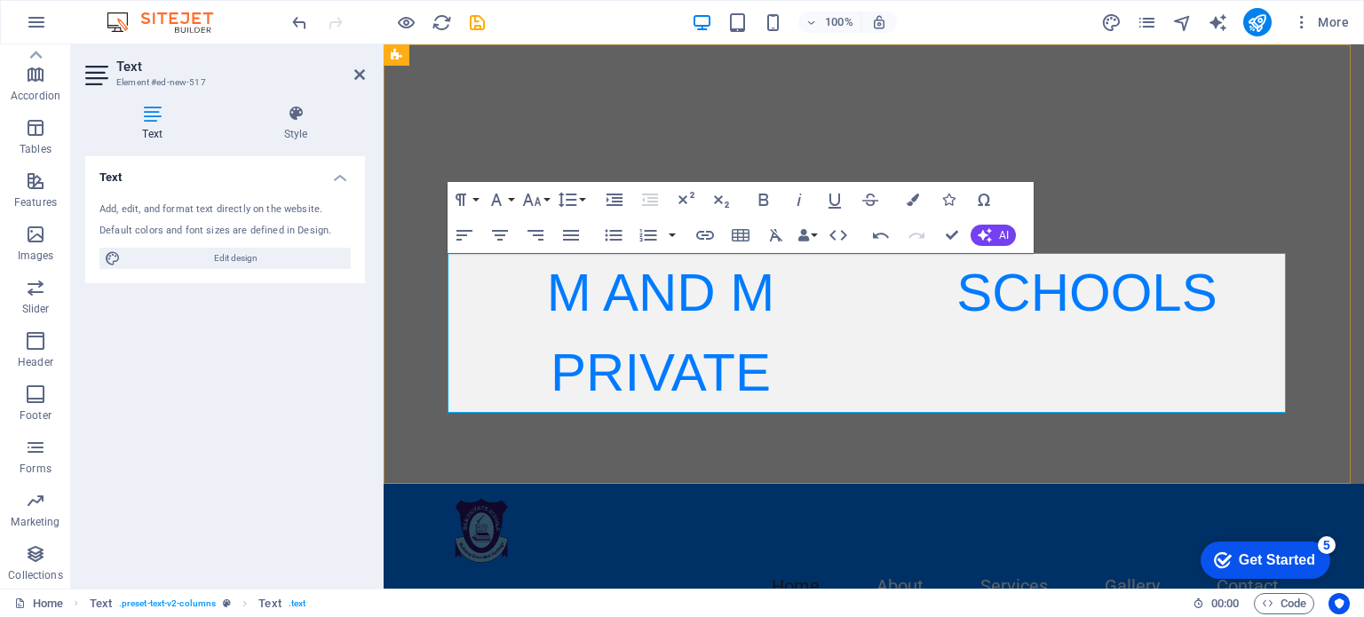
click at [564, 371] on span "M AND M PRIVATE SCHOOLS" at bounding box center [882, 332] width 670 height 139
click at [874, 333] on div "M AND M PRIVATE SCHOOLS" at bounding box center [874, 333] width 838 height 160
click at [841, 295] on p "M AND M PRIVATE SCHOOLS" at bounding box center [874, 333] width 838 height 160
click at [571, 230] on icon "button" at bounding box center [571, 235] width 16 height 11
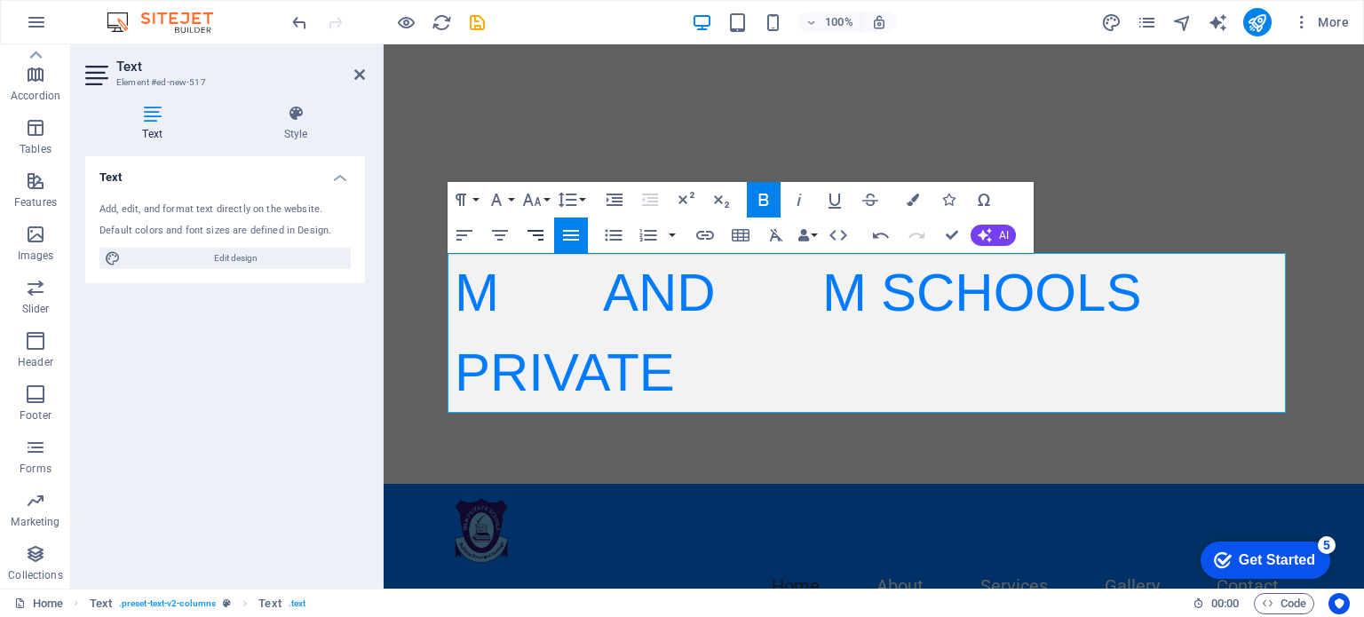
click at [540, 231] on icon "button" at bounding box center [535, 235] width 16 height 11
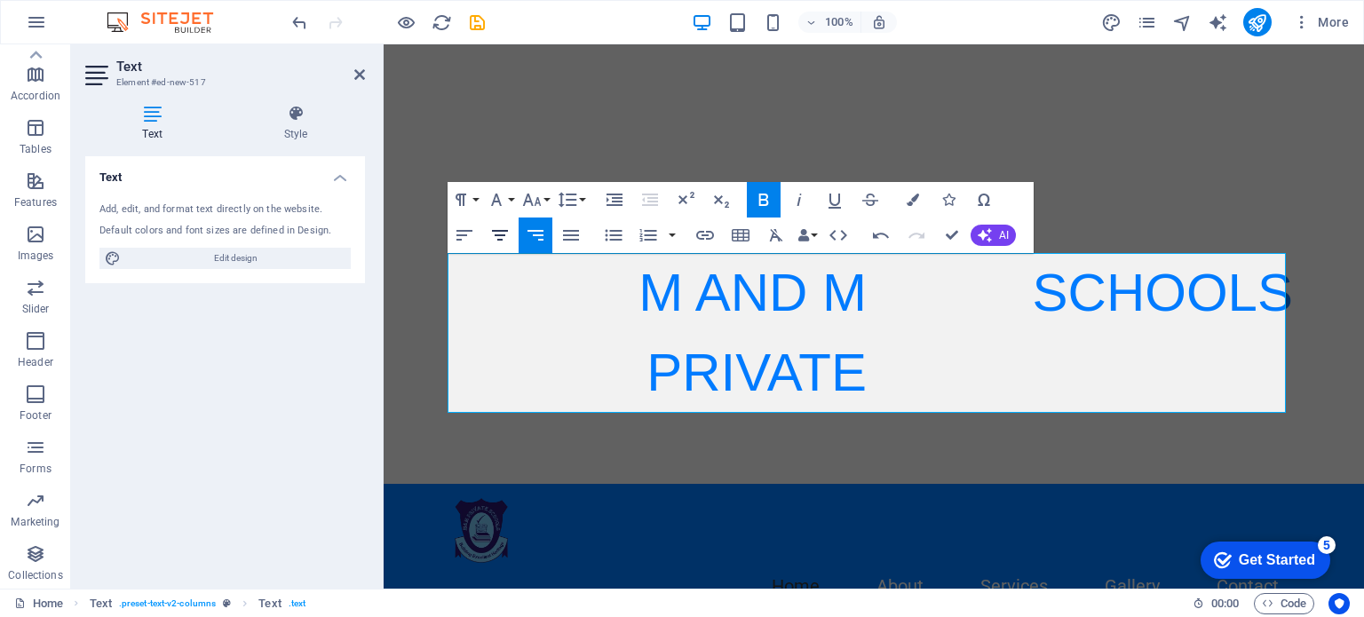
click at [507, 231] on icon "button" at bounding box center [500, 235] width 16 height 11
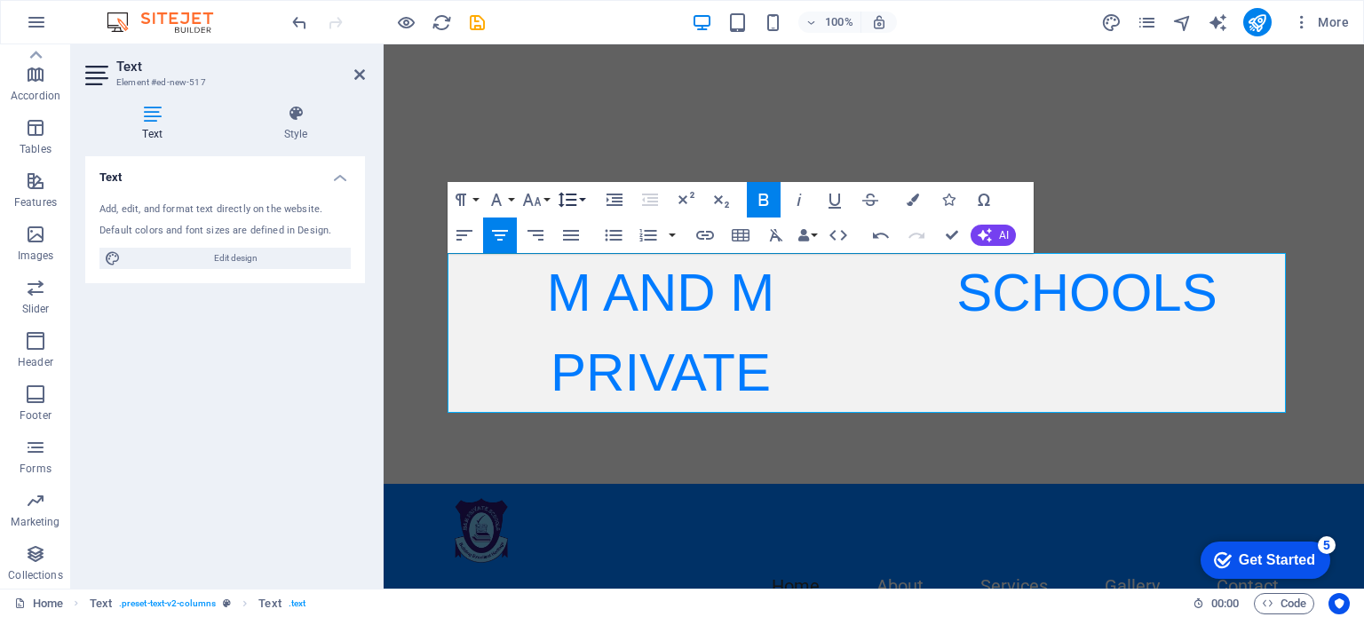
click at [583, 196] on button "Line Height" at bounding box center [571, 200] width 34 height 36
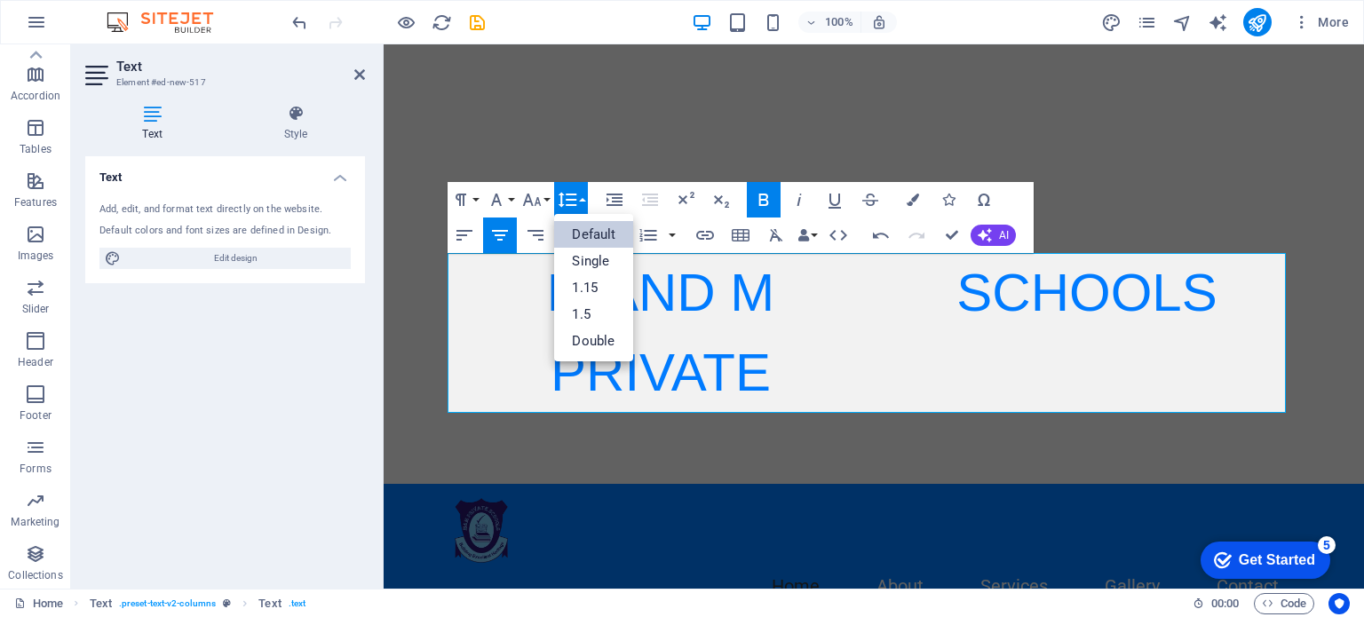
scroll to position [0, 0]
click at [583, 196] on button "Line Height" at bounding box center [571, 200] width 34 height 36
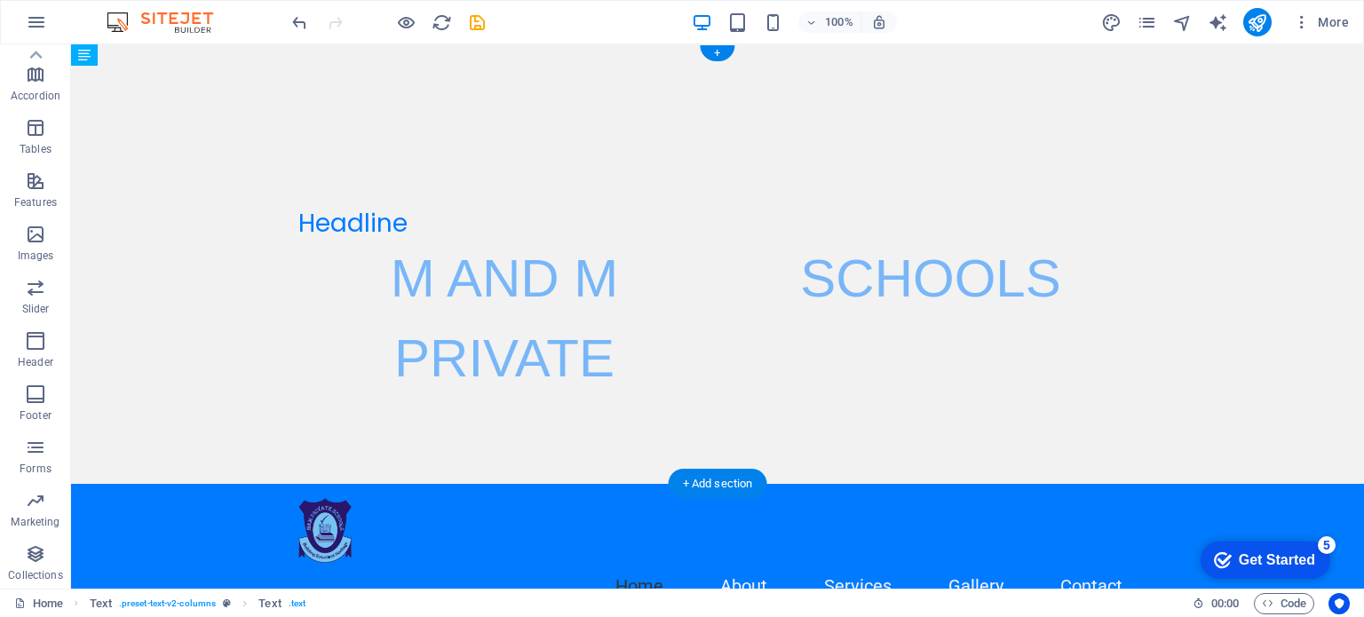
drag, startPoint x: 369, startPoint y: 289, endPoint x: 434, endPoint y: 305, distance: 66.8
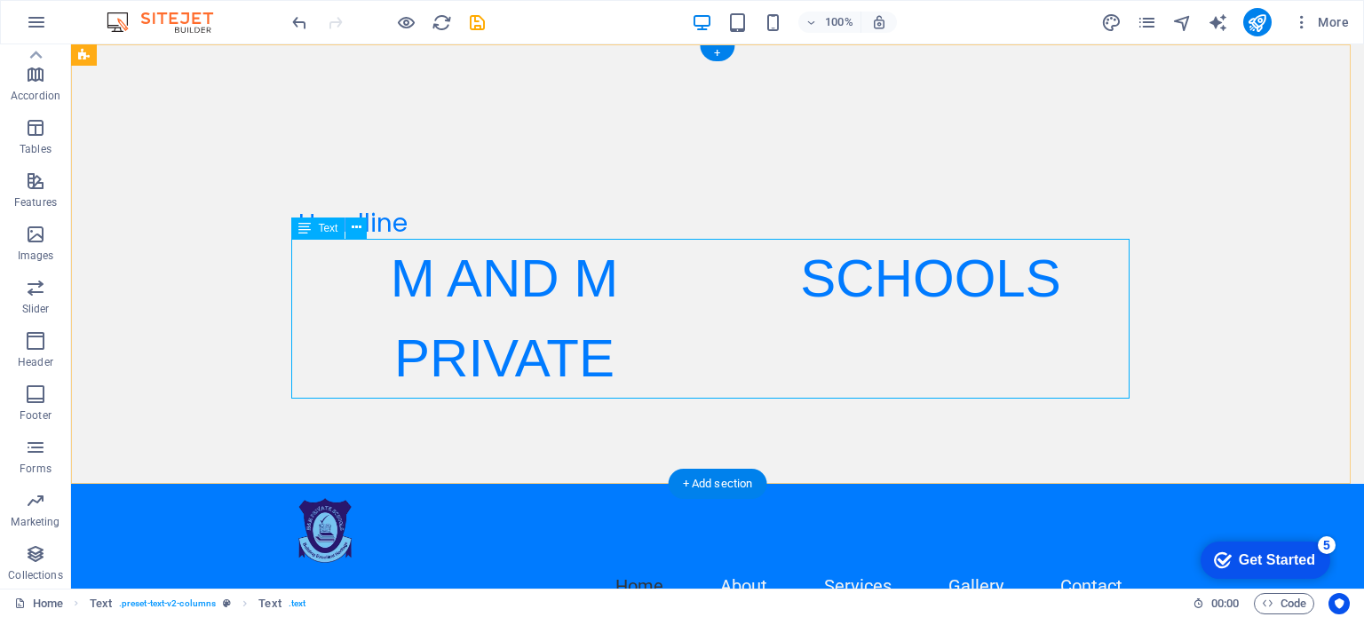
click at [456, 362] on div "M AND M PRIVATE SCHOOLS" at bounding box center [717, 319] width 838 height 160
click at [405, 218] on div "Headline" at bounding box center [717, 224] width 838 height 30
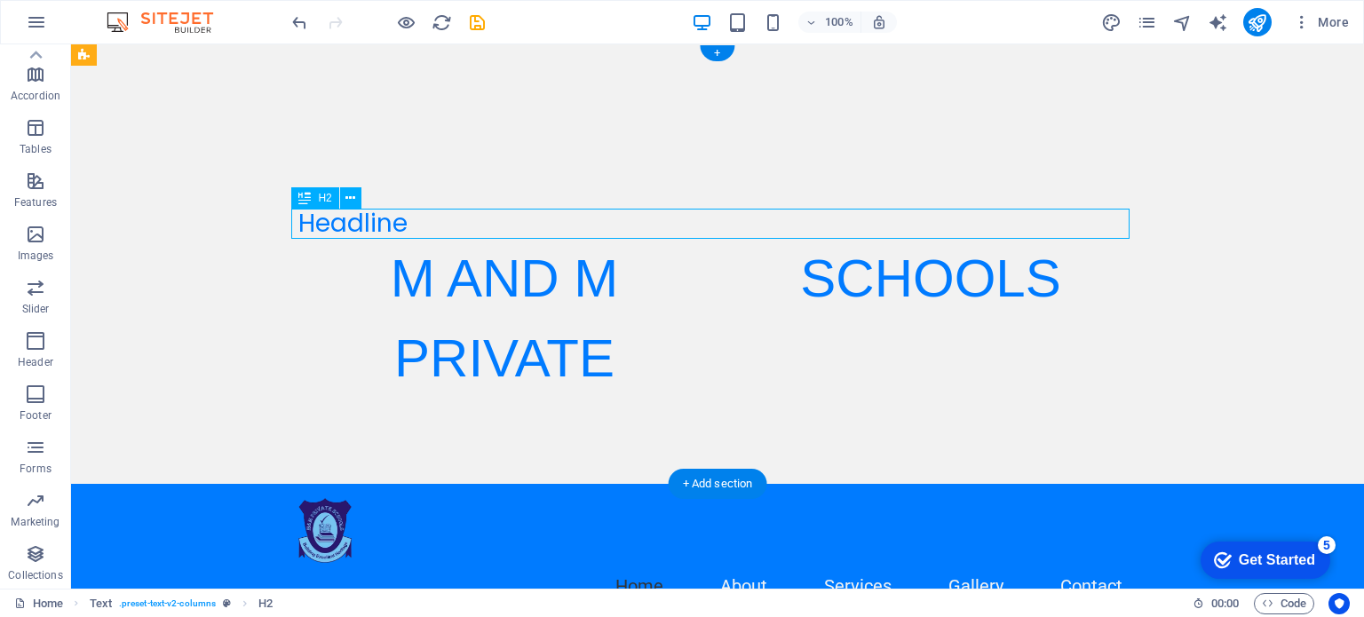
click at [405, 218] on div "Headline" at bounding box center [717, 224] width 838 height 30
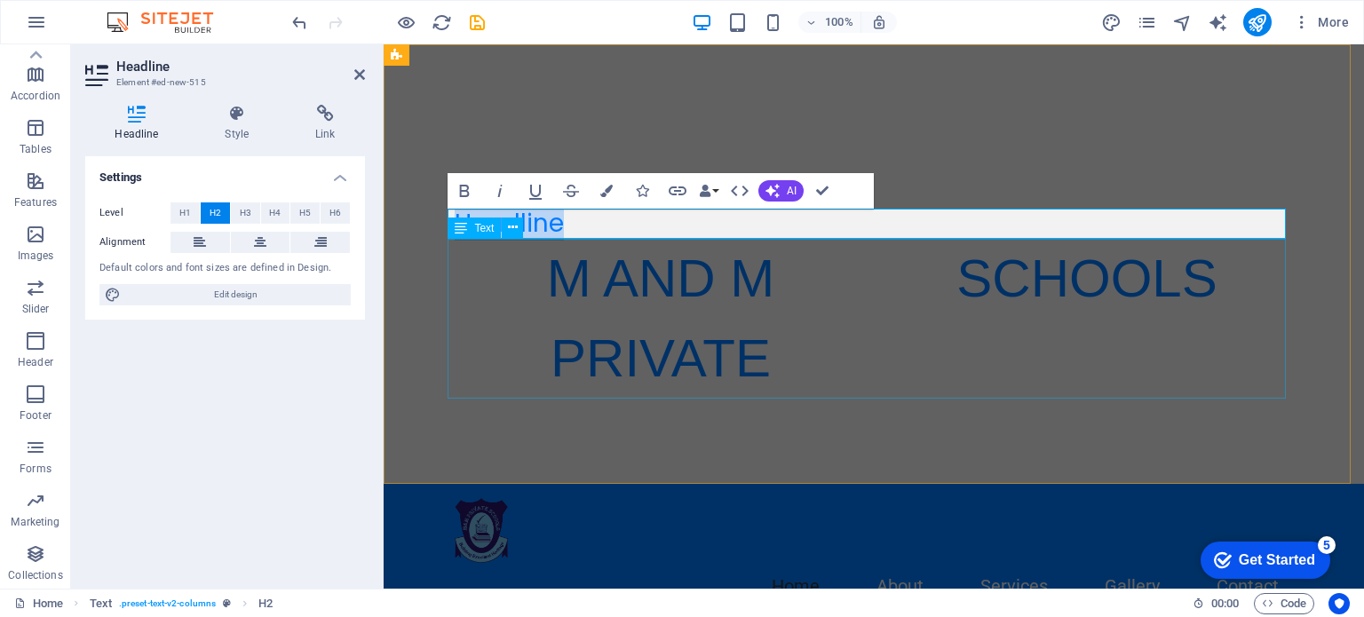
click at [799, 343] on div "M AND M PRIVATE SCHOOLS" at bounding box center [874, 319] width 838 height 160
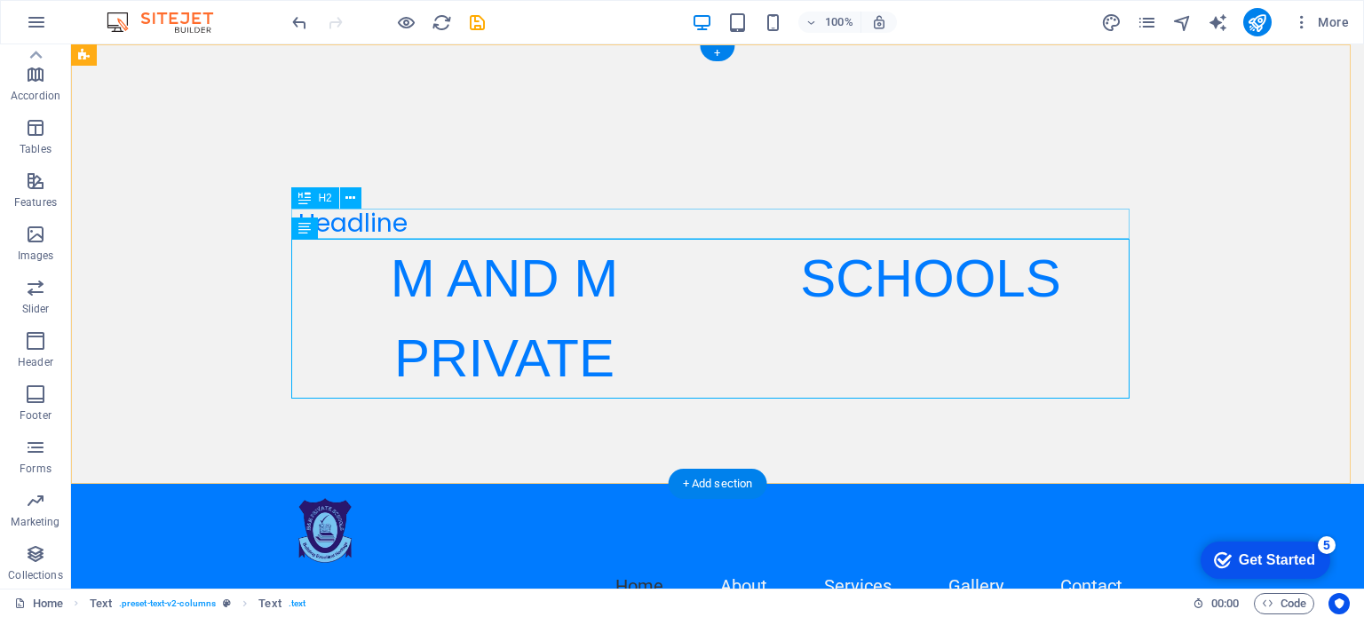
click at [387, 226] on div "Headline" at bounding box center [717, 224] width 838 height 30
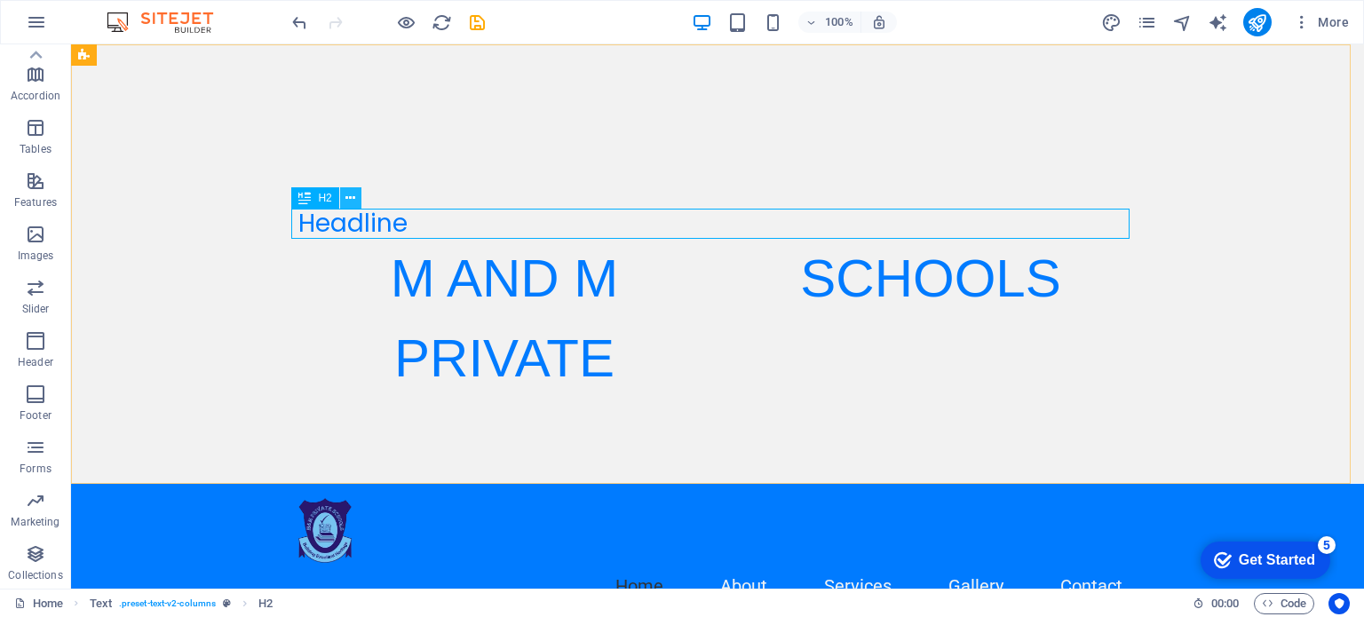
click at [353, 197] on icon at bounding box center [350, 198] width 10 height 19
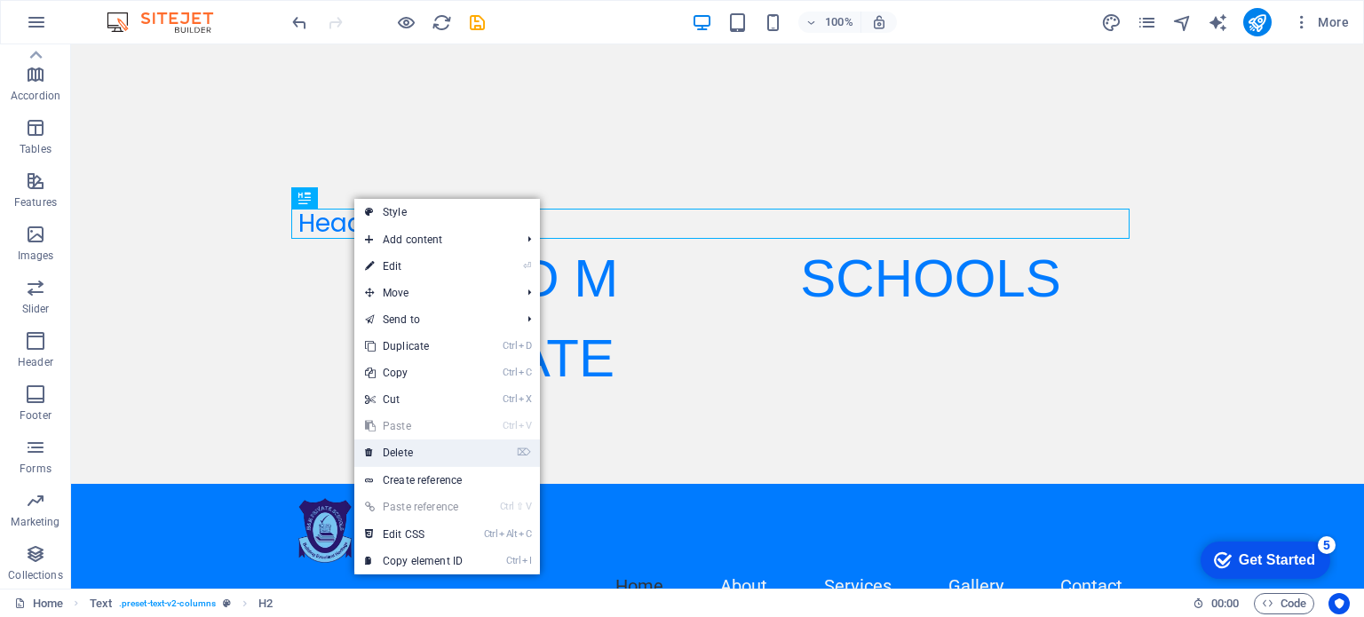
click at [393, 449] on link "⌦ Delete" at bounding box center [413, 453] width 119 height 27
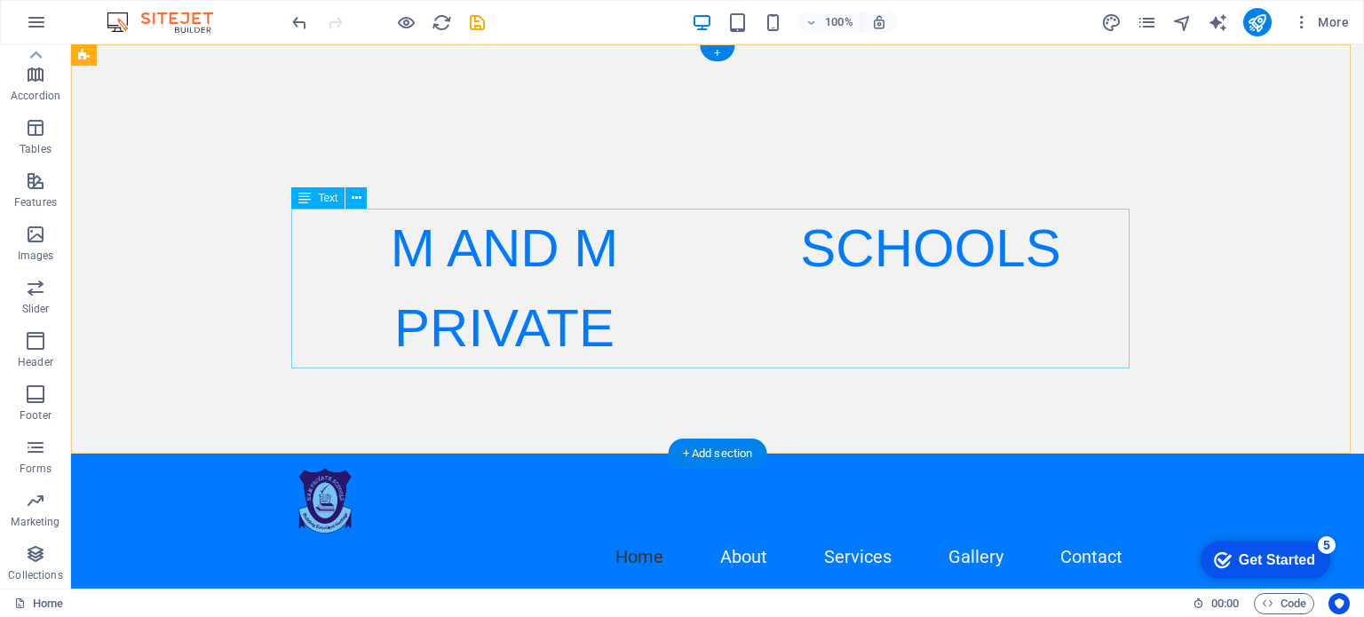
click at [567, 245] on div "M AND M PRIVATE SCHOOLS" at bounding box center [717, 289] width 838 height 160
click at [771, 234] on div "M AND M PRIVATE SCHOOLS" at bounding box center [717, 289] width 838 height 160
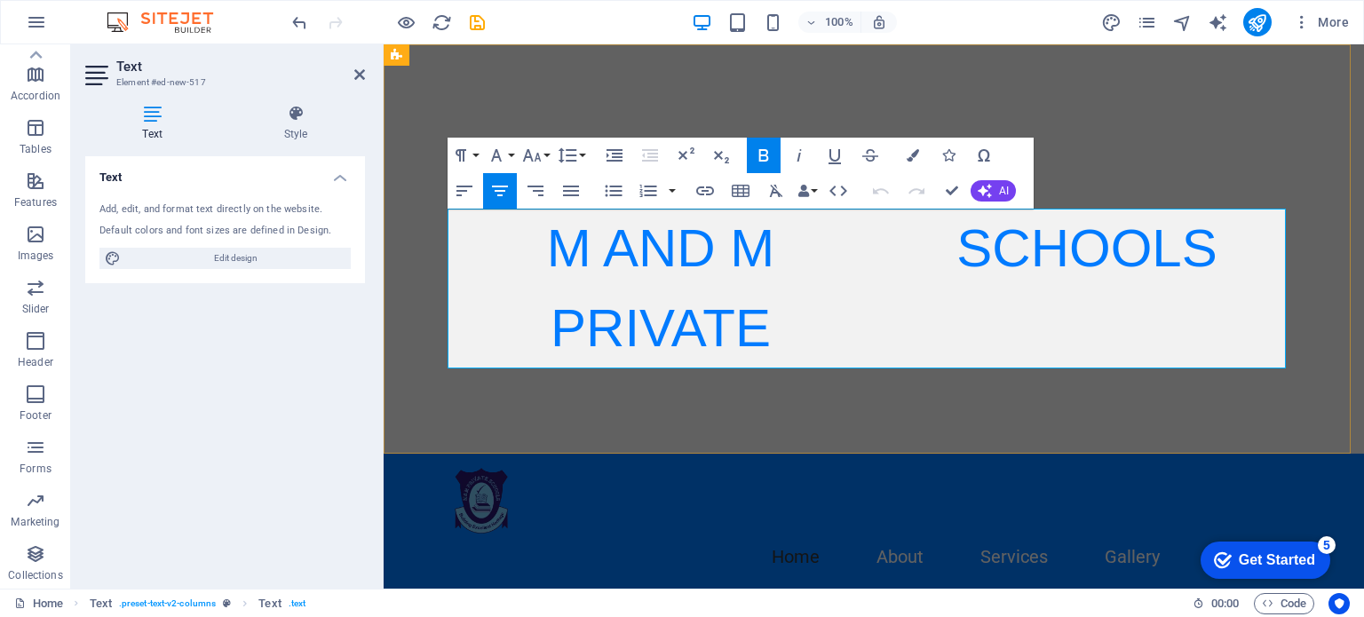
click at [960, 293] on div "M AND M PRIVATE SCHOOLS" at bounding box center [874, 289] width 838 height 160
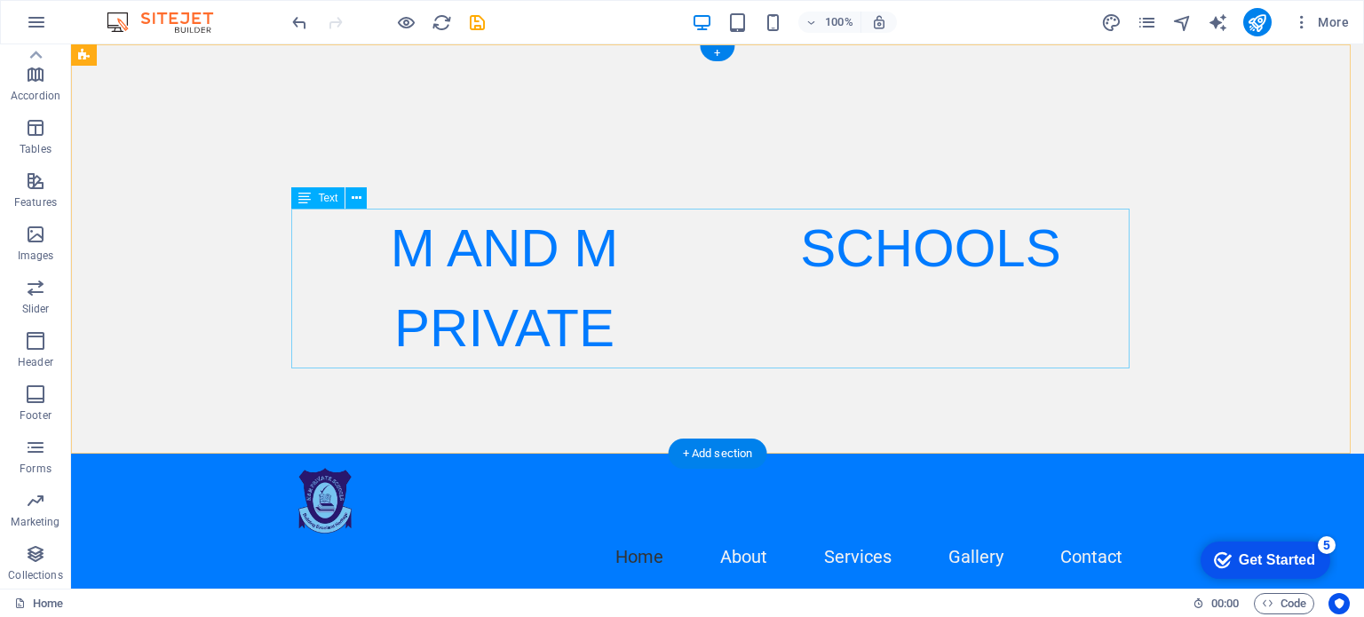
click at [420, 231] on div "M AND M PRIVATE SCHOOLS" at bounding box center [717, 289] width 838 height 160
click at [490, 258] on div "M AND M PRIVATE SCHOOLS" at bounding box center [717, 289] width 838 height 160
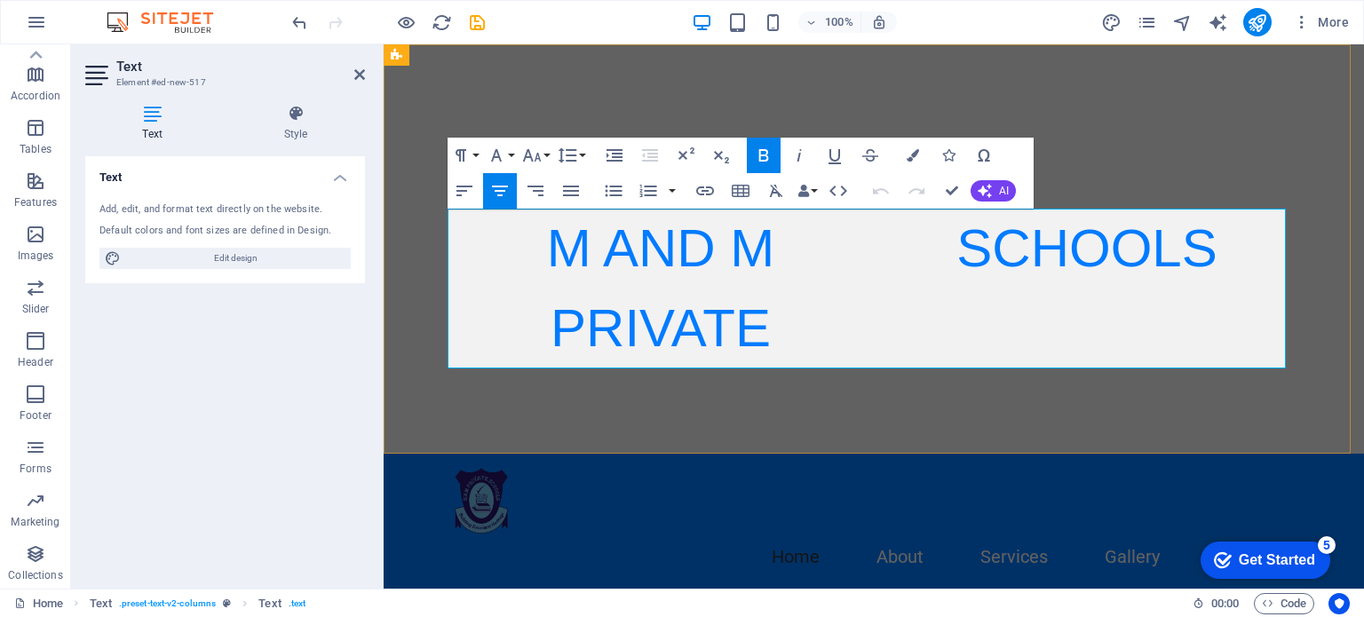
click at [1061, 294] on div "M AND M PRIVATE SCHOOLS" at bounding box center [874, 289] width 838 height 160
click at [931, 255] on div "M AND M PRIVATE SCHOOLS" at bounding box center [874, 289] width 838 height 160
click at [963, 253] on div "M AND M PRIVATE SCHOOLS" at bounding box center [874, 289] width 838 height 160
click at [888, 256] on div "M AND M PRIVATE SCHOOLS" at bounding box center [874, 289] width 838 height 160
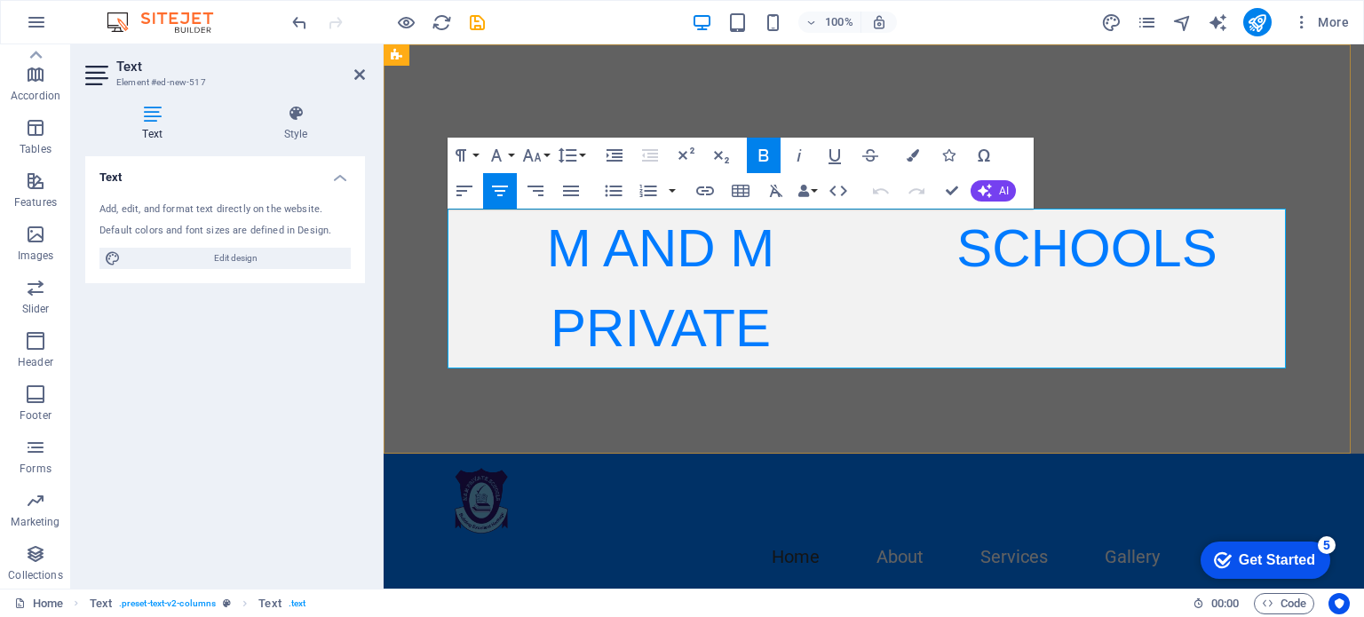
click at [593, 335] on span "M AND M PRIVATE SCHOOLS" at bounding box center [882, 287] width 670 height 139
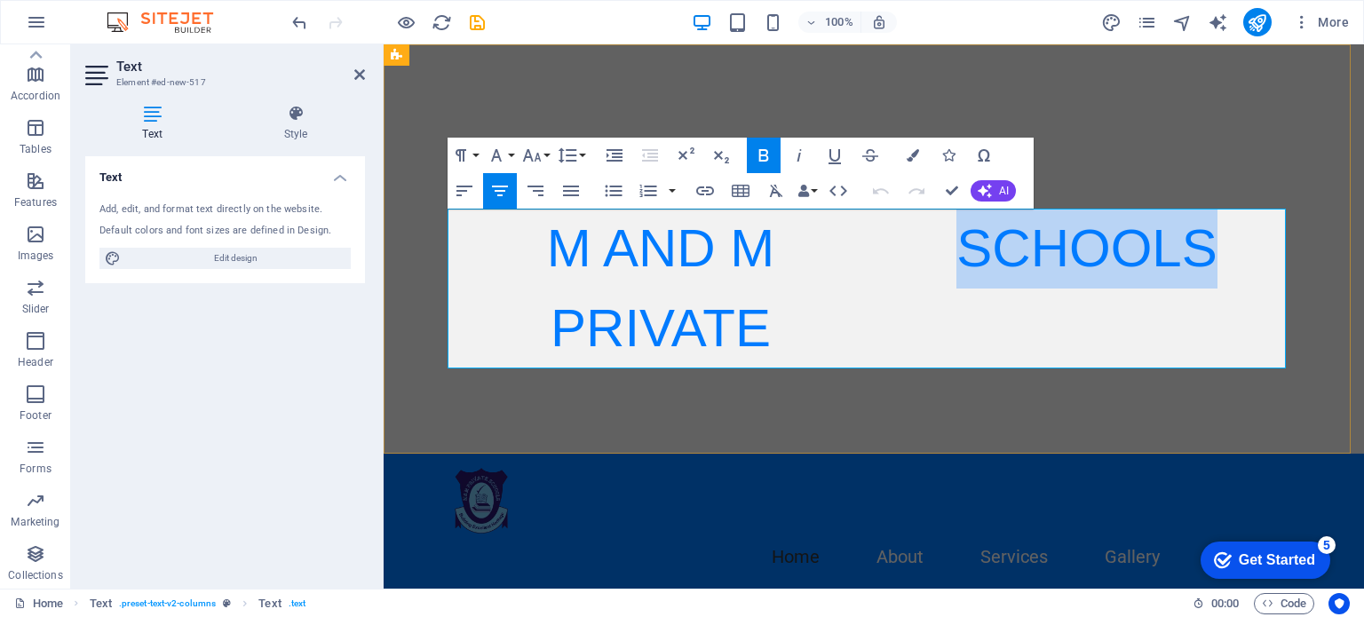
click at [593, 335] on span "M AND M PRIVATE SCHOOLS" at bounding box center [882, 287] width 670 height 139
click at [757, 318] on p "M AND M PRIVATE SCHOOLS" at bounding box center [874, 289] width 838 height 160
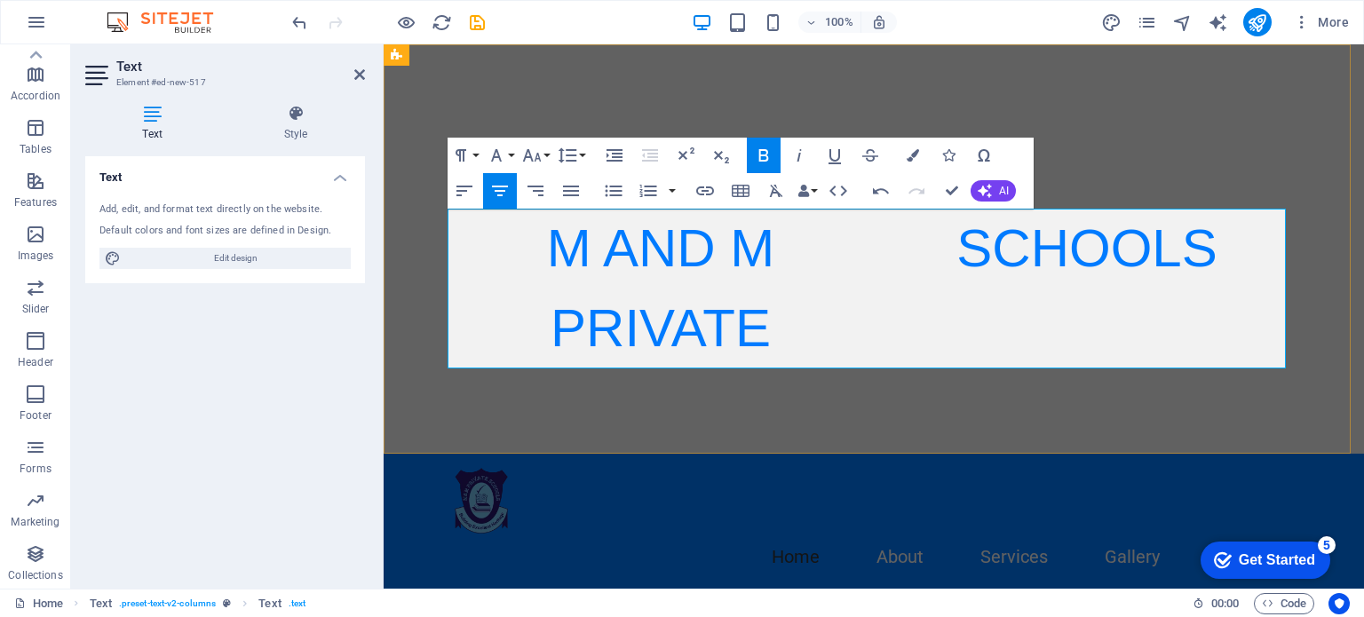
click at [1207, 256] on div "M AND M PRIVATE SCHOOLS" at bounding box center [874, 289] width 838 height 160
click at [1193, 139] on div "M AND M PRIVATE SCHOOLS" at bounding box center [874, 248] width 980 height 409
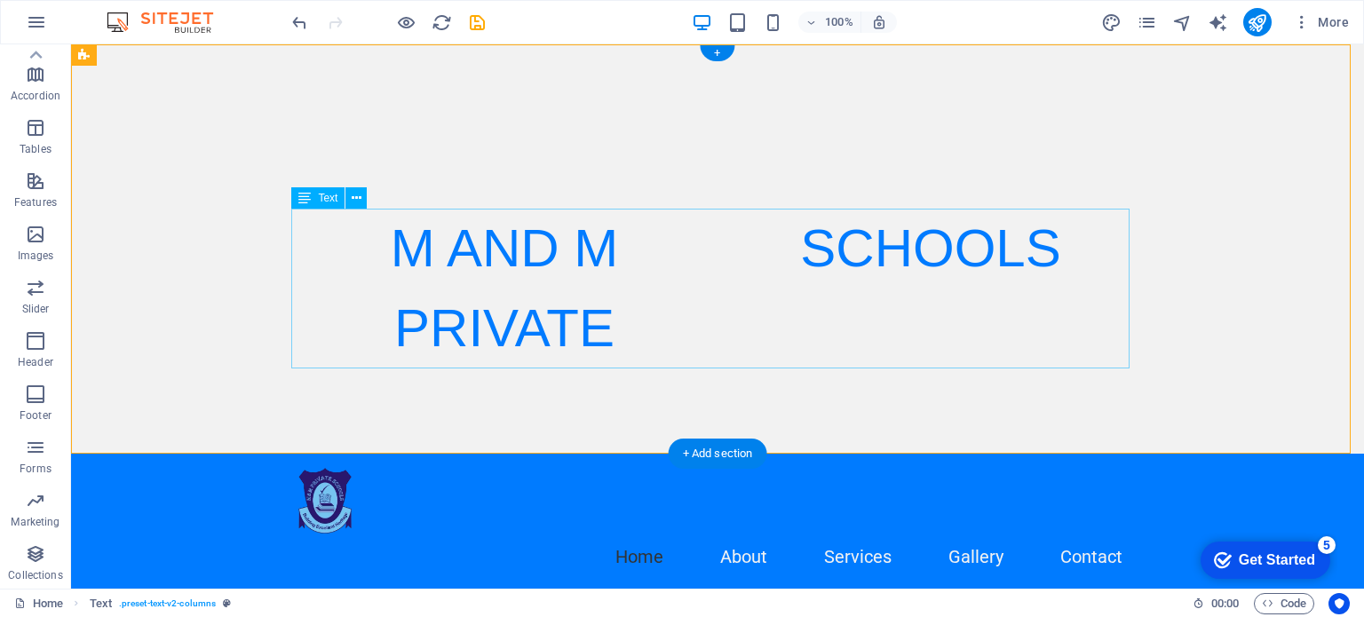
click at [672, 246] on div "M AND M PRIVATE SCHOOLS" at bounding box center [717, 289] width 838 height 160
click at [355, 194] on icon at bounding box center [357, 198] width 10 height 19
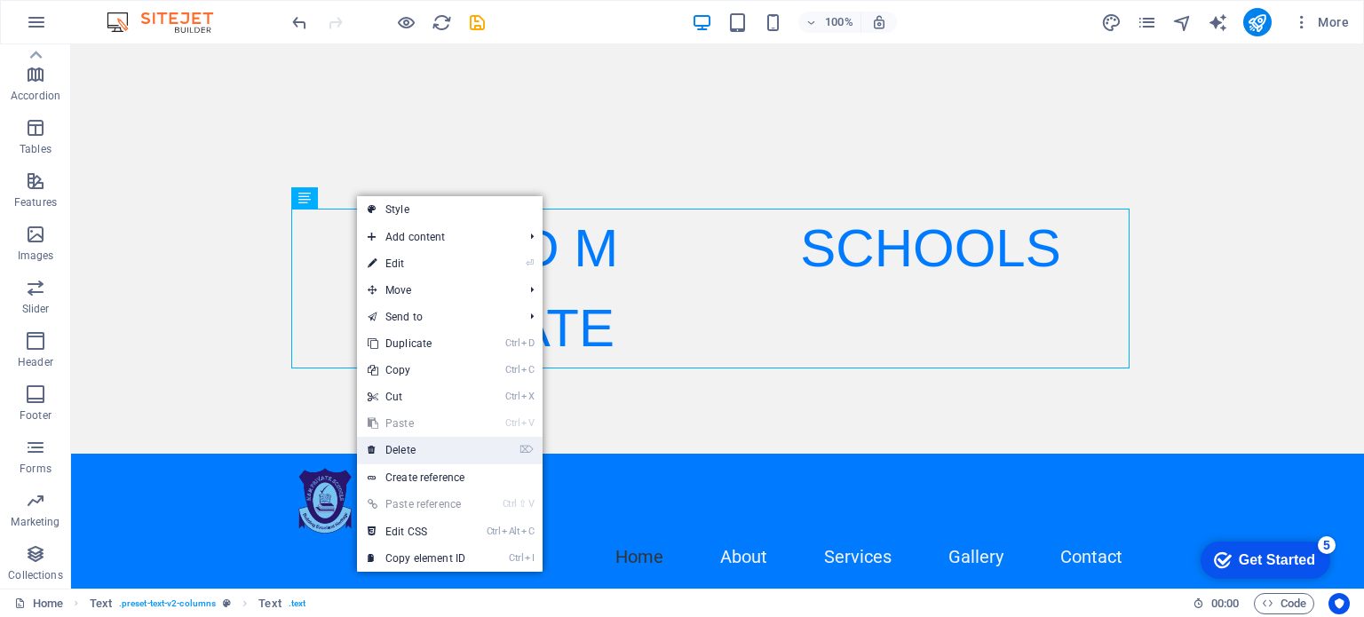
click at [404, 448] on link "⌦ Delete" at bounding box center [416, 450] width 119 height 27
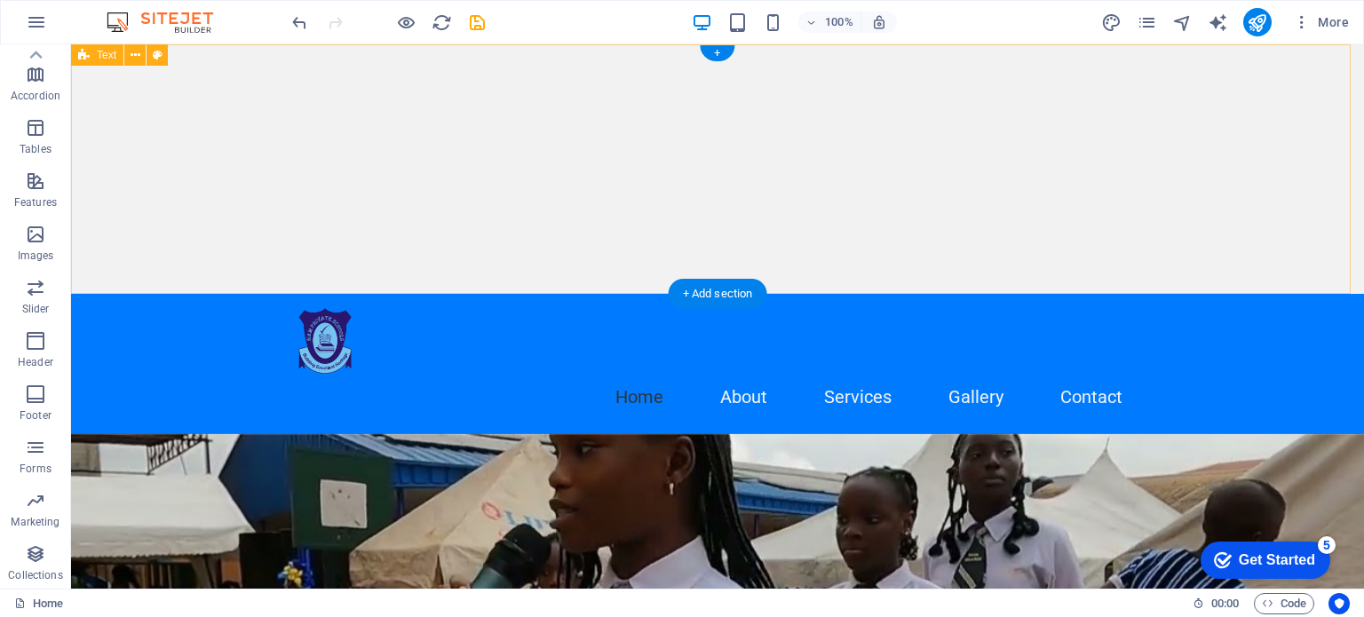
click at [723, 117] on div at bounding box center [717, 169] width 1293 height 250
click at [133, 49] on icon at bounding box center [136, 55] width 10 height 19
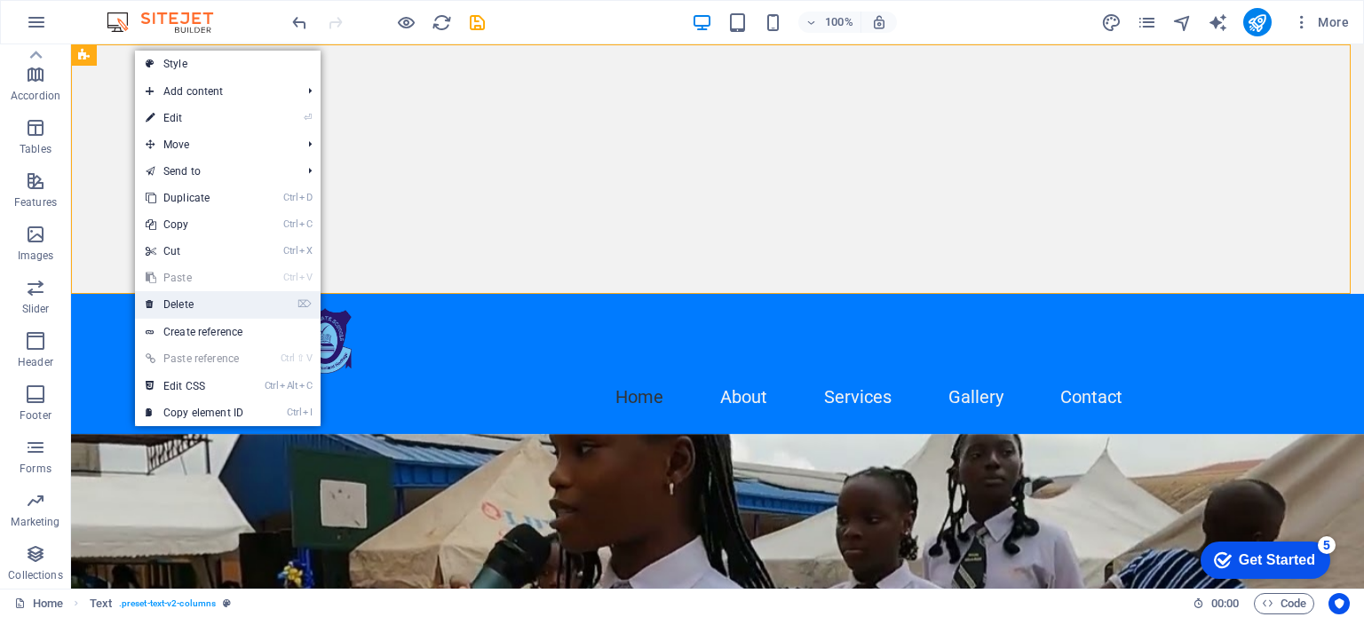
click at [181, 305] on link "⌦ Delete" at bounding box center [194, 304] width 119 height 27
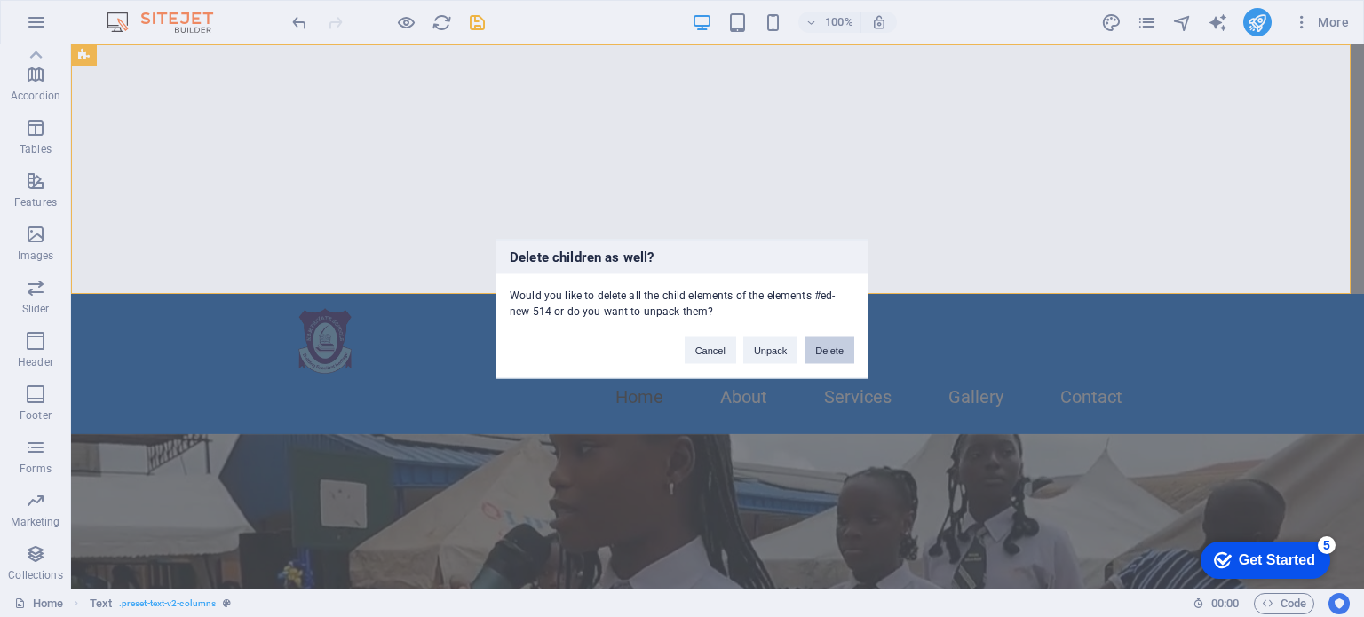
click at [827, 354] on button "Delete" at bounding box center [829, 350] width 50 height 27
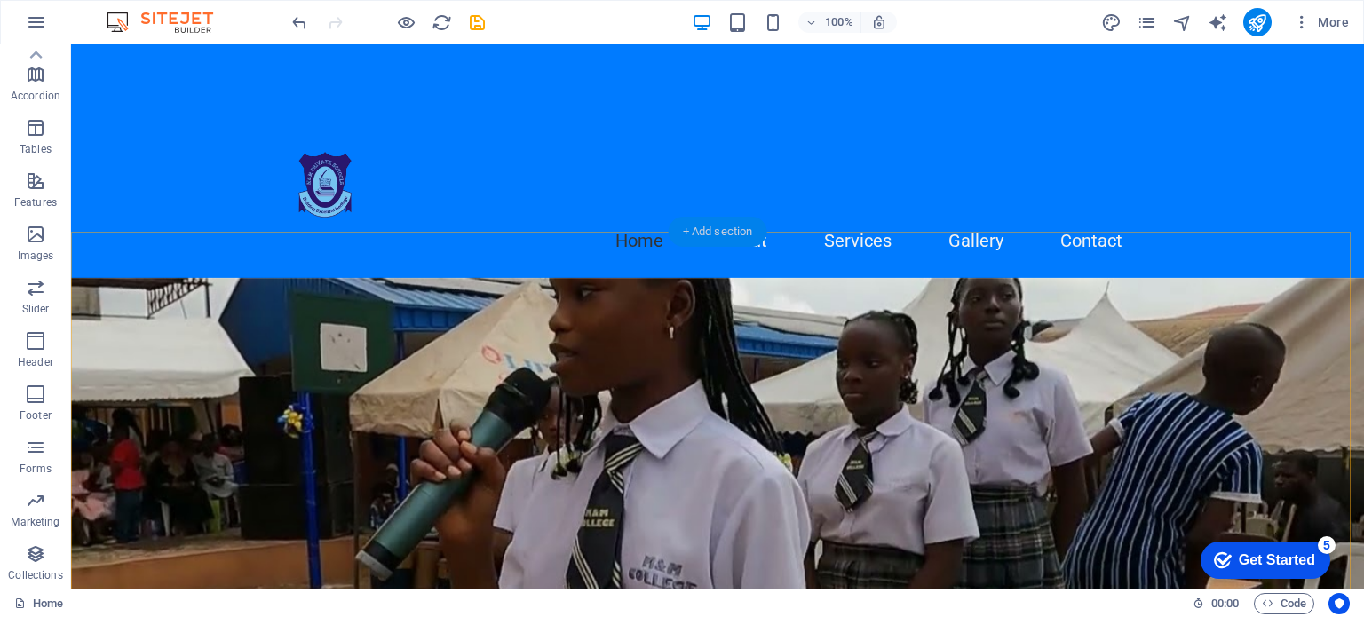
click at [717, 234] on div "+ Add section" at bounding box center [718, 232] width 99 height 30
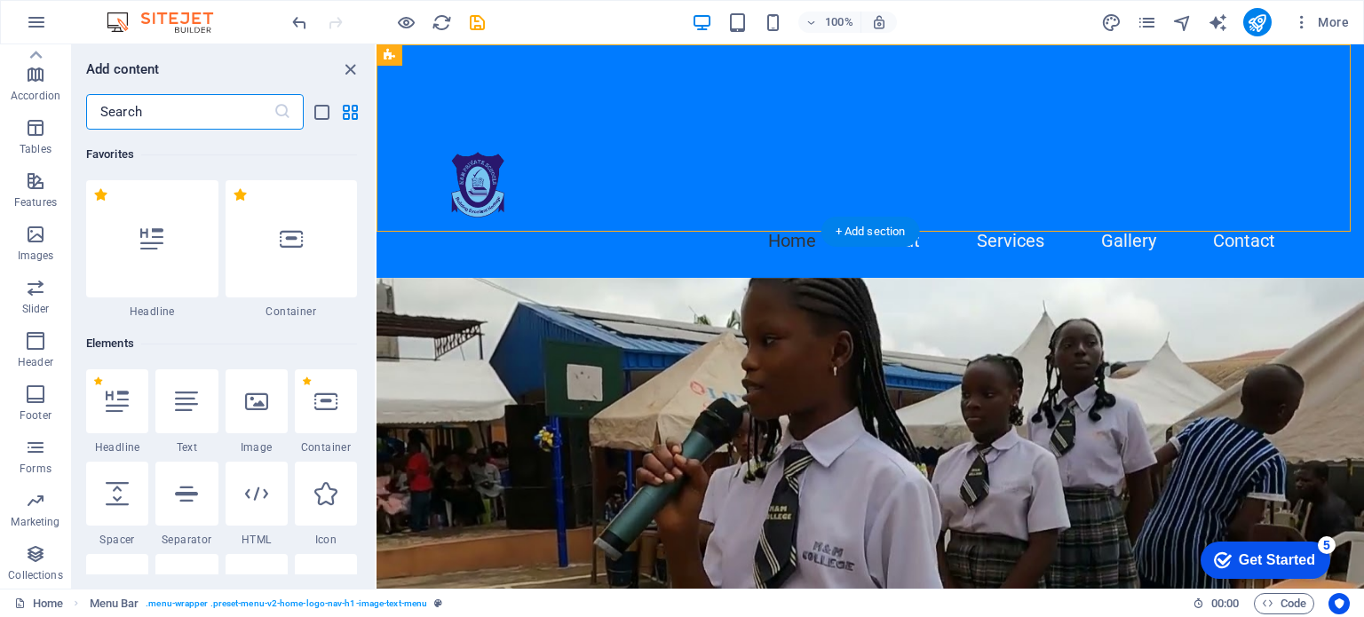
scroll to position [3107, 0]
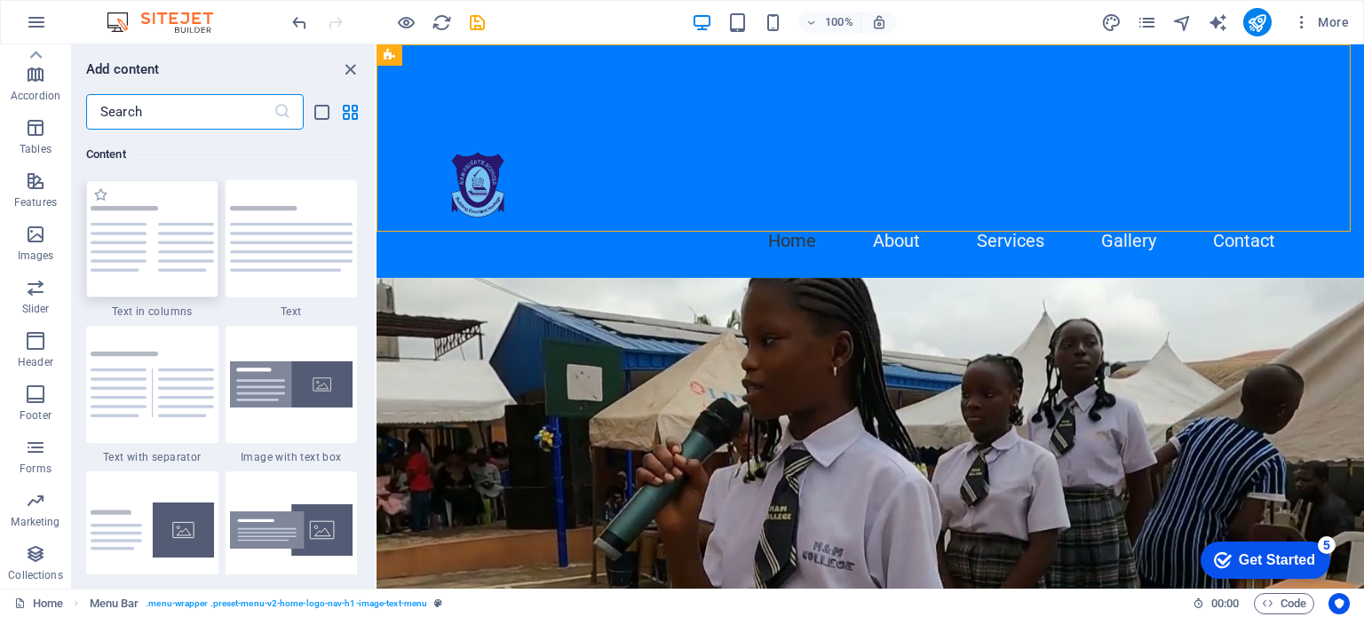
click at [194, 238] on img at bounding box center [152, 239] width 123 height 66
click at [376, 238] on div "Drag here to replace the existing content. Press “Ctrl” if you want to create a…" at bounding box center [869, 316] width 987 height 544
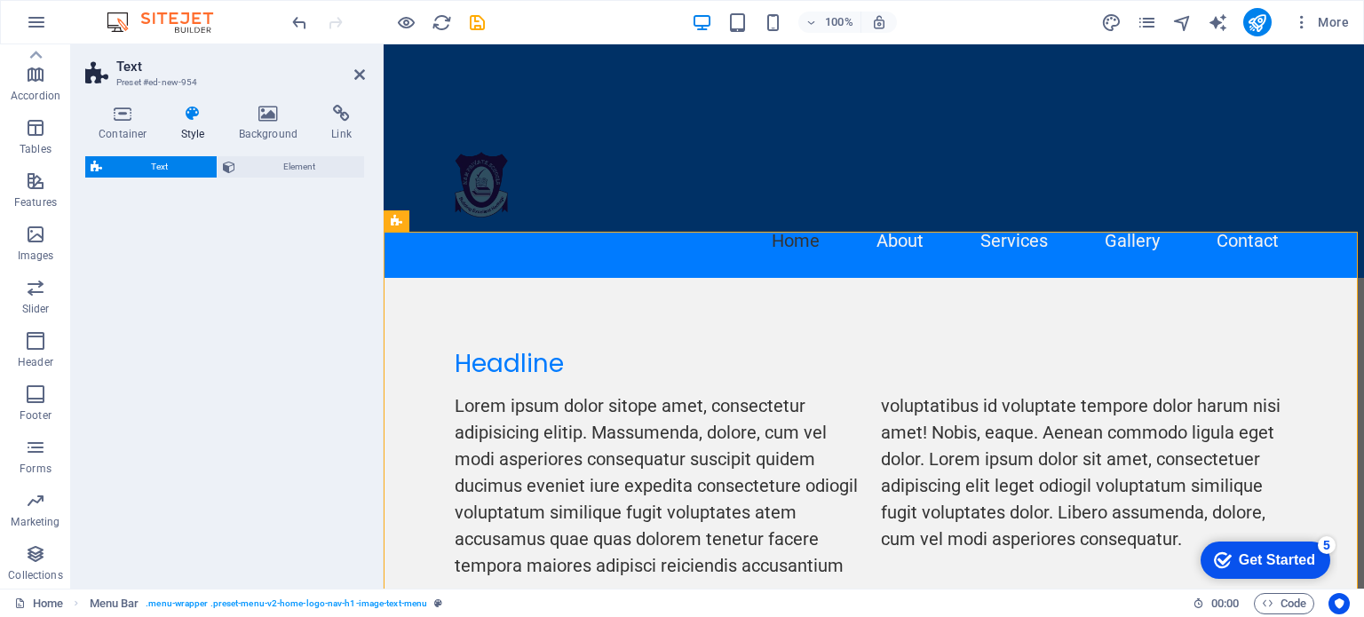
select select "rem"
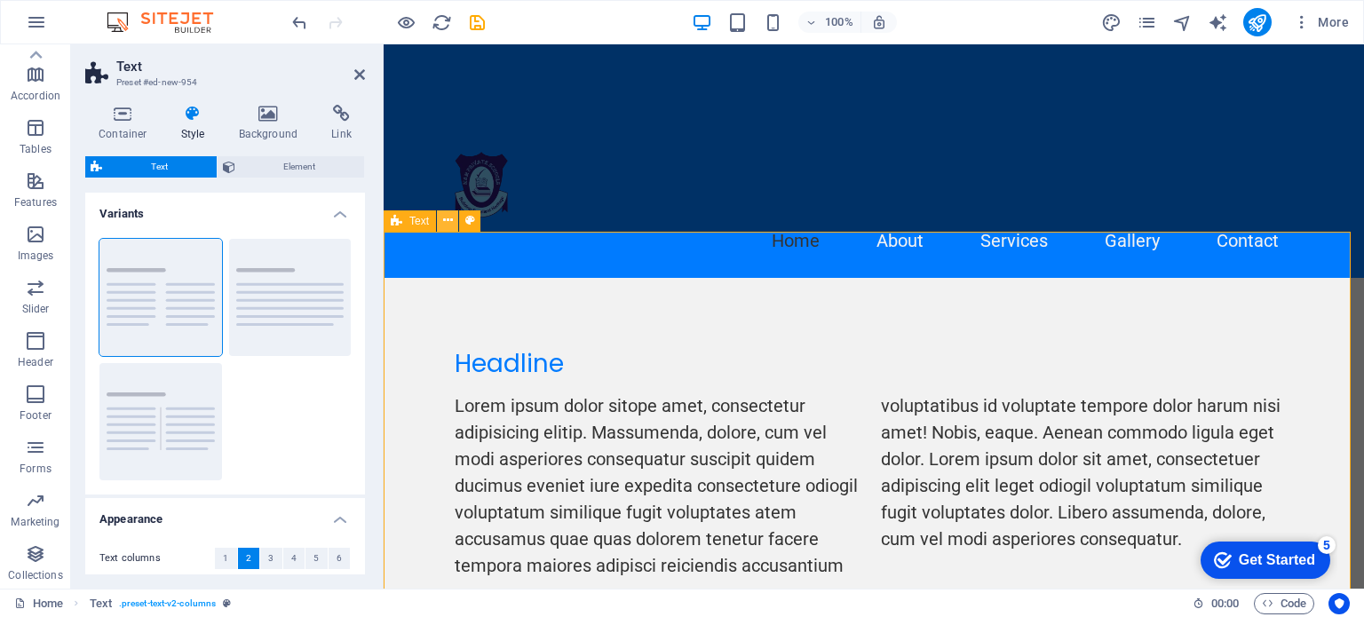
click at [441, 218] on button at bounding box center [447, 220] width 21 height 21
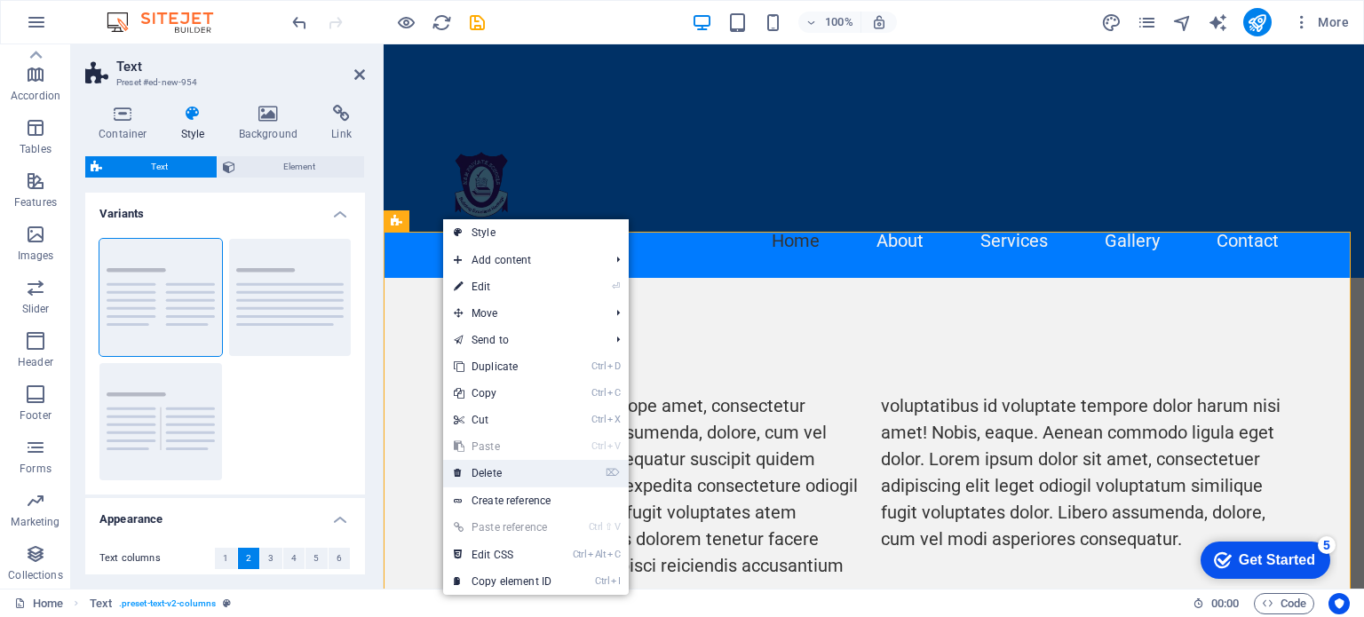
click at [483, 475] on link "⌦ Delete" at bounding box center [502, 473] width 119 height 27
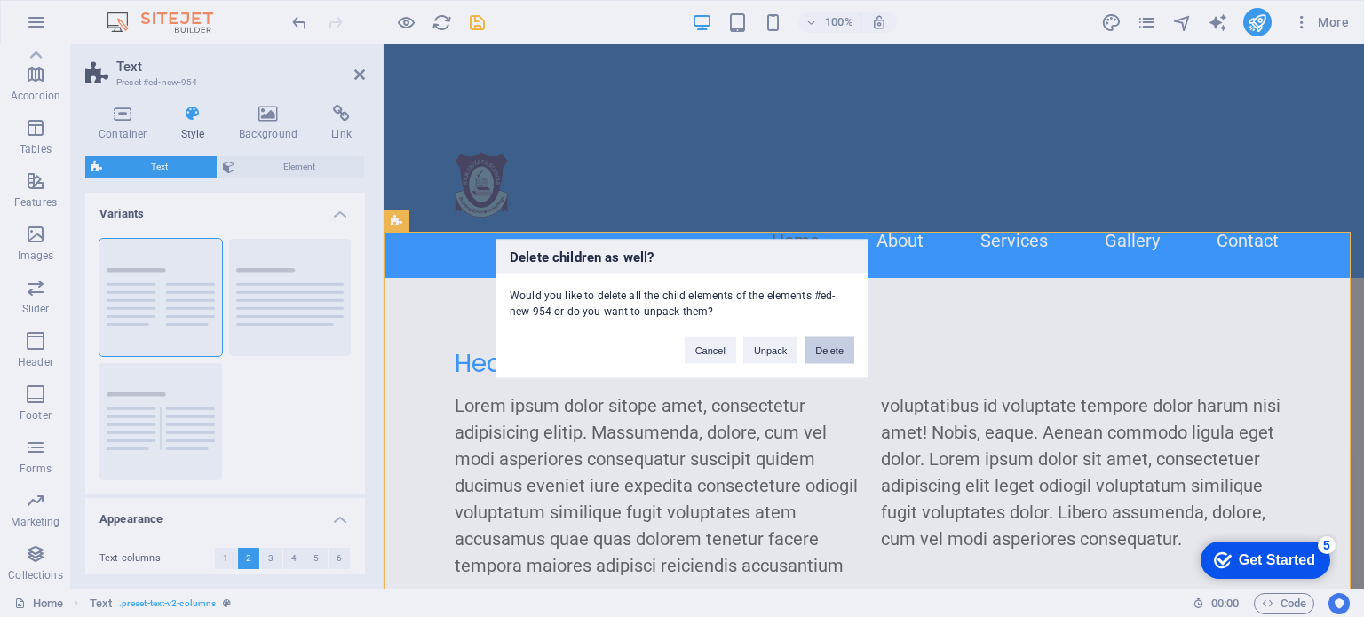
click at [835, 351] on button "Delete" at bounding box center [829, 350] width 50 height 27
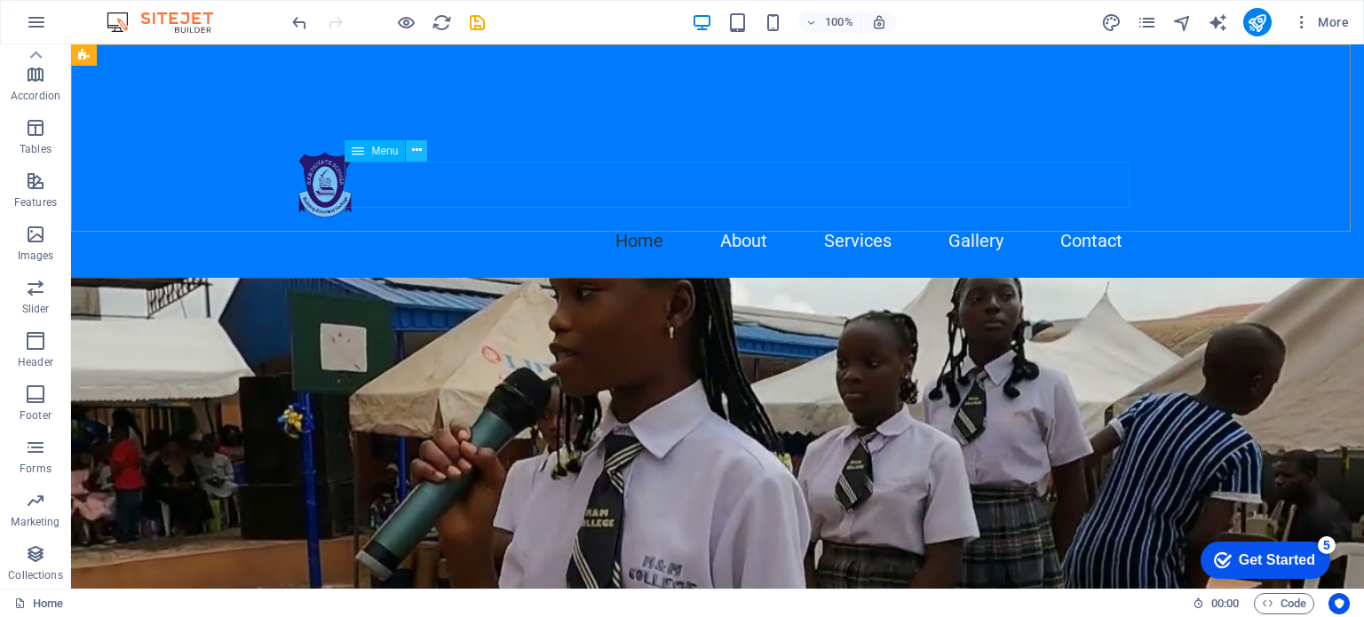
click at [412, 143] on icon at bounding box center [417, 150] width 10 height 19
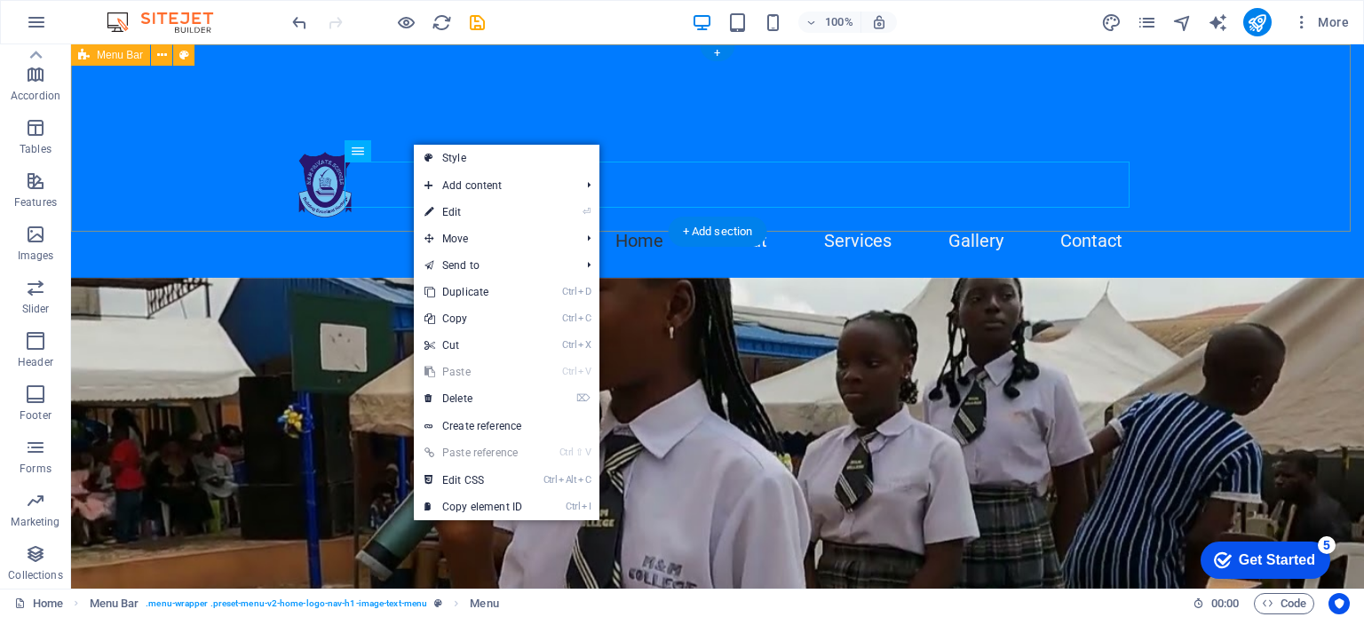
click at [730, 74] on div "Home About Services Gallery Contact" at bounding box center [717, 161] width 1293 height 234
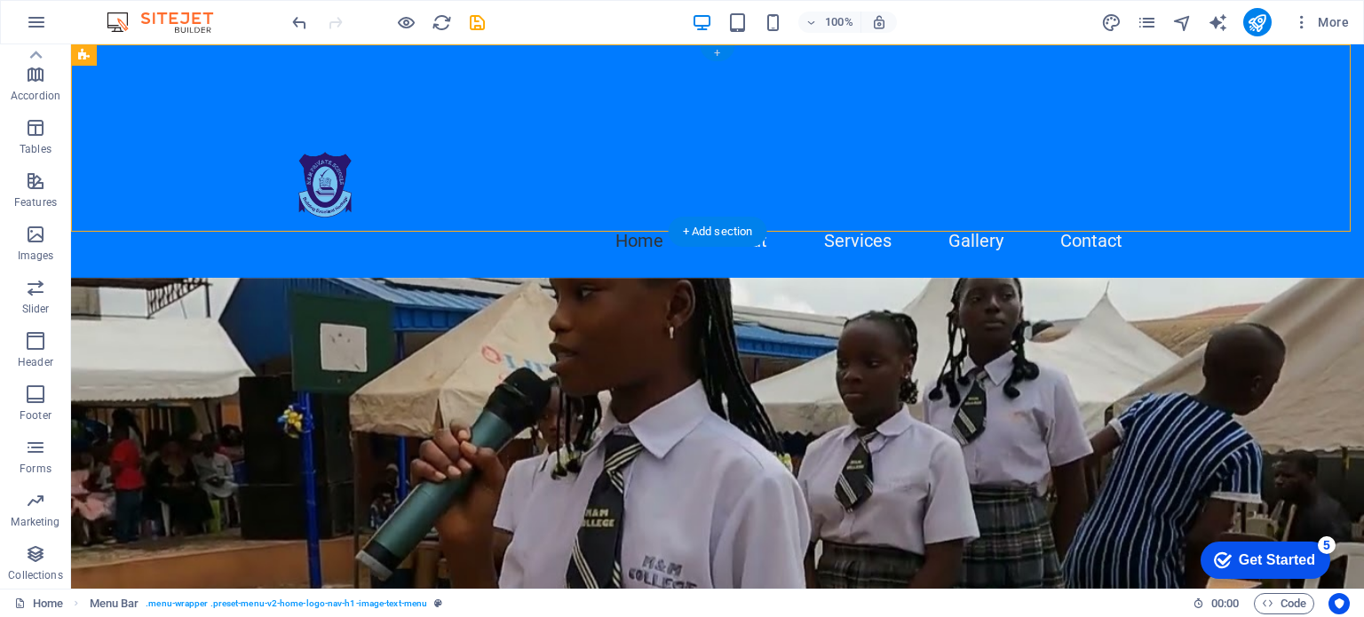
click at [716, 53] on div "+" at bounding box center [717, 53] width 35 height 16
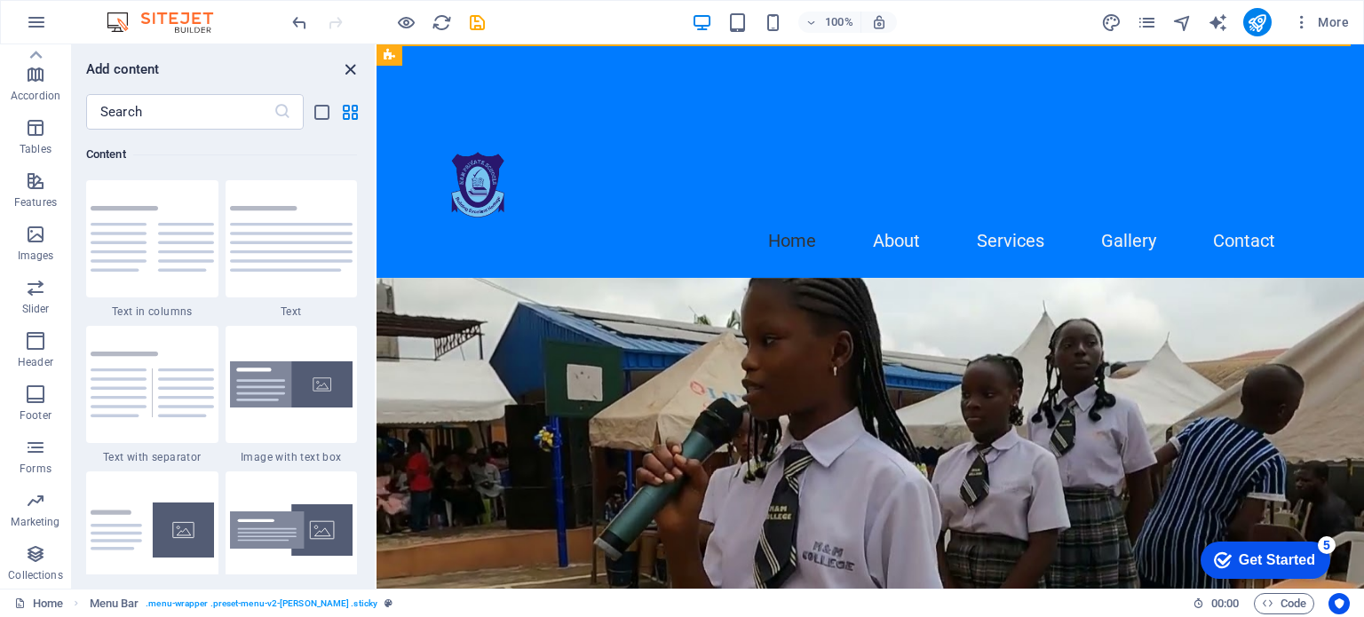
click at [348, 63] on icon "close panel" at bounding box center [350, 69] width 20 height 20
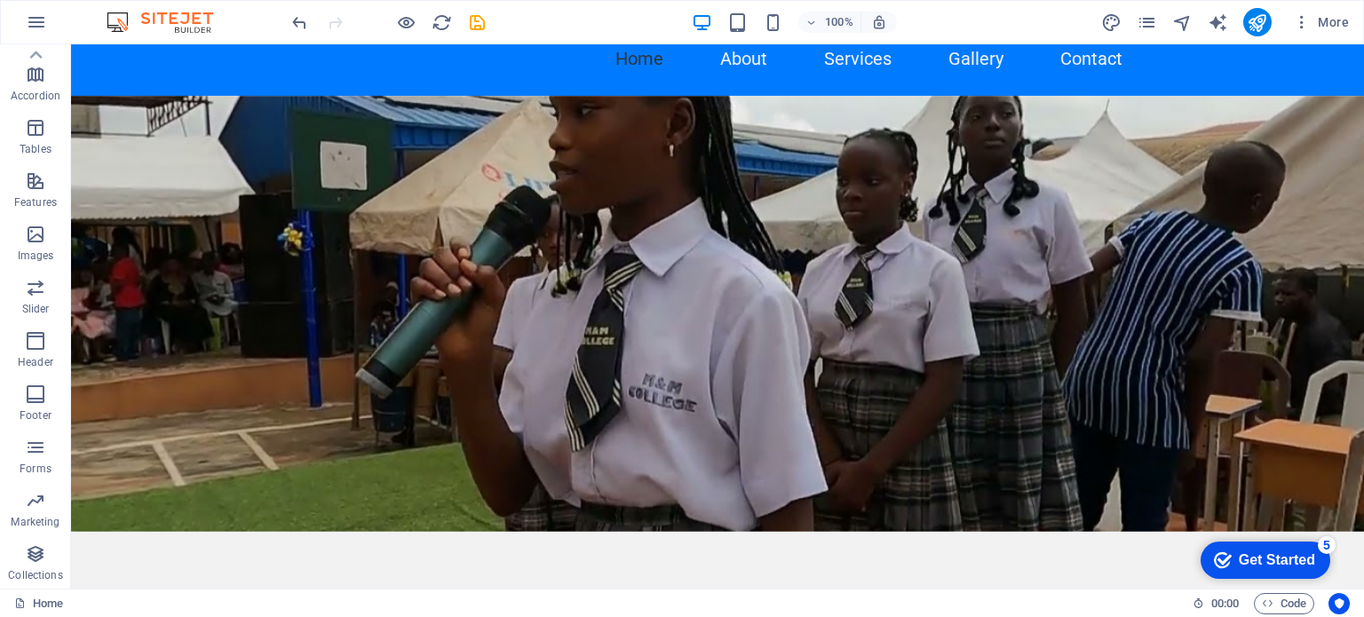
scroll to position [0, 0]
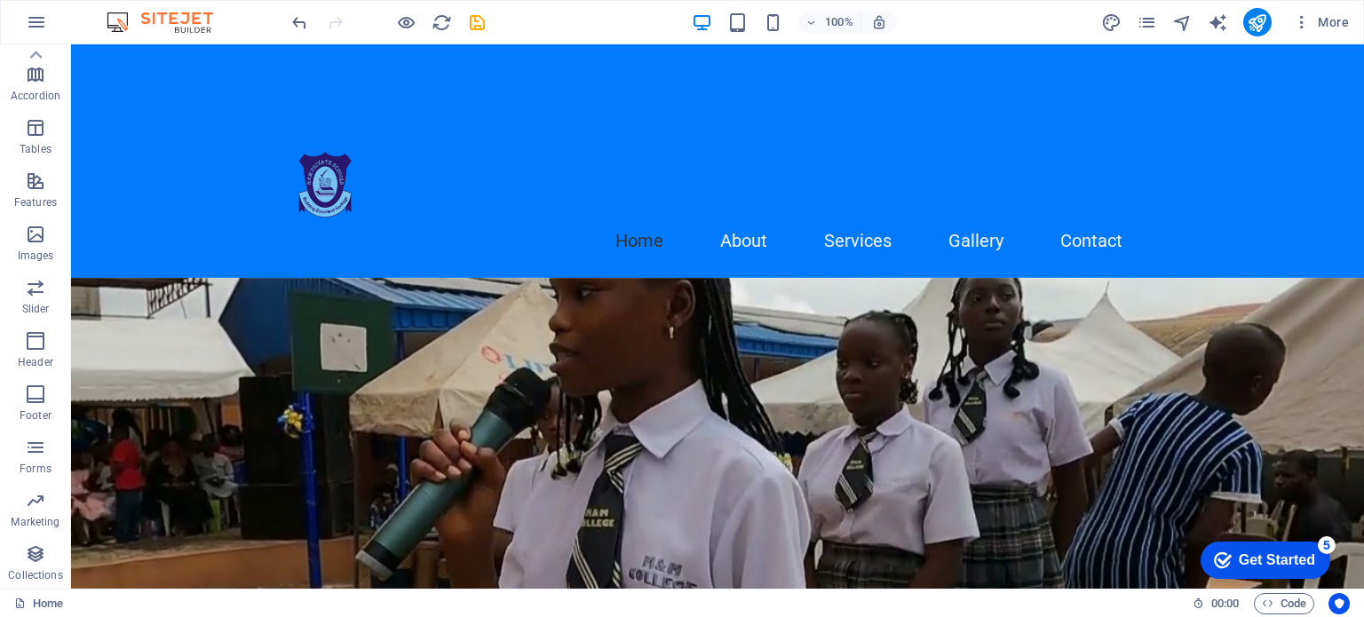
click at [32, 142] on p "Tables" at bounding box center [36, 149] width 32 height 14
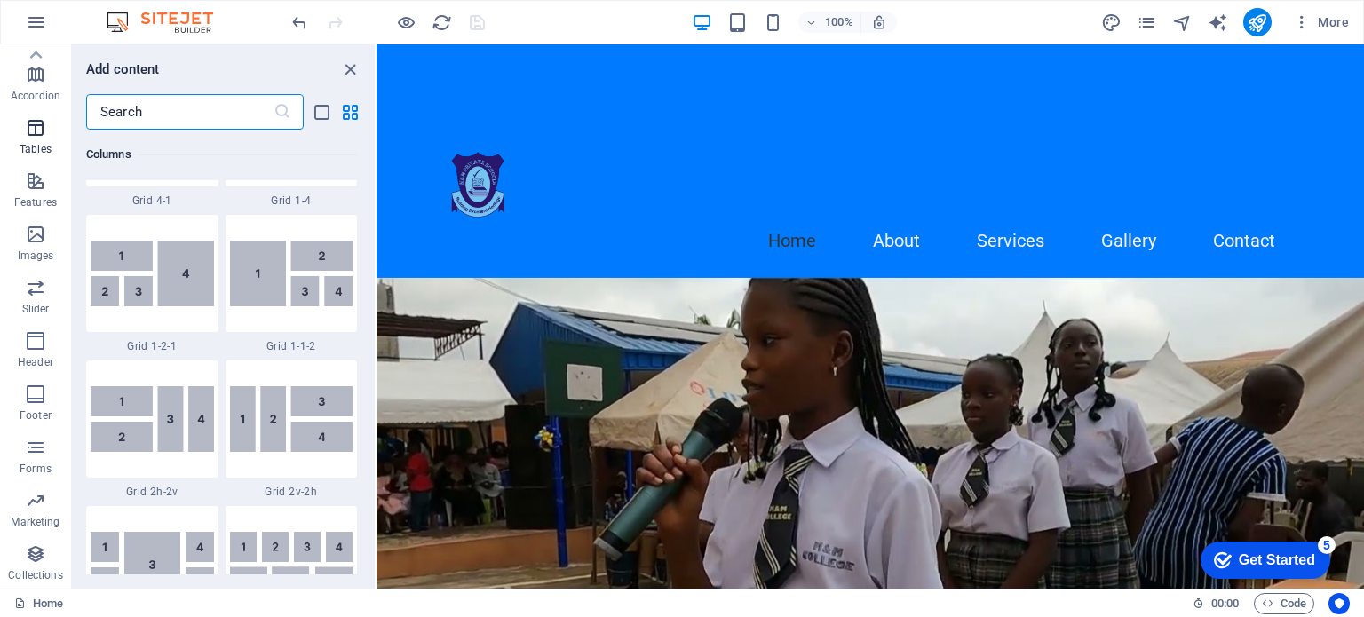
scroll to position [6150, 0]
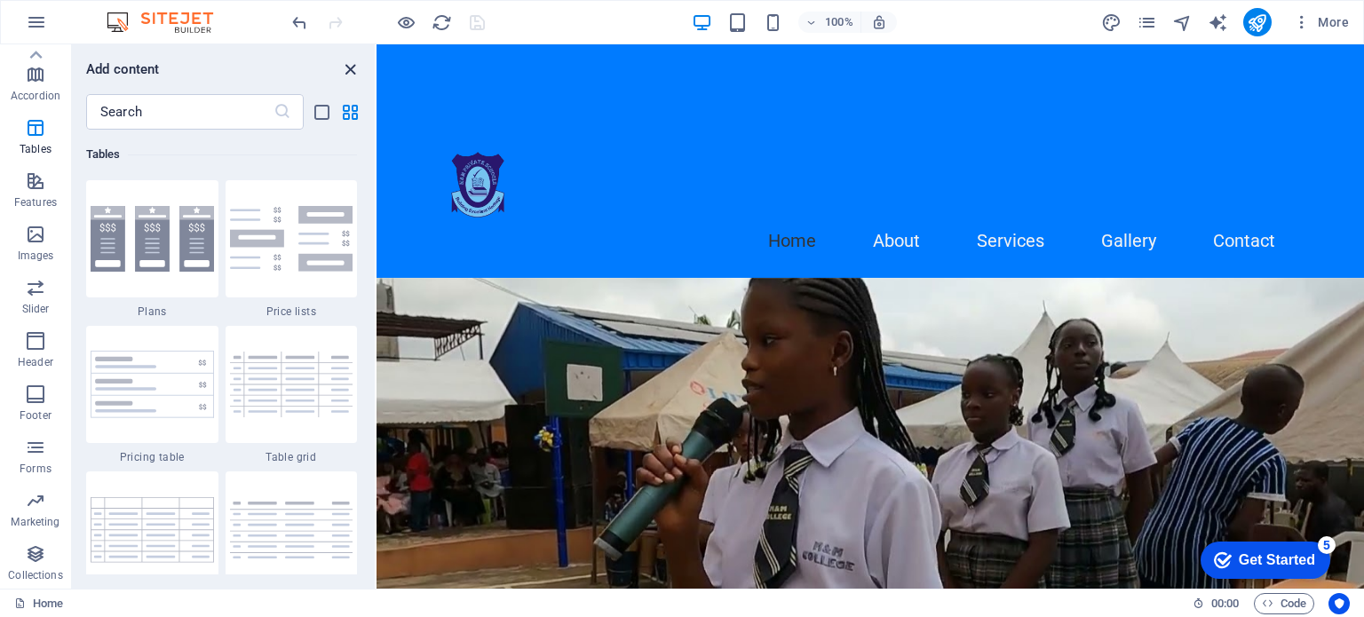
click at [349, 70] on icon "close panel" at bounding box center [350, 69] width 20 height 20
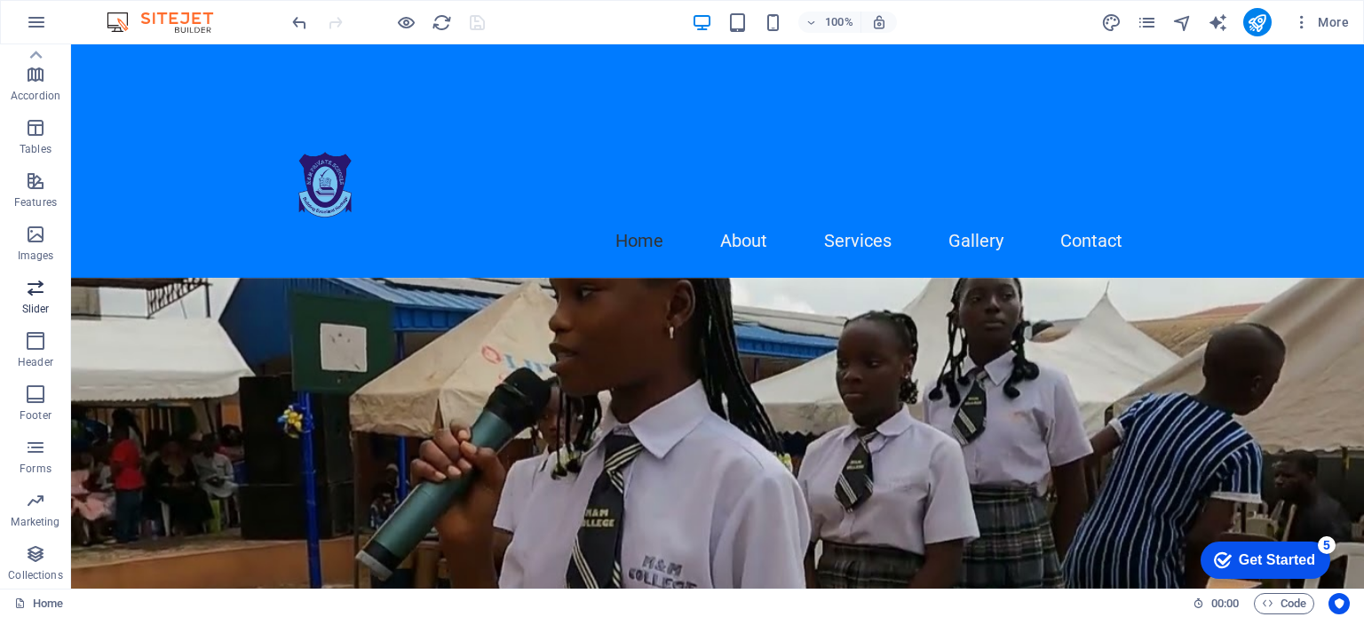
click at [36, 297] on icon "button" at bounding box center [35, 287] width 21 height 21
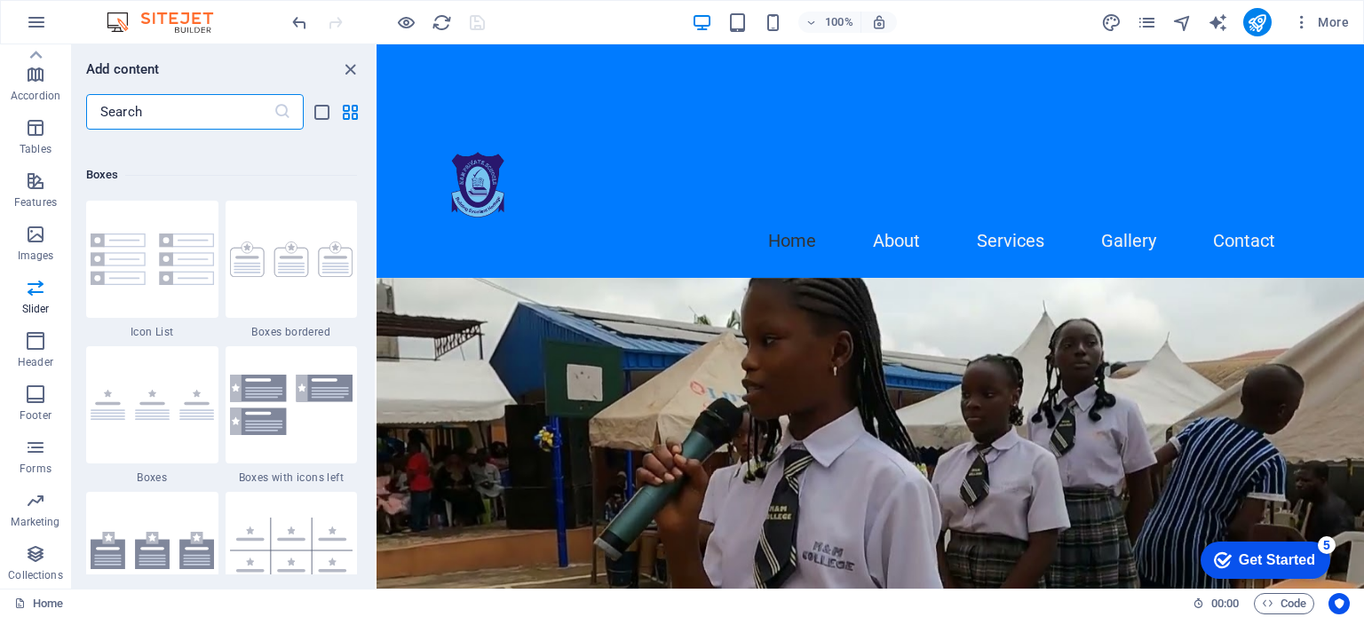
scroll to position [4766, 0]
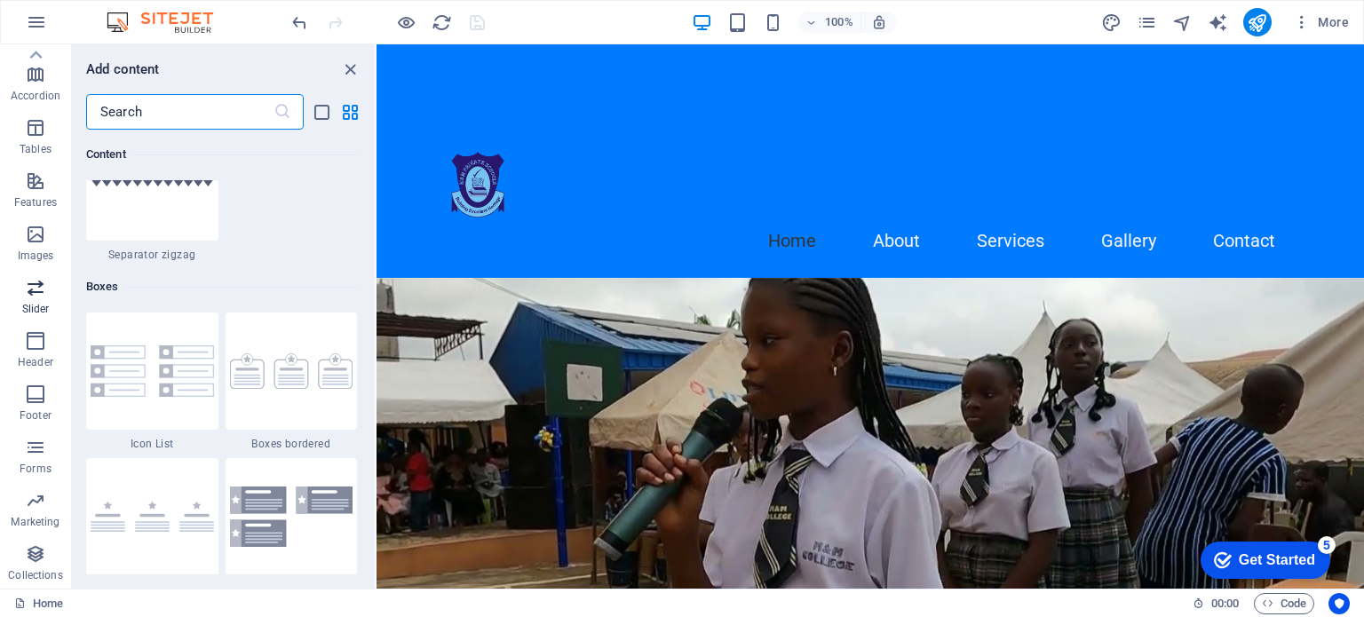
click at [39, 305] on p "Slider" at bounding box center [36, 309] width 28 height 14
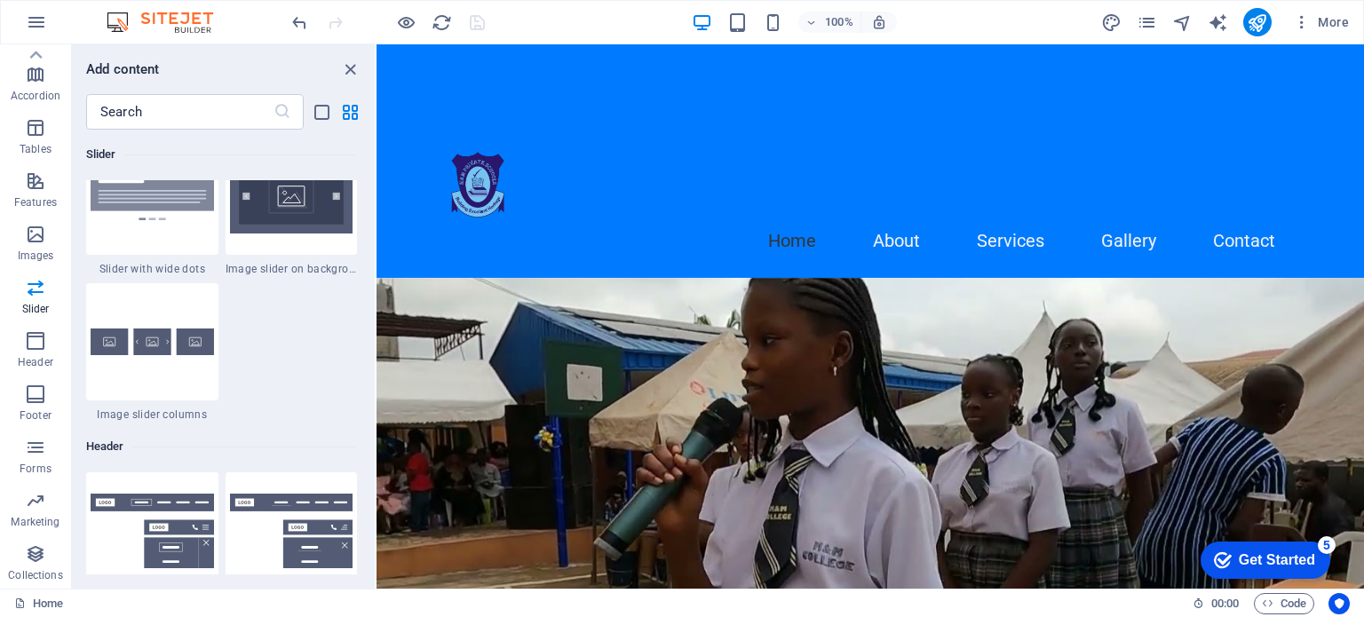
scroll to position [10373, 0]
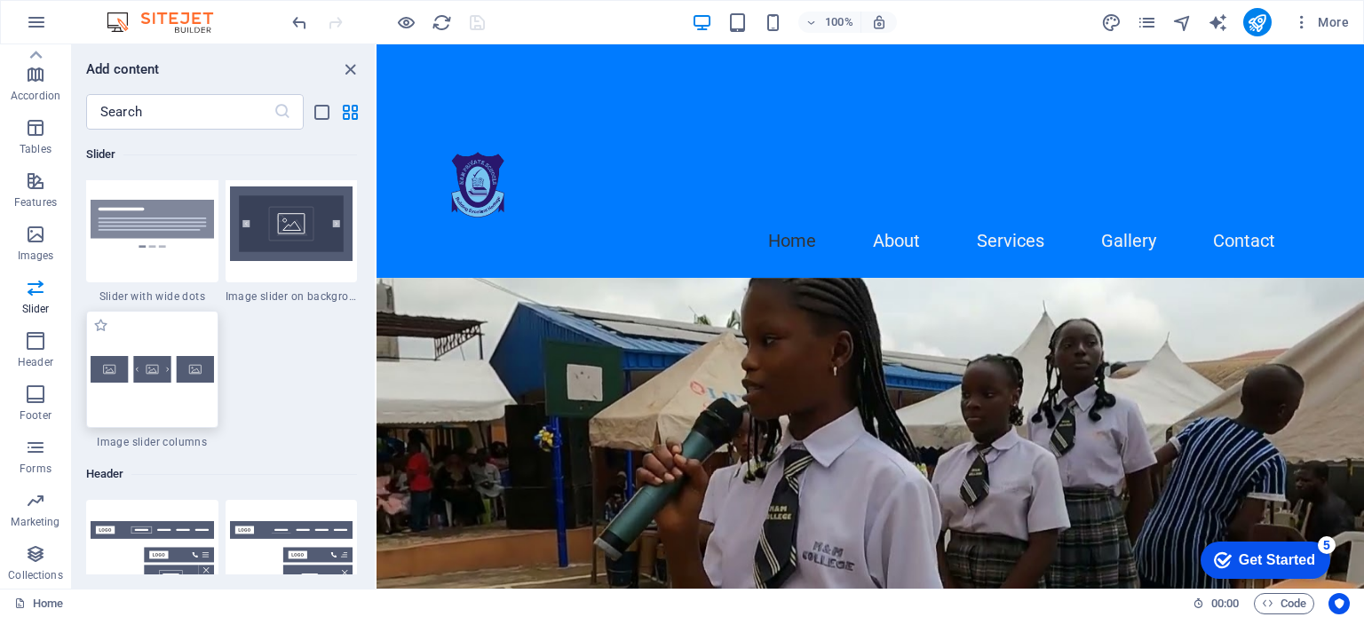
click at [155, 388] on div at bounding box center [152, 369] width 132 height 117
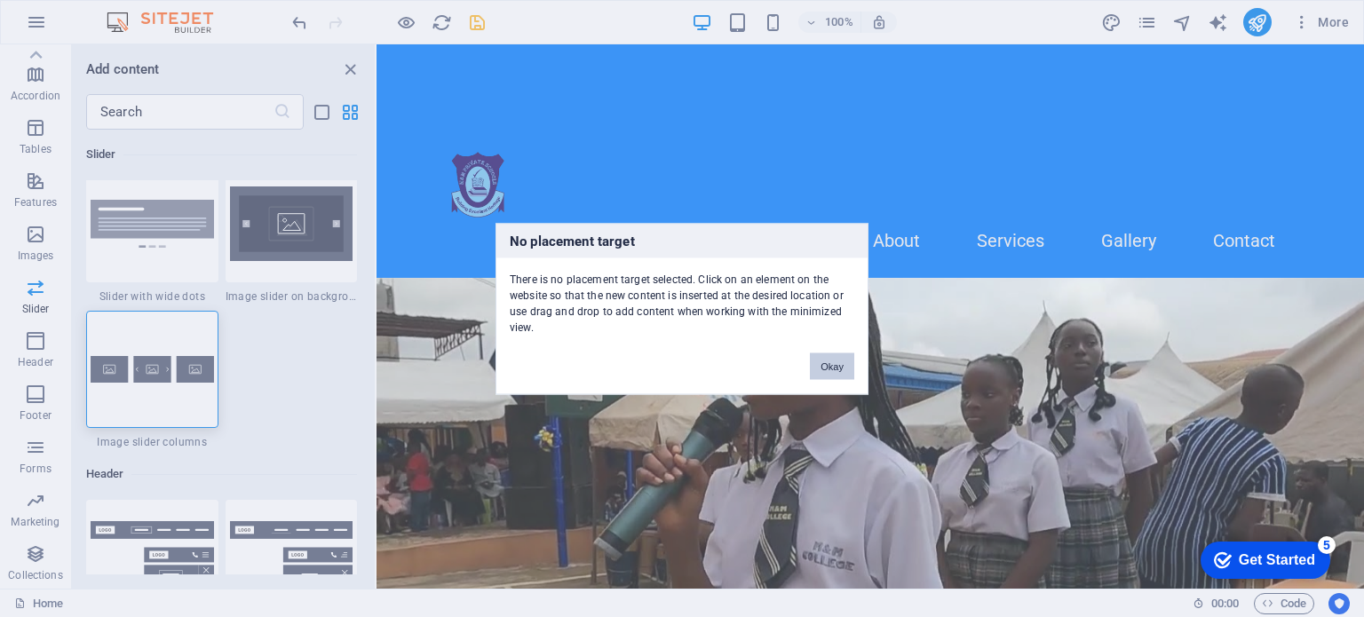
click at [820, 360] on button "Okay" at bounding box center [832, 366] width 44 height 27
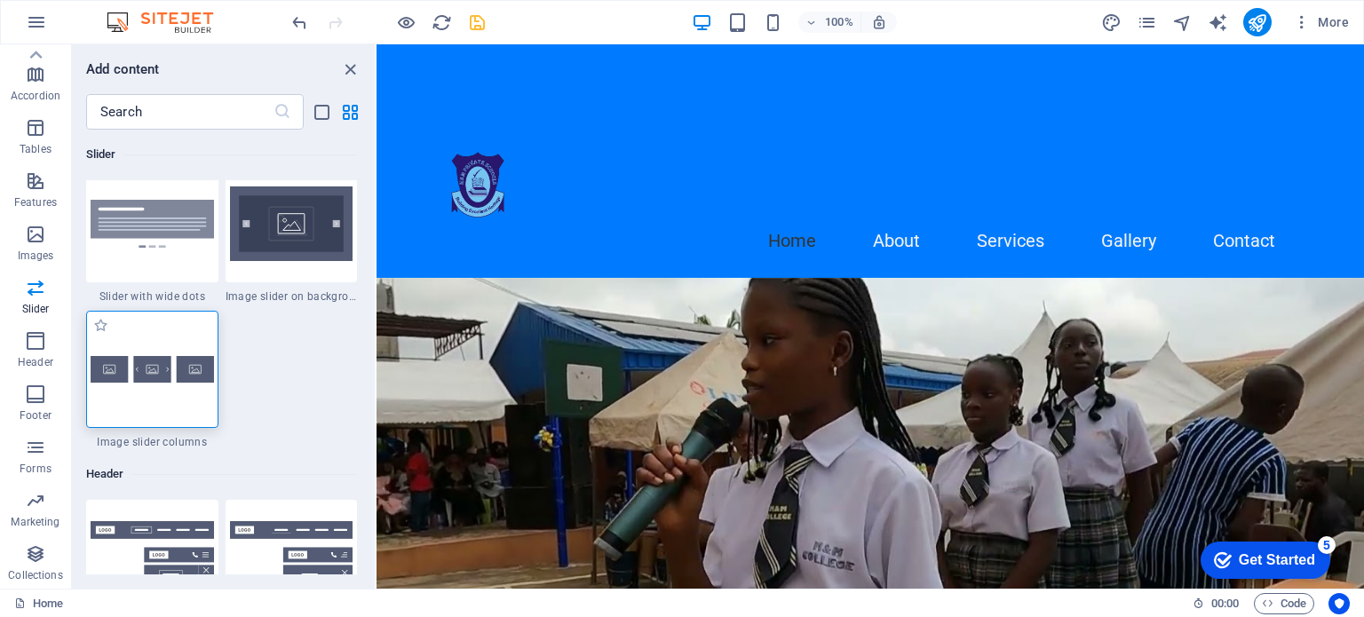
drag, startPoint x: 170, startPoint y: 389, endPoint x: 89, endPoint y: 273, distance: 140.9
click at [170, 389] on div at bounding box center [152, 369] width 132 height 117
click at [167, 379] on img at bounding box center [152, 369] width 123 height 27
click at [142, 363] on img at bounding box center [152, 369] width 123 height 27
drag, startPoint x: 515, startPoint y: 284, endPoint x: 987, endPoint y: 425, distance: 492.2
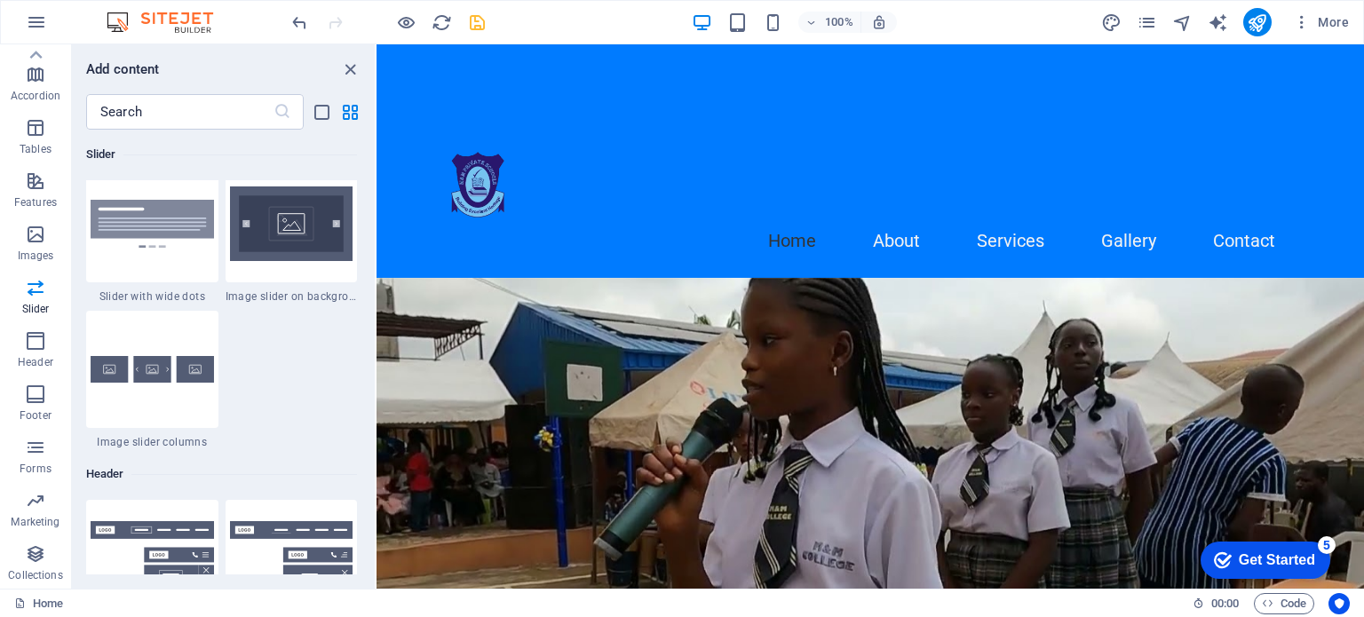
click at [295, 229] on img at bounding box center [291, 223] width 123 height 75
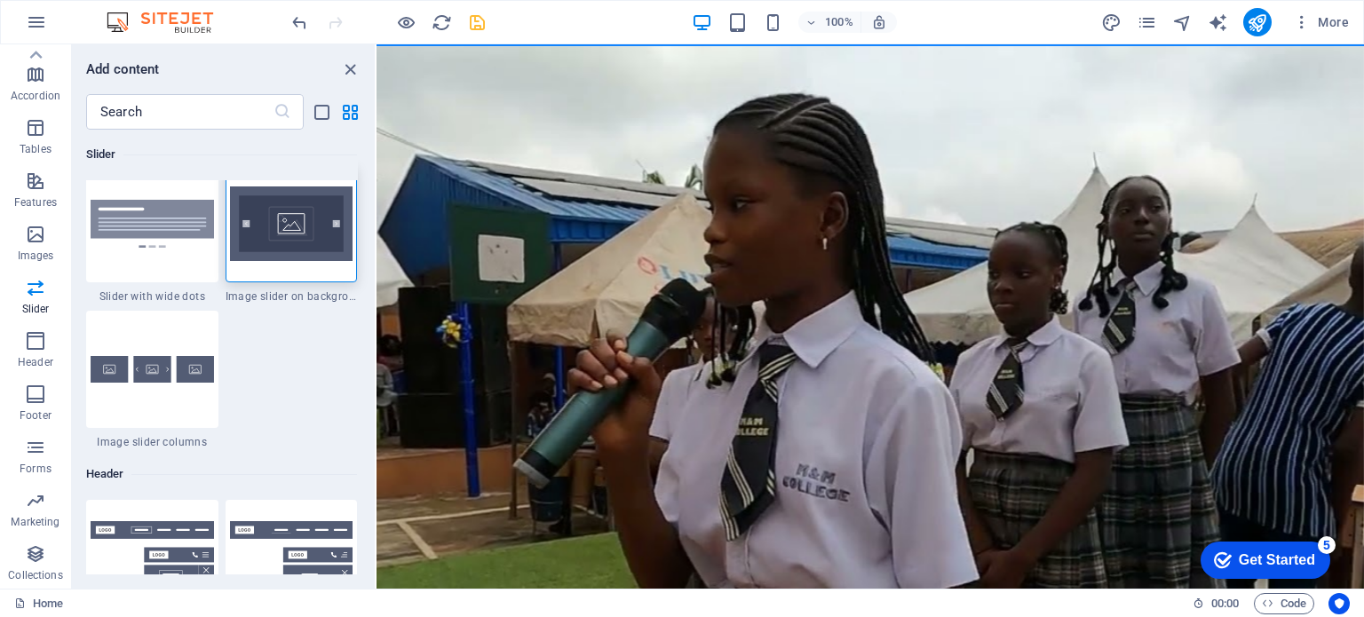
scroll to position [218, 0]
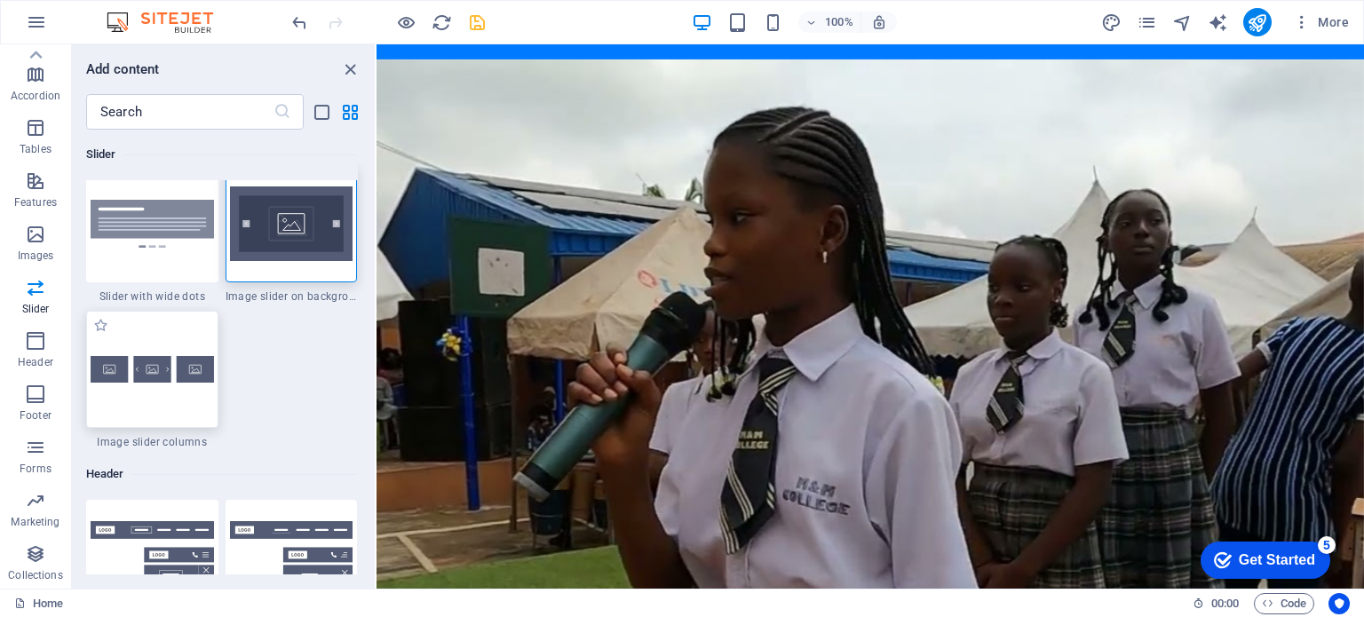
click at [142, 362] on img at bounding box center [152, 369] width 123 height 27
click at [1259, 27] on icon "publish" at bounding box center [1257, 22] width 20 height 20
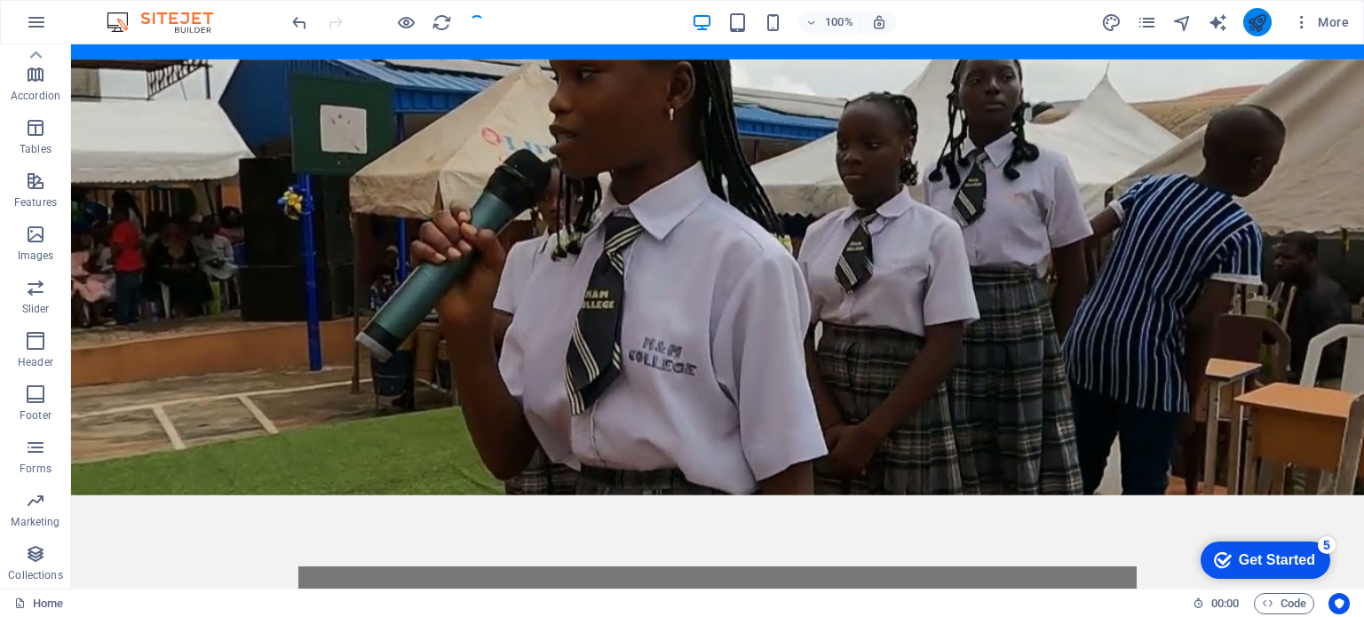
click at [1259, 27] on icon "publish" at bounding box center [1257, 22] width 20 height 20
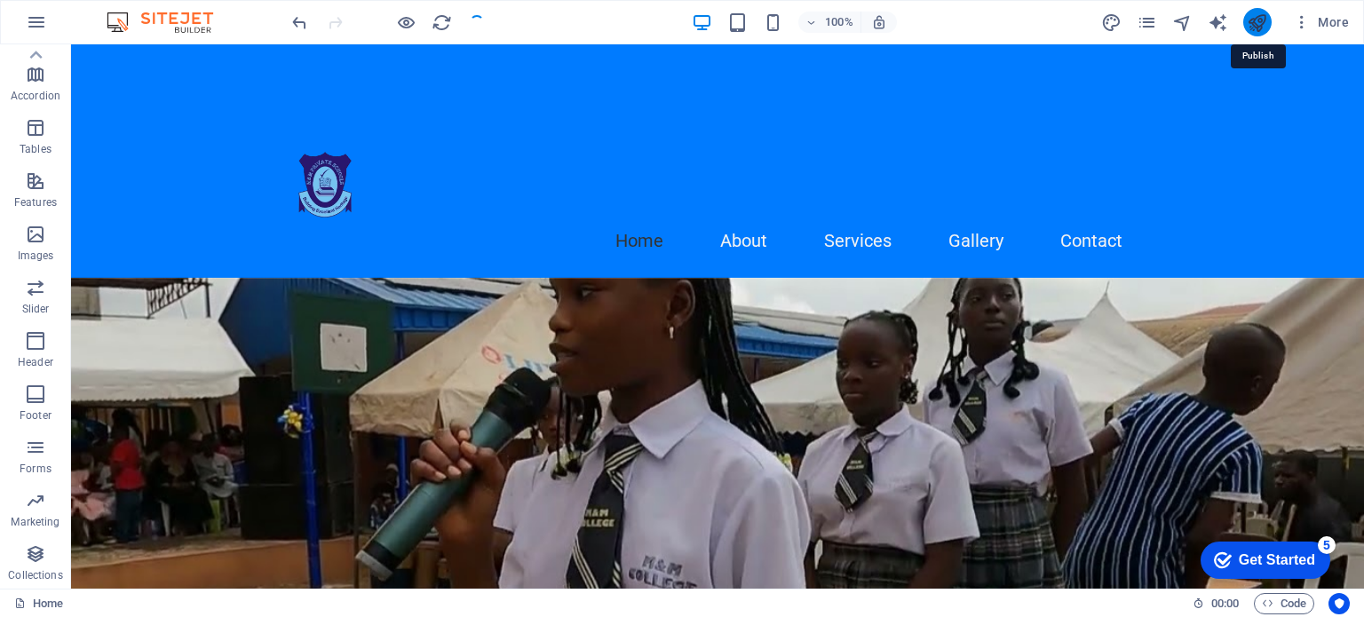
click at [1259, 27] on icon "publish" at bounding box center [1257, 22] width 20 height 20
click at [1257, 24] on icon "publish" at bounding box center [1257, 22] width 20 height 20
